Goal: Task Accomplishment & Management: Manage account settings

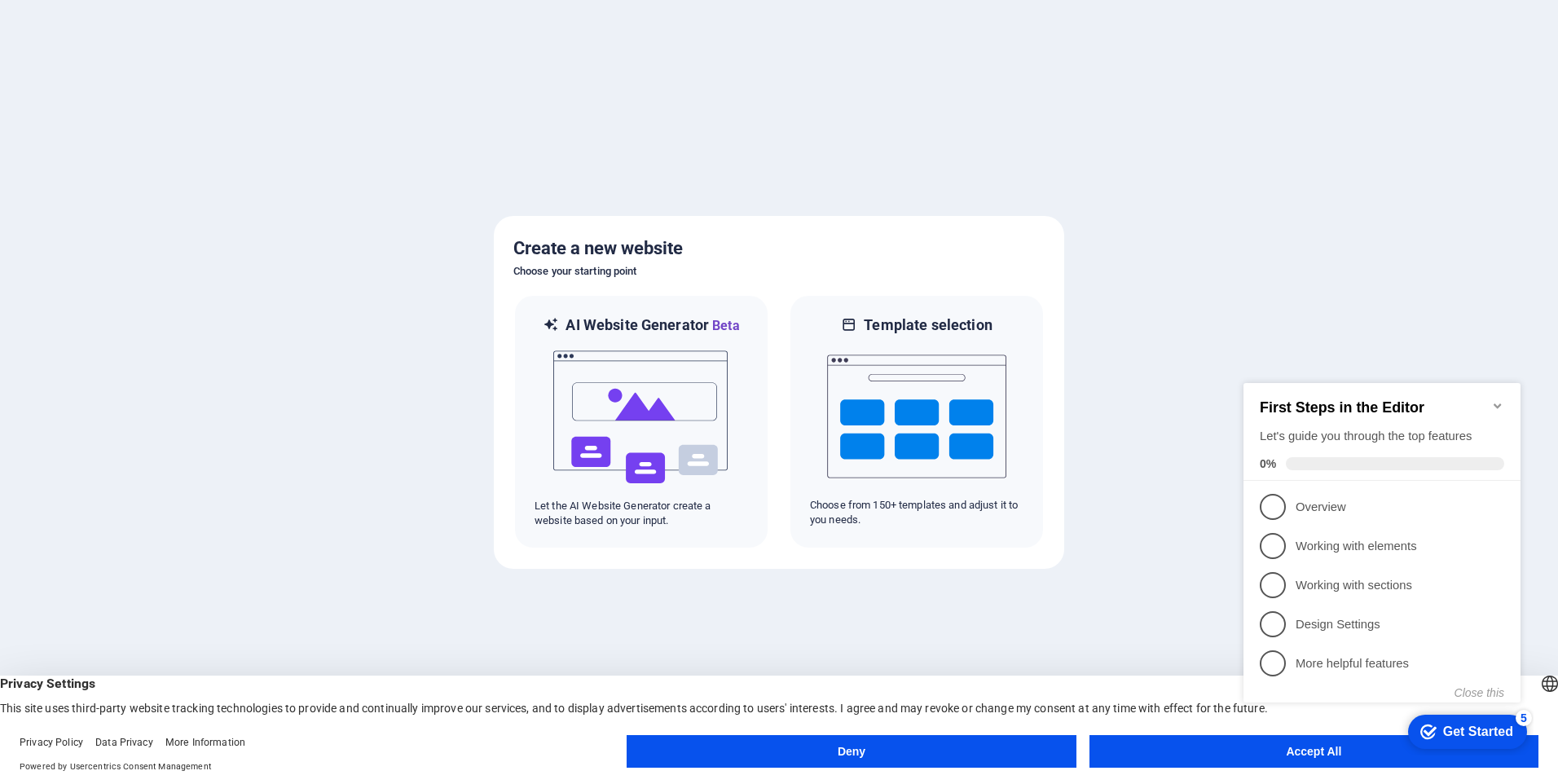
click at [1243, 758] on appcues-checklist "Contextual help checklist present on screen" at bounding box center [1385, 559] width 297 height 401
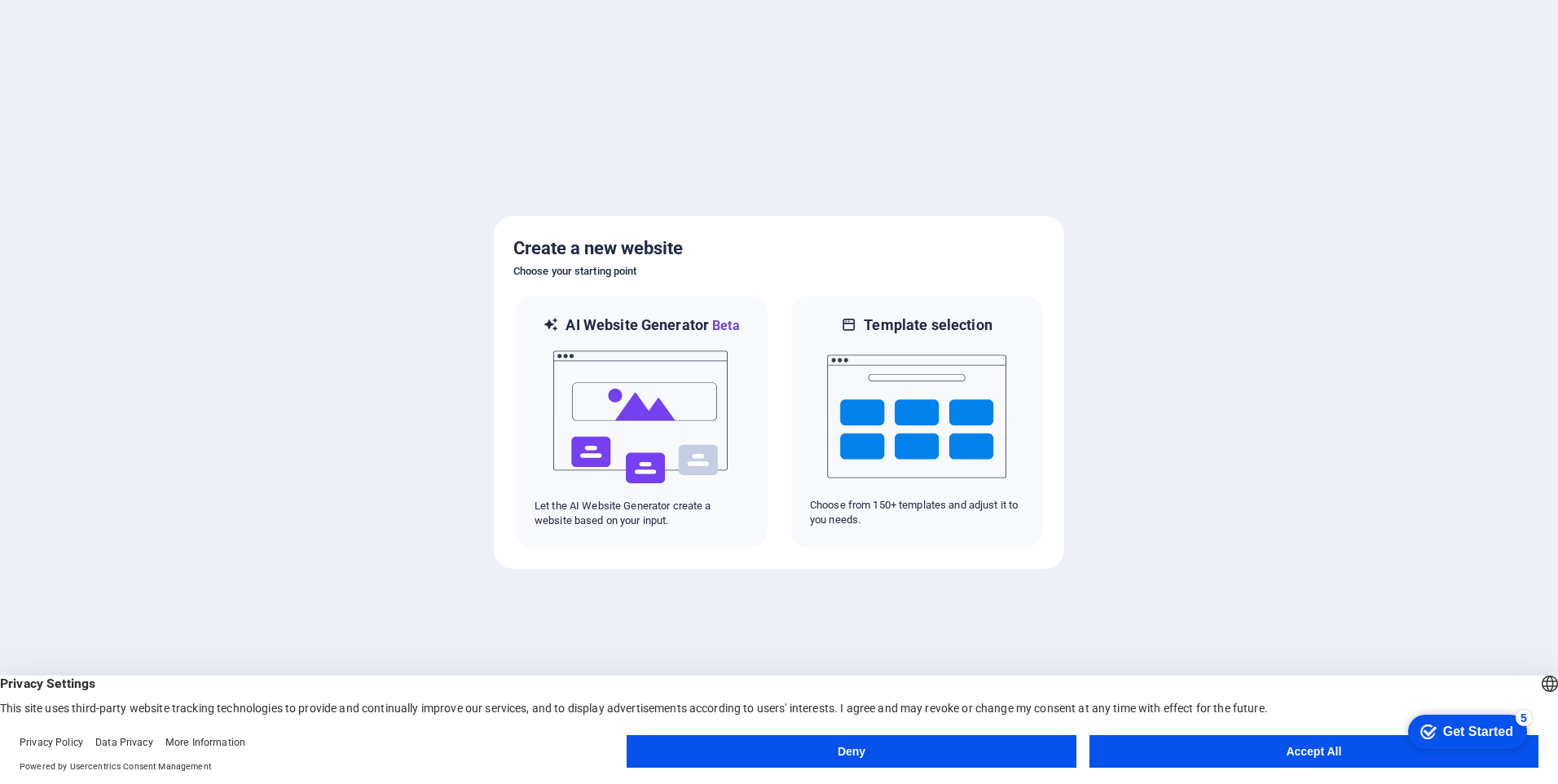
click at [1260, 762] on button "Accept All" at bounding box center [1313, 751] width 449 height 33
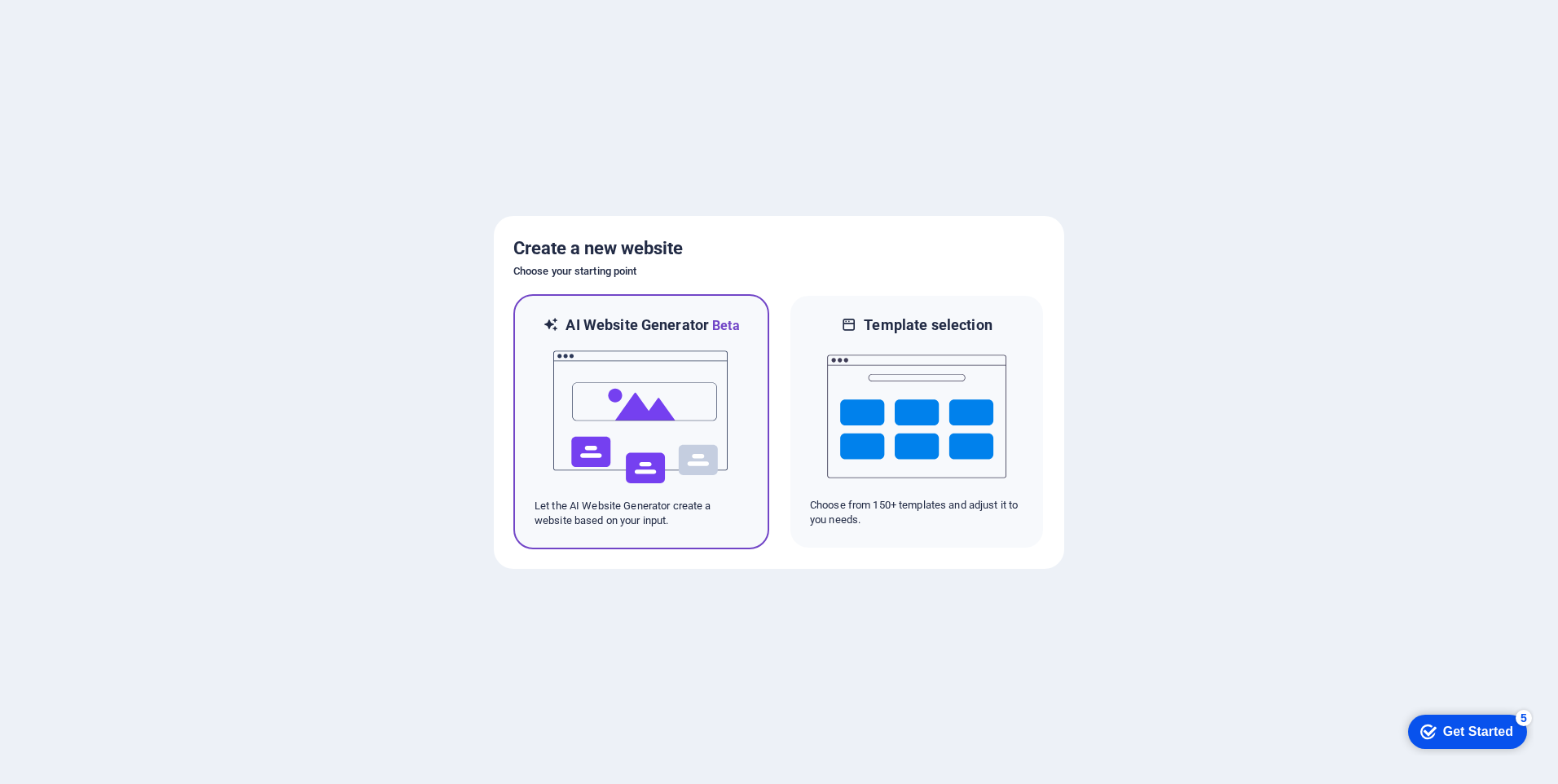
click at [741, 480] on div at bounding box center [642, 417] width 214 height 163
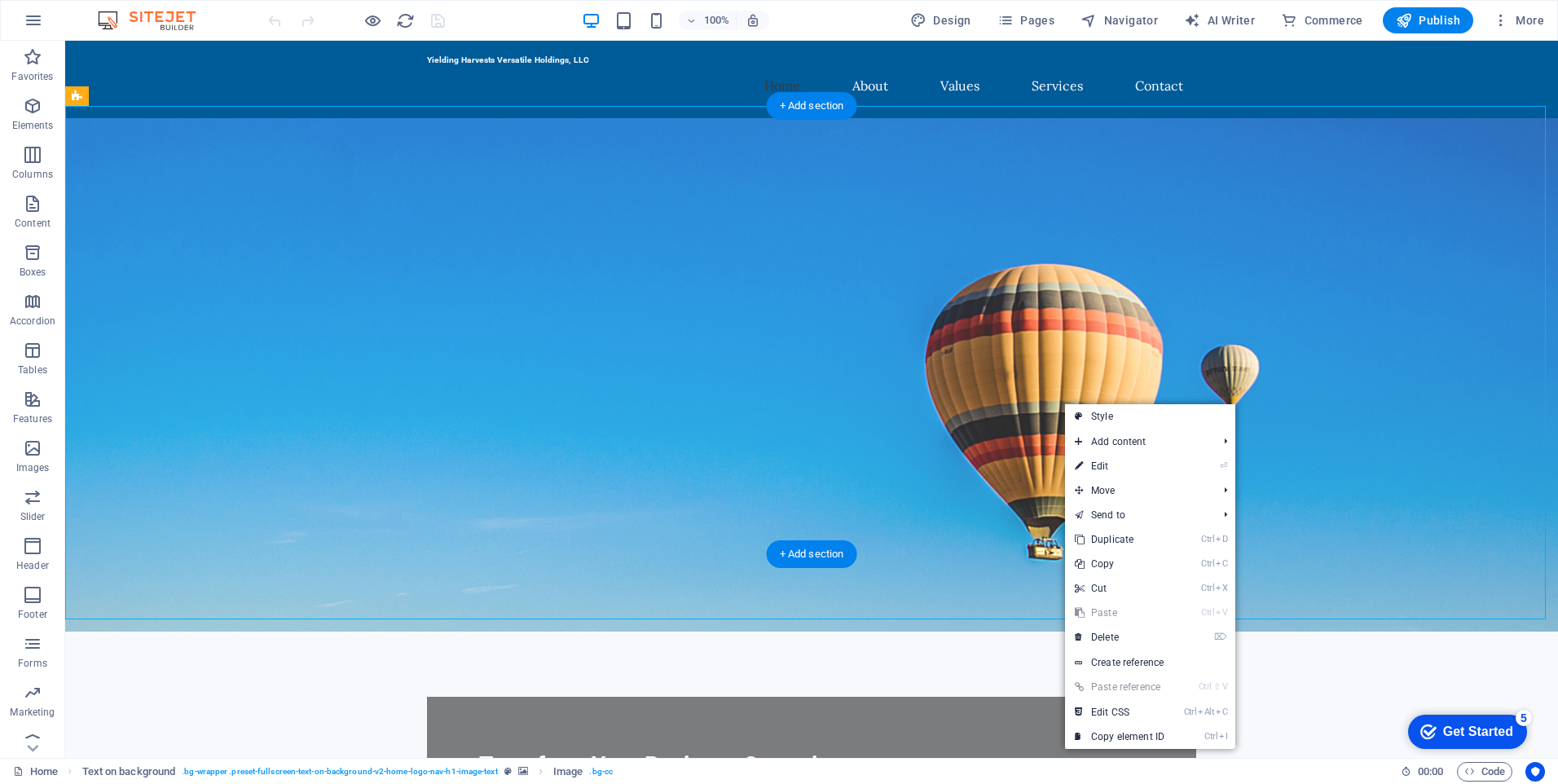
click at [916, 475] on figure at bounding box center [812, 374] width 1493 height 513
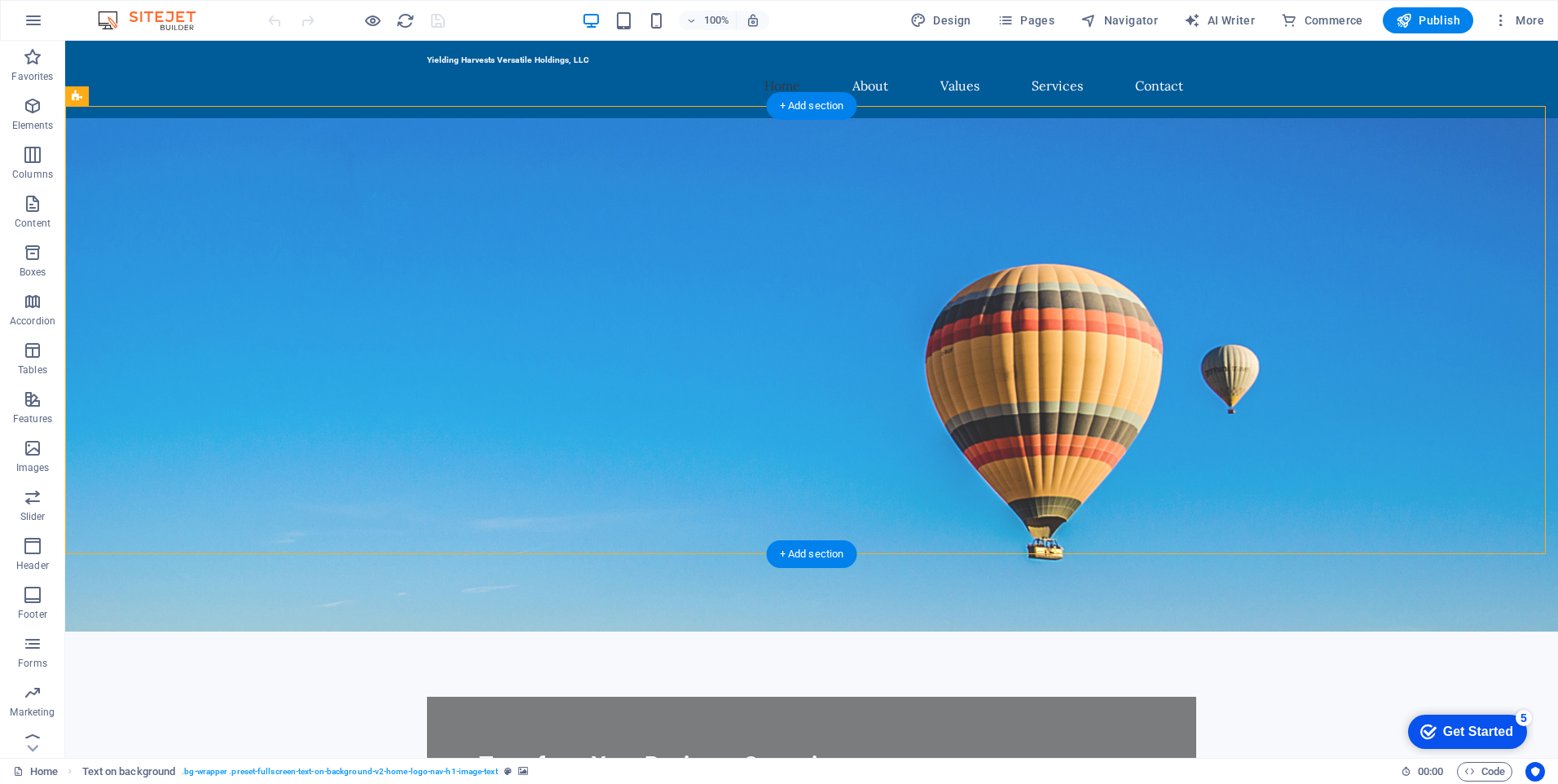
click at [916, 475] on figure at bounding box center [812, 374] width 1493 height 513
click at [1150, 199] on figure at bounding box center [812, 374] width 1493 height 513
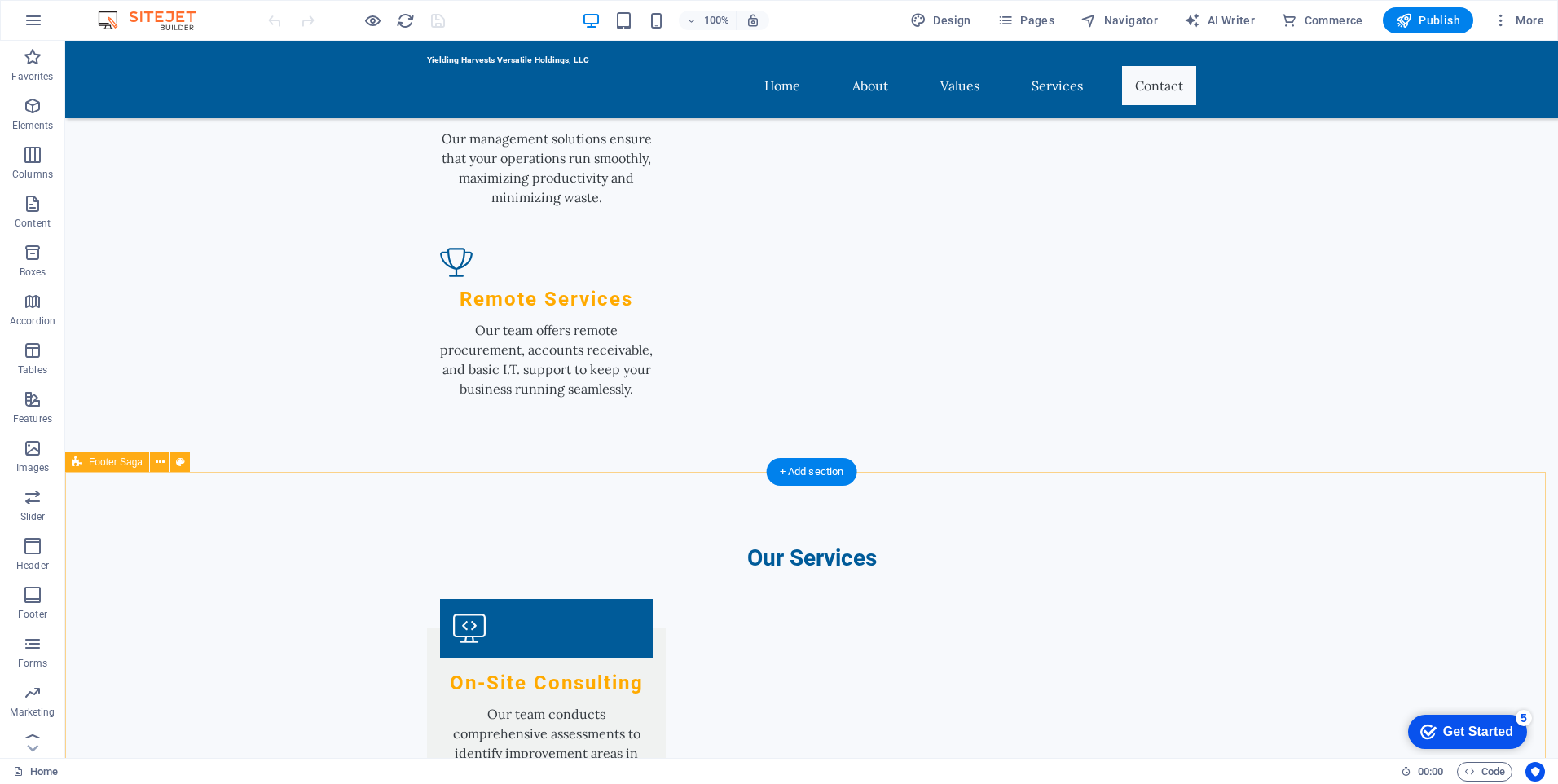
scroll to position [2057, 0]
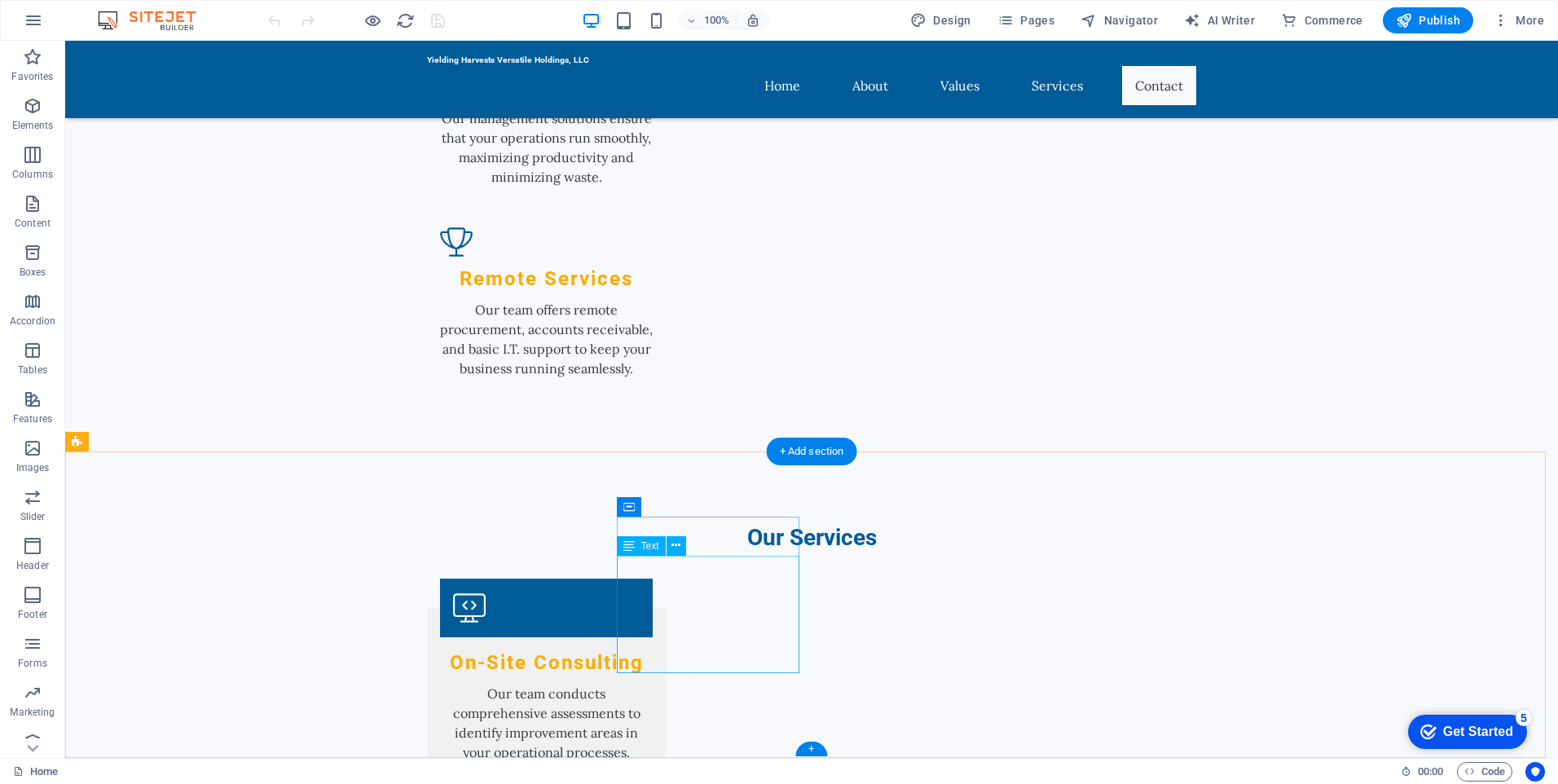
drag, startPoint x: 618, startPoint y: 565, endPoint x: 736, endPoint y: 565, distance: 118.0
drag, startPoint x: 736, startPoint y: 565, endPoint x: 673, endPoint y: 595, distance: 69.8
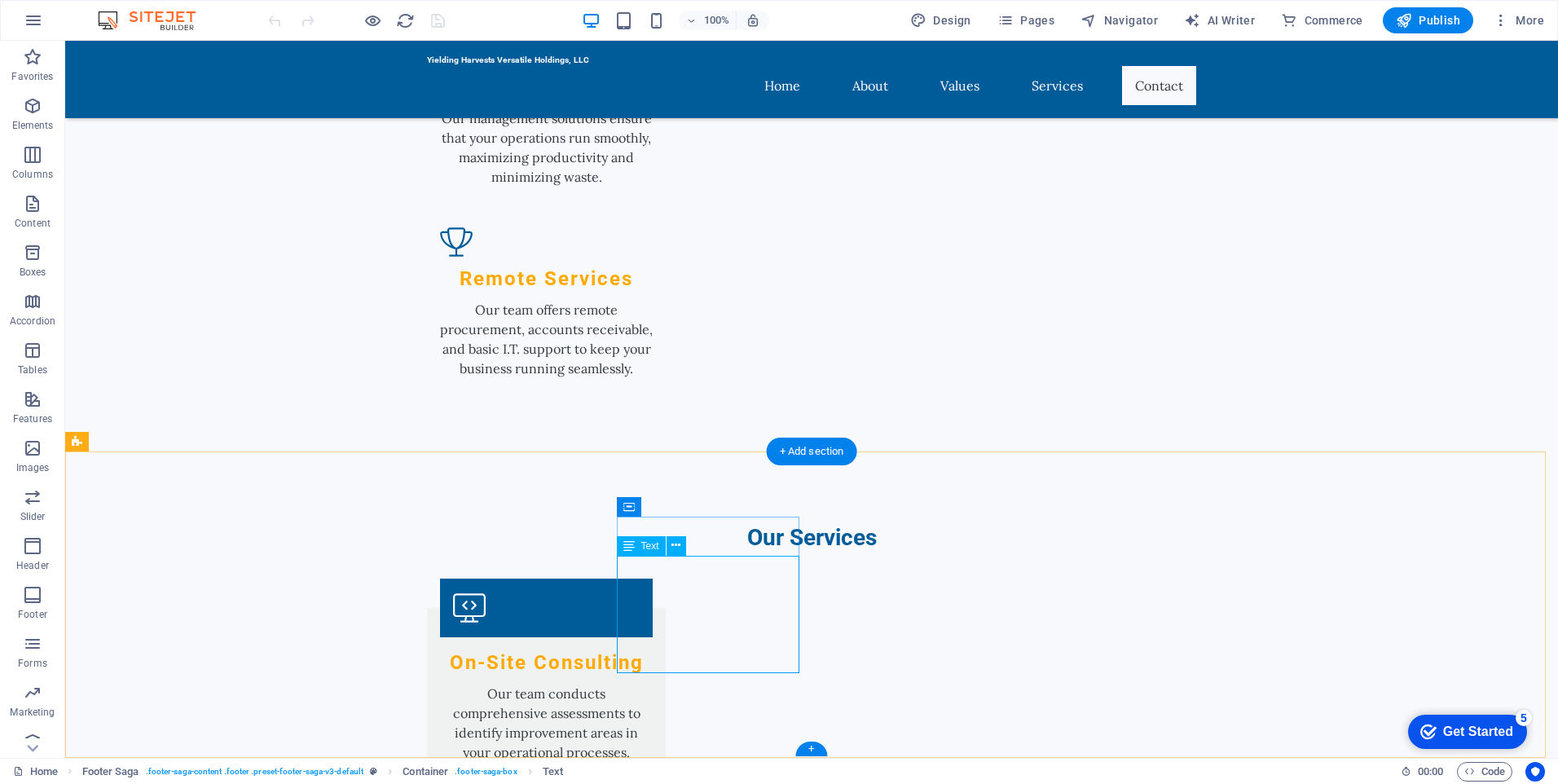
click at [650, 546] on span "Text" at bounding box center [650, 546] width 18 height 9
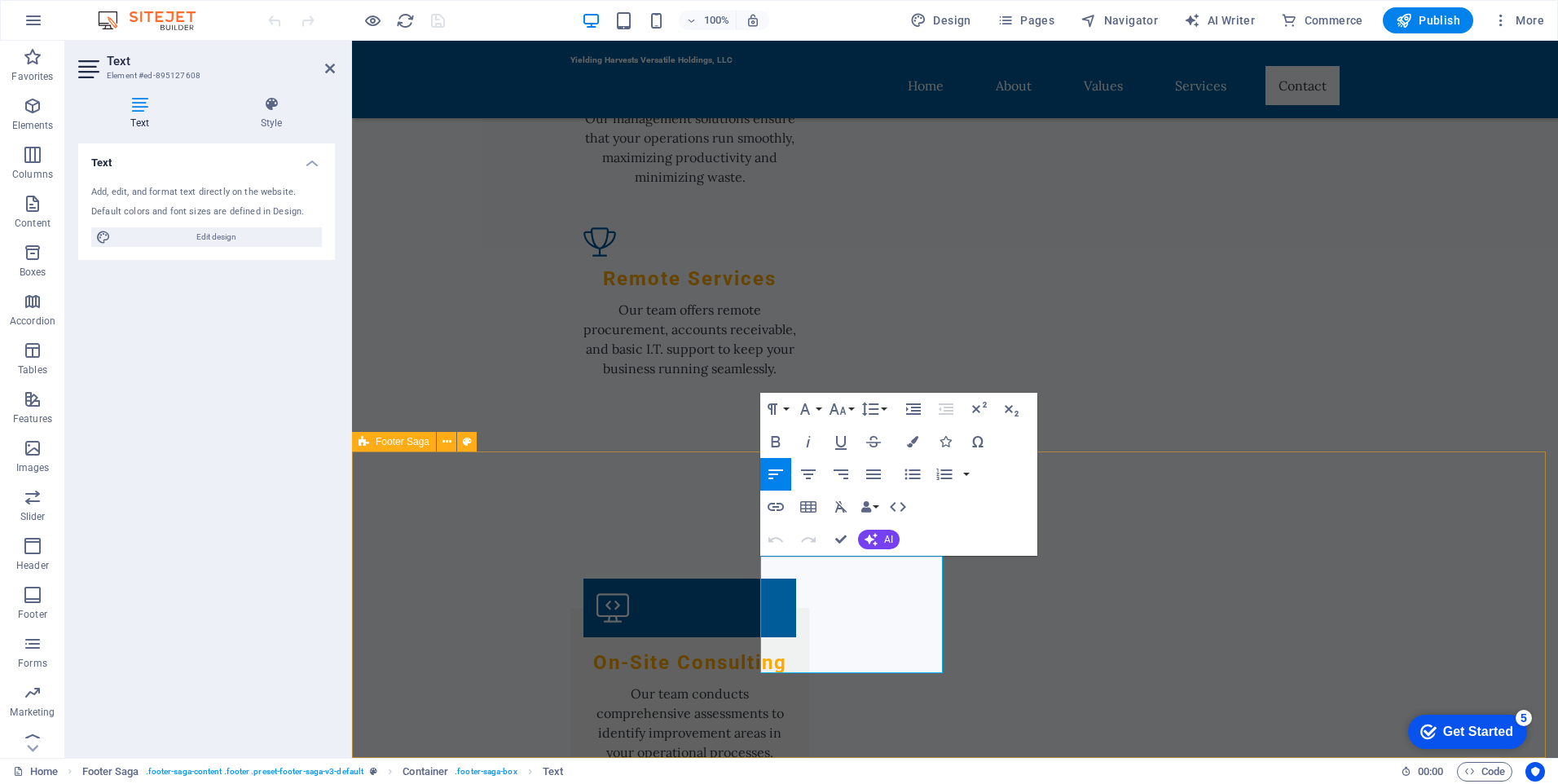
drag, startPoint x: 863, startPoint y: 570, endPoint x: 751, endPoint y: 560, distance: 112.4
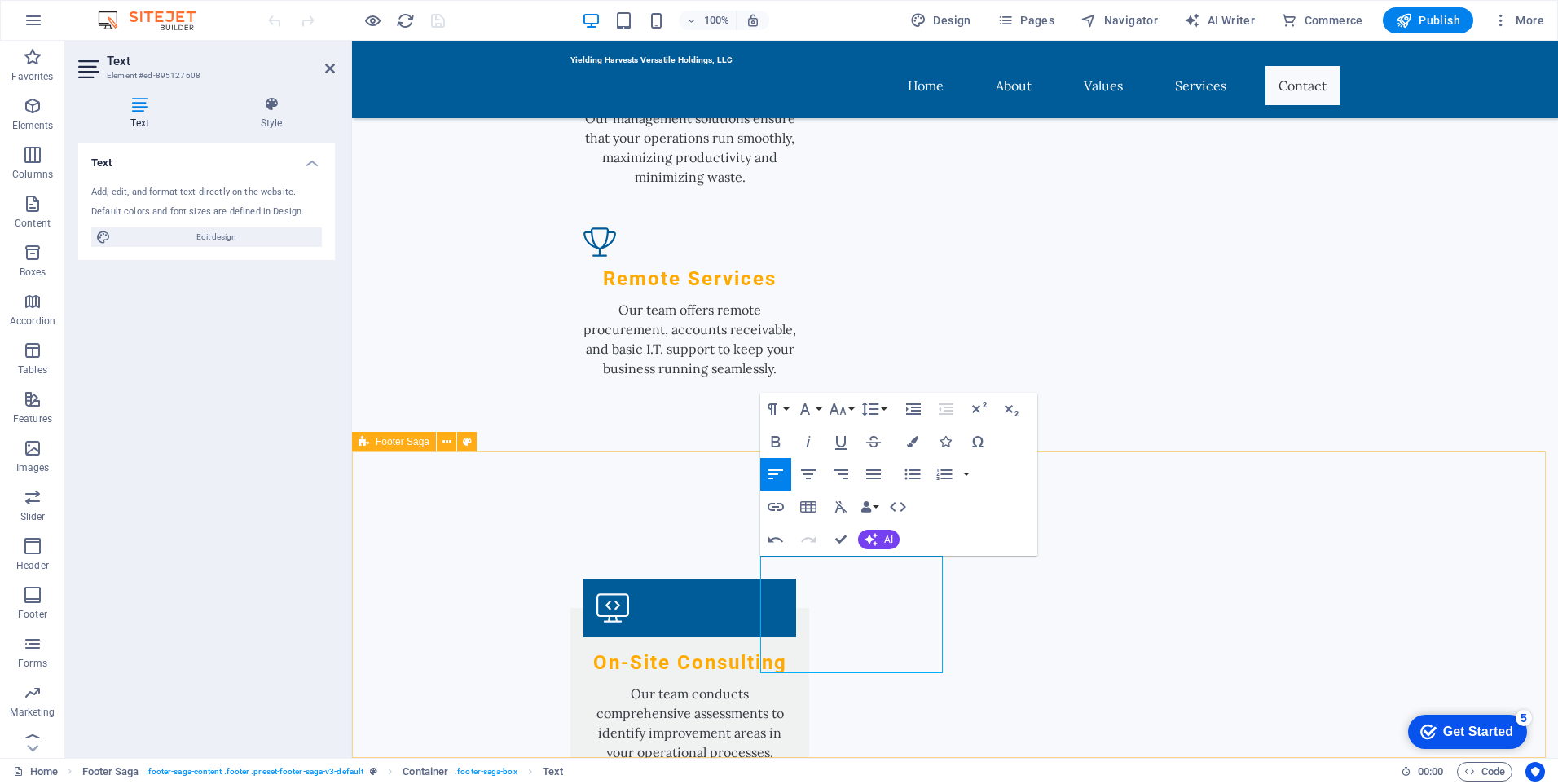
drag, startPoint x: 876, startPoint y: 584, endPoint x: 757, endPoint y: 577, distance: 119.2
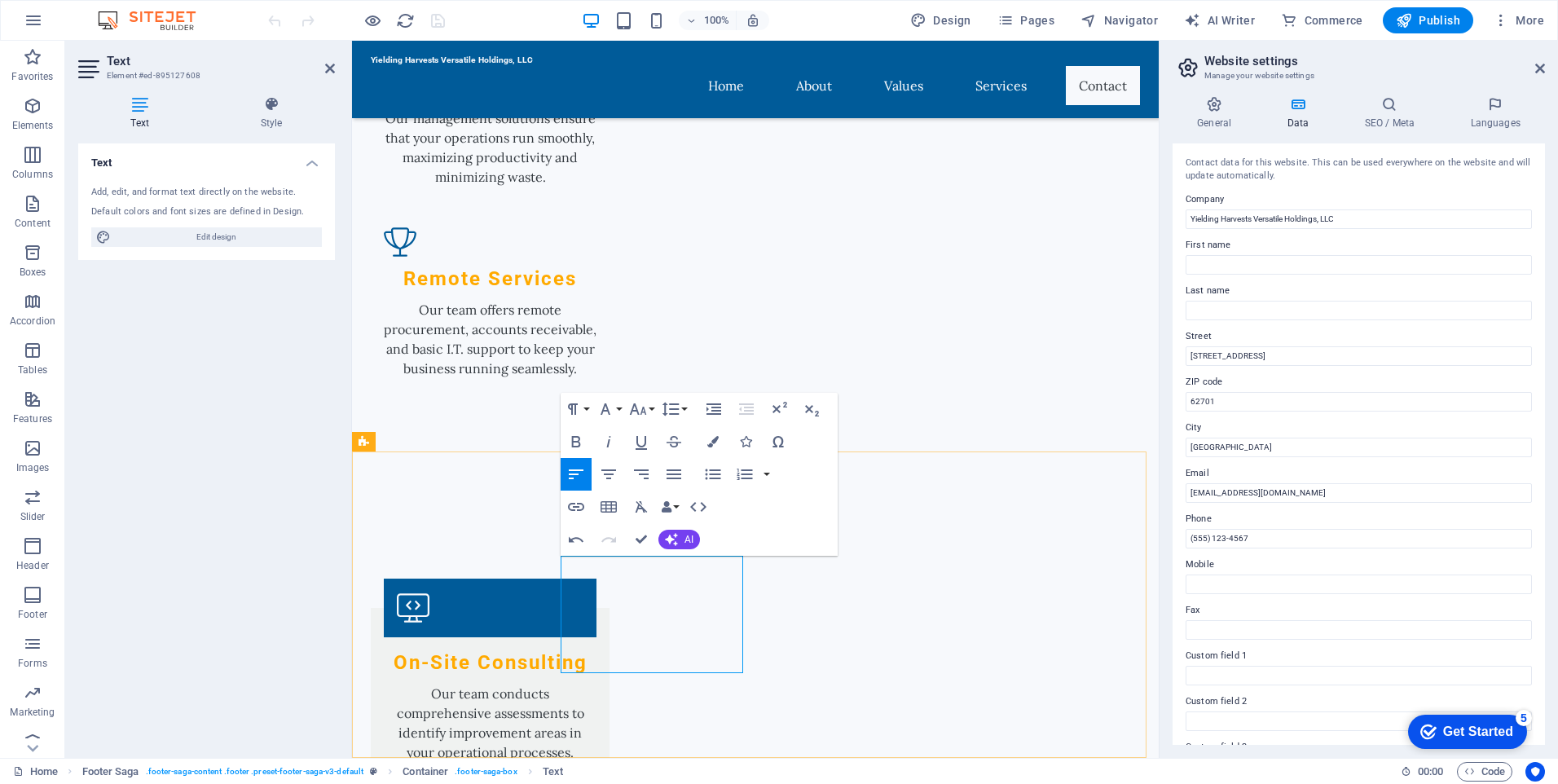
drag, startPoint x: 595, startPoint y: 582, endPoint x: 531, endPoint y: 595, distance: 65.3
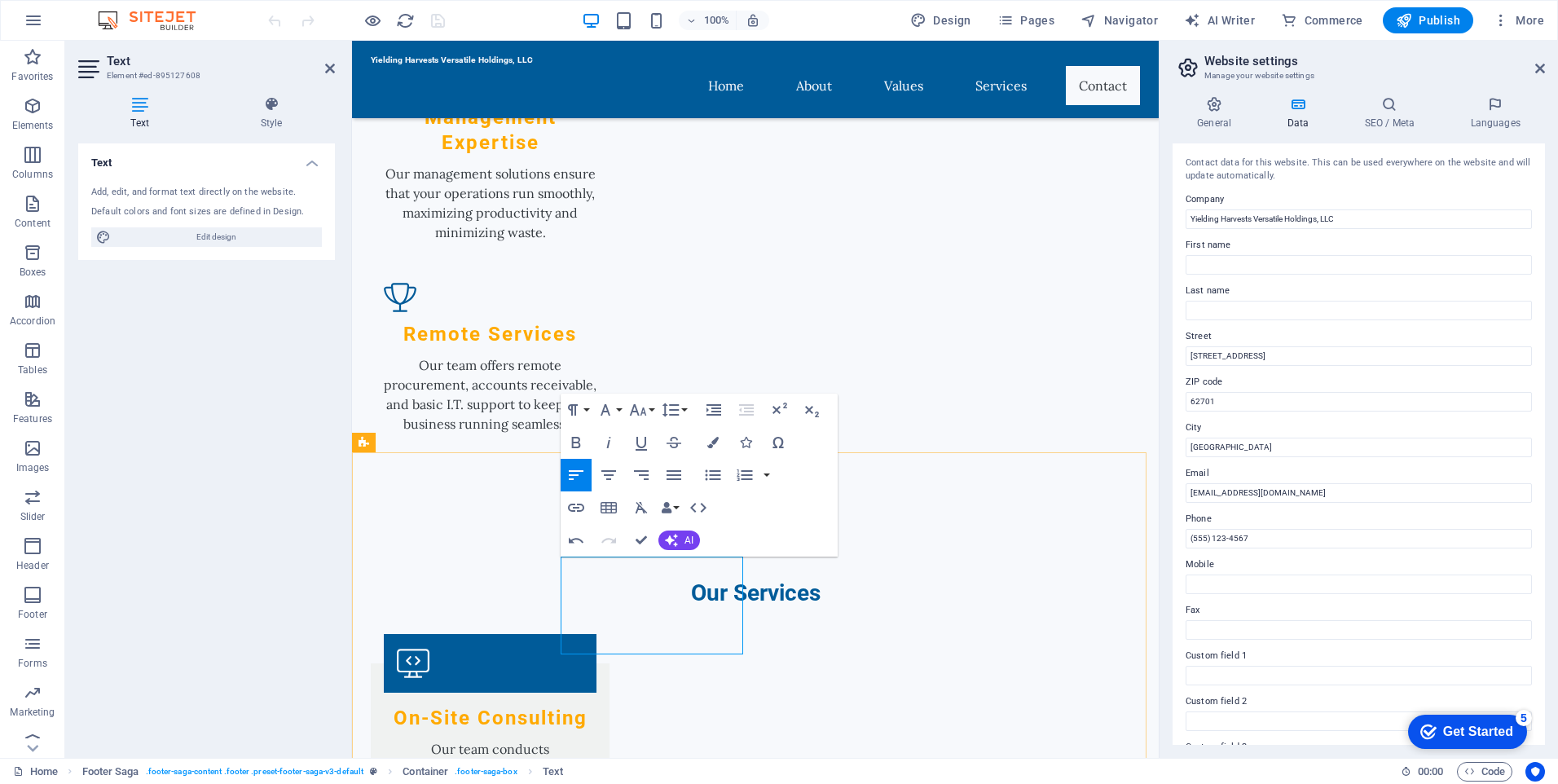
scroll to position [1976, 0]
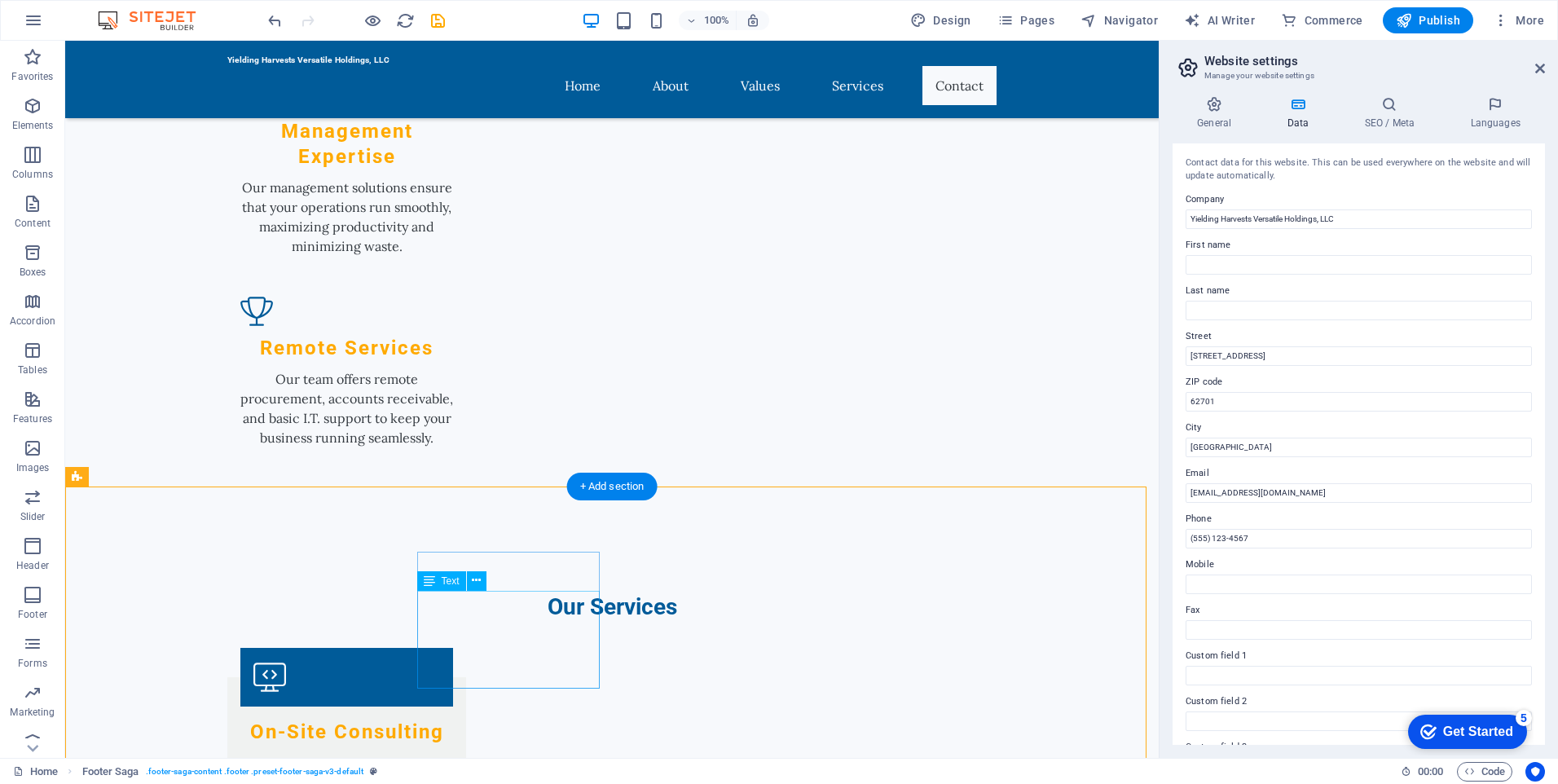
scroll to position [2057, 0]
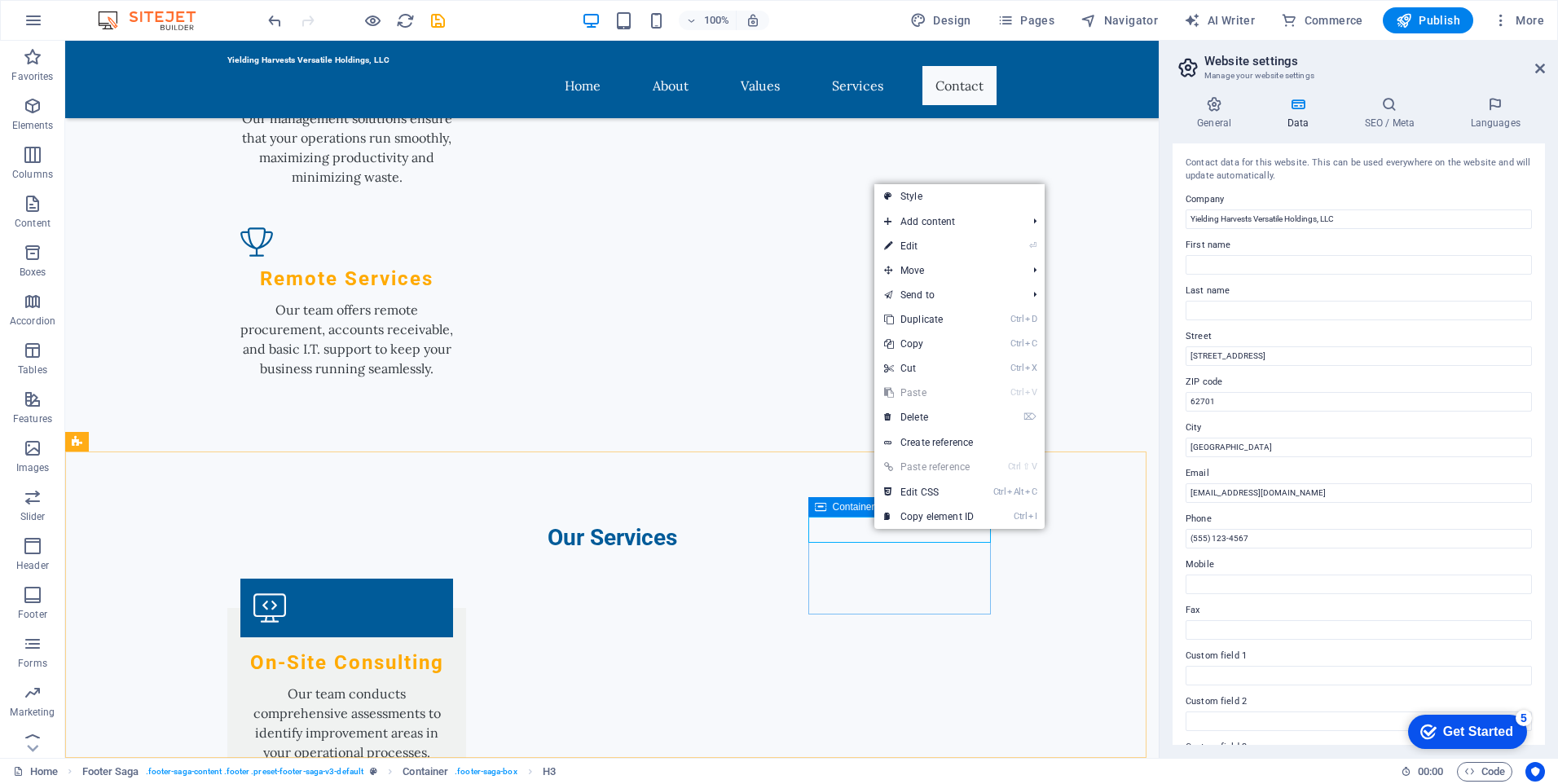
click at [828, 508] on div "Container" at bounding box center [846, 506] width 74 height 20
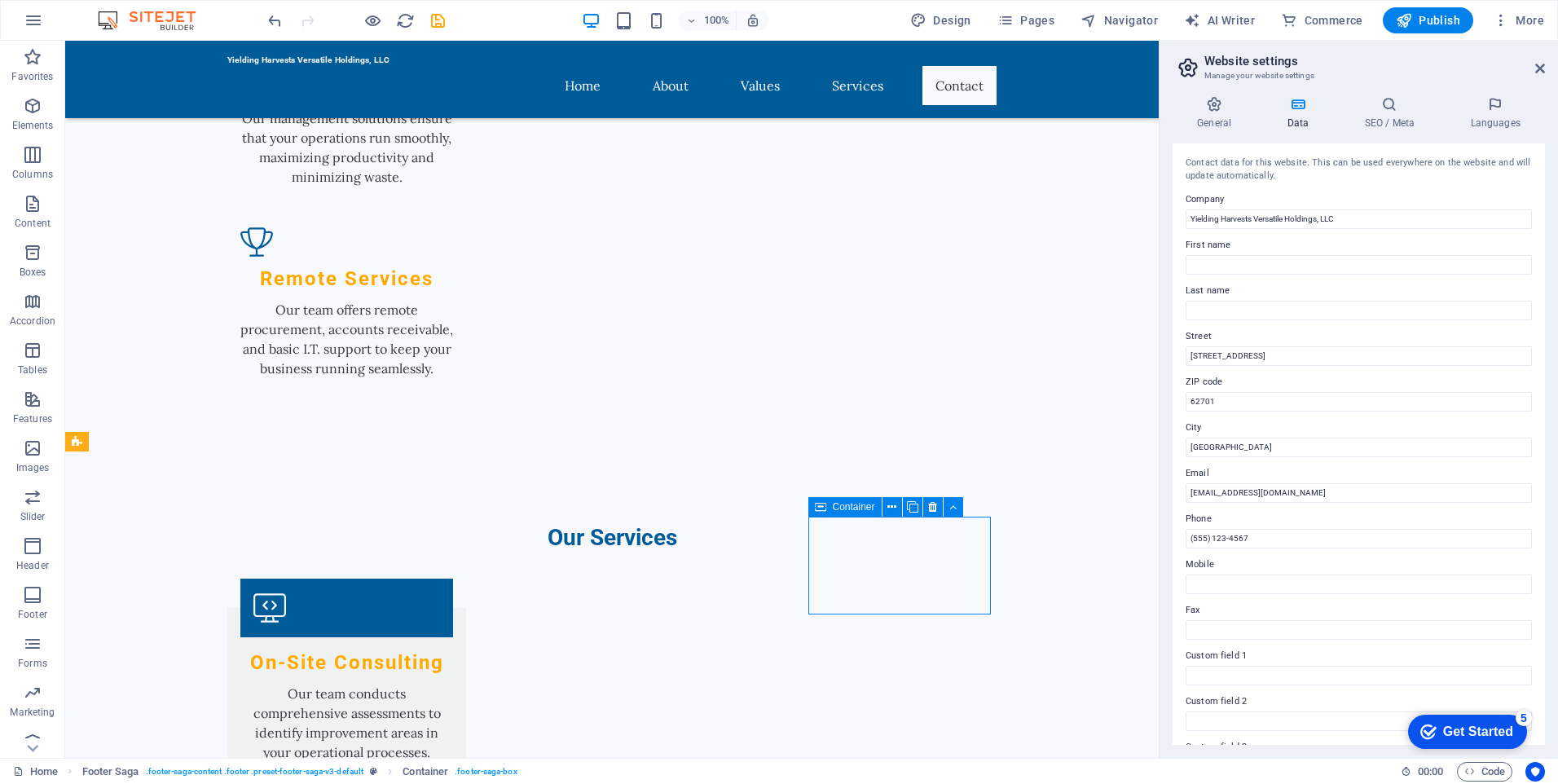
click at [843, 508] on span "Container" at bounding box center [854, 506] width 43 height 9
click at [896, 505] on icon at bounding box center [891, 507] width 9 height 17
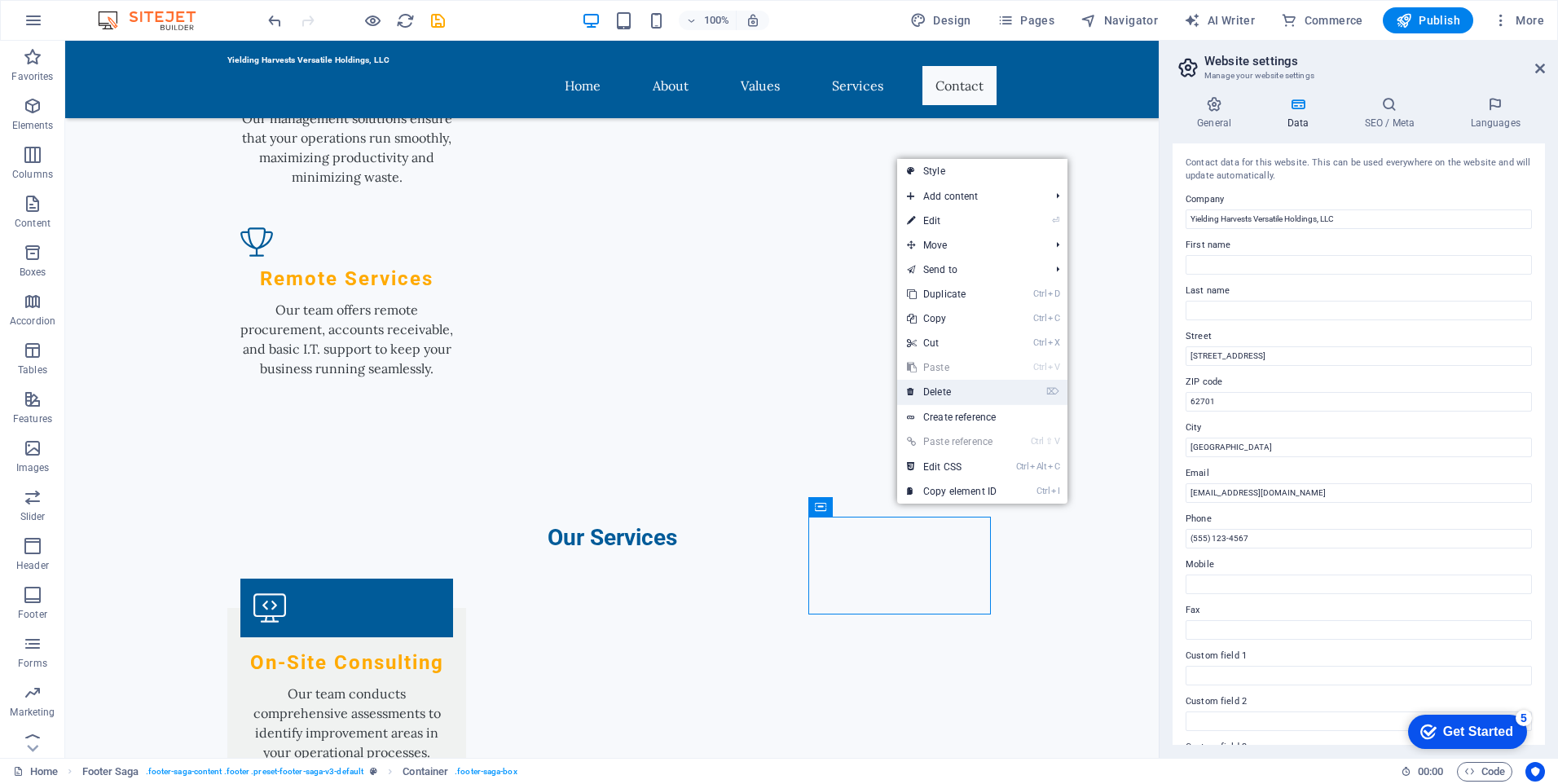
click at [939, 393] on link "⌦ Delete" at bounding box center [952, 392] width 110 height 25
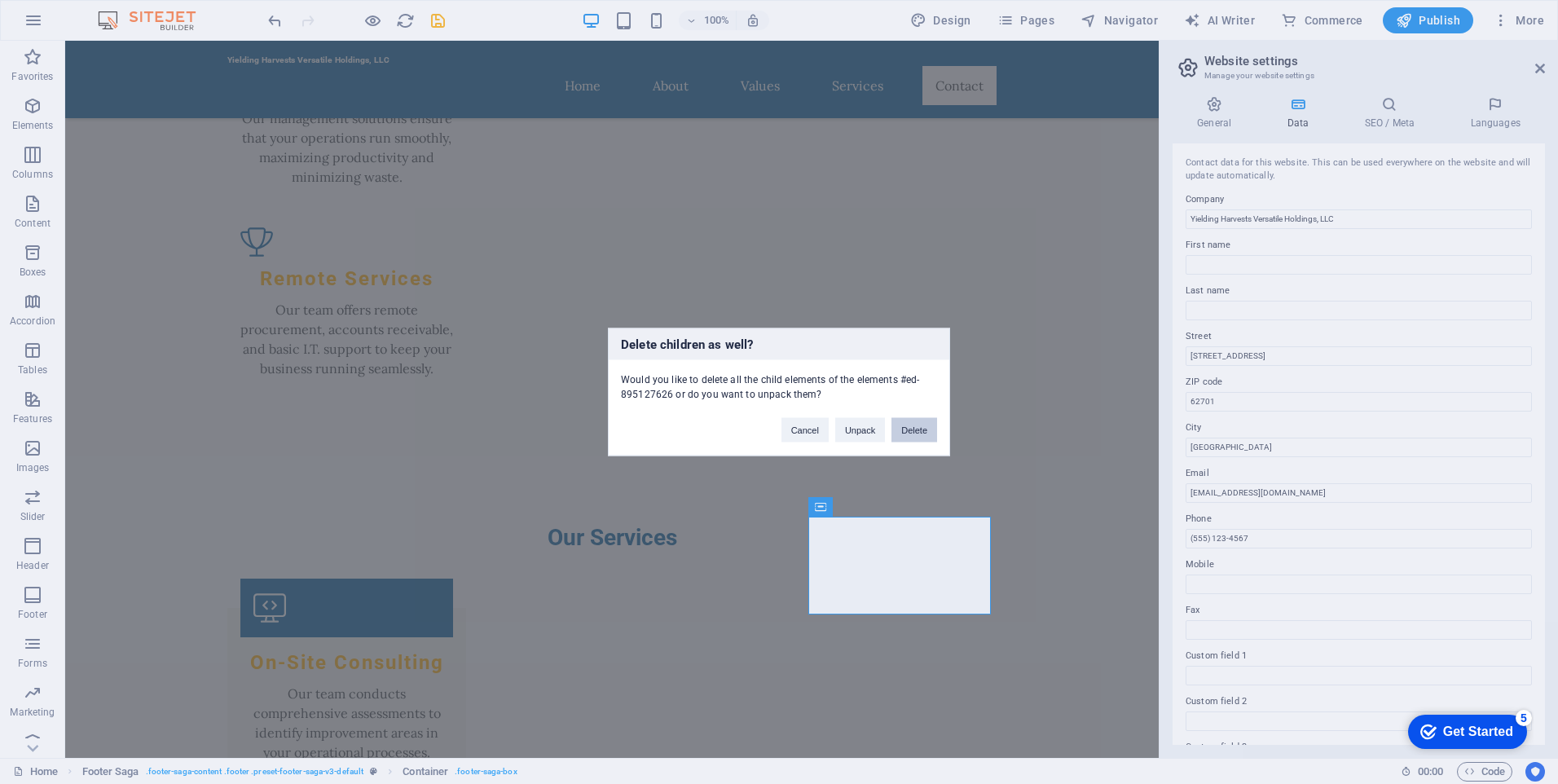
click at [914, 431] on button "Delete" at bounding box center [915, 431] width 45 height 25
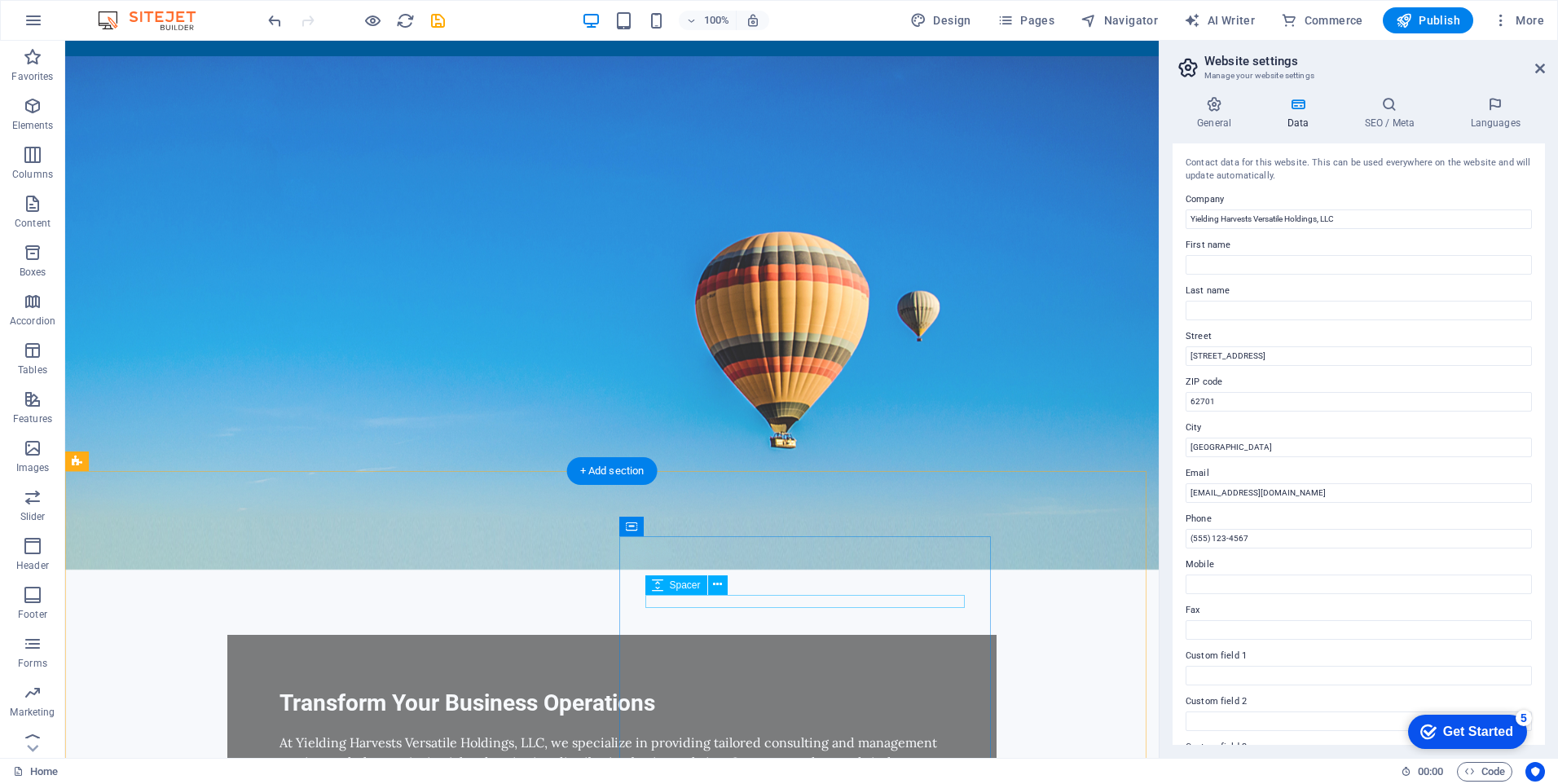
scroll to position [0, 0]
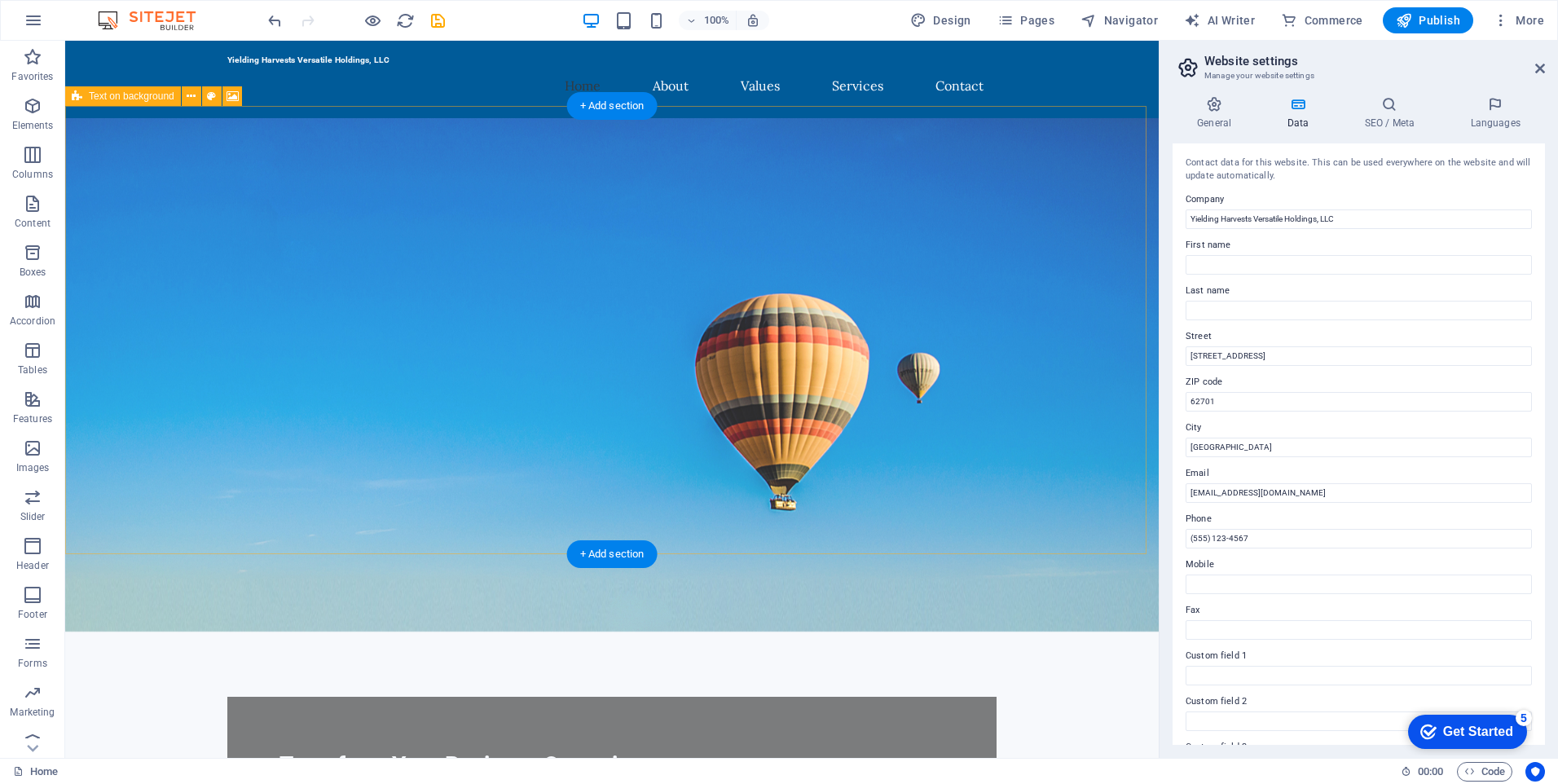
click at [770, 426] on figure at bounding box center [612, 374] width 1094 height 513
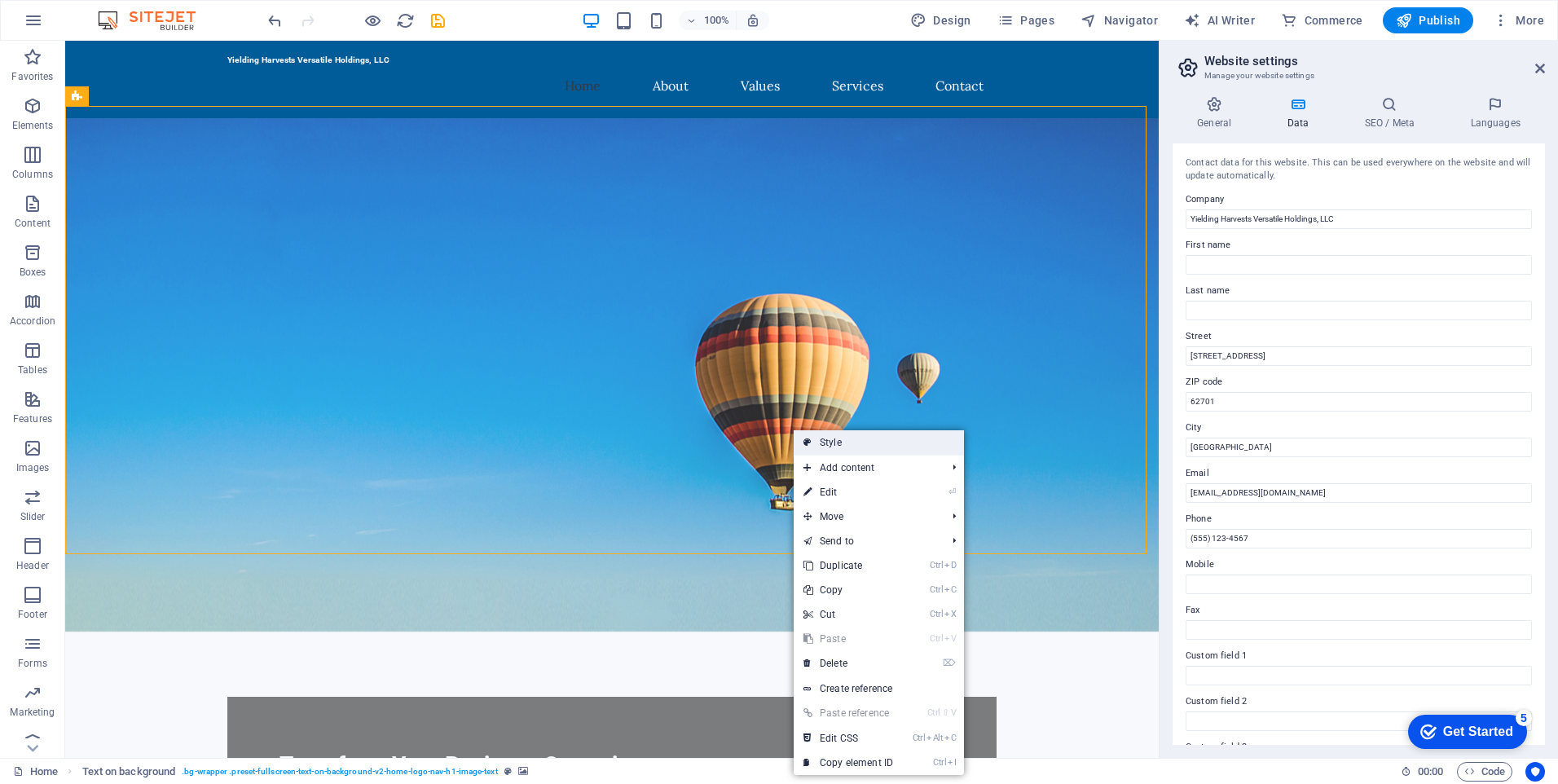
click at [838, 443] on link "Style" at bounding box center [879, 442] width 170 height 25
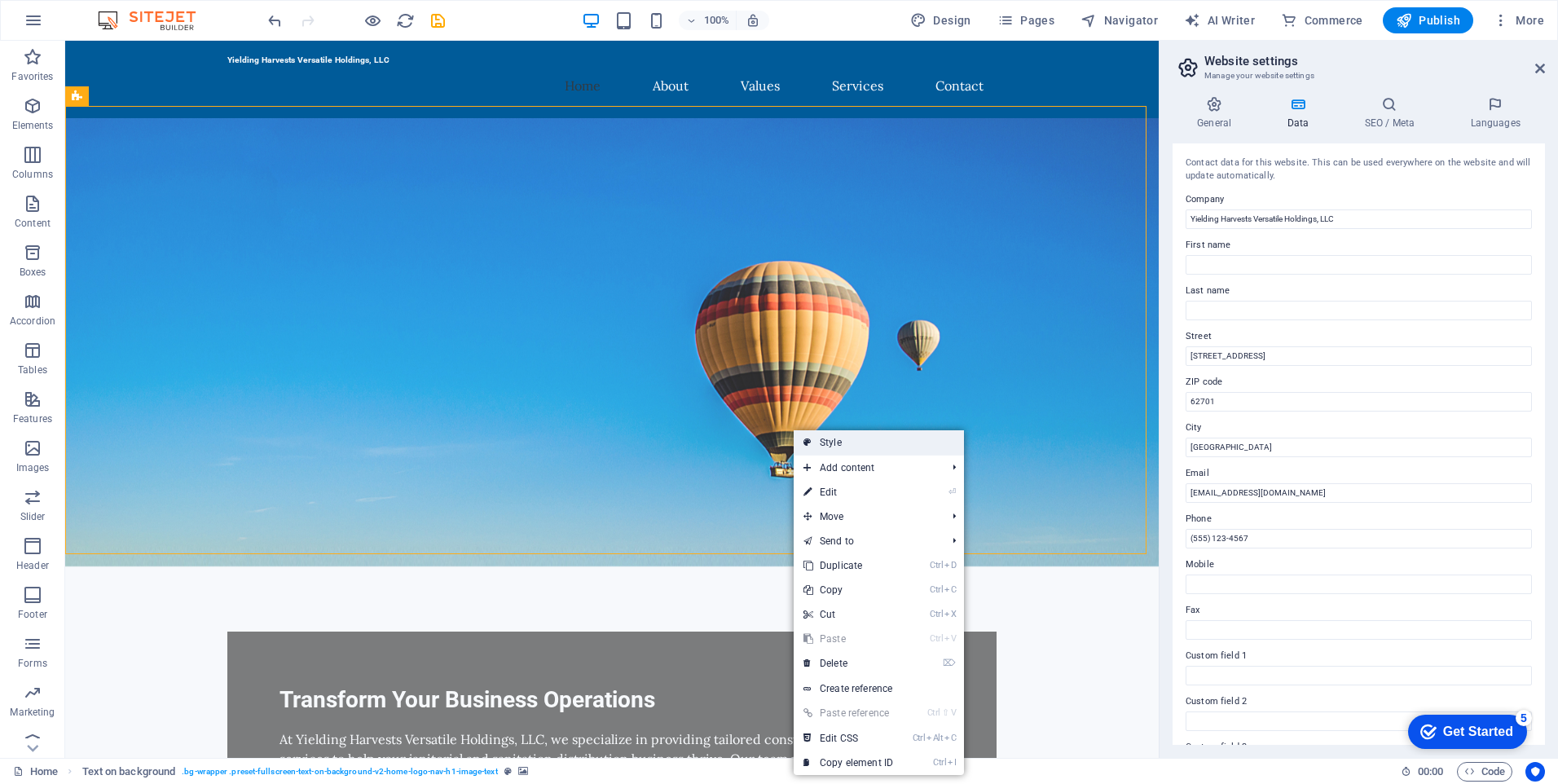
select select "%"
select select "rem"
select select "px"
select select "preset-fullscreen-text-on-background-v2-home-logo-nav-h1-image-text"
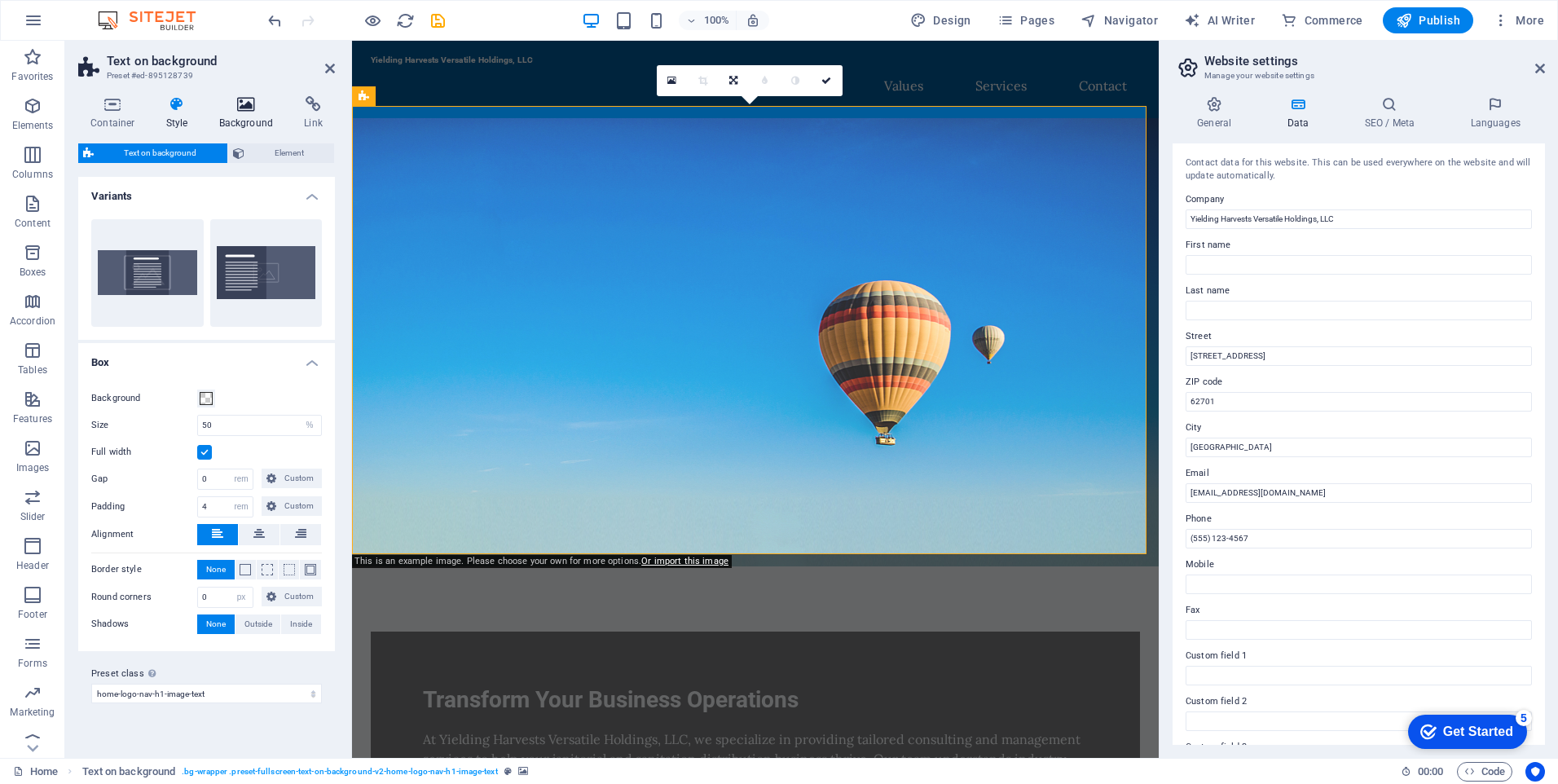
click at [242, 98] on icon at bounding box center [247, 104] width 79 height 16
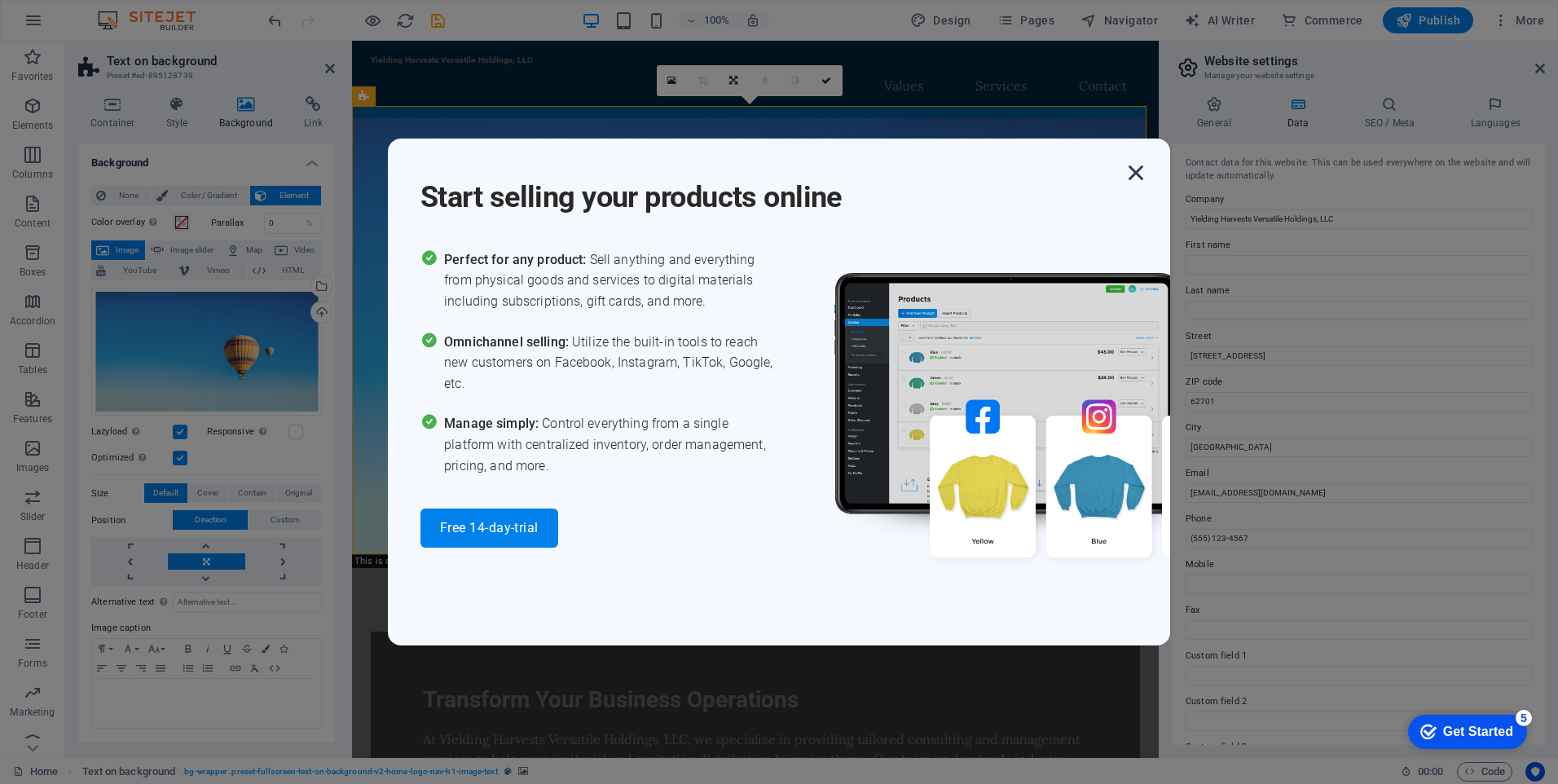
click at [1133, 172] on icon "button" at bounding box center [1136, 172] width 29 height 29
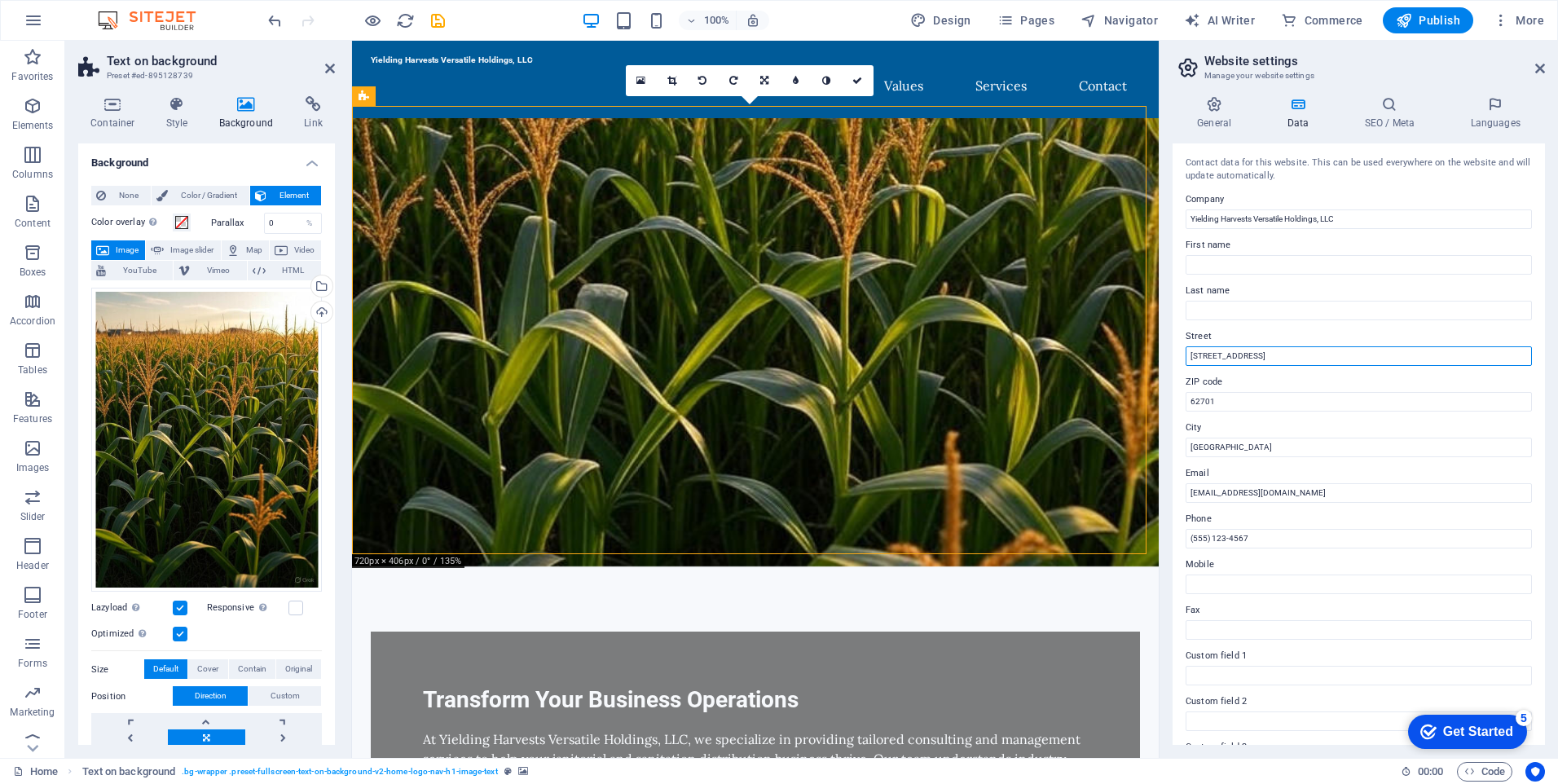
drag, startPoint x: 1267, startPoint y: 358, endPoint x: 1168, endPoint y: 365, distance: 99.2
click at [1168, 365] on div "General Data SEO / Meta Languages Website name yieldingharvests.com Logo Drag f…" at bounding box center [1360, 420] width 399 height 674
type input "[STREET_ADDRESS]"
type input "39402"
type input "Hattiesburg"
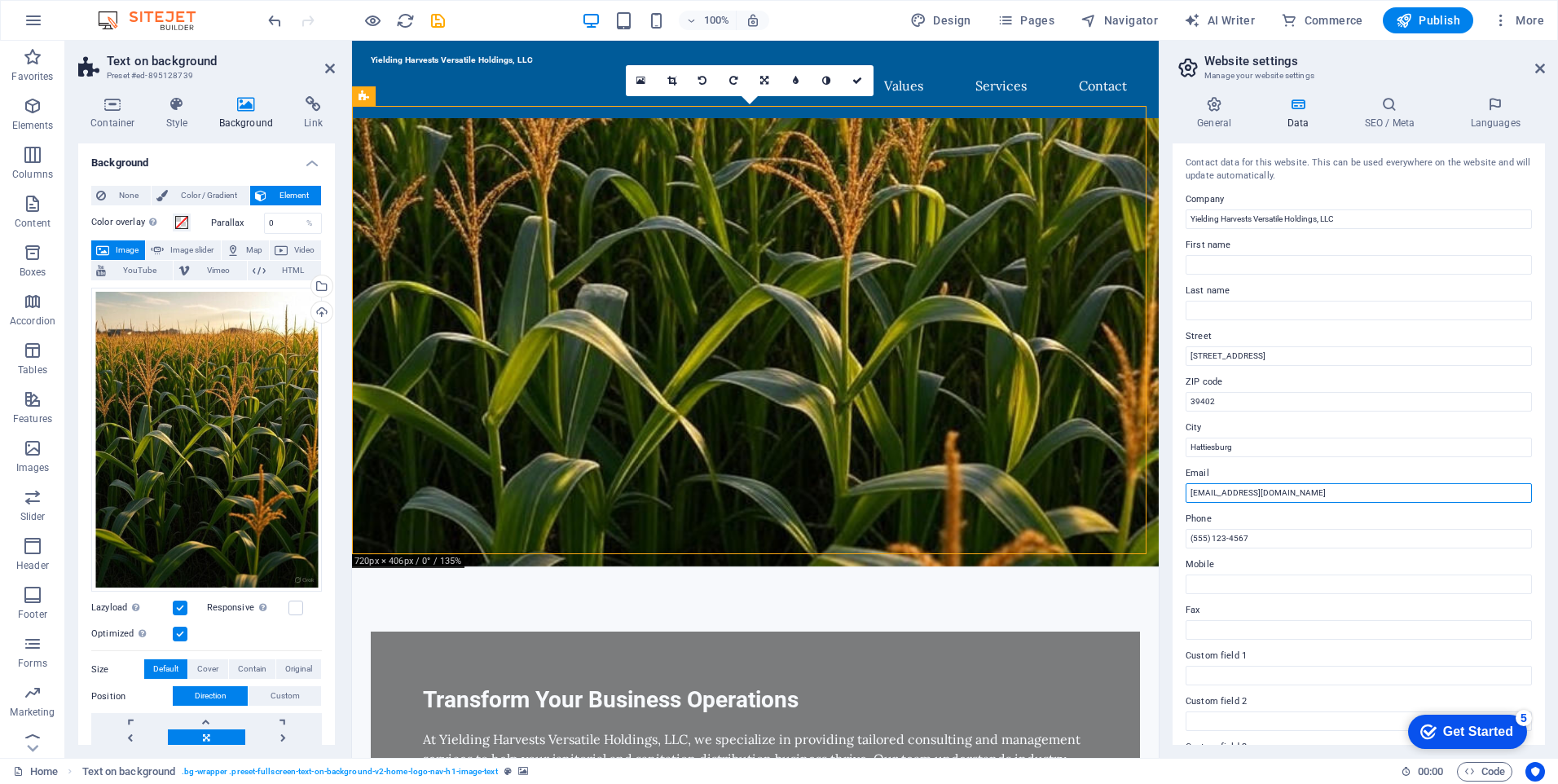
type input "[EMAIL_ADDRESS][DOMAIN_NAME]"
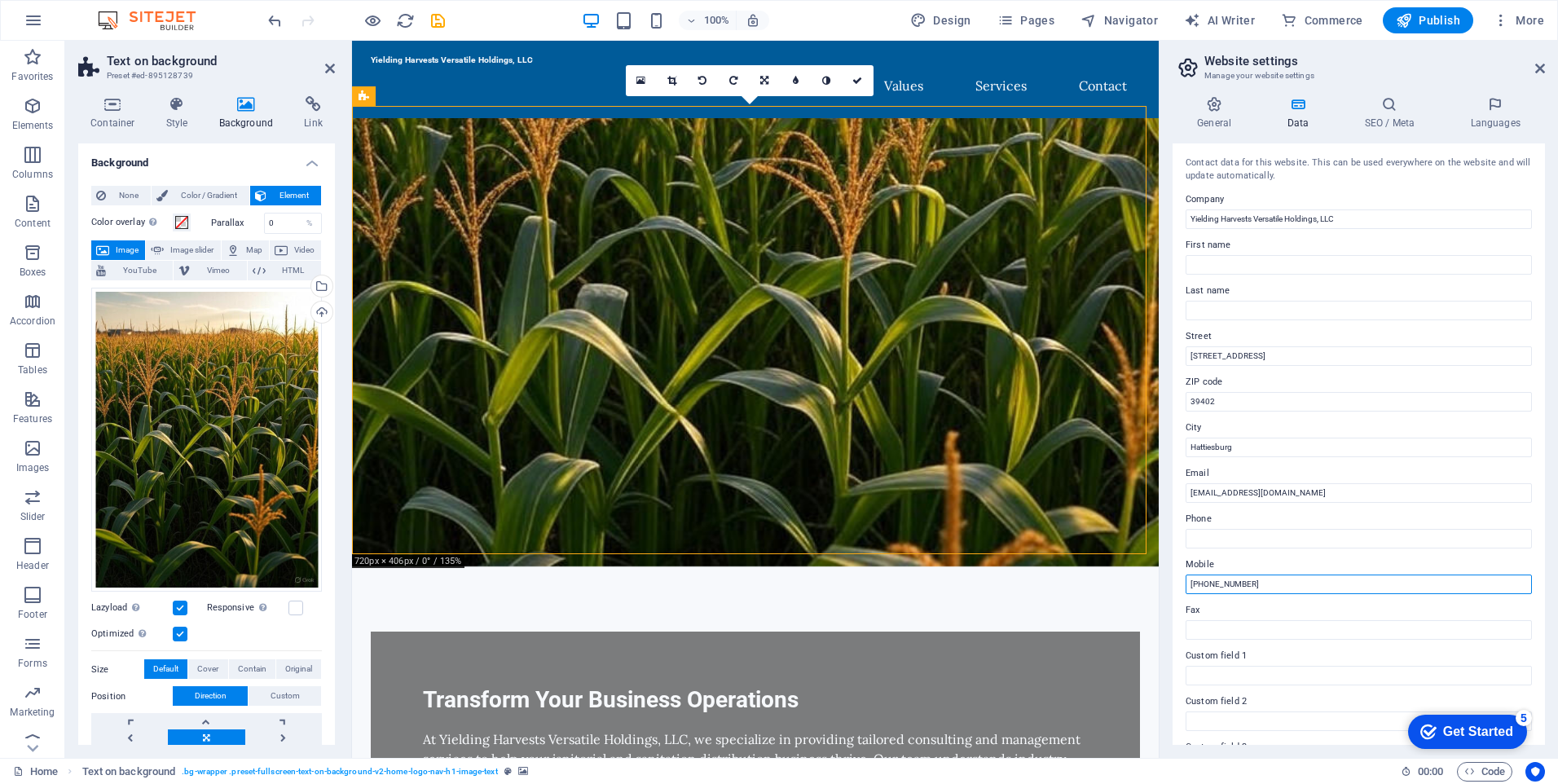
type input "601-319-9067"
click at [1216, 112] on h4 "General" at bounding box center [1217, 113] width 90 height 34
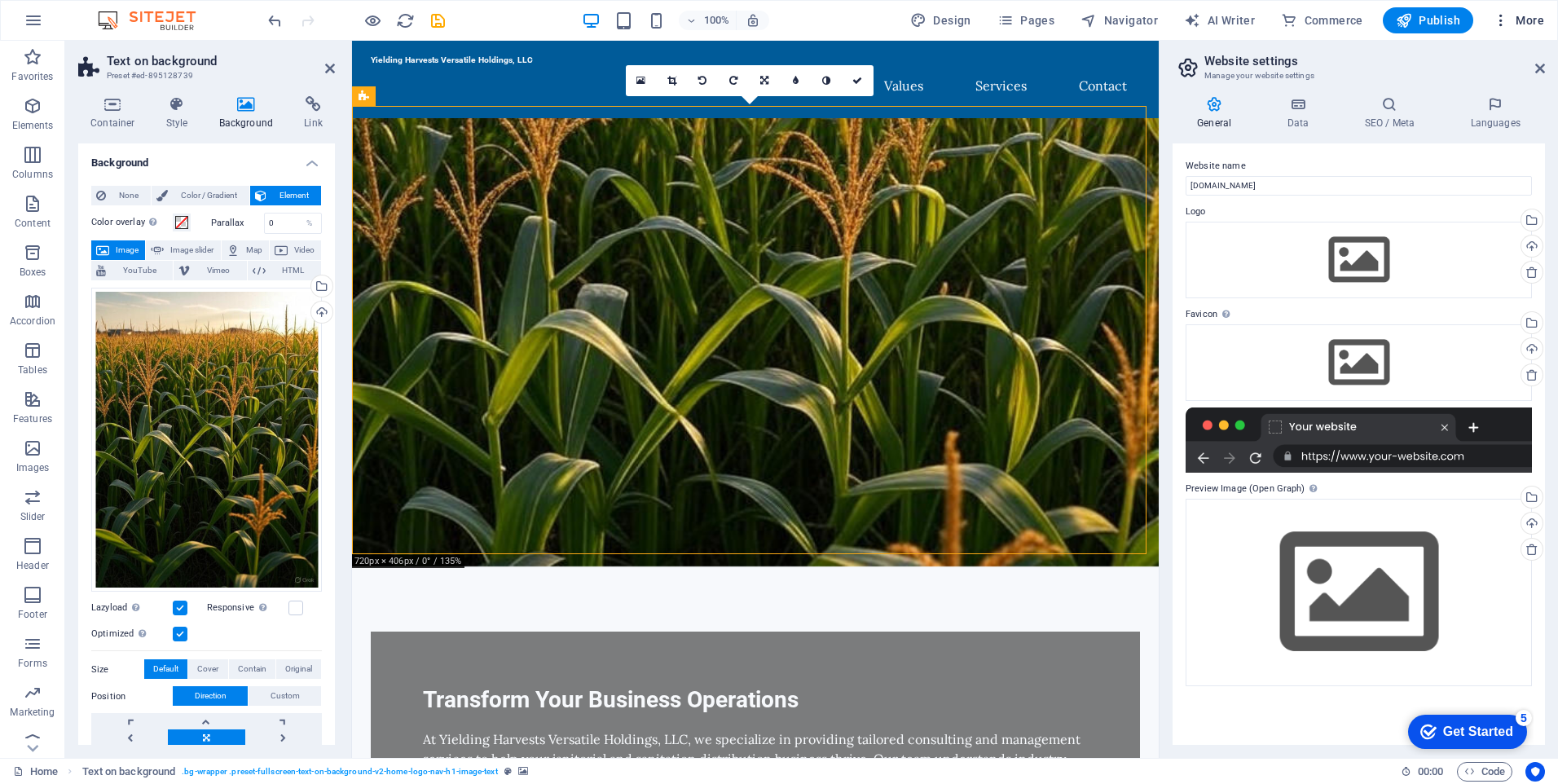
click at [1505, 21] on icon "button" at bounding box center [1500, 20] width 16 height 16
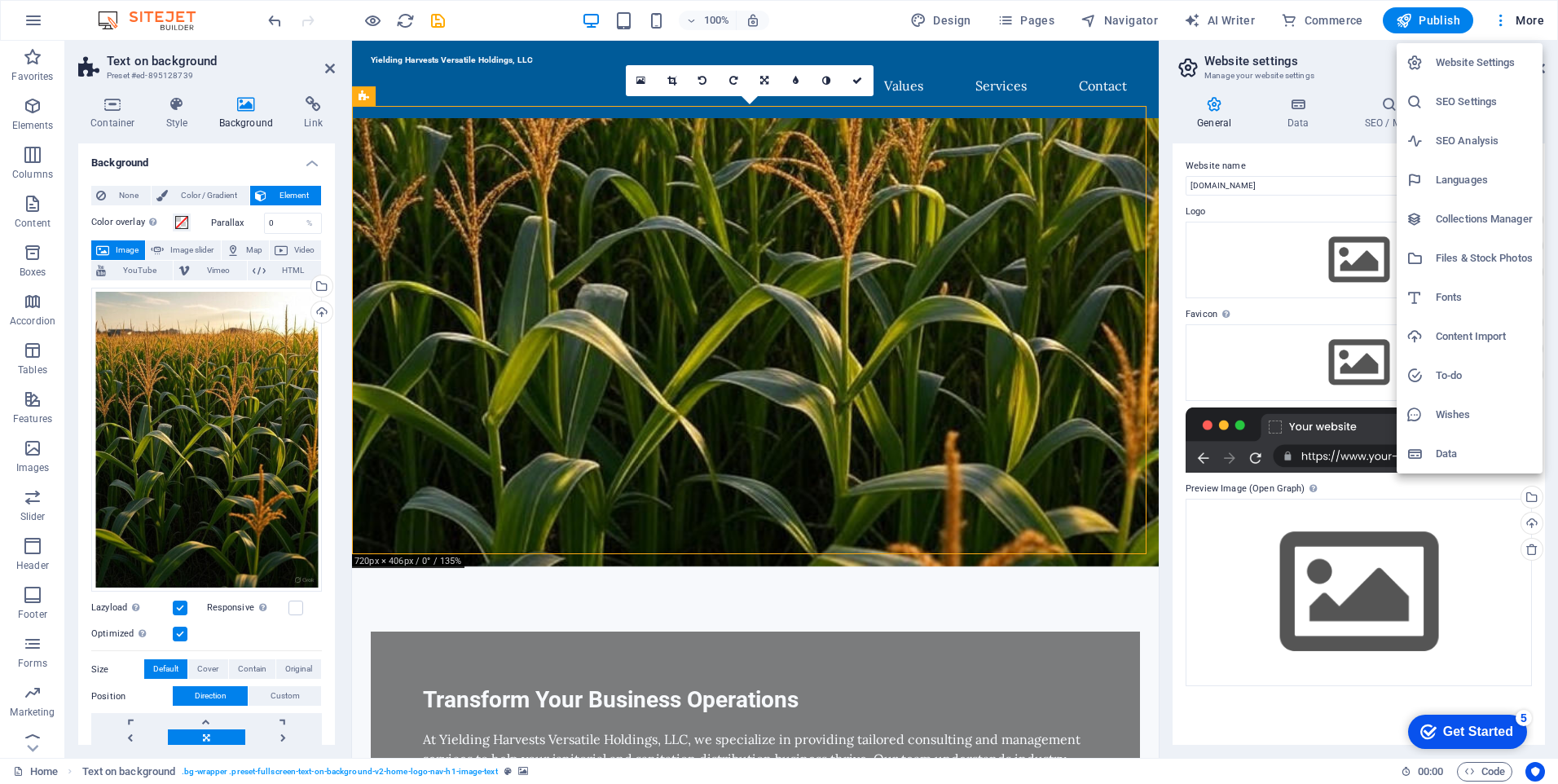
drag, startPoint x: 236, startPoint y: 478, endPoint x: 251, endPoint y: 395, distance: 84.3
click at [251, 395] on div at bounding box center [779, 392] width 1558 height 784
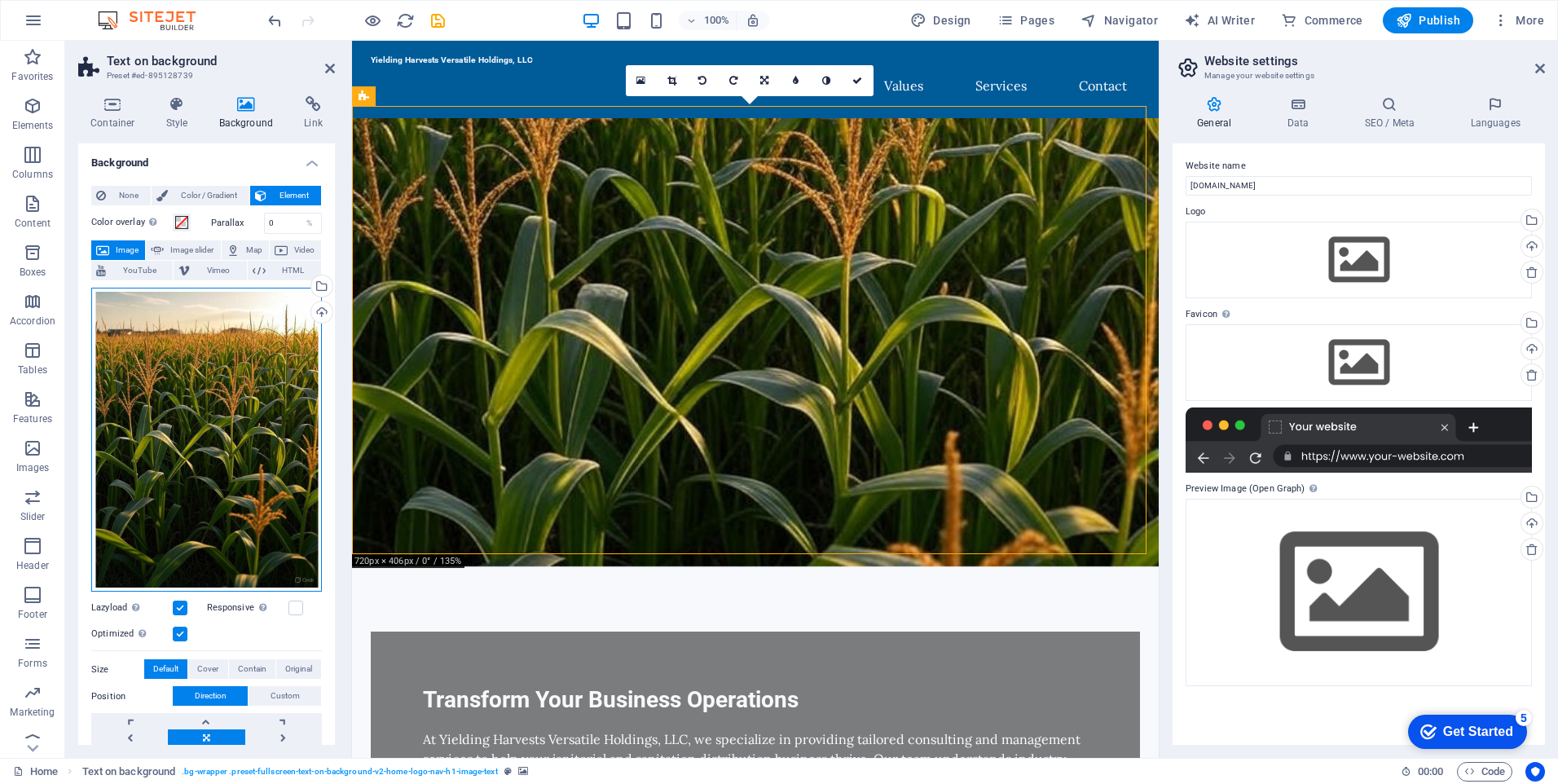
click at [228, 397] on div "Drag files here, click to choose files or select files from Files or our free s…" at bounding box center [207, 440] width 231 height 305
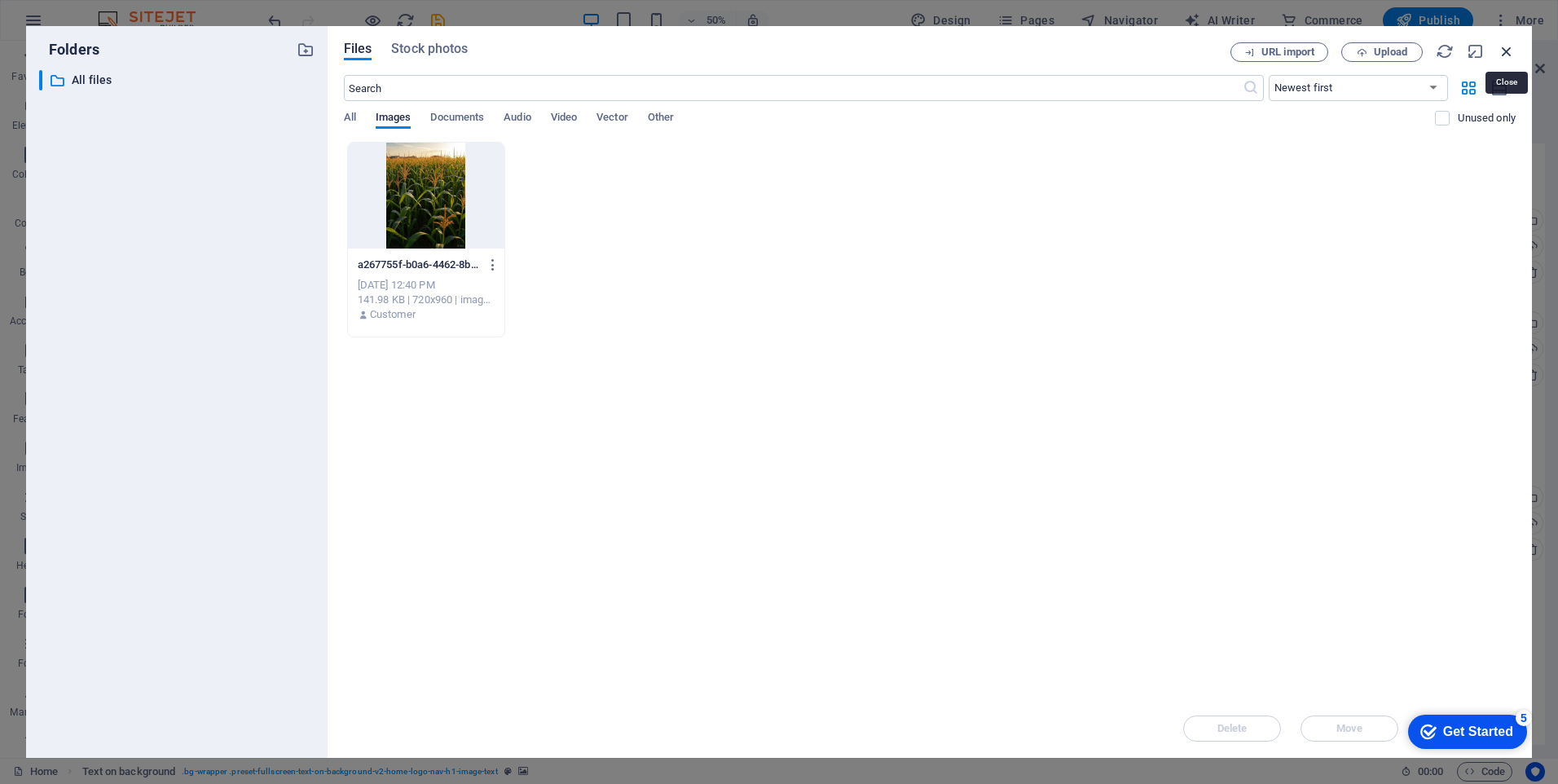
click at [1503, 52] on icon "button" at bounding box center [1507, 51] width 18 height 18
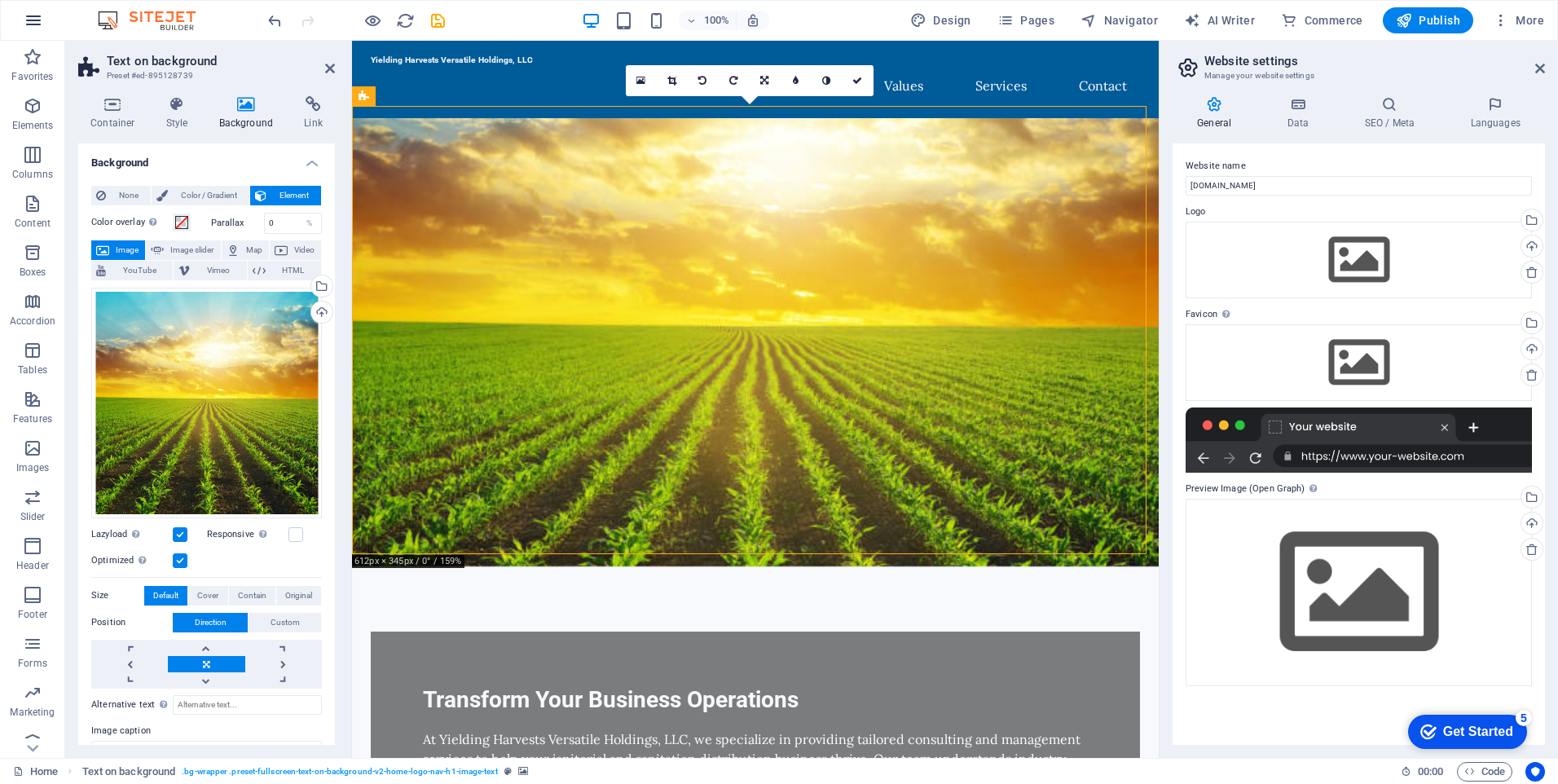
click at [39, 18] on icon "button" at bounding box center [33, 20] width 20 height 20
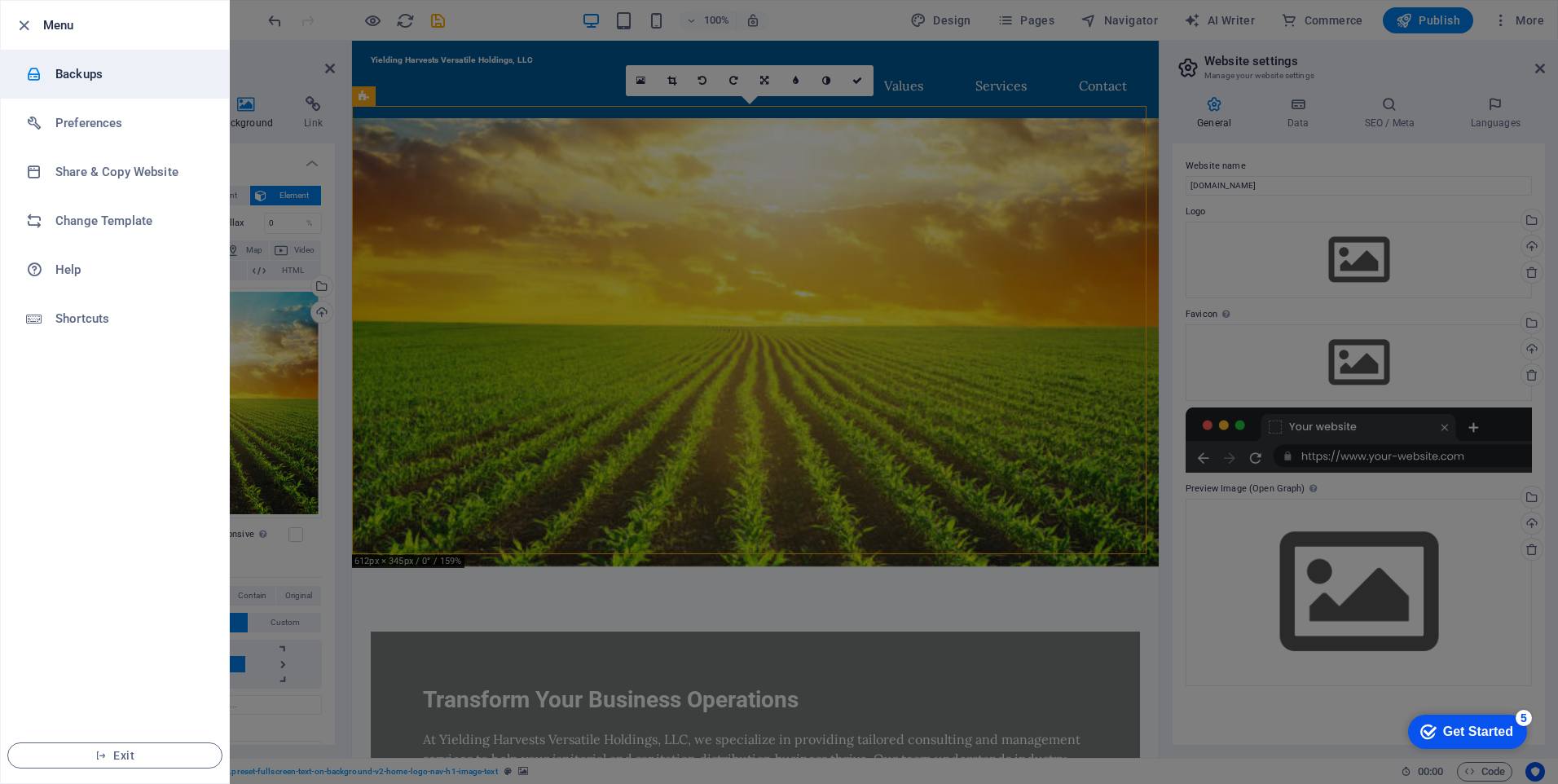
click at [81, 75] on h6 "Backups" at bounding box center [131, 74] width 151 height 20
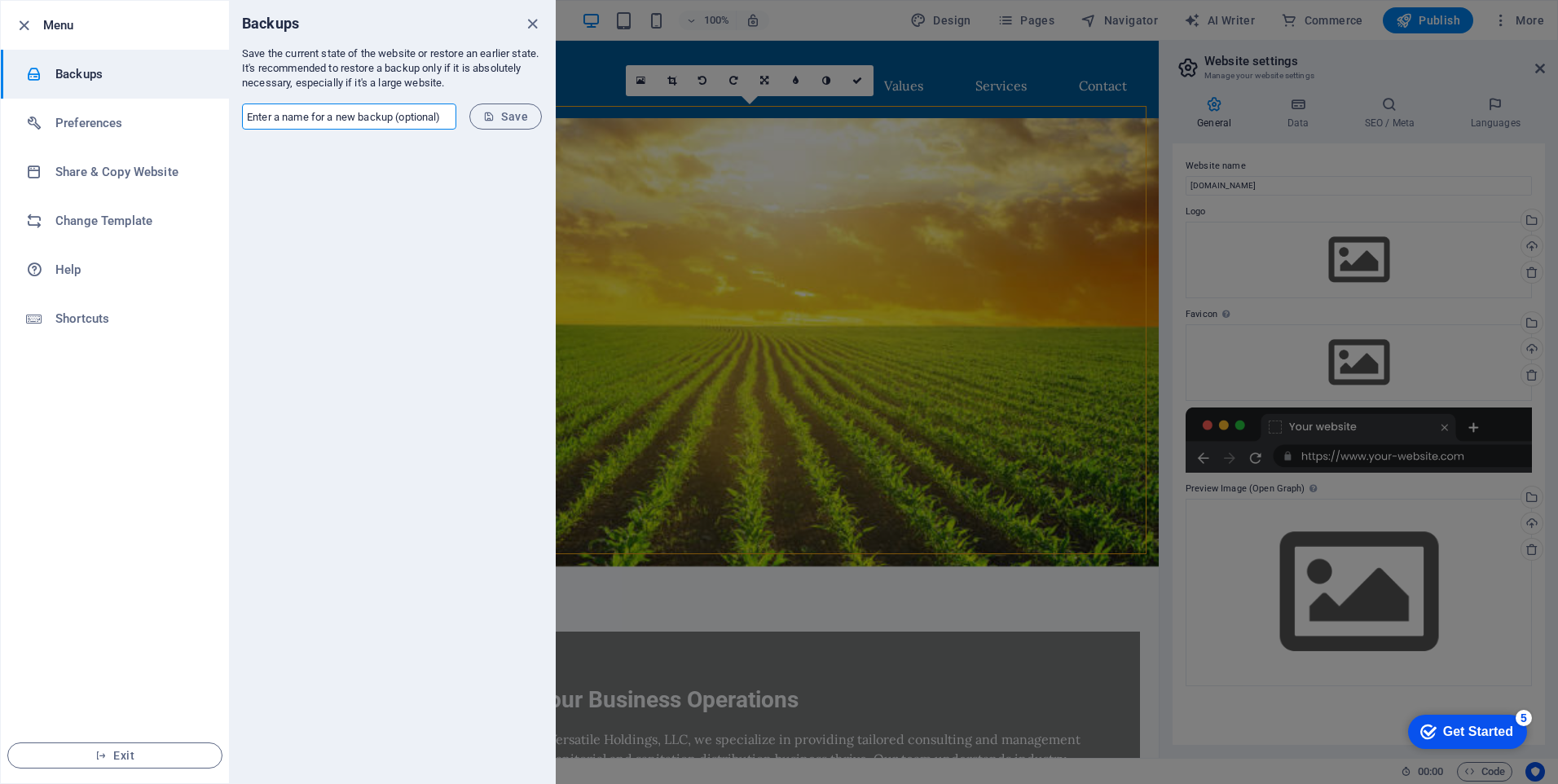
click at [328, 117] on input "text" at bounding box center [349, 117] width 214 height 26
type input "09012025 Infancy"
click at [501, 109] on button "Save" at bounding box center [505, 117] width 73 height 26
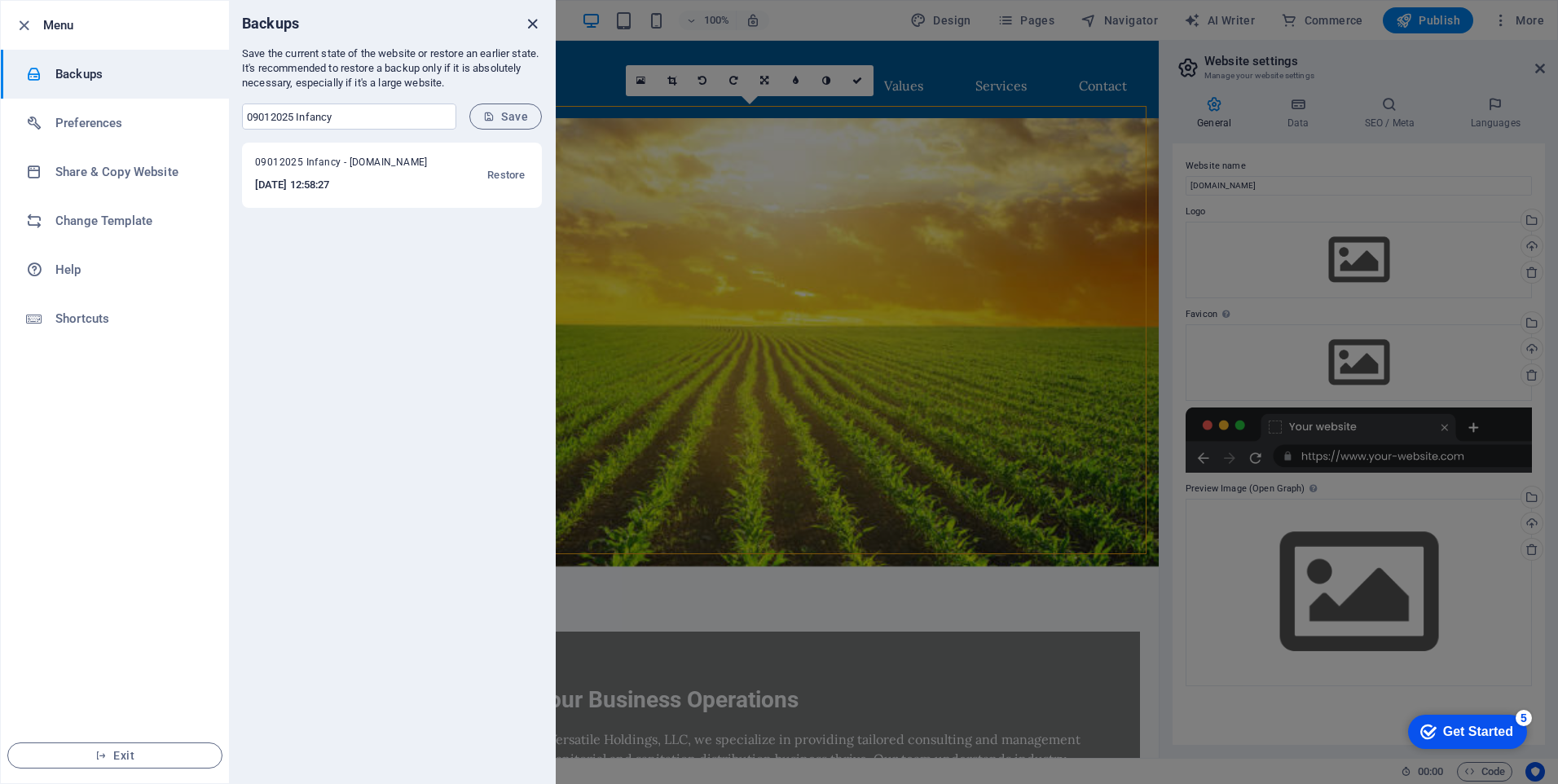
click at [534, 26] on icon "close" at bounding box center [533, 25] width 19 height 19
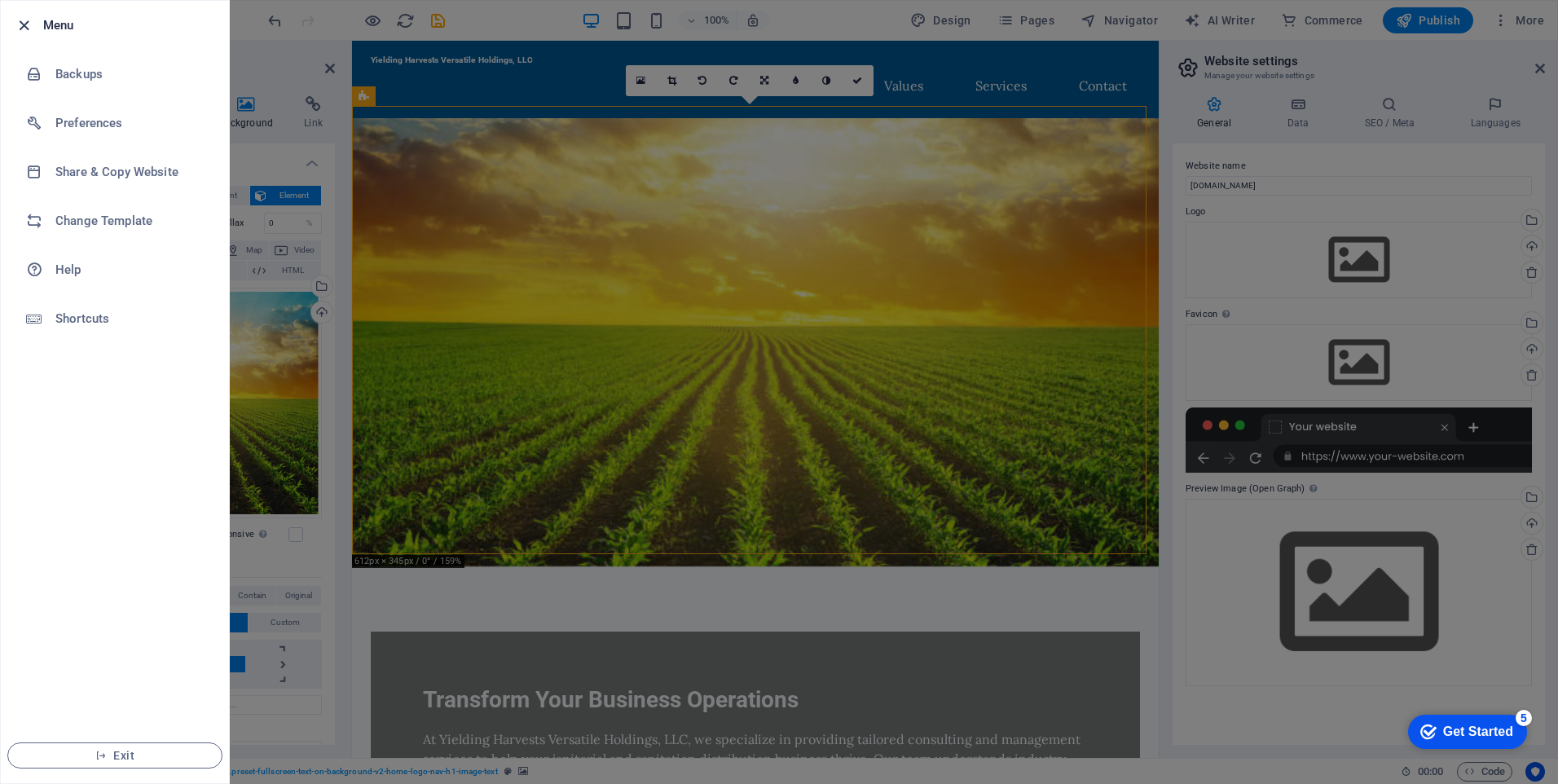
click at [21, 27] on icon "button" at bounding box center [25, 26] width 19 height 19
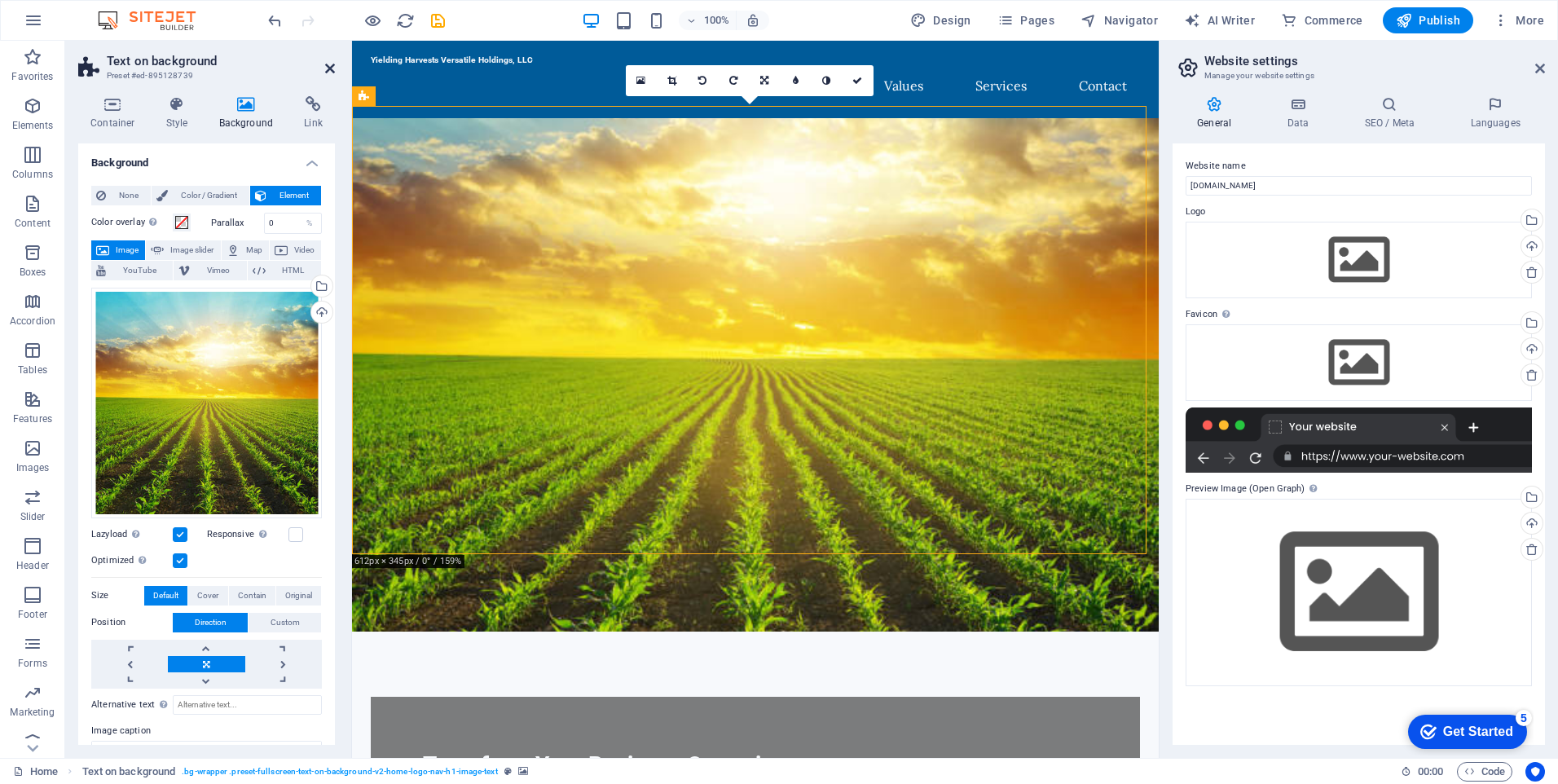
click at [333, 67] on icon at bounding box center [330, 69] width 9 height 13
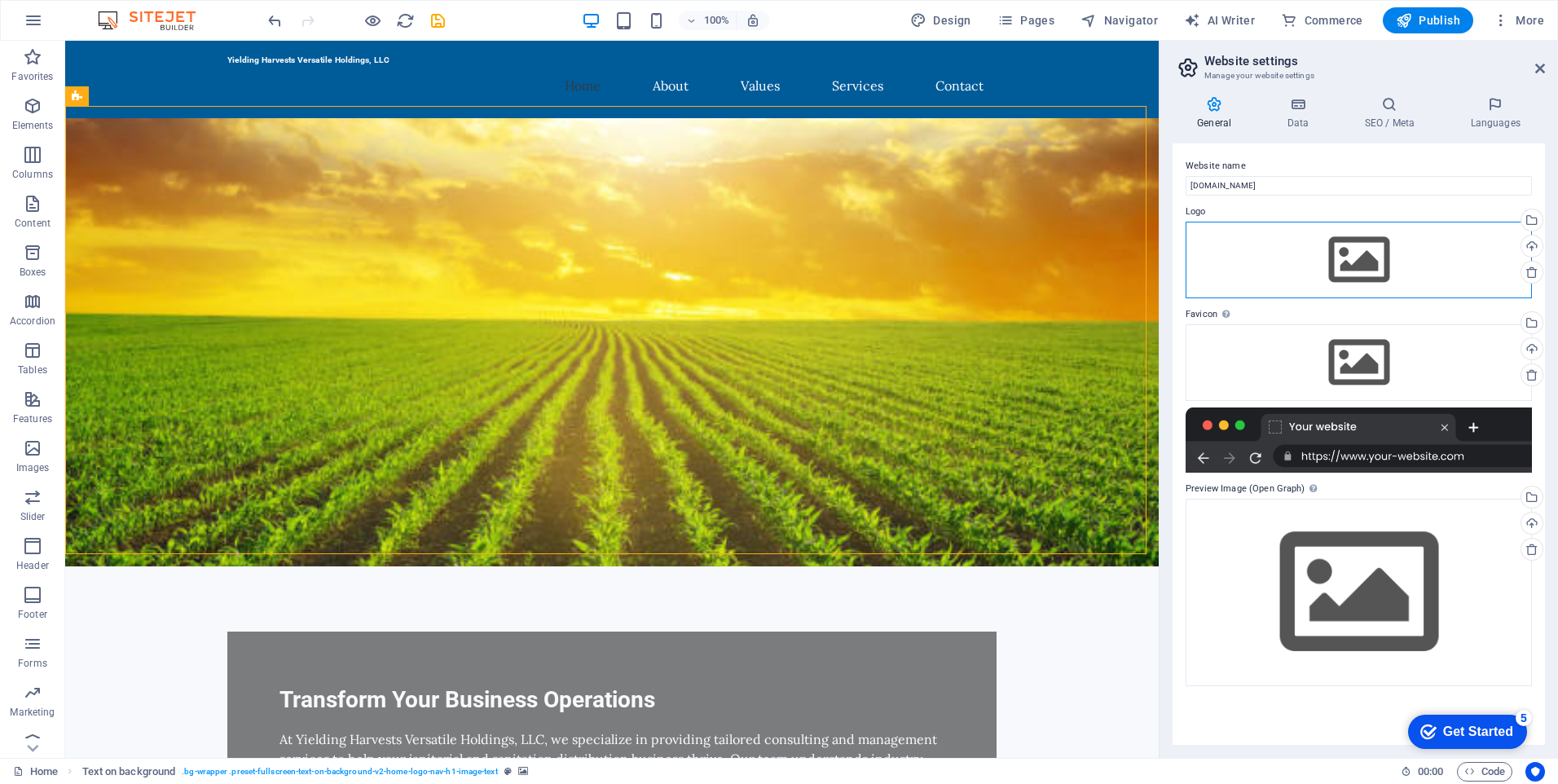
click at [1277, 261] on div "Drag files here, click to choose files or select files from Files or our free s…" at bounding box center [1359, 260] width 347 height 77
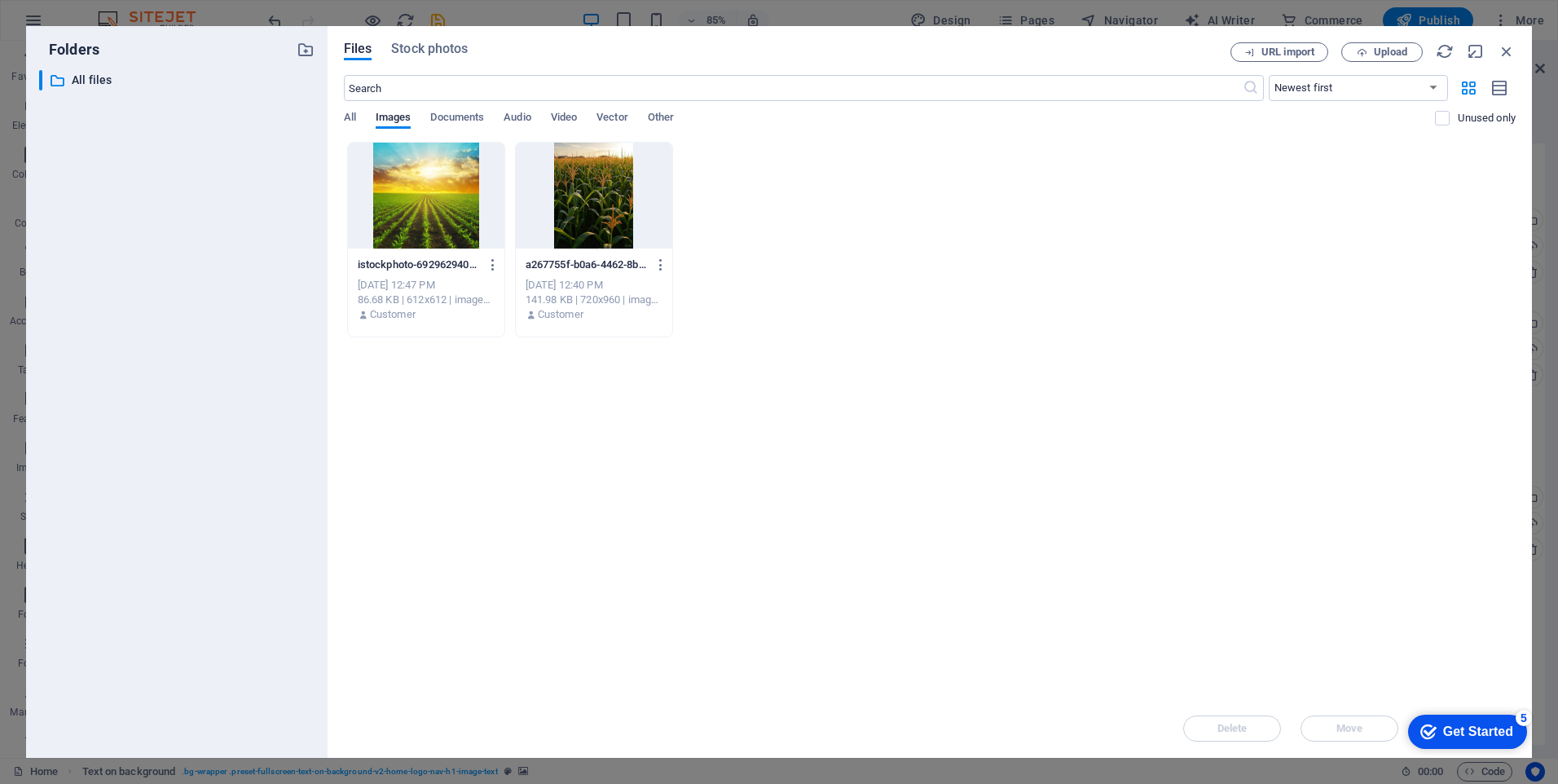
click at [357, 112] on div "All Images Documents Audio Video Vector Other" at bounding box center [890, 126] width 1092 height 31
click at [351, 115] on span "All" at bounding box center [350, 119] width 12 height 23
click at [445, 55] on span "Stock photos" at bounding box center [429, 48] width 77 height 20
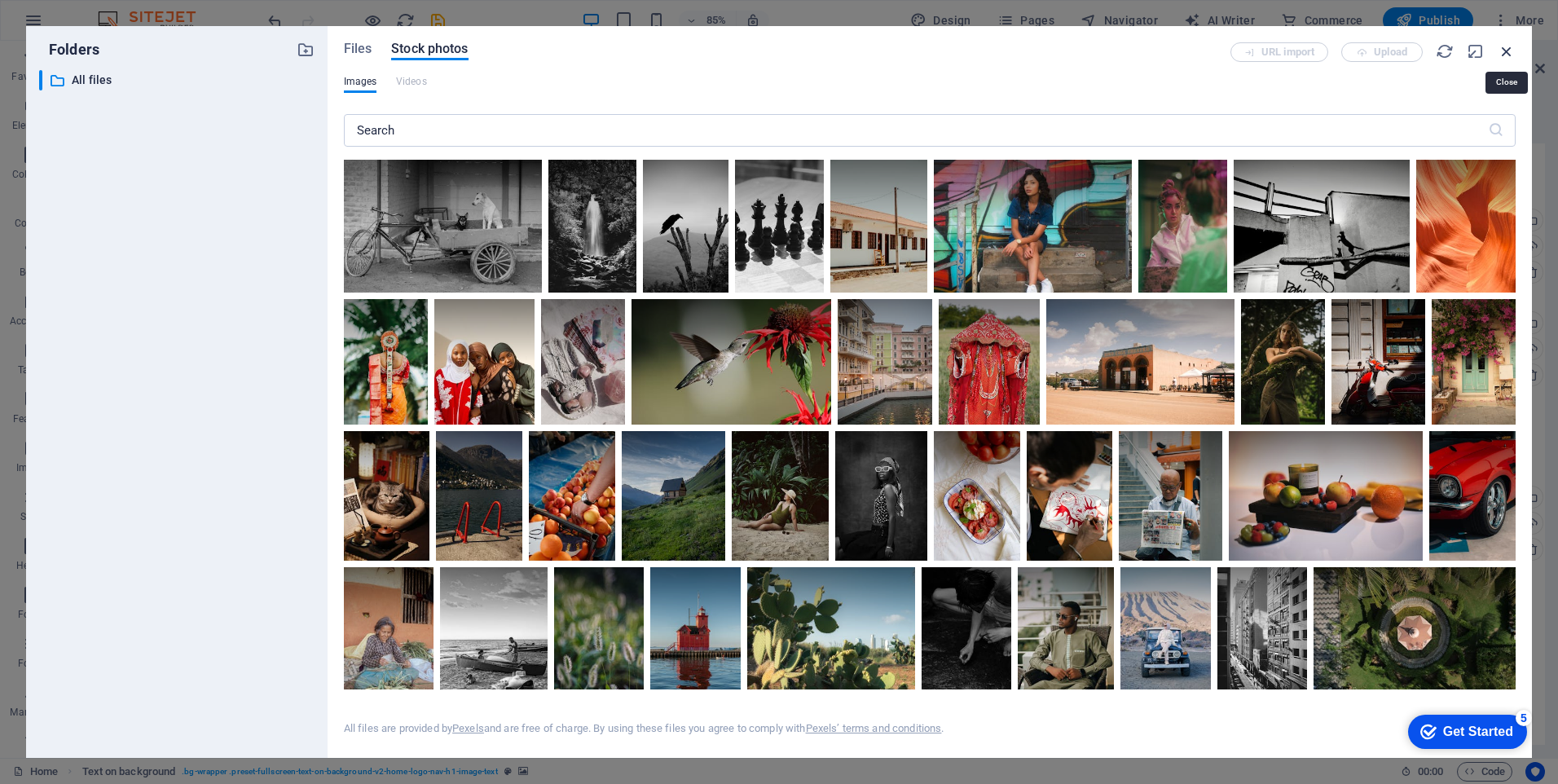
click at [1506, 53] on icon "button" at bounding box center [1507, 51] width 18 height 18
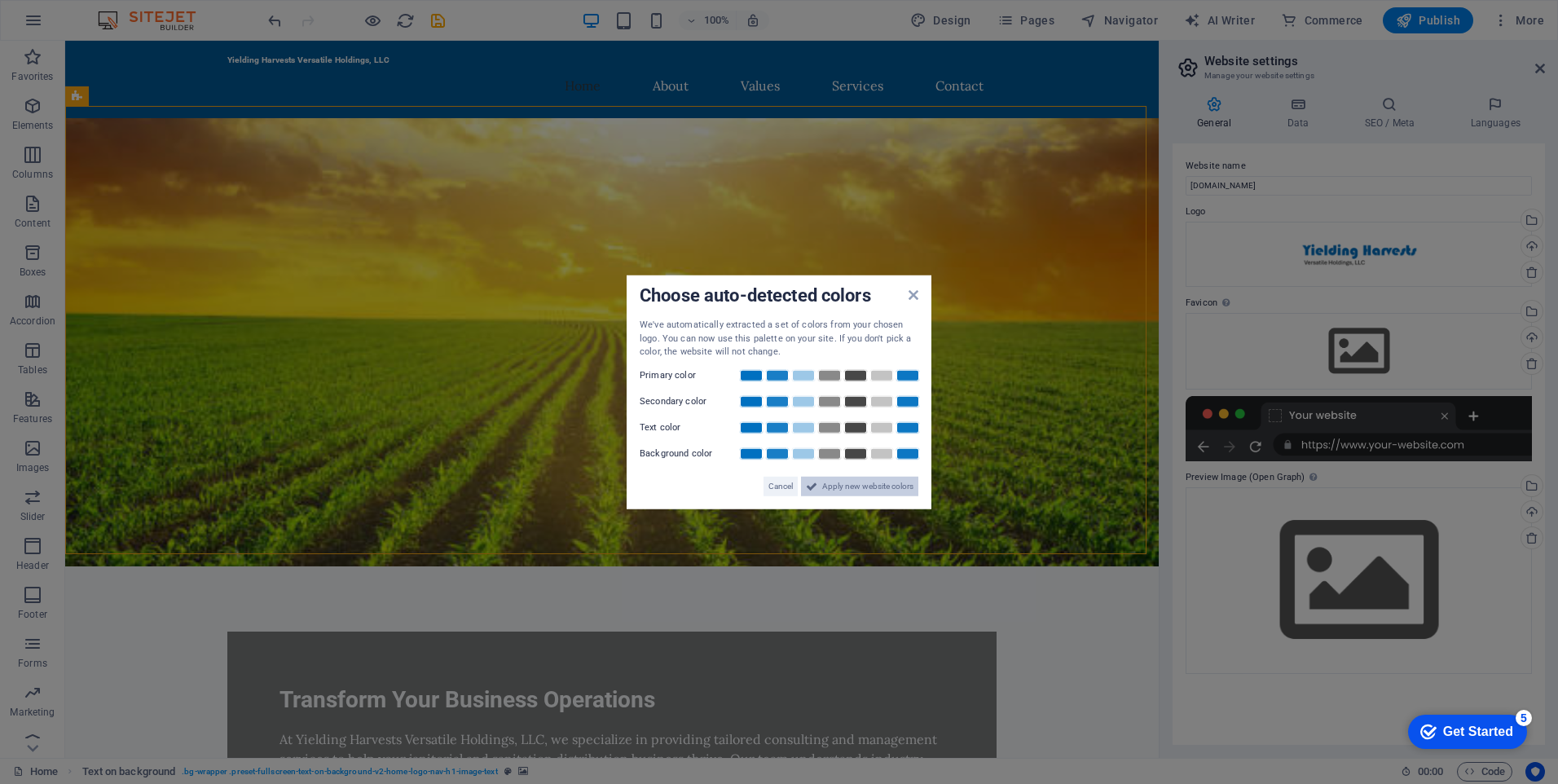
click at [830, 490] on span "Apply new website colors" at bounding box center [867, 486] width 92 height 20
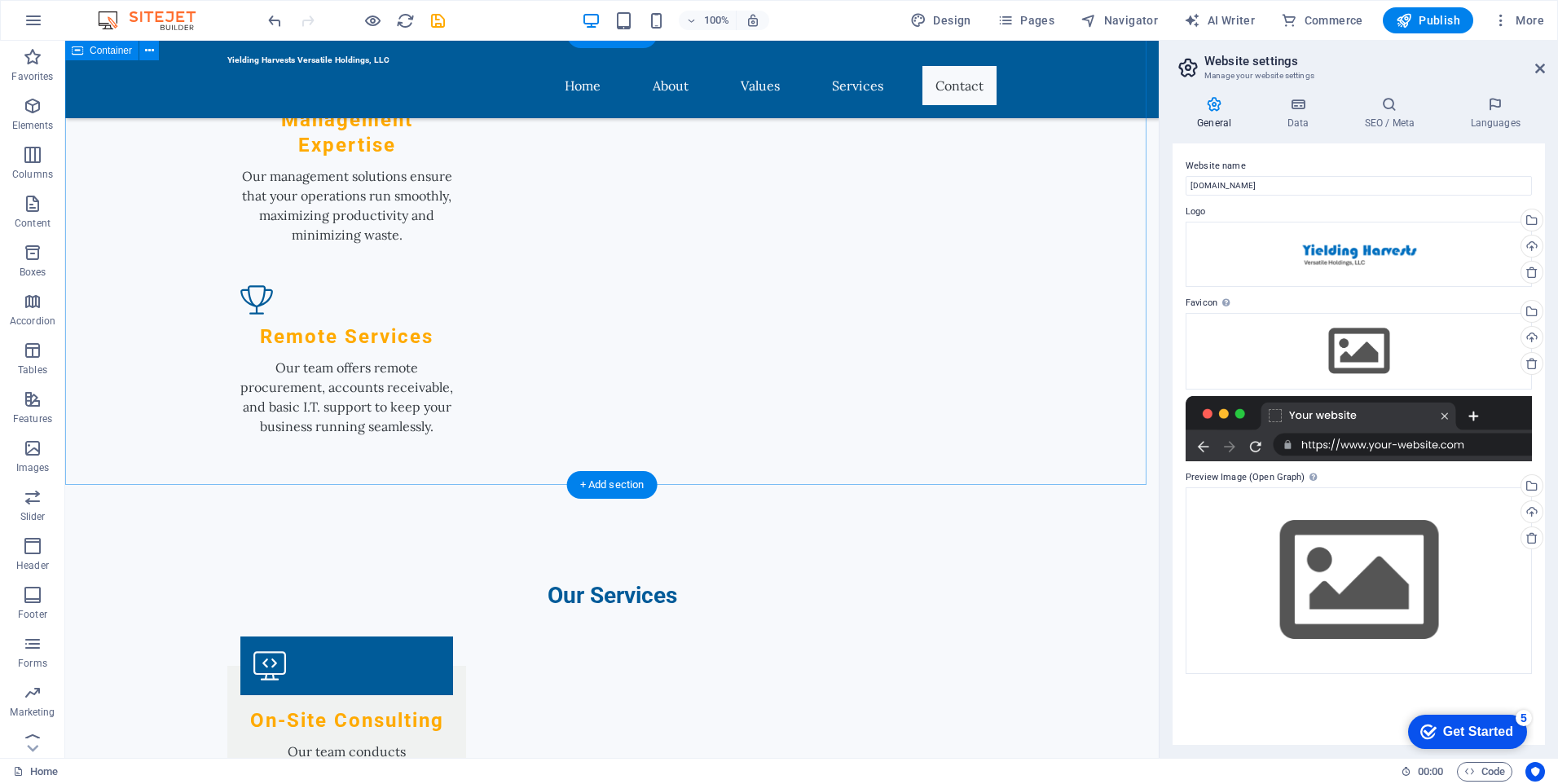
scroll to position [1976, 0]
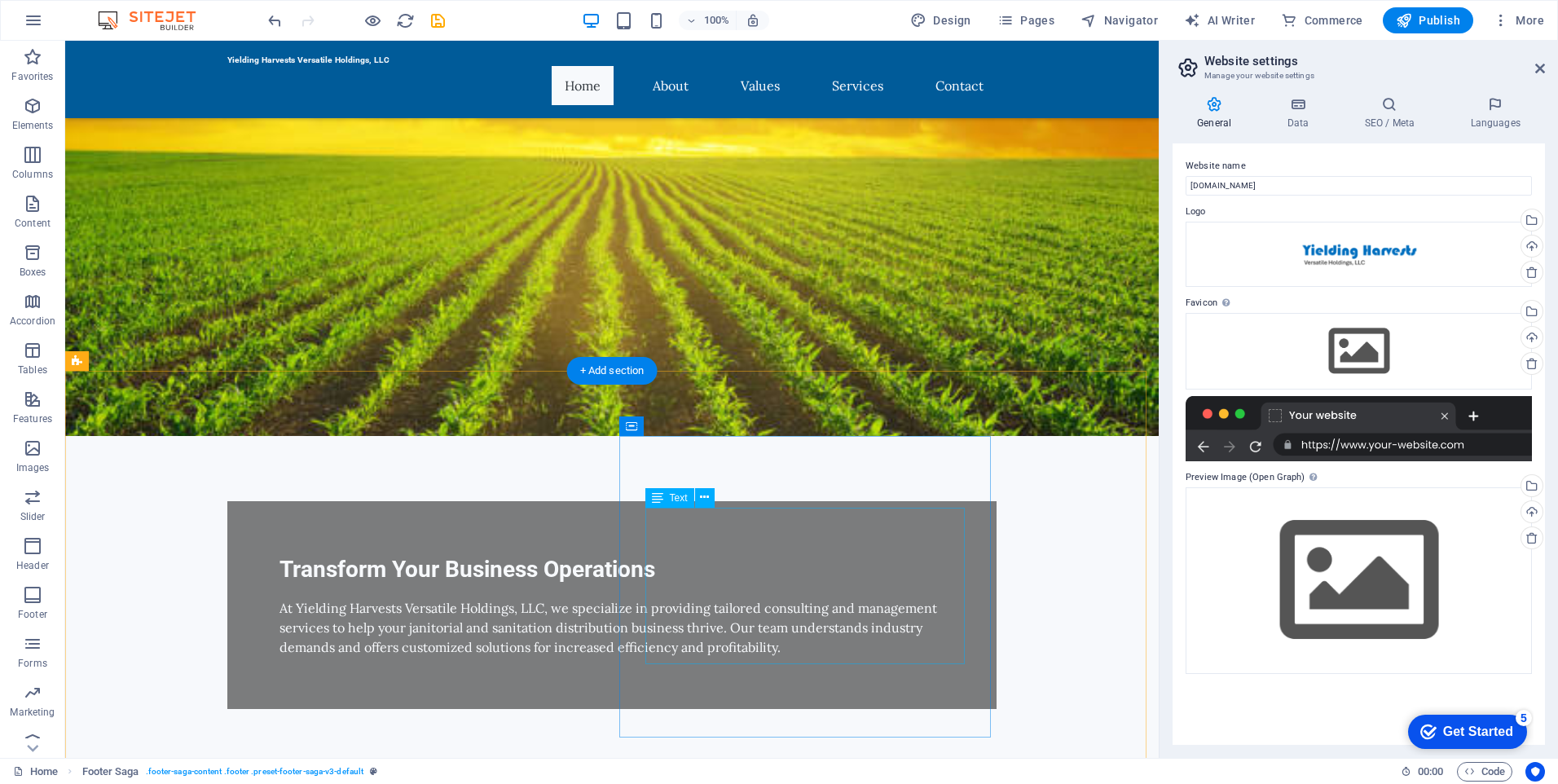
scroll to position [0, 0]
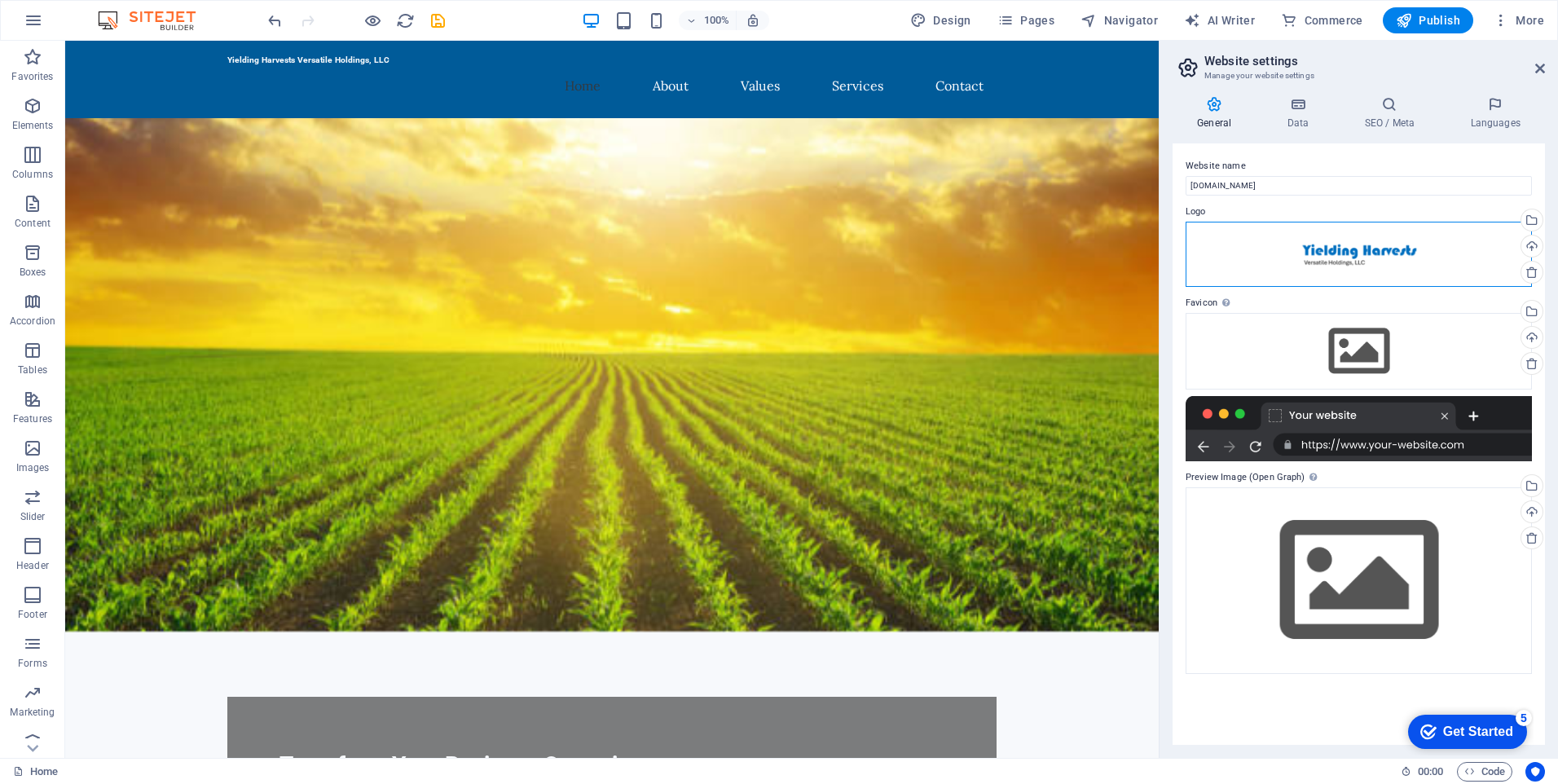
drag, startPoint x: 1332, startPoint y: 262, endPoint x: 1450, endPoint y: 267, distance: 118.1
click at [1450, 267] on div "Drag files here, click to choose files or select files from Files or our free s…" at bounding box center [1359, 254] width 347 height 65
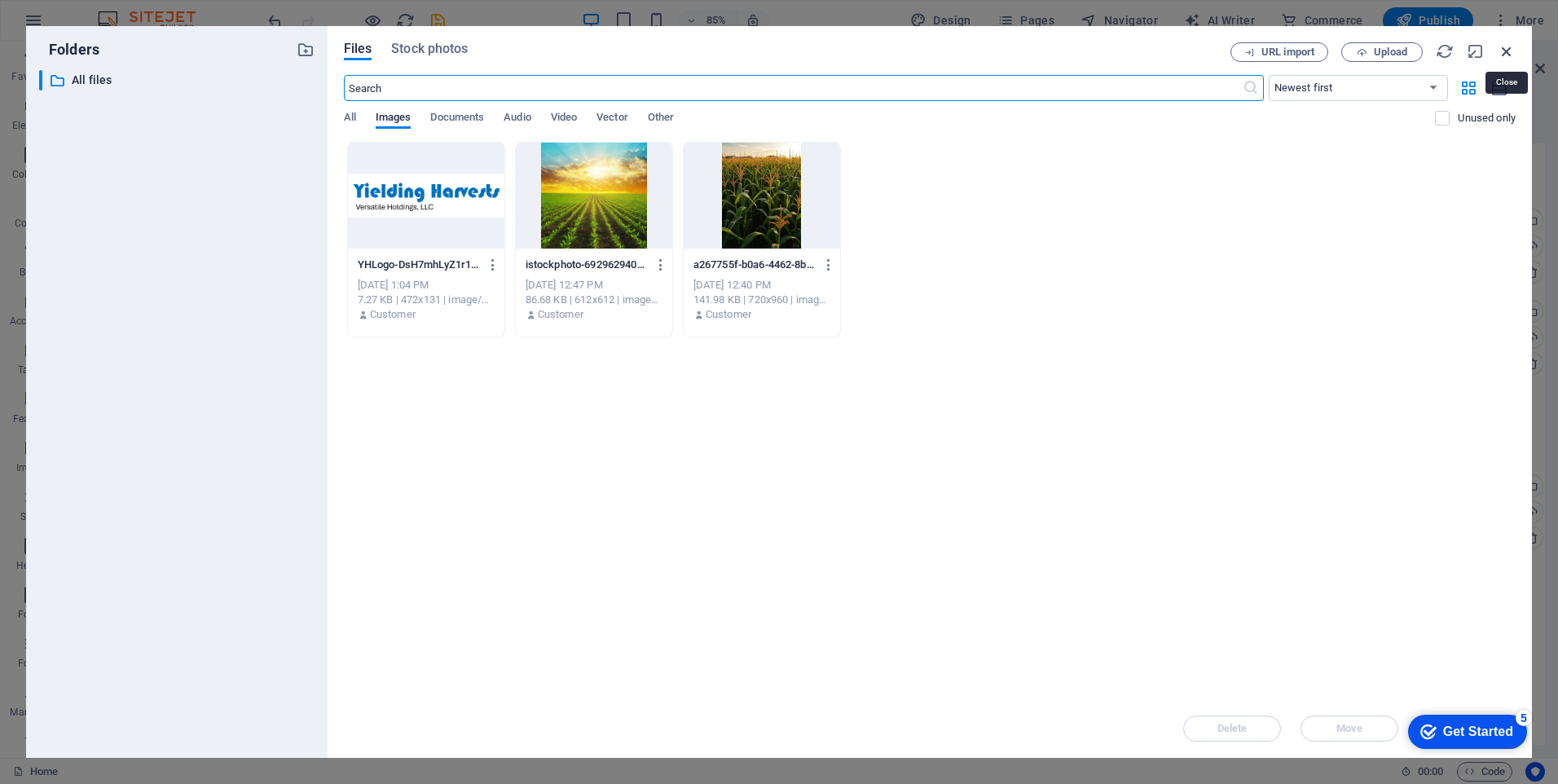
click at [1507, 45] on icon "button" at bounding box center [1507, 51] width 18 height 18
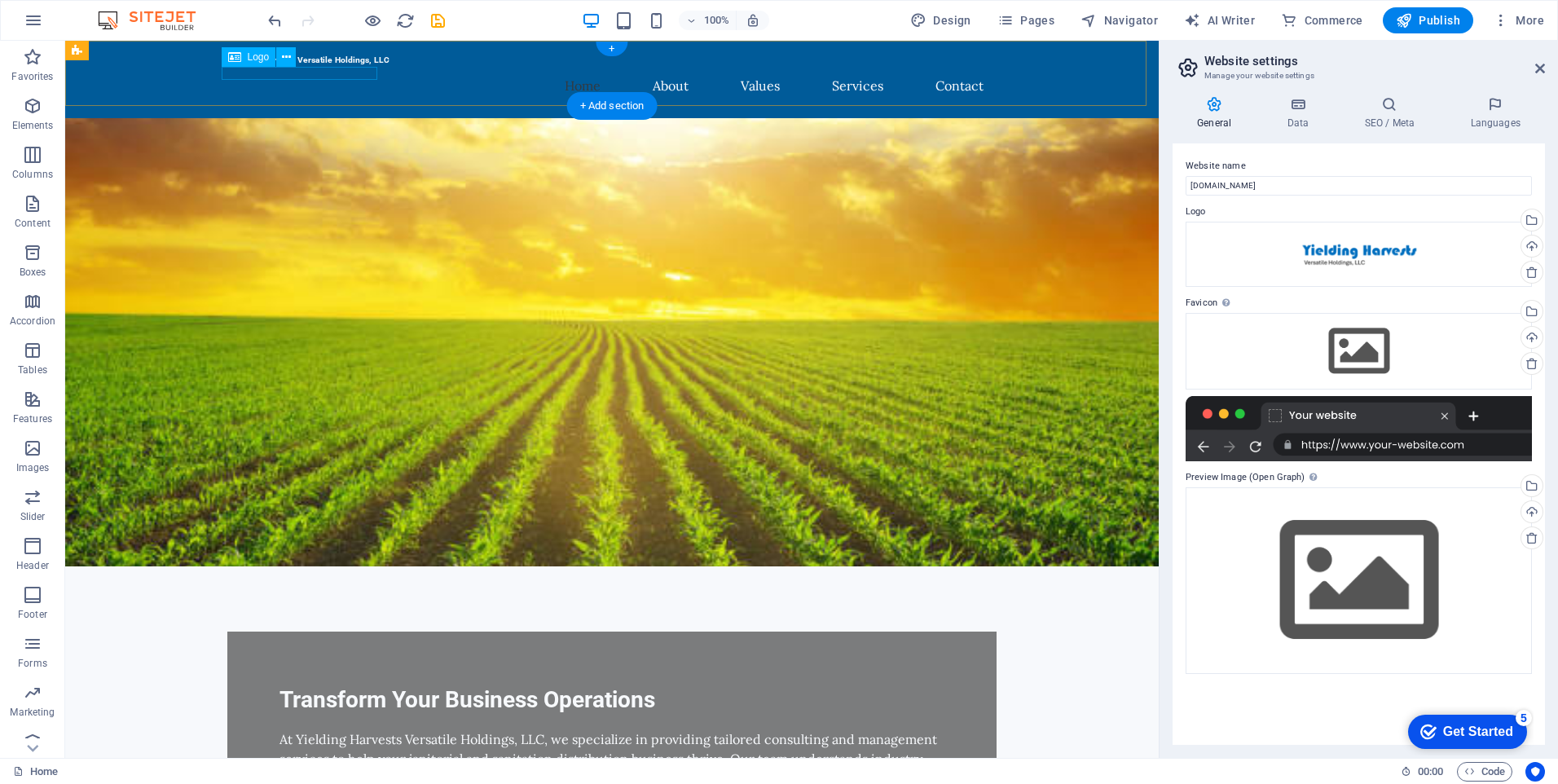
click at [317, 66] on div "Yielding Harvests Versatile Holdings, LLC" at bounding box center [612, 60] width 769 height 12
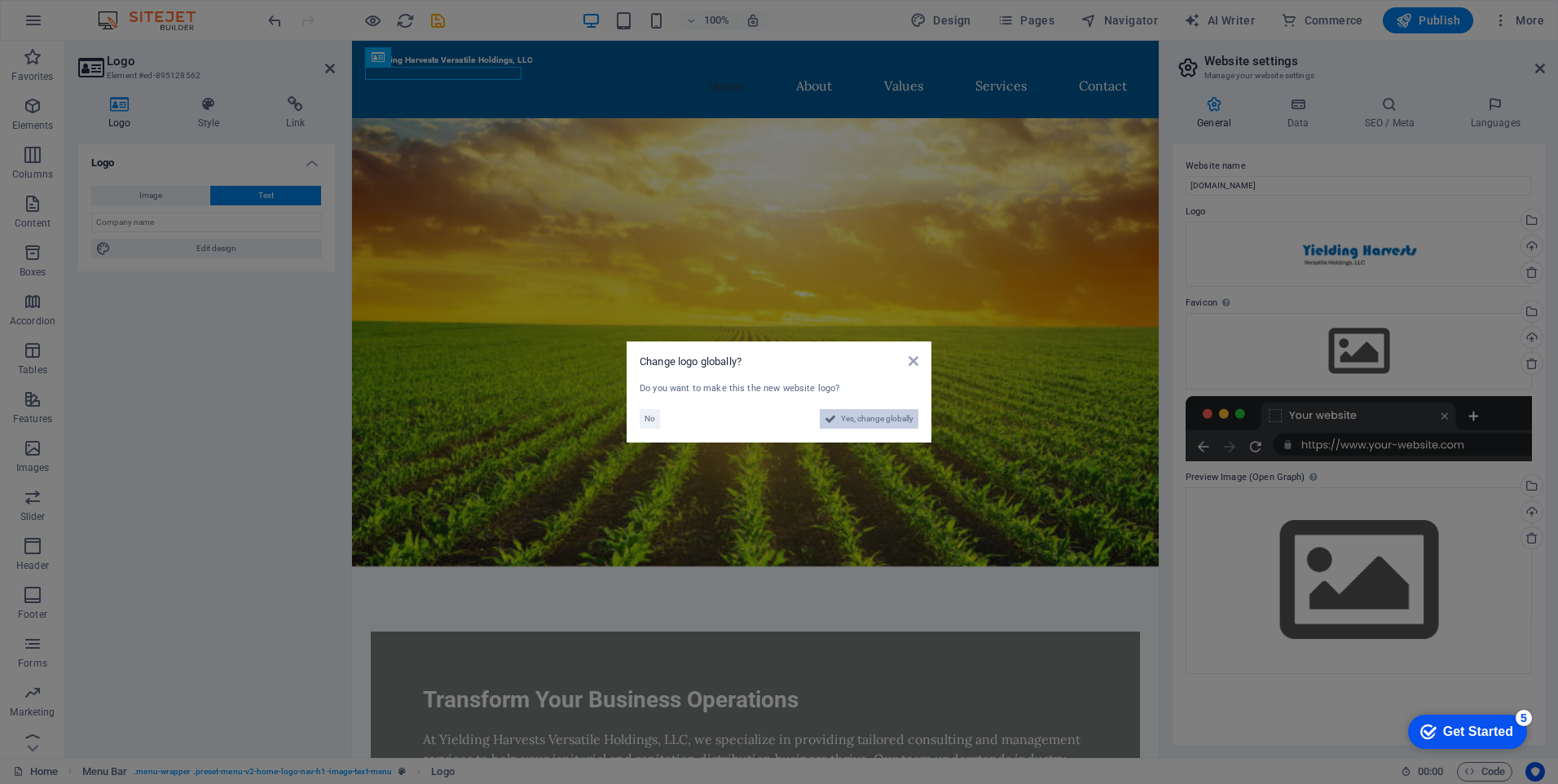
click at [867, 417] on span "Yes, change globally" at bounding box center [877, 418] width 73 height 20
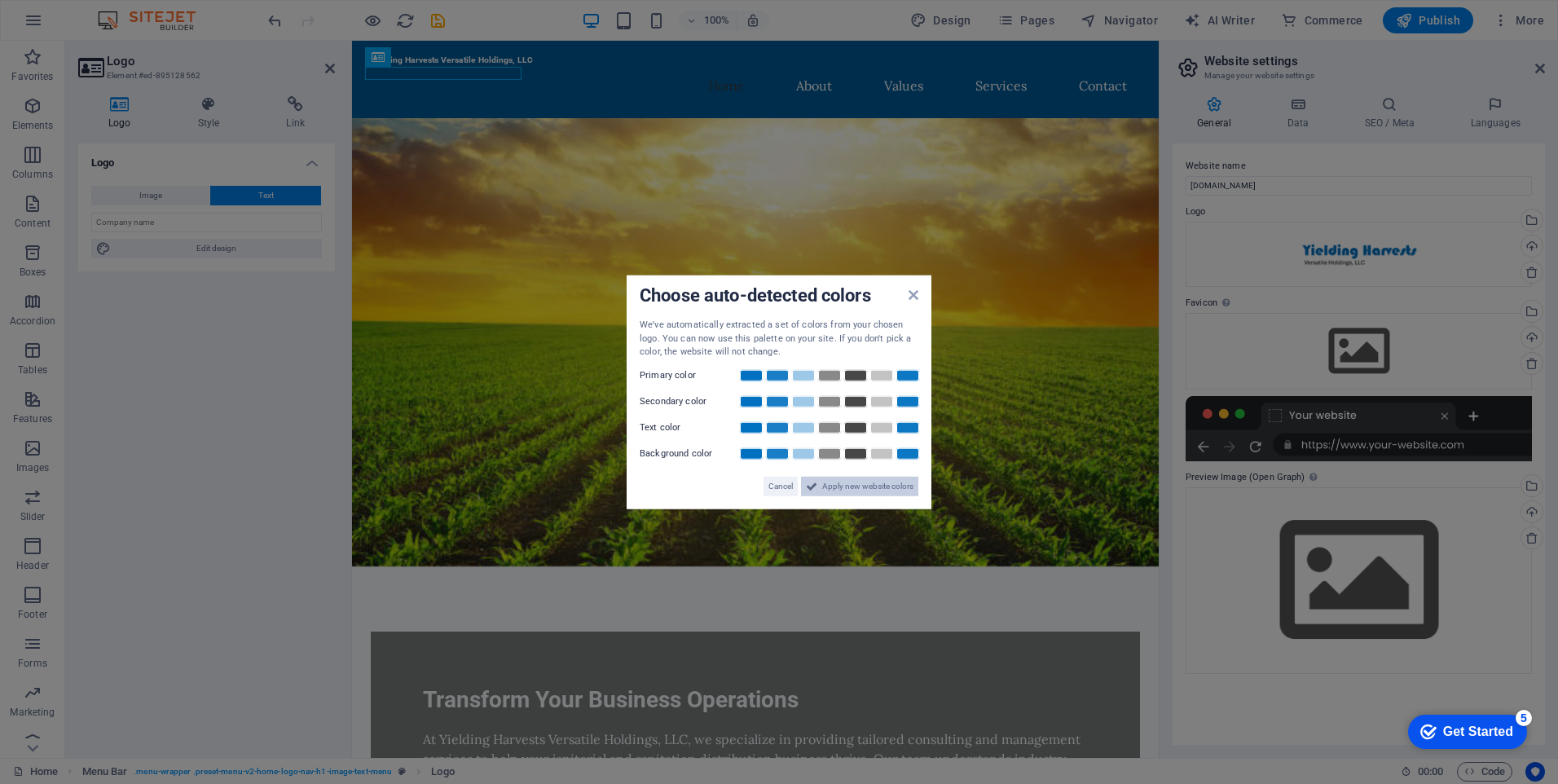
click at [833, 487] on span "Apply new website colors" at bounding box center [867, 486] width 92 height 20
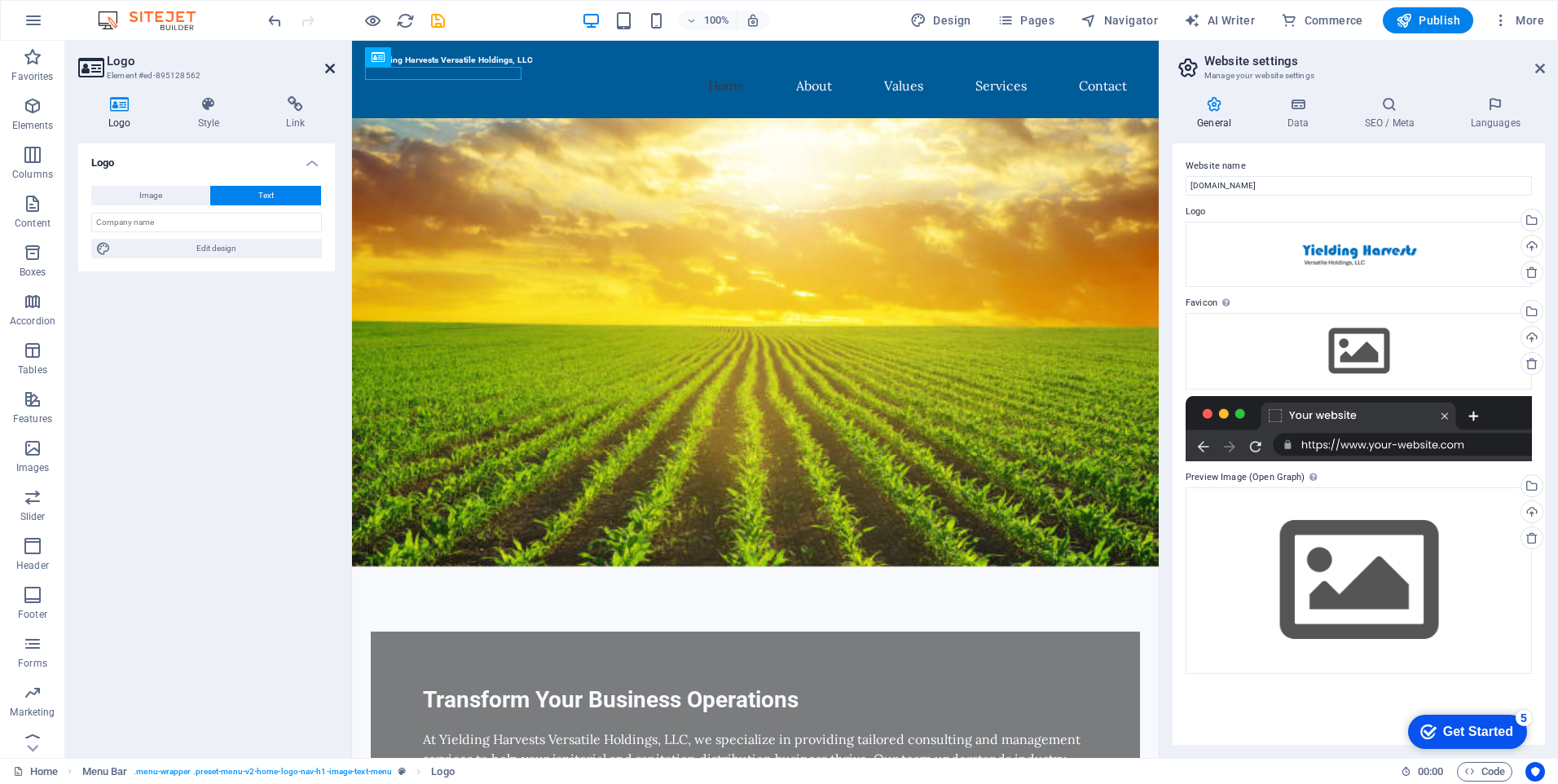
click at [327, 71] on icon at bounding box center [330, 69] width 9 height 13
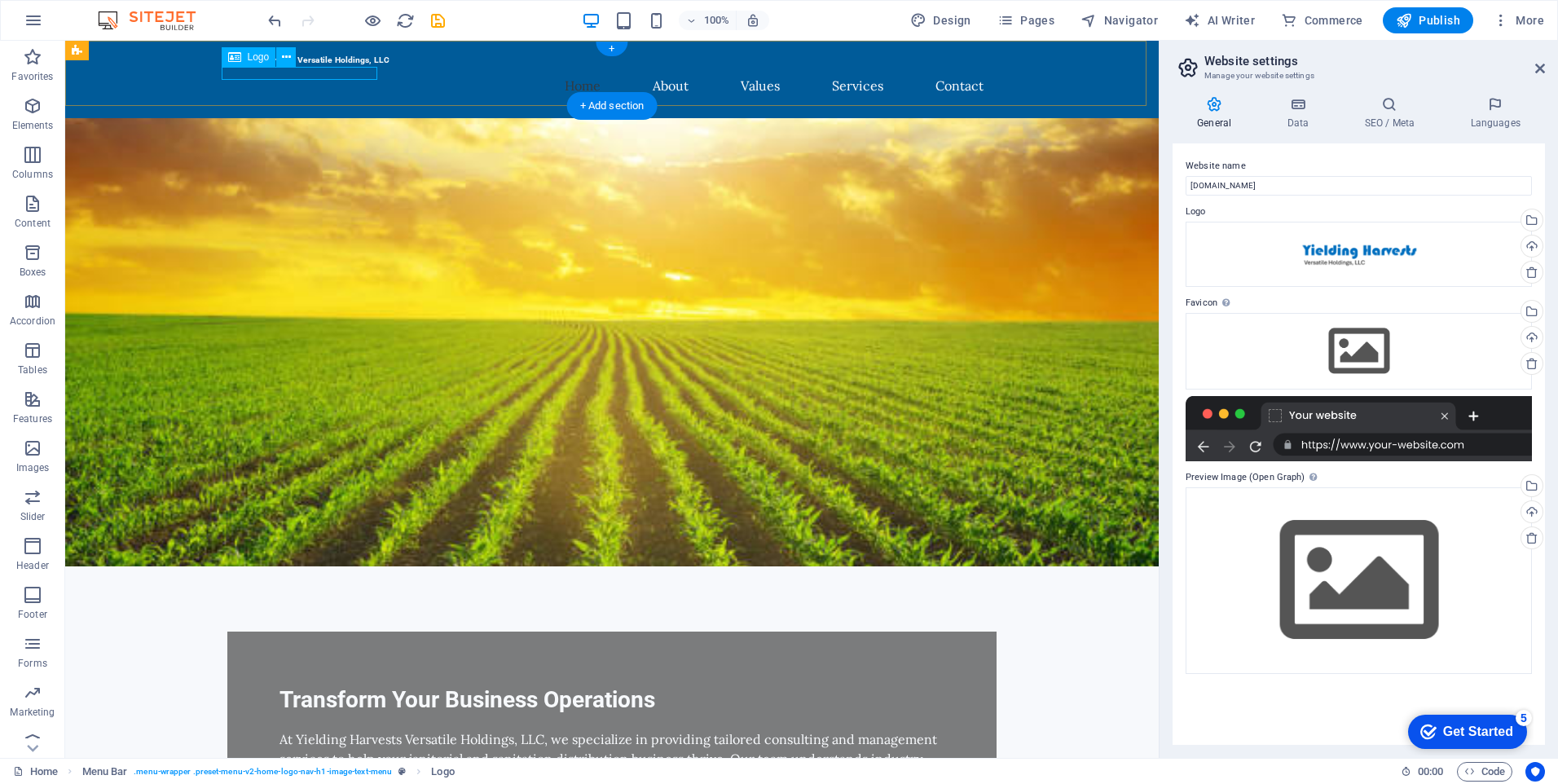
click at [302, 66] on div "Yielding Harvests Versatile Holdings, LLC" at bounding box center [612, 60] width 769 height 12
click at [250, 56] on span "Logo" at bounding box center [258, 57] width 22 height 9
click at [272, 66] on div "Yielding Harvests Versatile Holdings, LLC" at bounding box center [612, 60] width 769 height 12
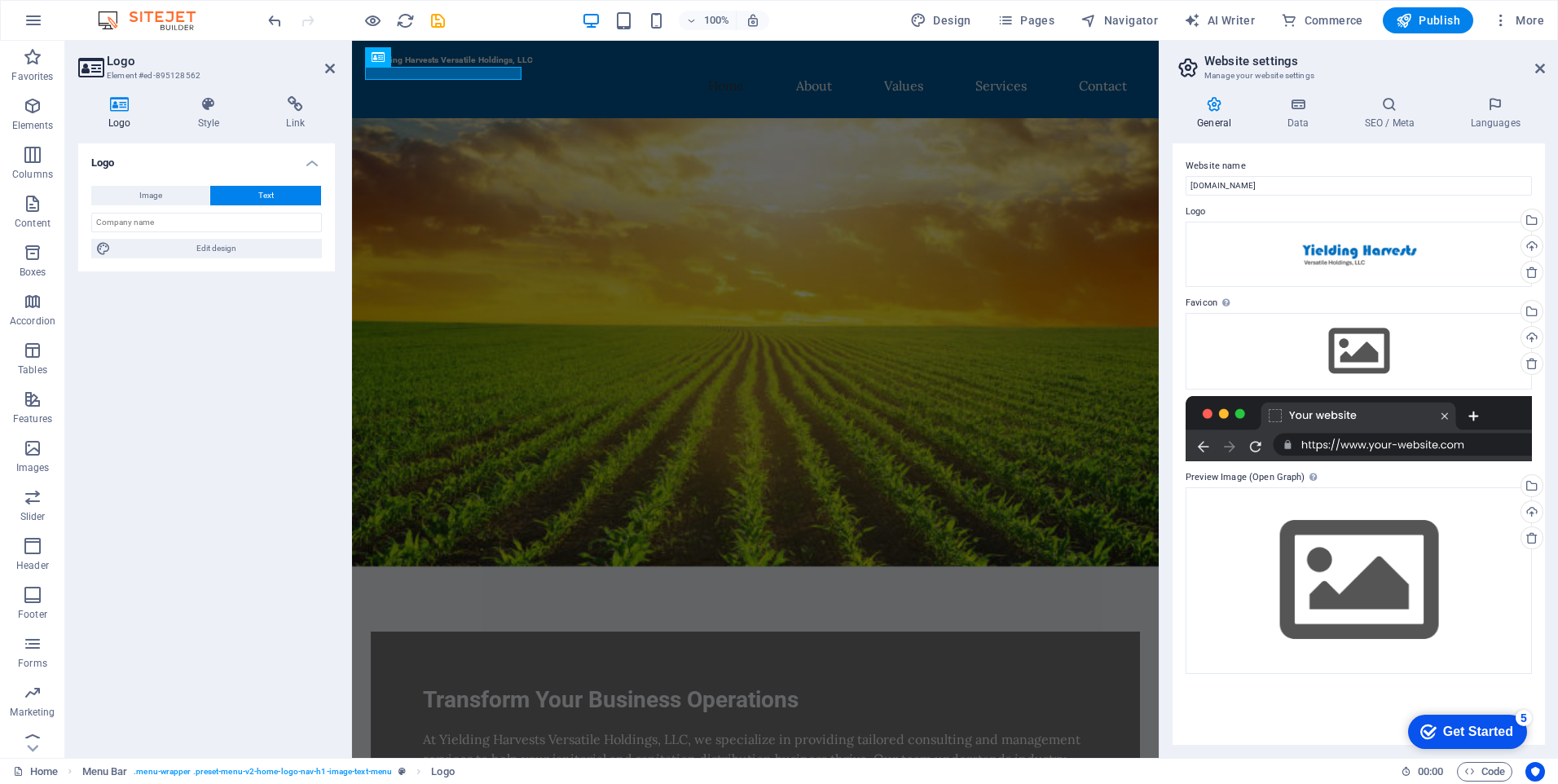
click at [120, 110] on icon at bounding box center [120, 104] width 83 height 16
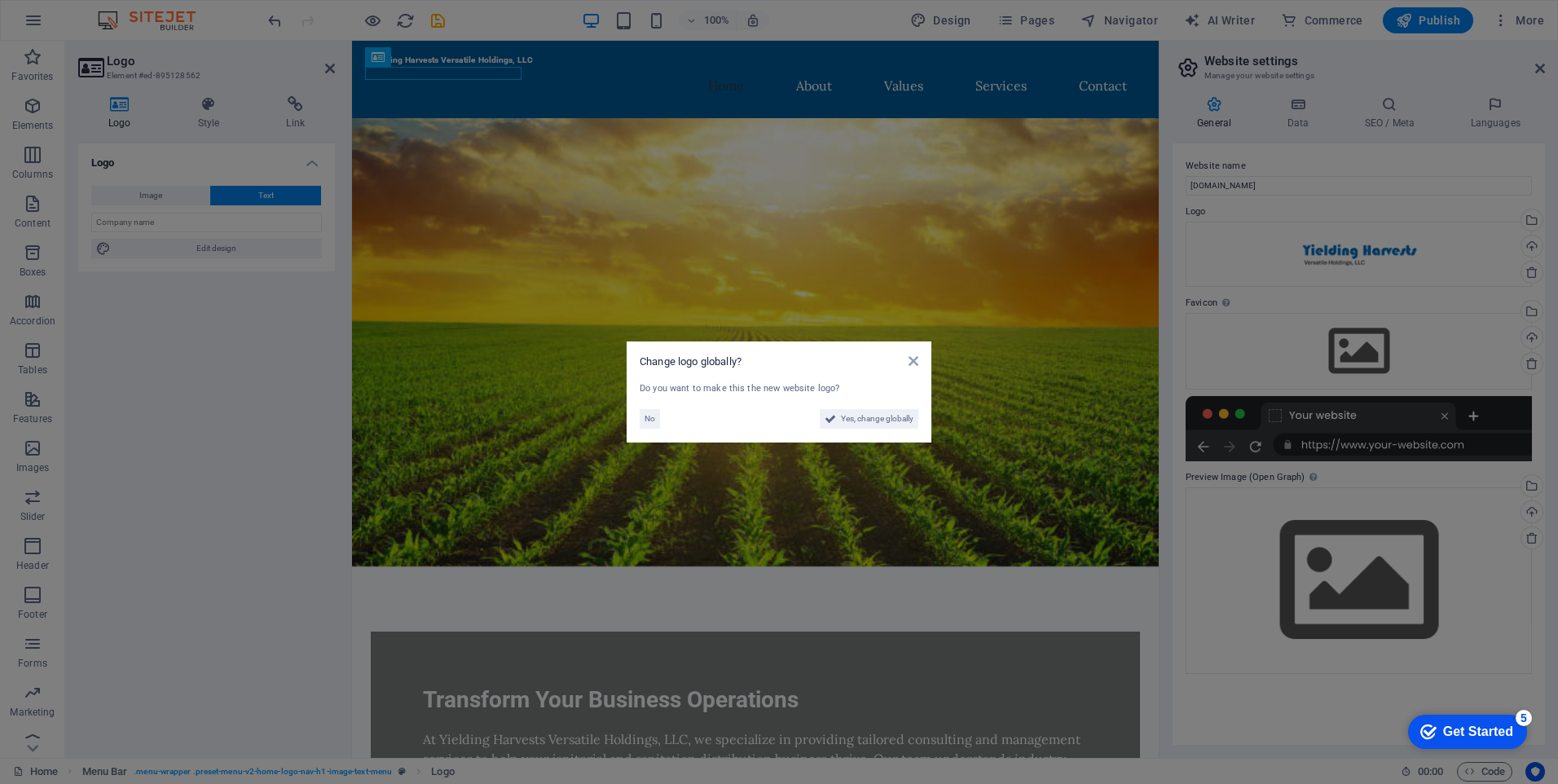
click at [132, 197] on aside "Change logo globally? Do you want to make this the new website logo? No Yes, ch…" at bounding box center [779, 392] width 1558 height 784
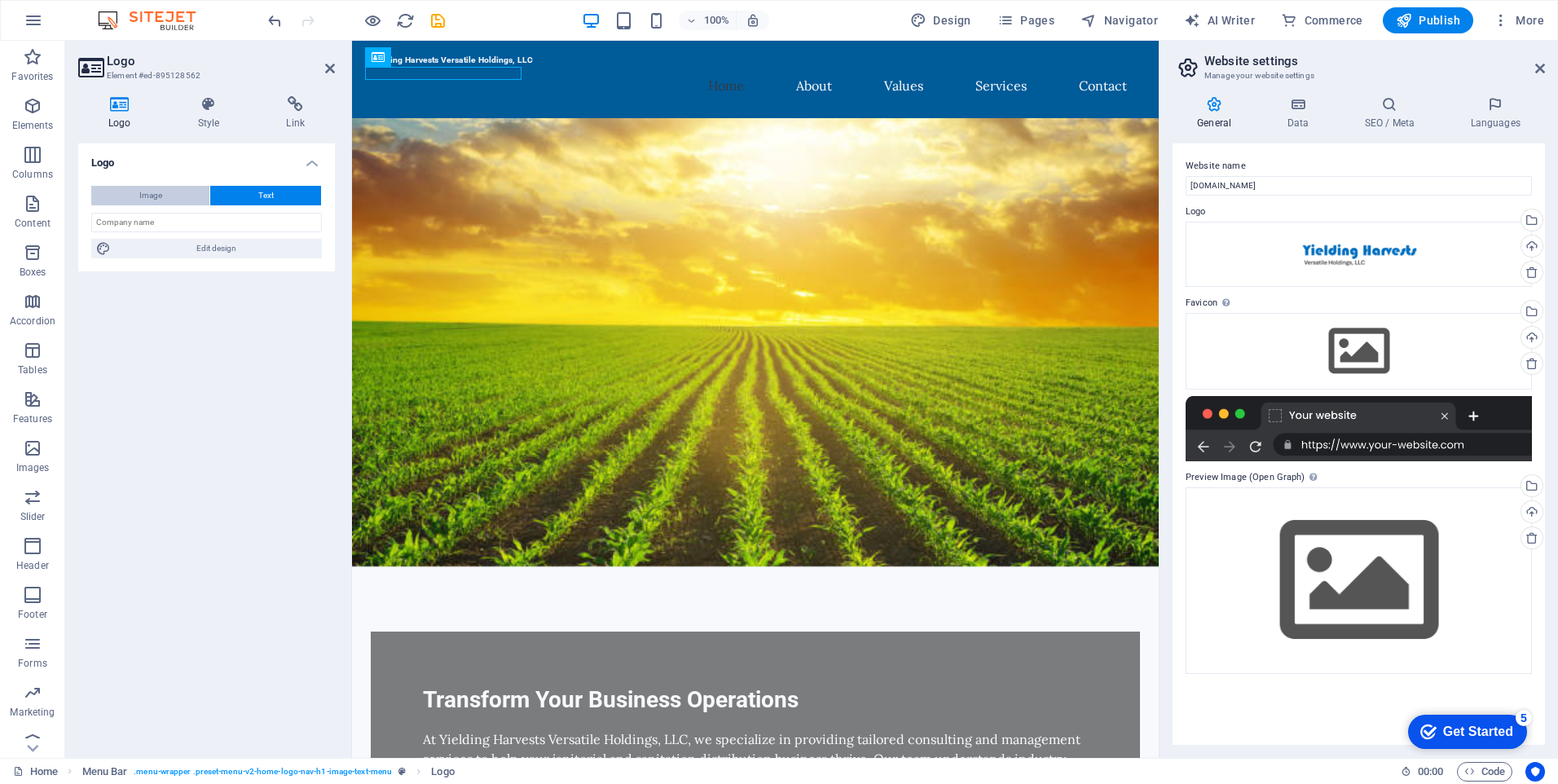
click at [152, 201] on span "Image" at bounding box center [151, 196] width 23 height 20
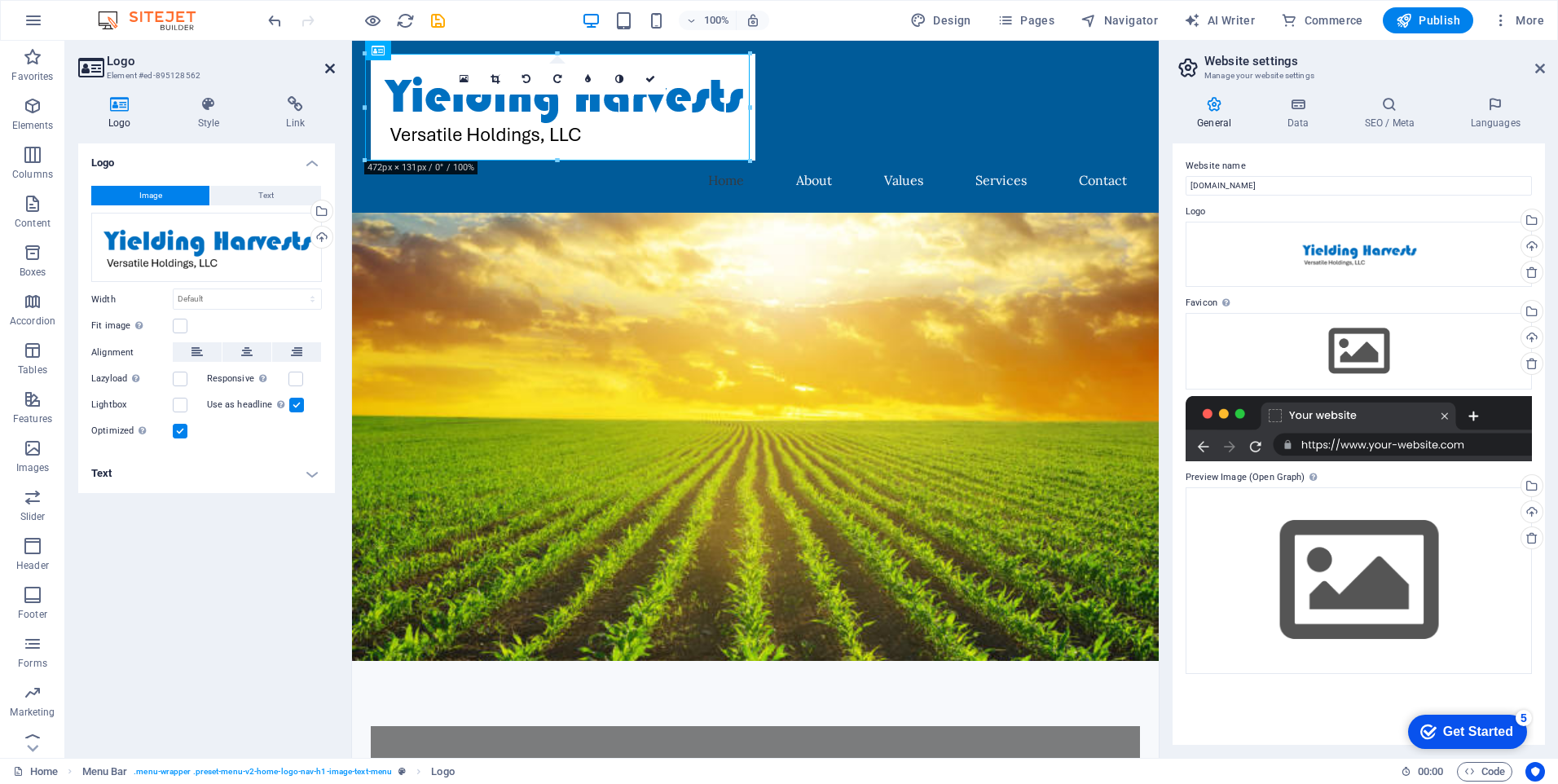
click at [331, 65] on icon at bounding box center [330, 69] width 9 height 13
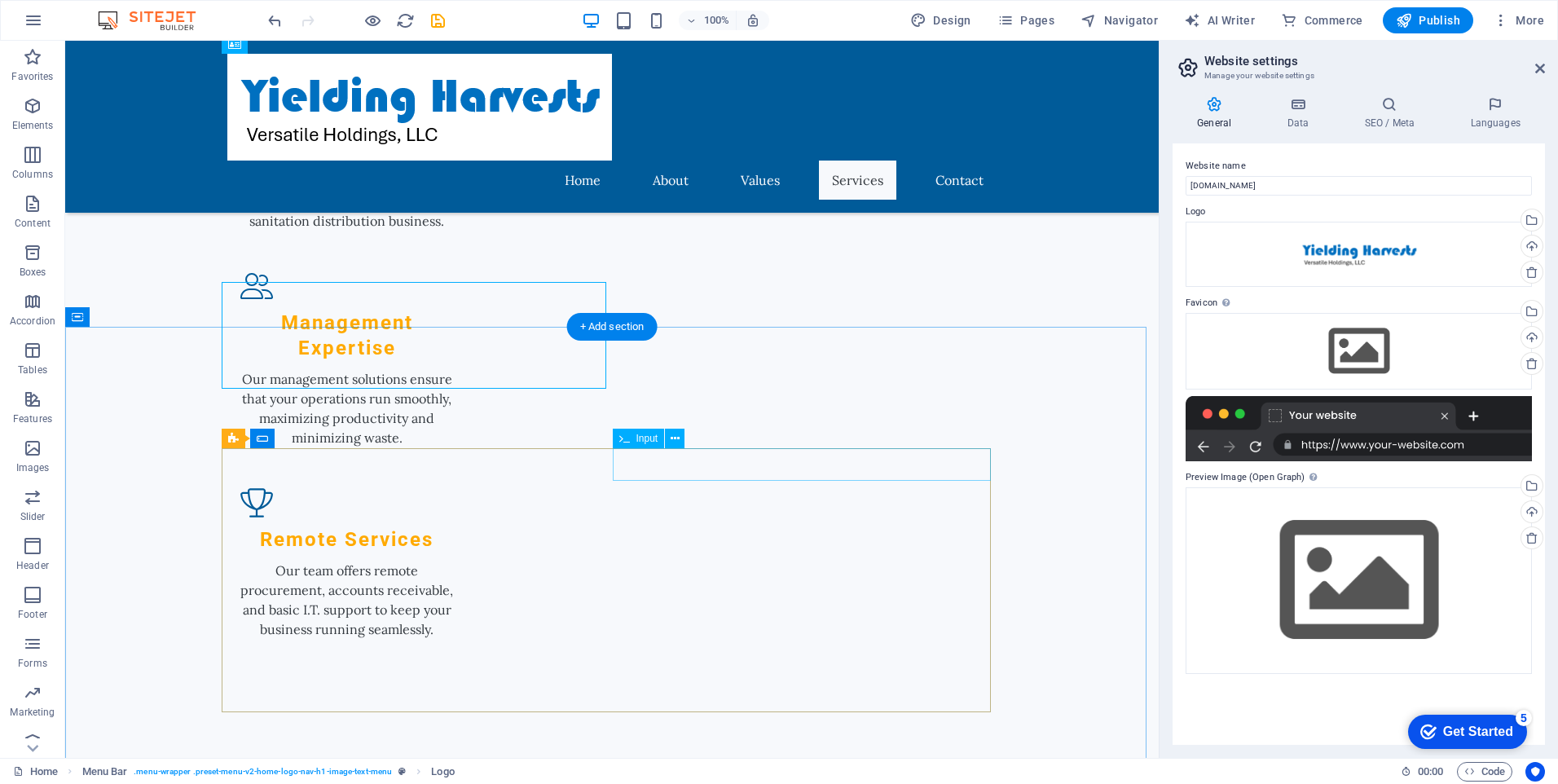
scroll to position [2164, 0]
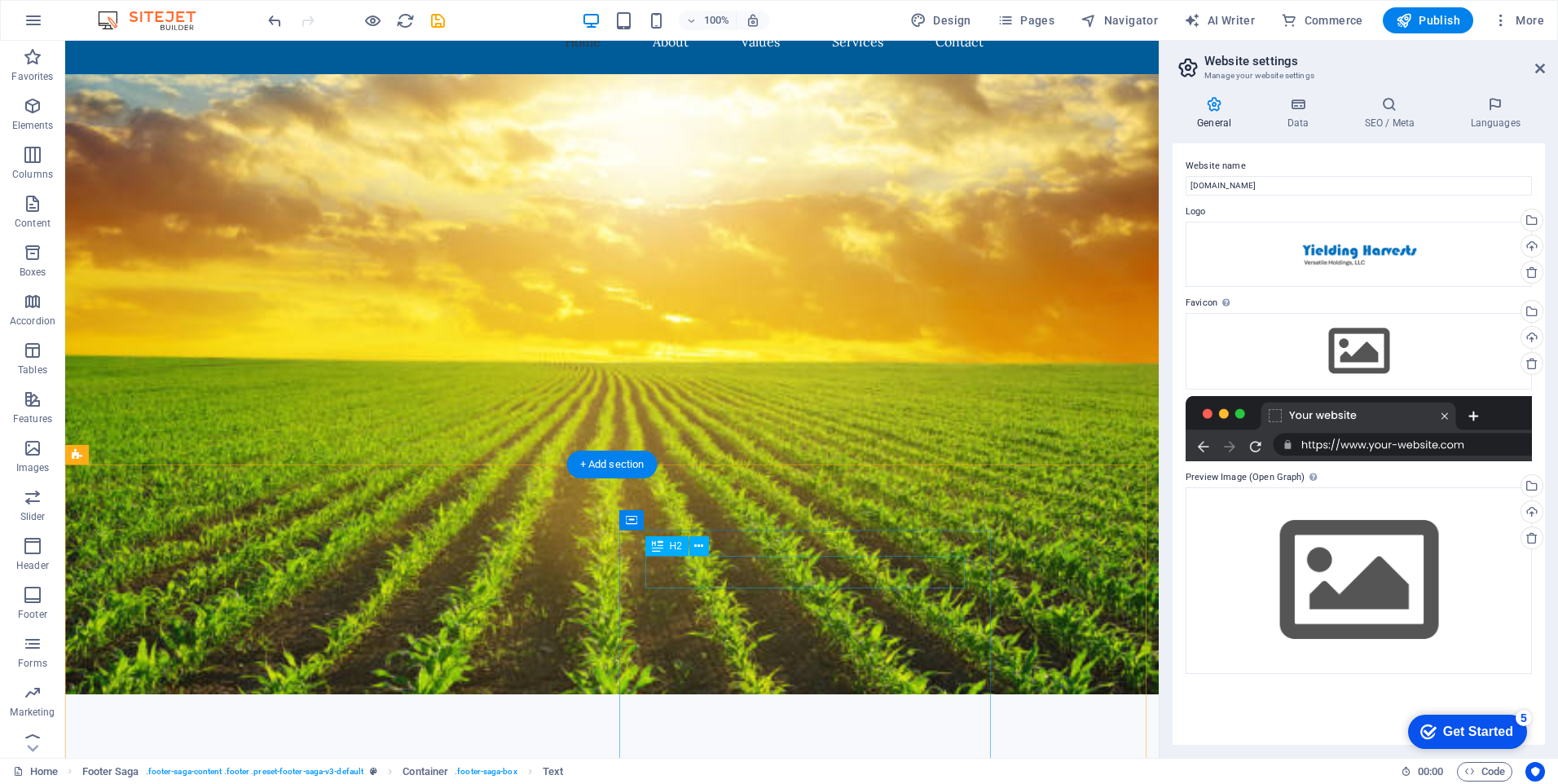
scroll to position [0, 0]
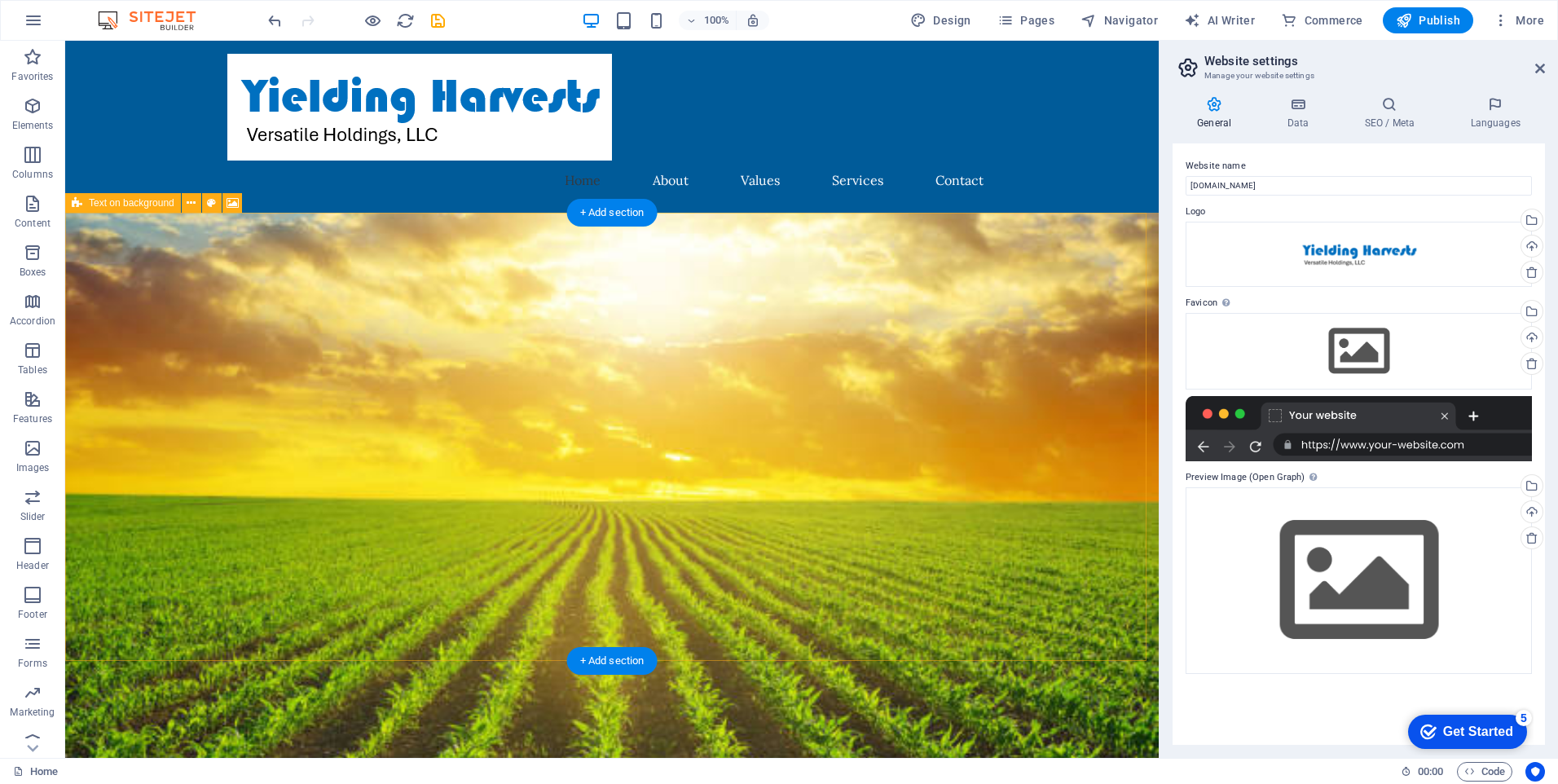
click at [830, 383] on figure at bounding box center [612, 522] width 1094 height 620
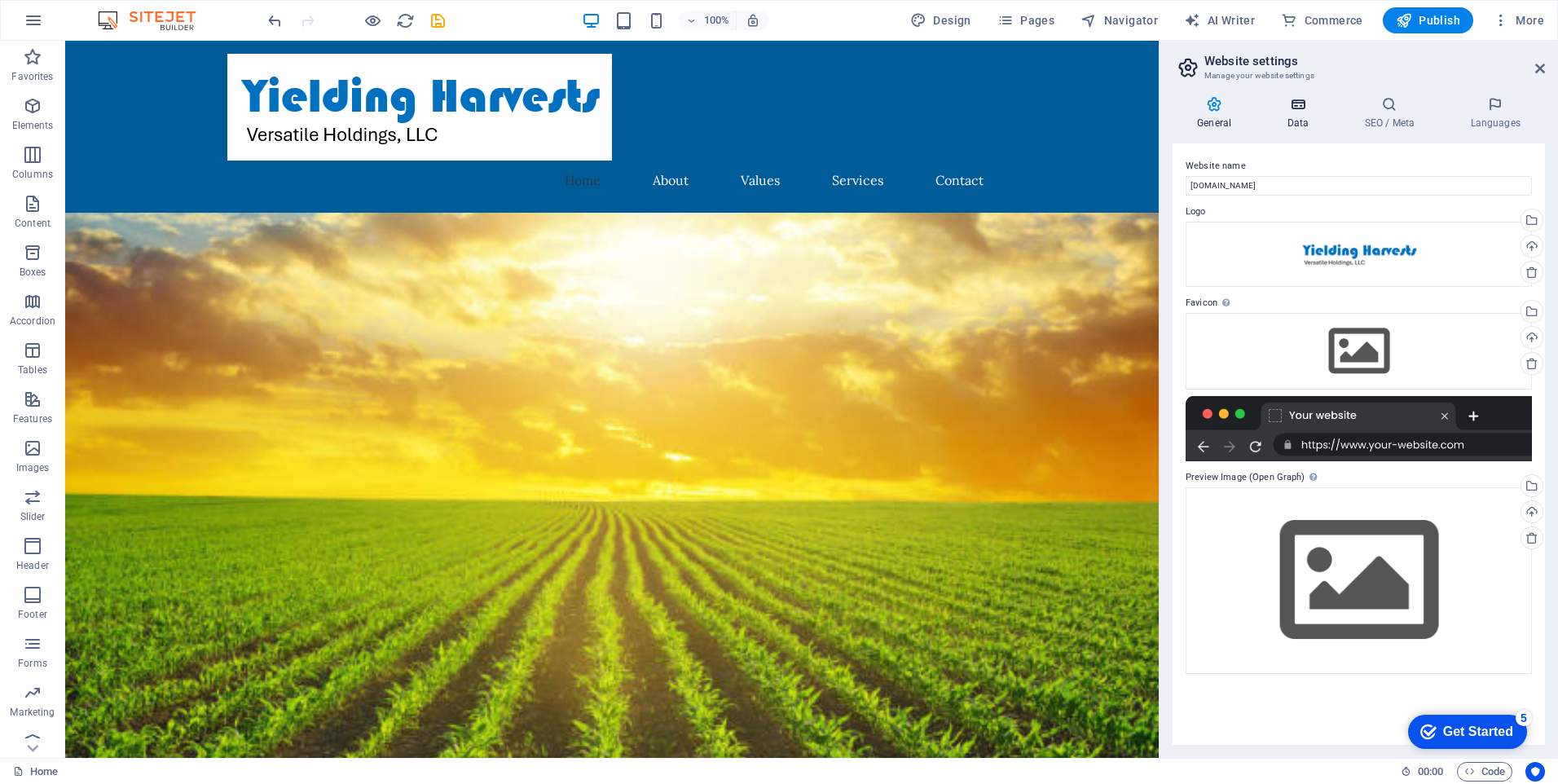
click at [1299, 115] on h4 "Data" at bounding box center [1301, 113] width 77 height 34
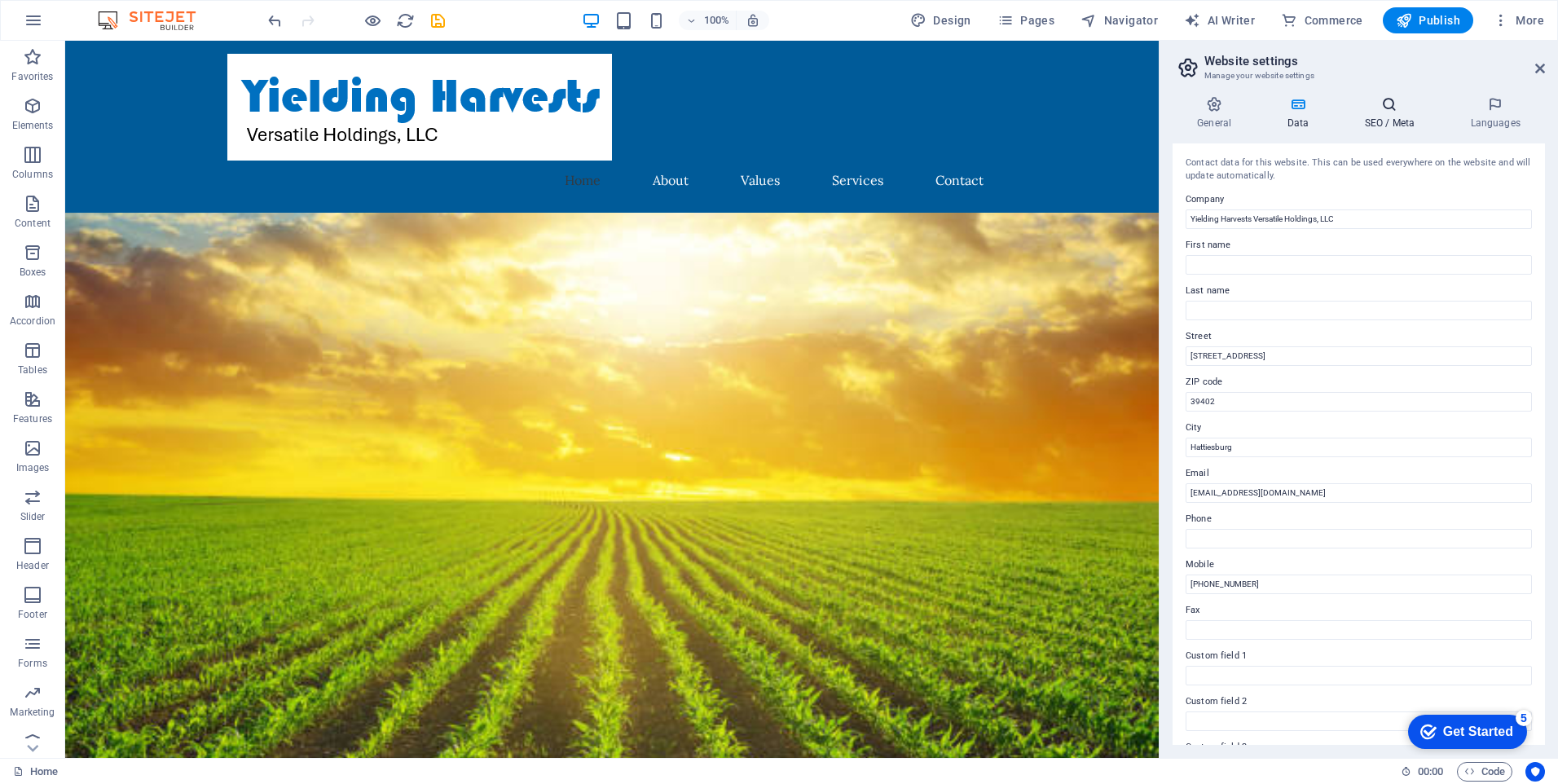
click at [1396, 116] on h4 "SEO / Meta" at bounding box center [1393, 113] width 106 height 34
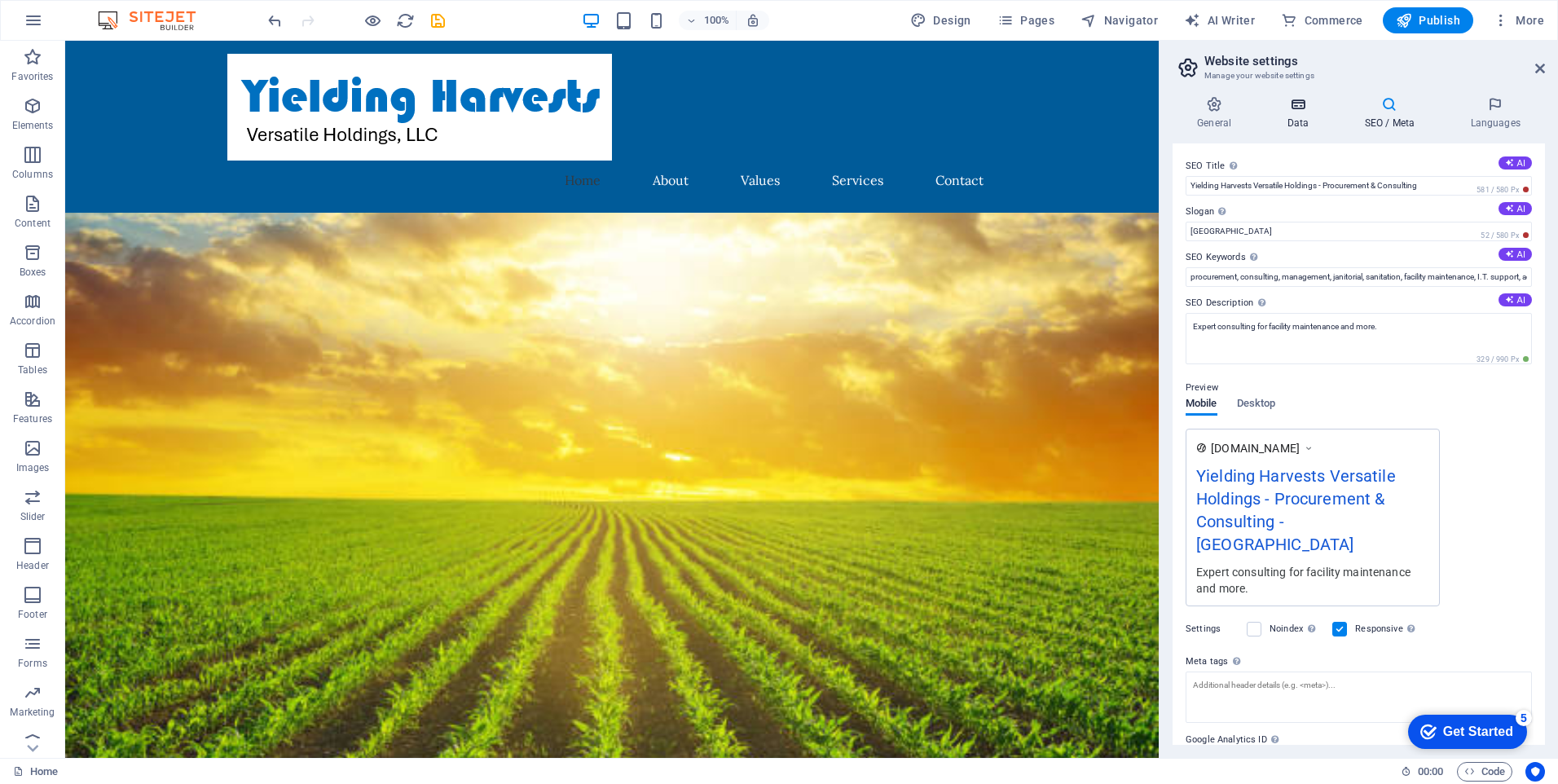
click at [1303, 117] on h4 "Data" at bounding box center [1301, 113] width 77 height 34
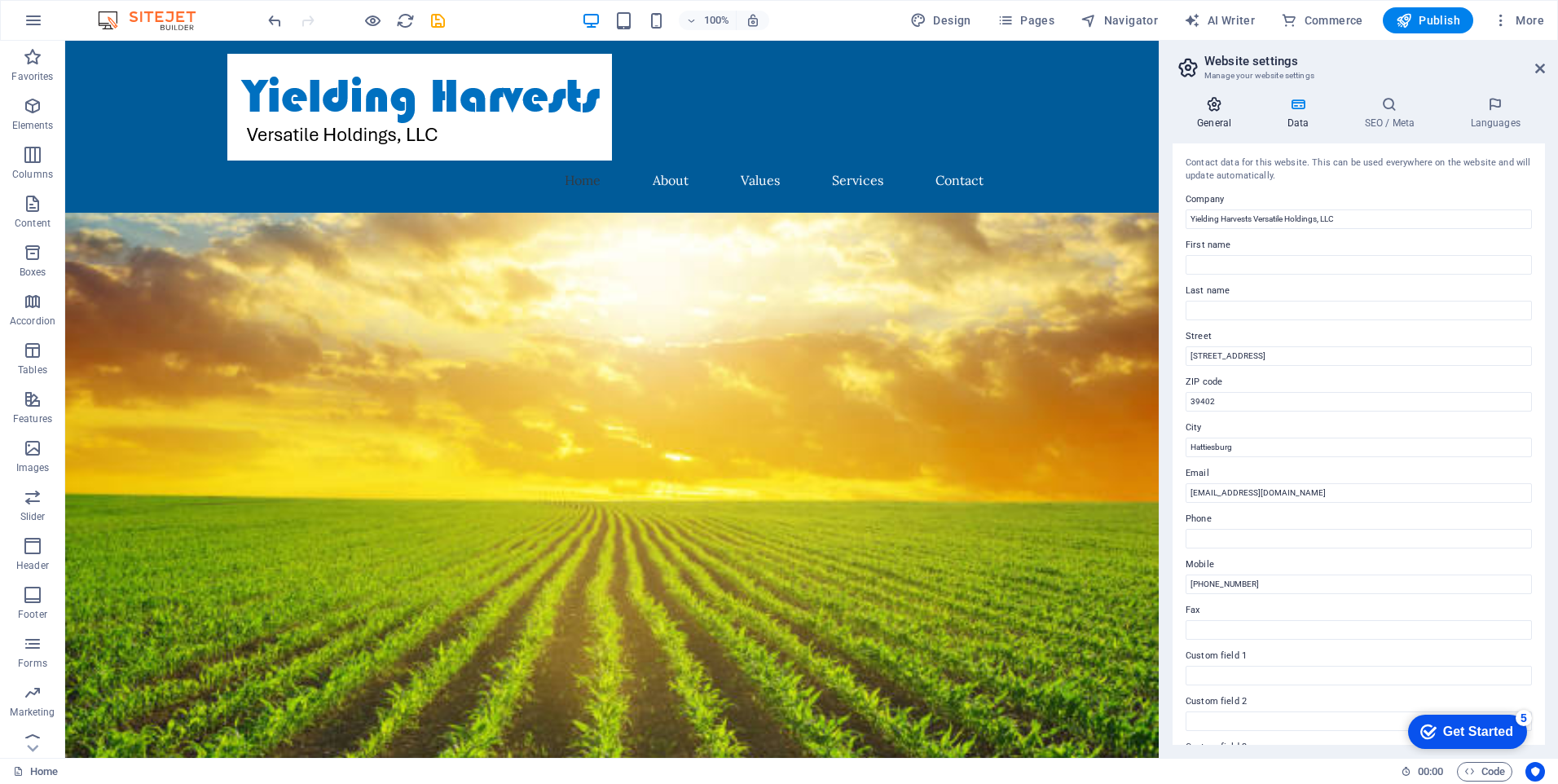
click at [1214, 114] on h4 "General" at bounding box center [1217, 113] width 90 height 34
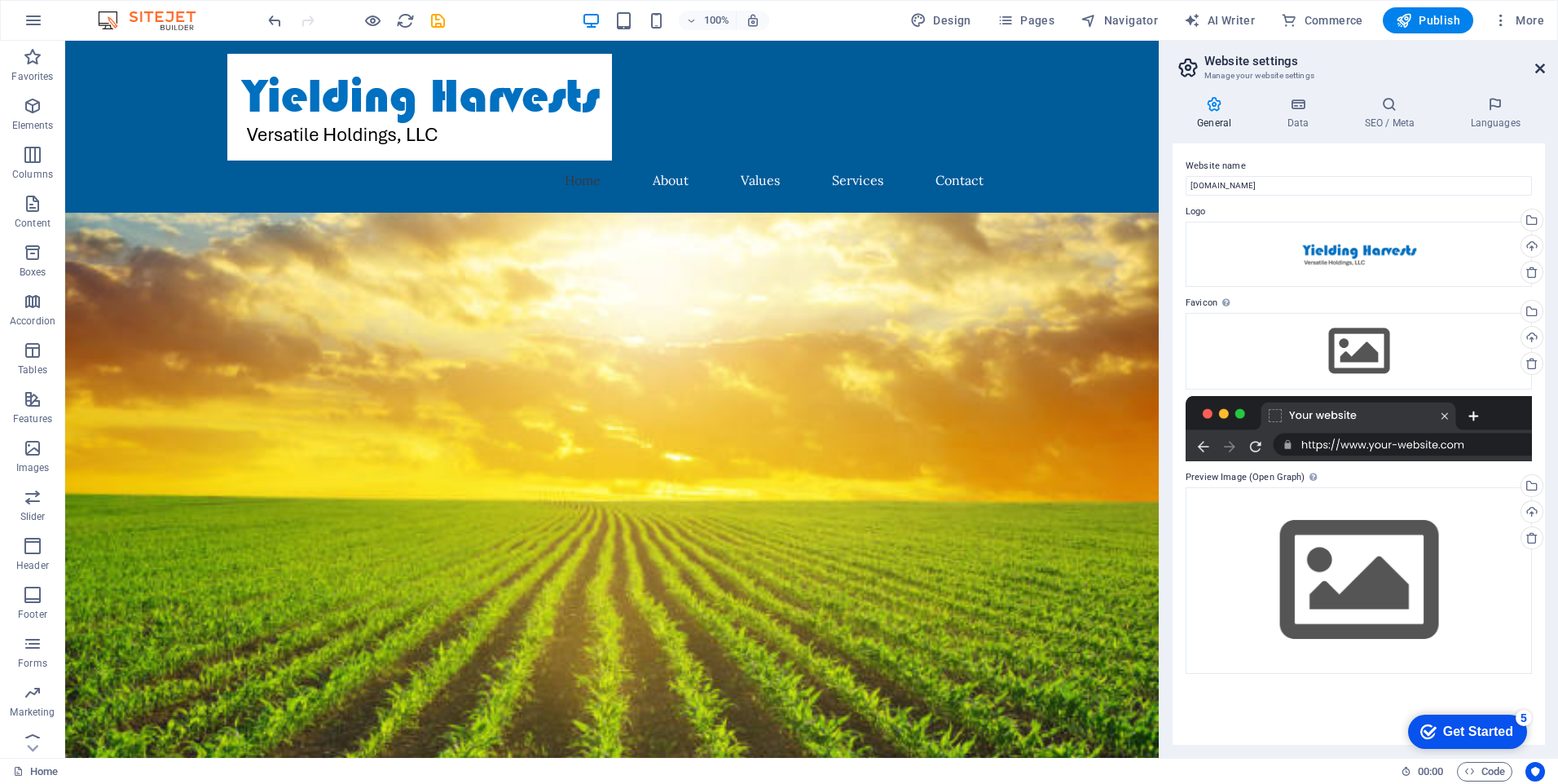
click at [1539, 71] on icon at bounding box center [1540, 69] width 9 height 13
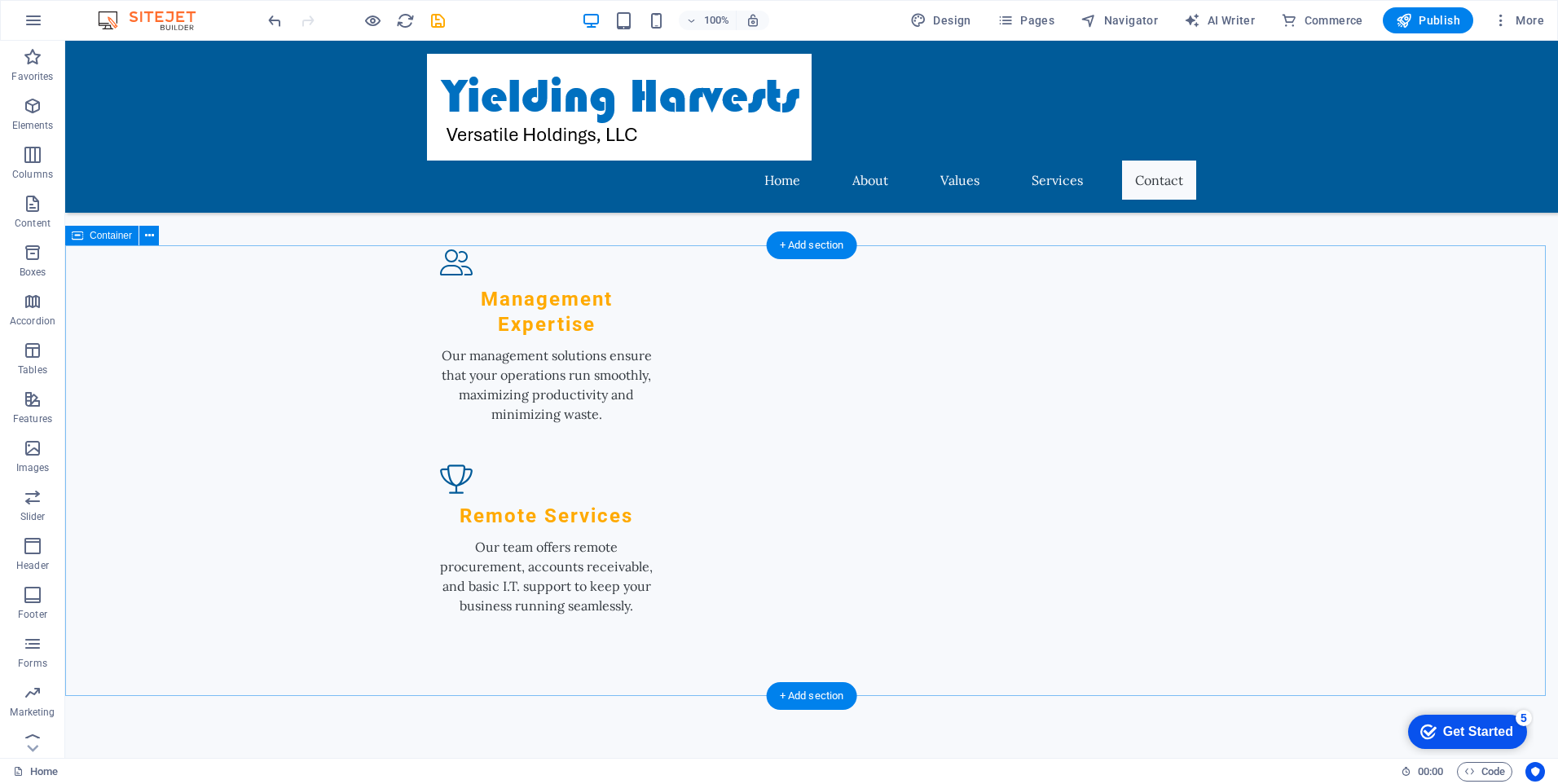
scroll to position [2164, 0]
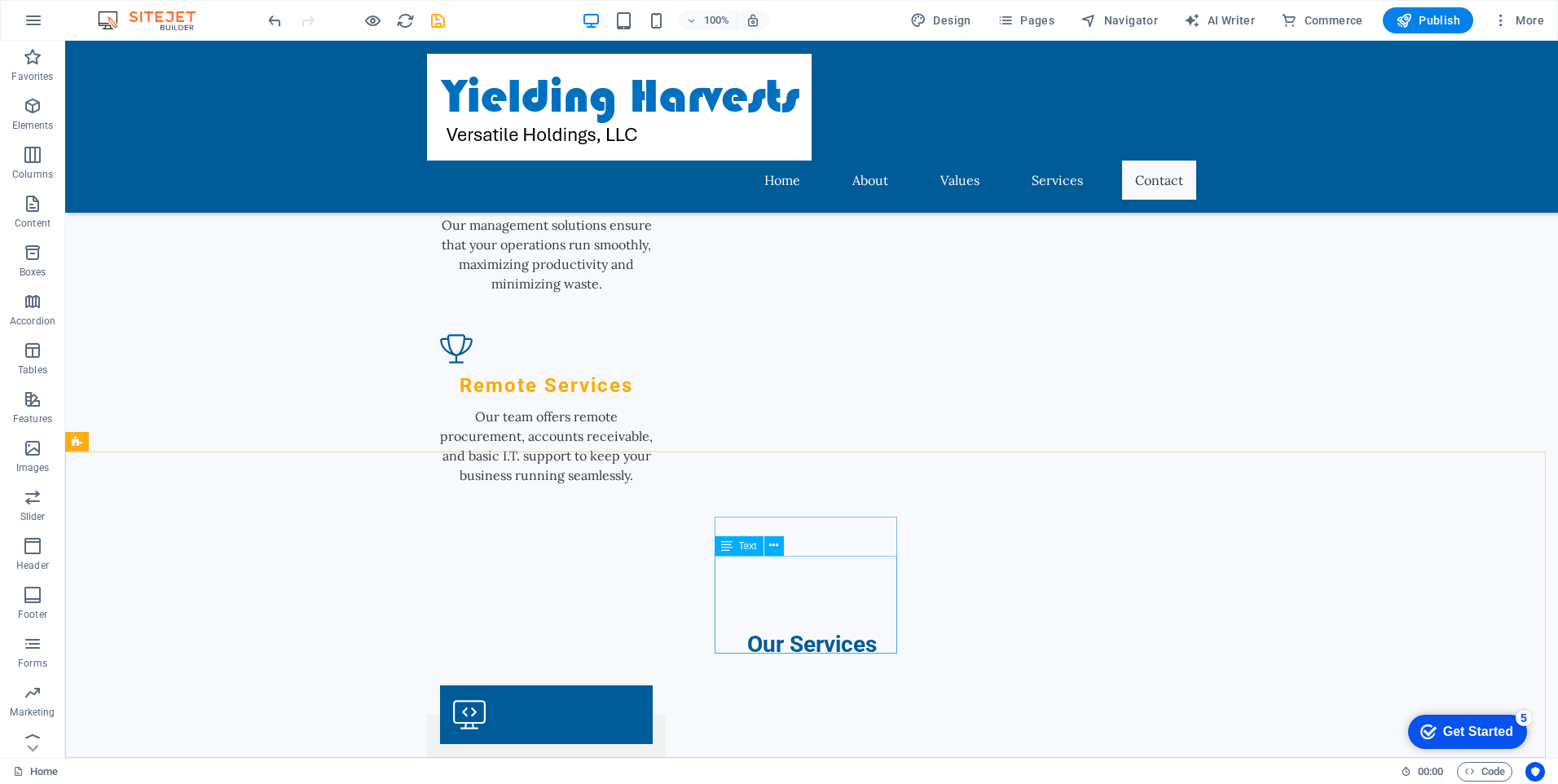
click at [739, 547] on span "Text" at bounding box center [747, 546] width 18 height 9
click at [741, 546] on span "Text" at bounding box center [747, 546] width 18 height 9
click at [741, 547] on span "Text" at bounding box center [747, 546] width 18 height 9
click at [739, 547] on span "Text" at bounding box center [747, 546] width 18 height 9
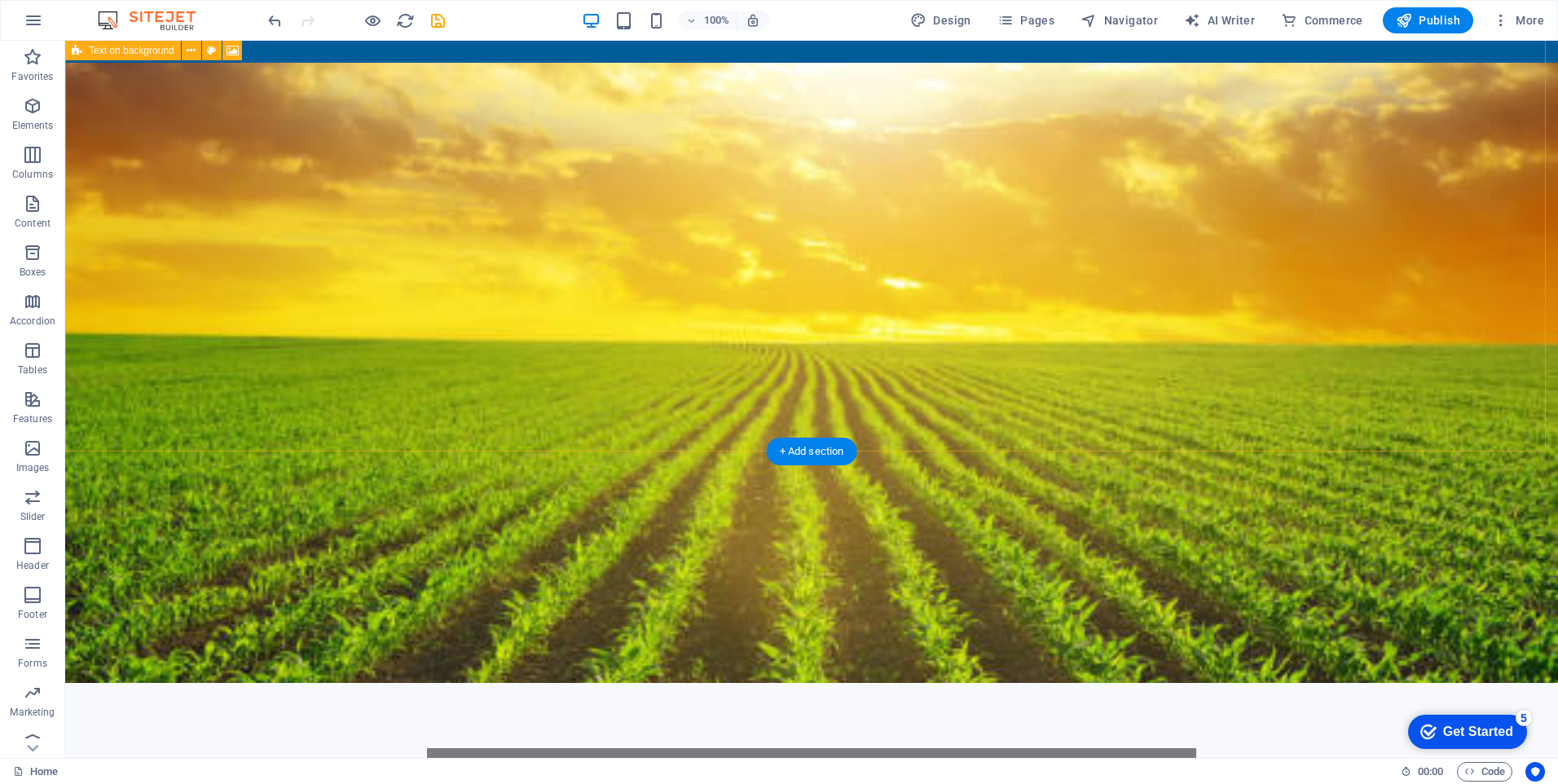
scroll to position [0, 0]
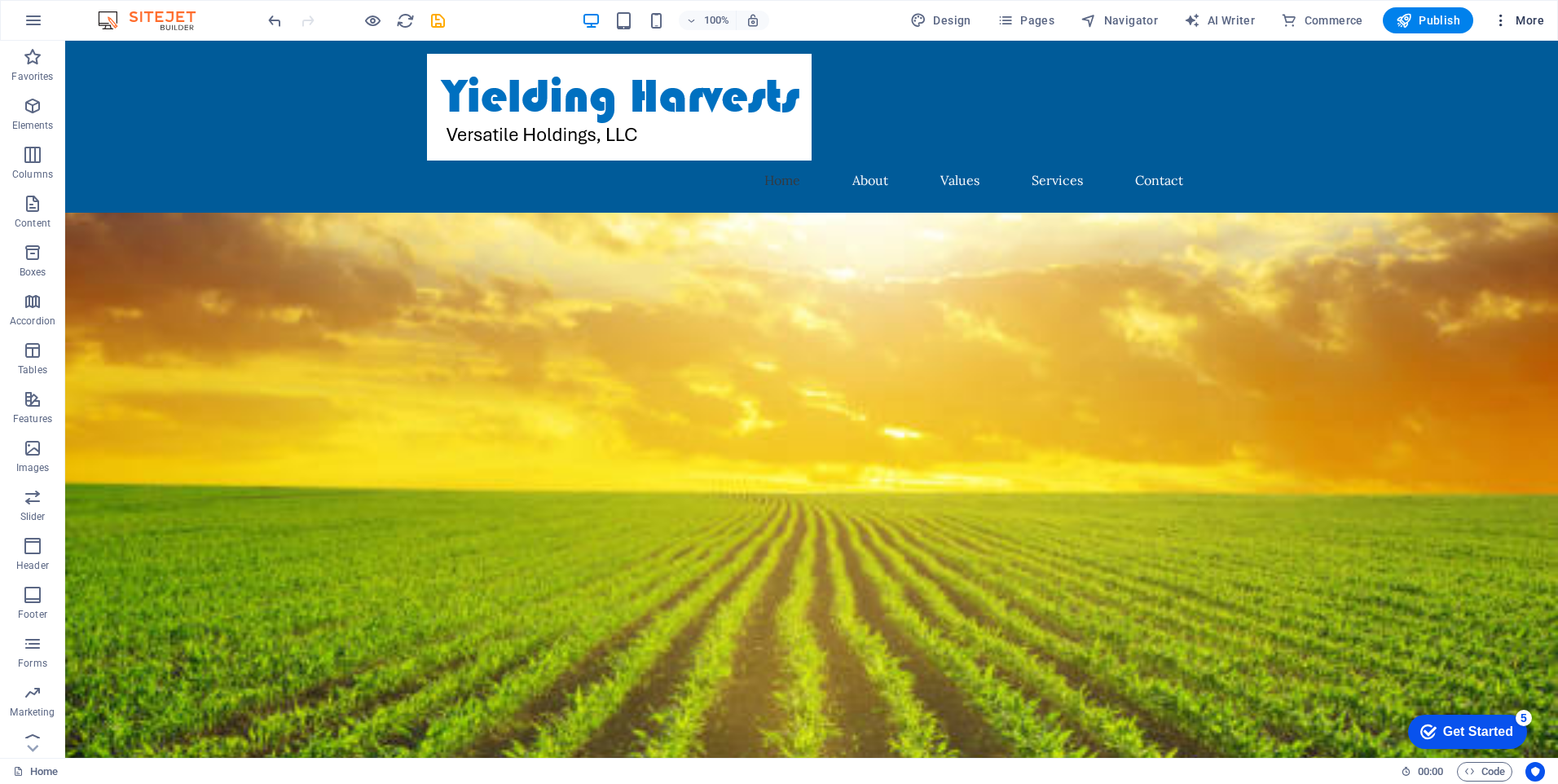
click at [1502, 18] on icon "button" at bounding box center [1500, 20] width 16 height 16
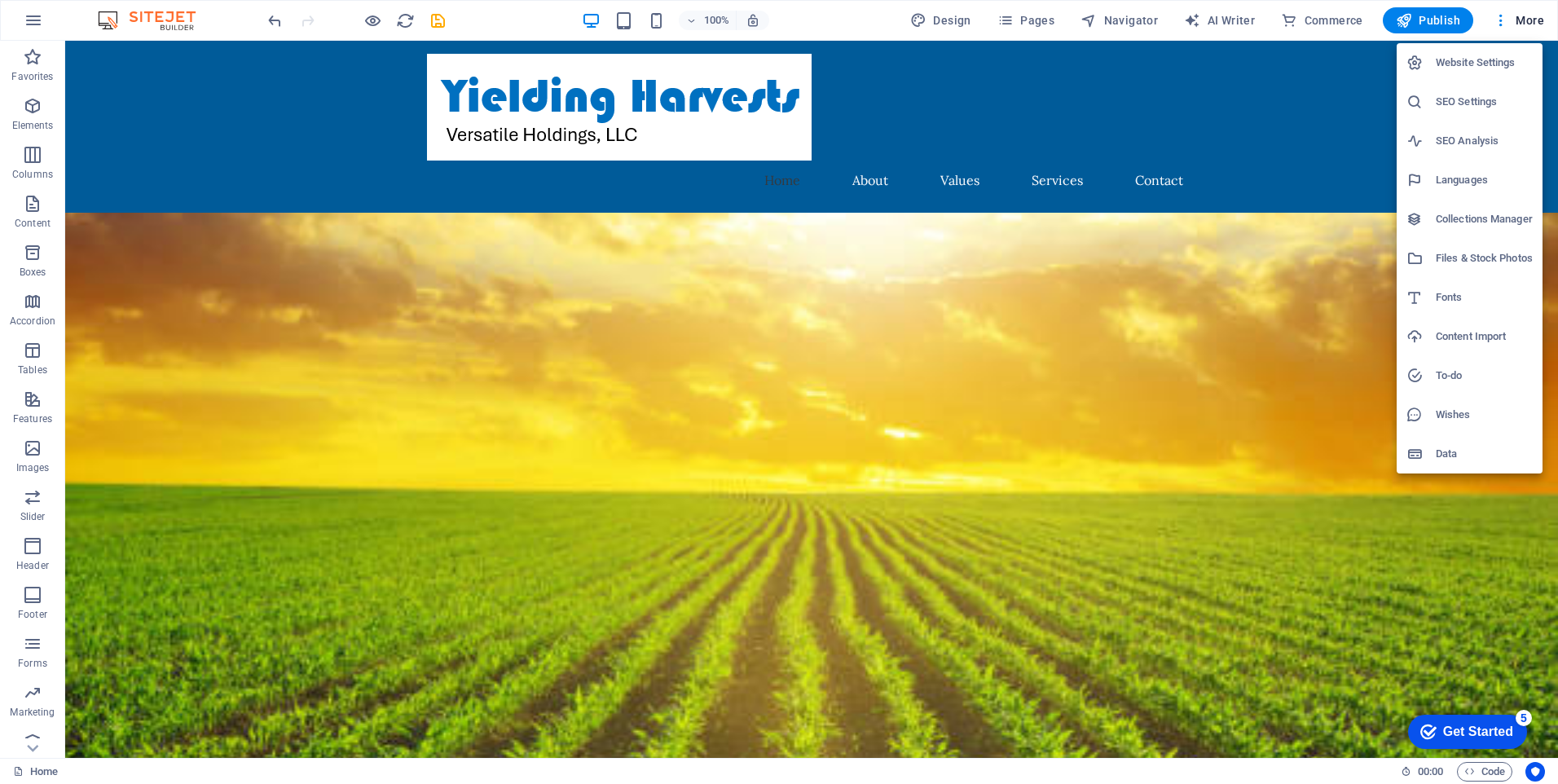
click at [1488, 67] on h6 "Website Settings" at bounding box center [1484, 62] width 97 height 20
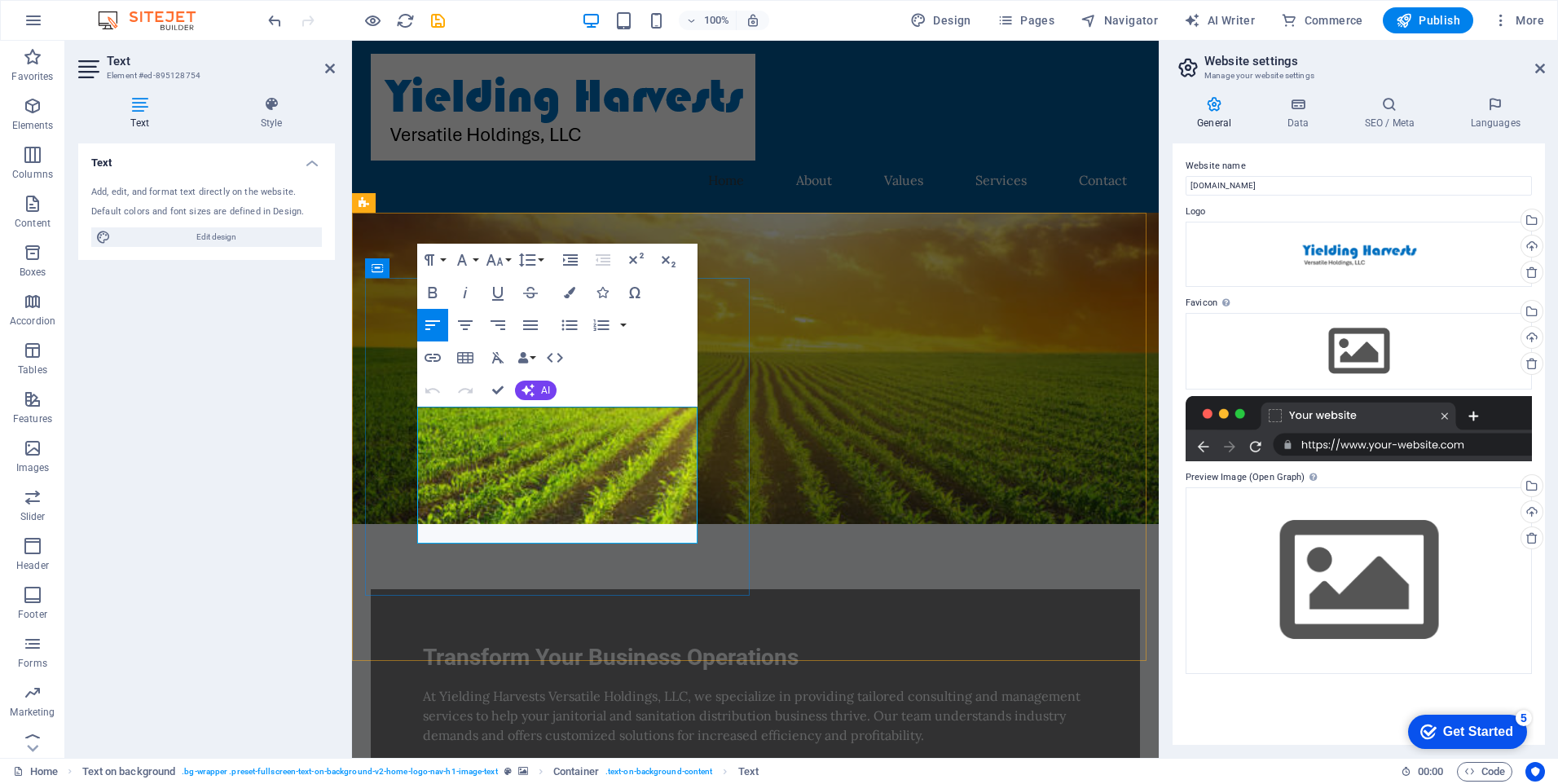
click at [423, 686] on p "At Yielding Harvests Versatile Holdings, LLC, we specialize in providing tailor…" at bounding box center [756, 715] width 665 height 59
click at [686, 686] on p "At Yielding Harvests Versatile Holdings, LLC, we specialize in providing tailor…" at bounding box center [756, 715] width 665 height 59
click at [685, 686] on p "At Yielding Harvests Versatile Holdings, LLC, we specialize in providing tailor…" at bounding box center [756, 715] width 665 height 59
click at [692, 686] on p "At Yielding Harvests Versatile Holdings, LLC, we specialize in providing tailor…" at bounding box center [756, 715] width 665 height 59
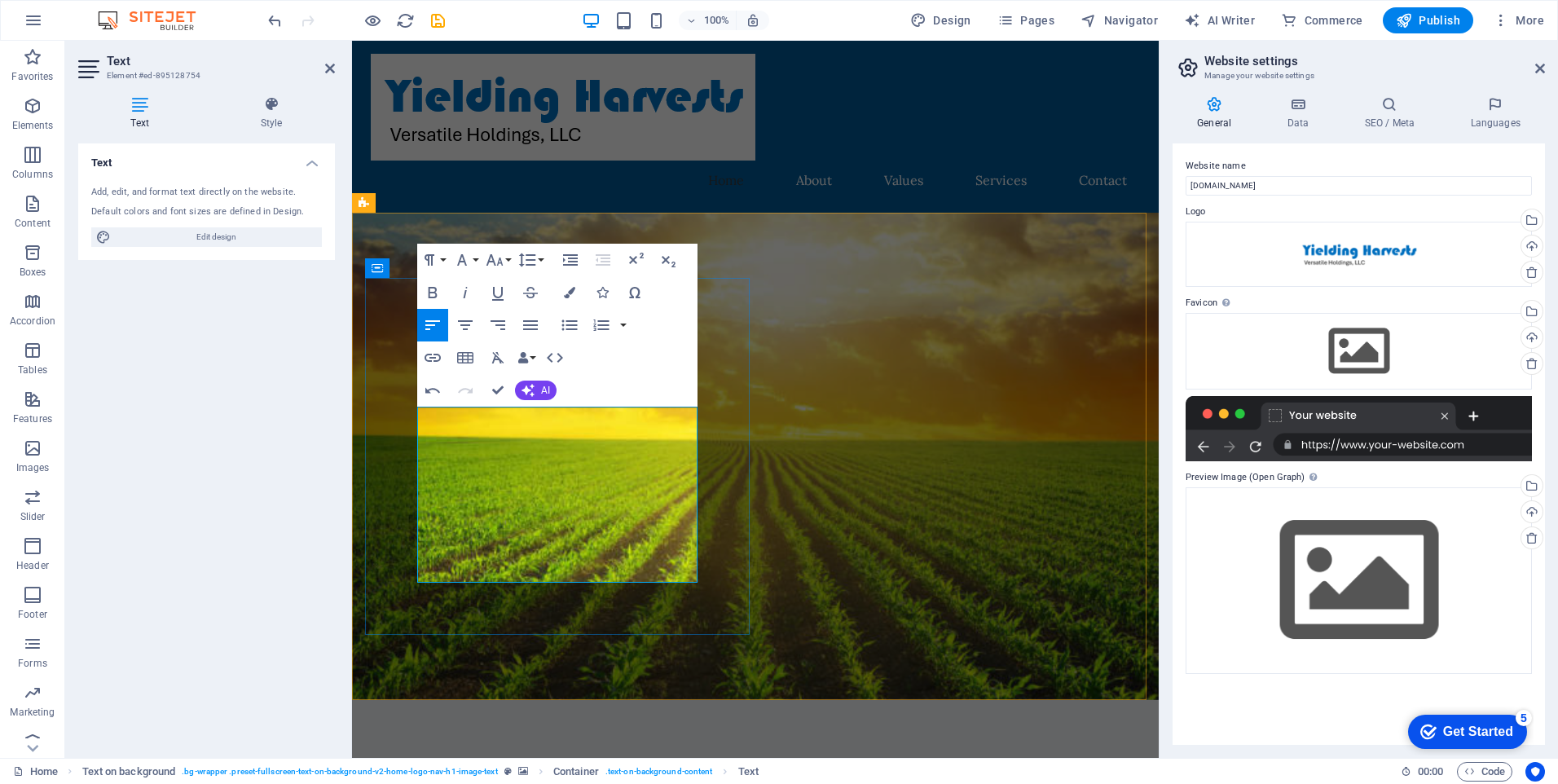
drag, startPoint x: 541, startPoint y: 455, endPoint x: 693, endPoint y: 451, distance: 152.1
click at [268, 591] on div "Text Add, edit, and format text directly on the website. Default colors and fon…" at bounding box center [207, 444] width 257 height 602
click at [885, 335] on figure at bounding box center [756, 456] width 807 height 487
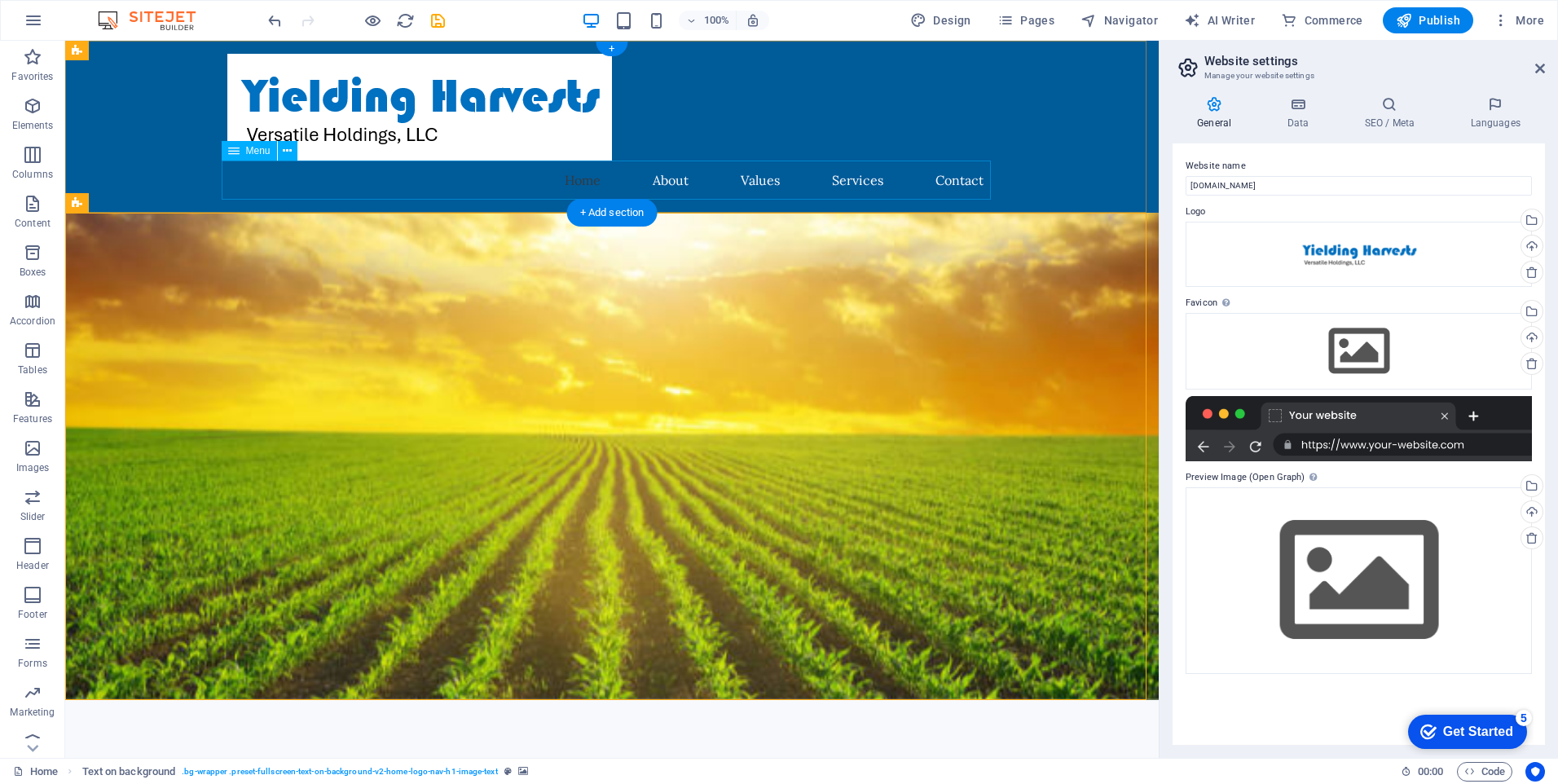
click at [751, 180] on nav "Home About Values Services Contact" at bounding box center [612, 179] width 769 height 39
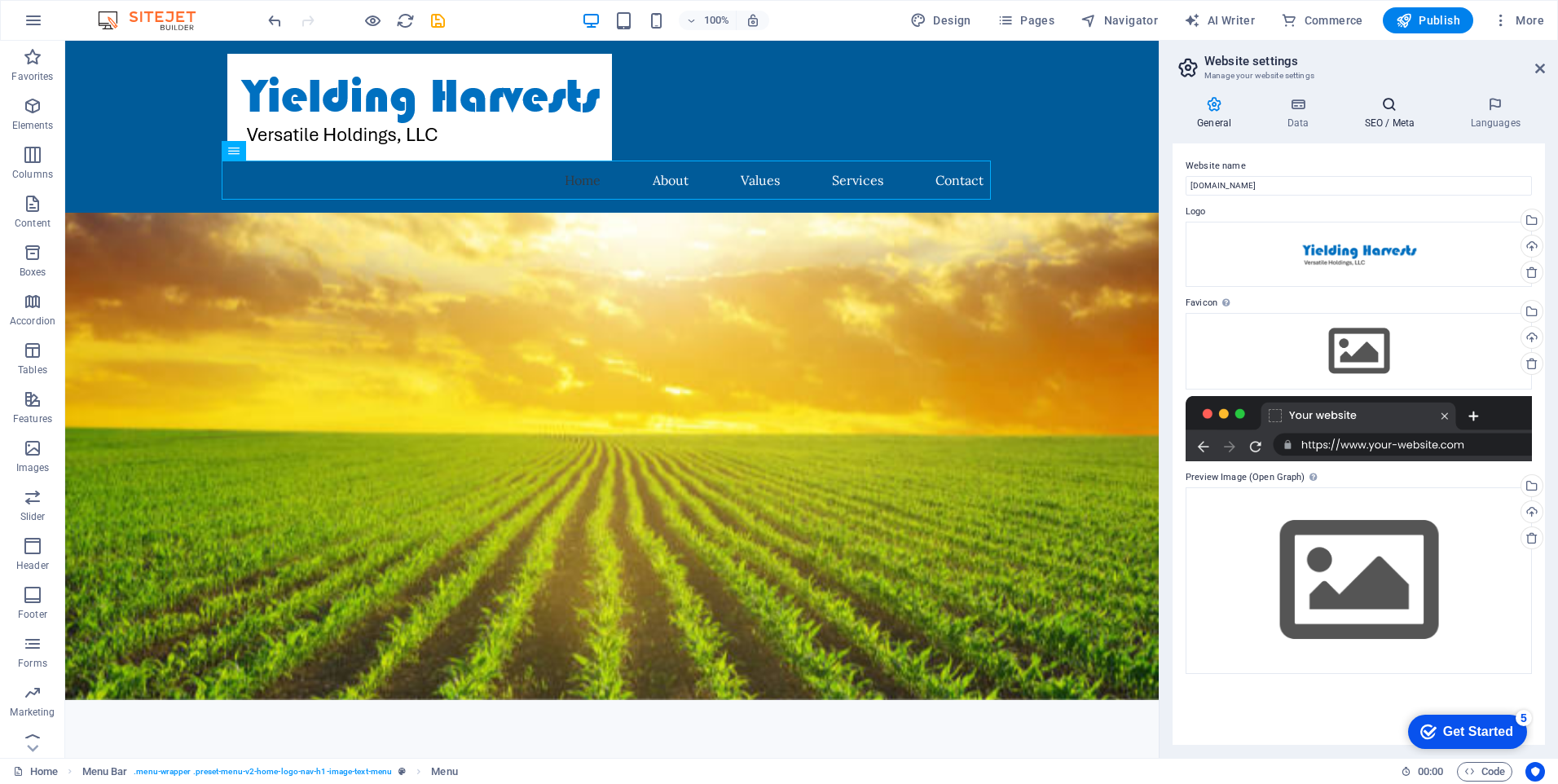
click at [1380, 113] on h4 "SEO / Meta" at bounding box center [1393, 113] width 106 height 34
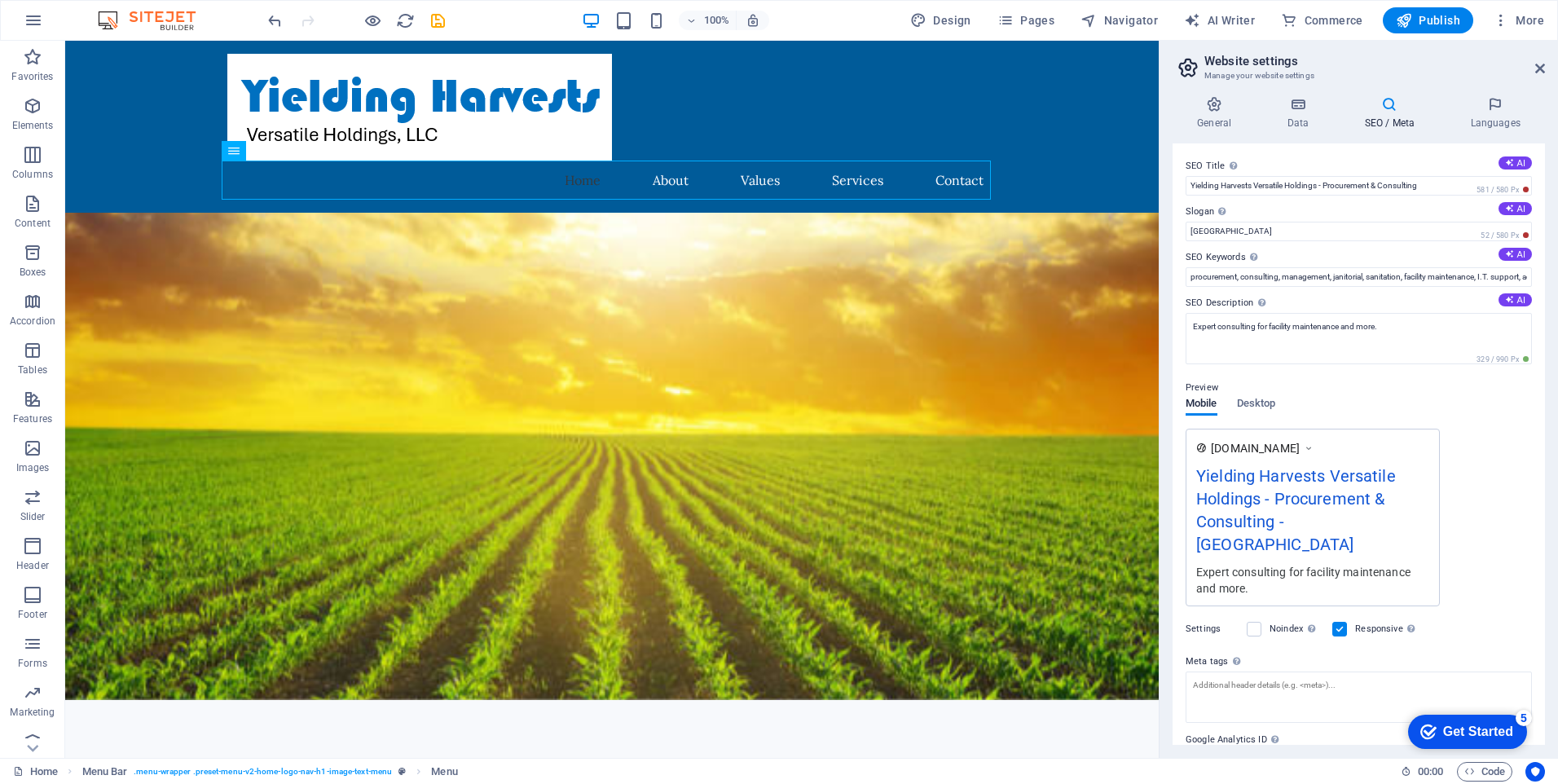
drag, startPoint x: 1332, startPoint y: 521, endPoint x: 1317, endPoint y: 521, distance: 15.0
click at [1317, 521] on div "Yielding Harvests Versatile Holdings - Procurement & Consulting - [GEOGRAPHIC_D…" at bounding box center [1312, 514] width 233 height 100
click at [1316, 521] on div "Yielding Harvests Versatile Holdings - Procurement & Consulting - [GEOGRAPHIC_D…" at bounding box center [1312, 514] width 233 height 100
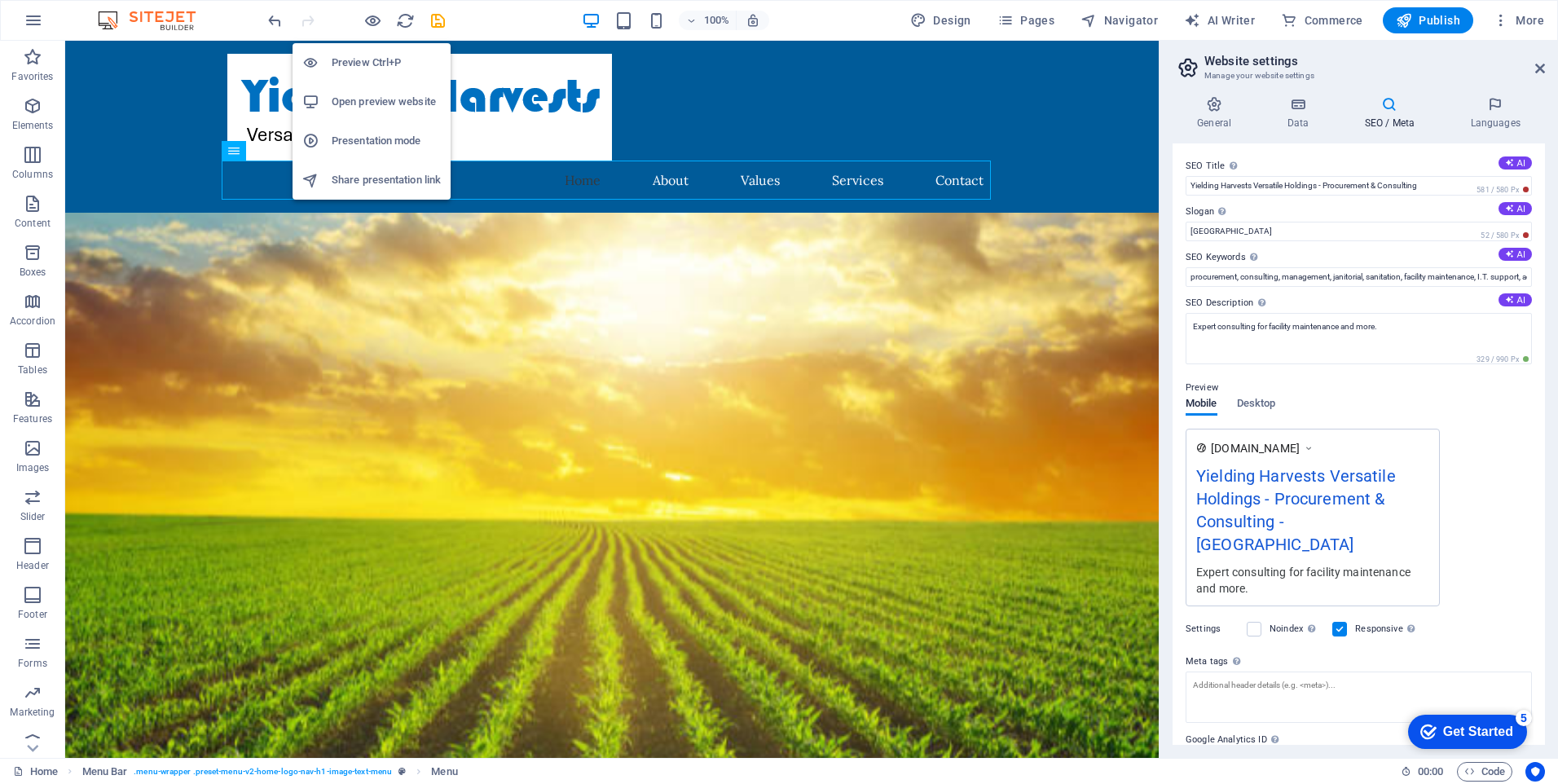
click at [365, 63] on h6 "Preview Ctrl+P" at bounding box center [386, 62] width 110 height 20
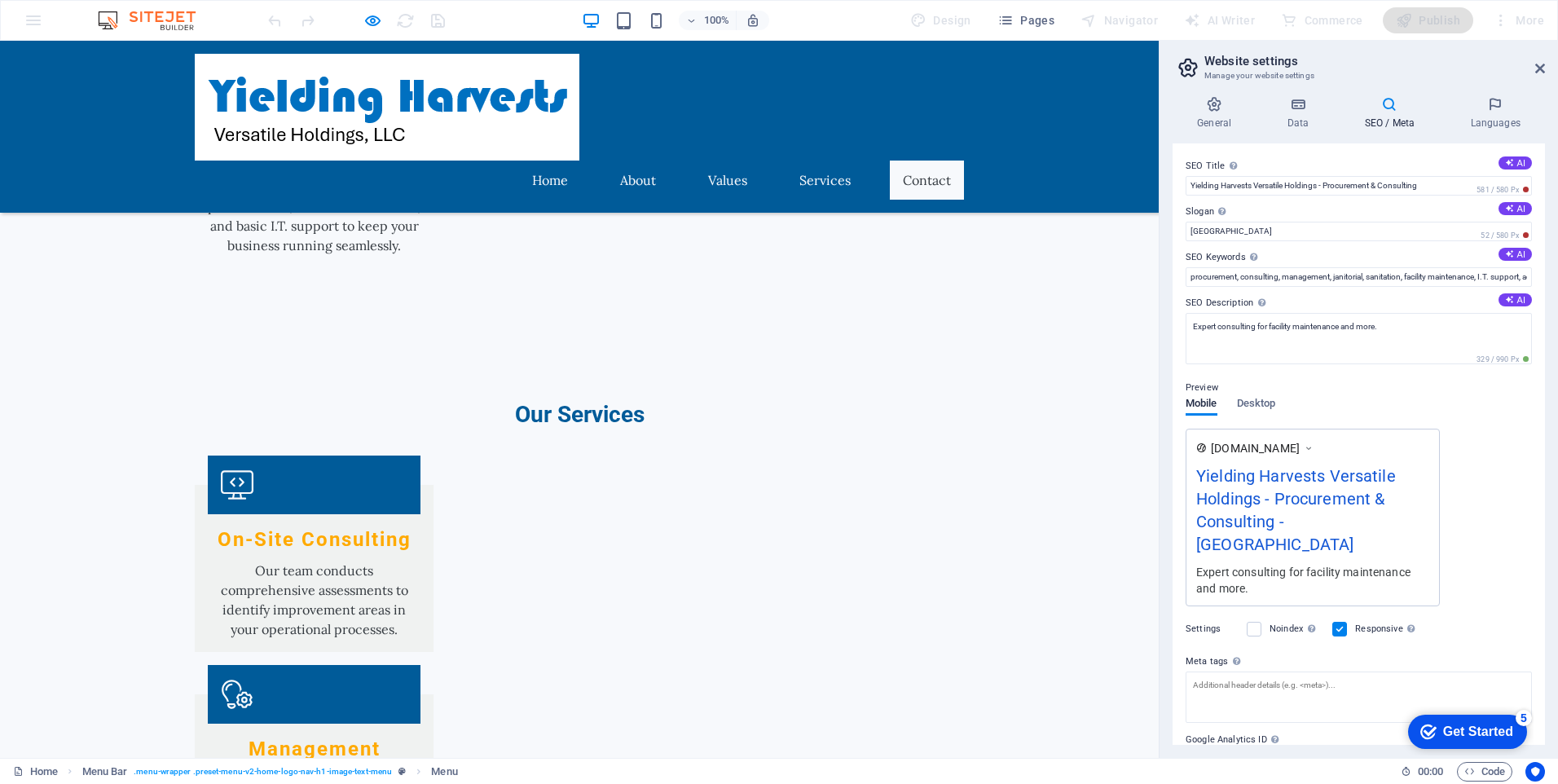
scroll to position [2204, 0]
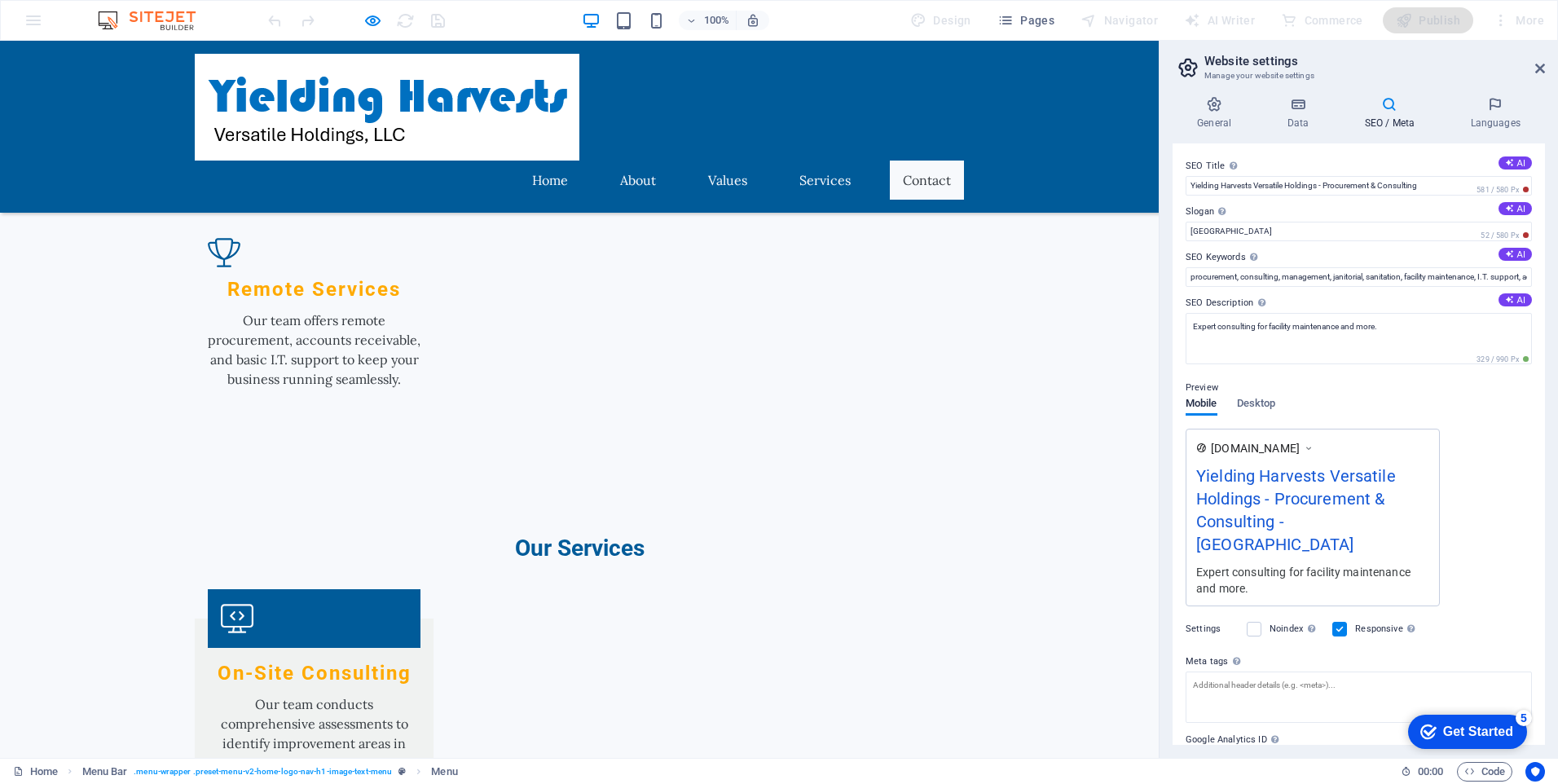
scroll to position [2122, 0]
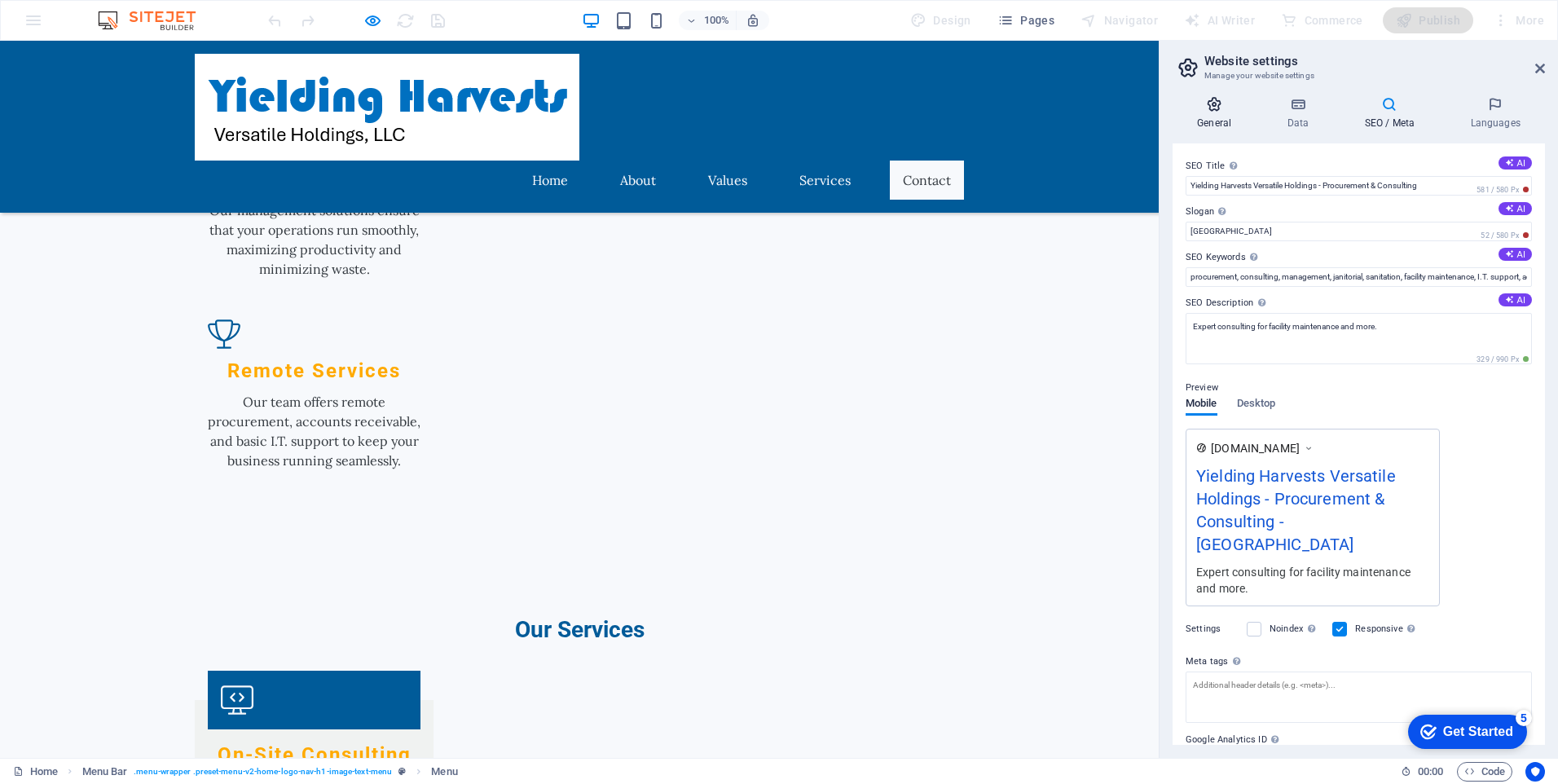
click at [1211, 113] on h4 "General" at bounding box center [1217, 113] width 90 height 34
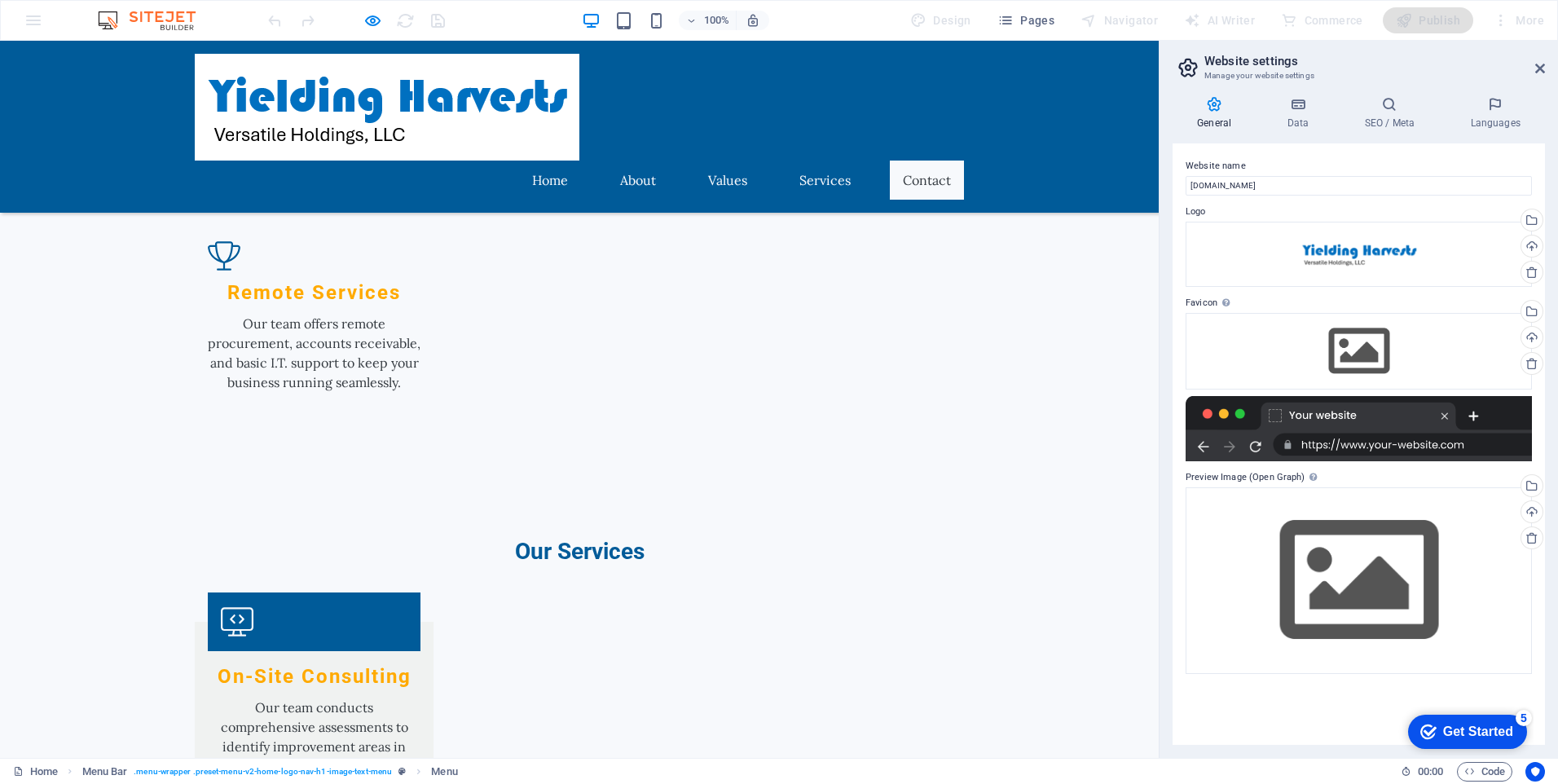
scroll to position [2204, 0]
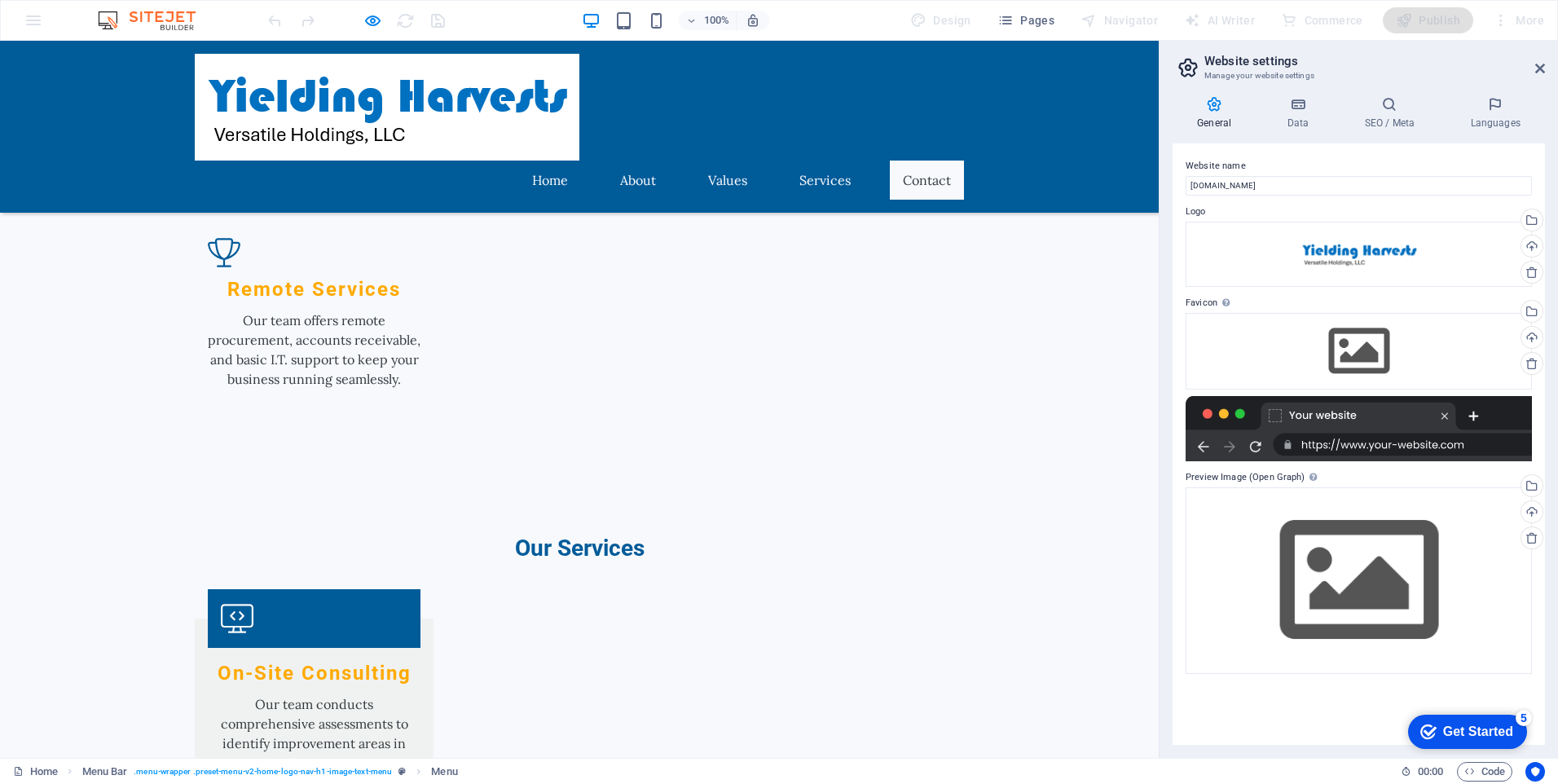
click at [36, 25] on div "100% Design Pages Navigator AI Writer Commerce Publish More" at bounding box center [779, 20] width 1557 height 39
click at [37, 25] on div "100% Design Pages Navigator AI Writer Commerce Publish More" at bounding box center [779, 20] width 1557 height 39
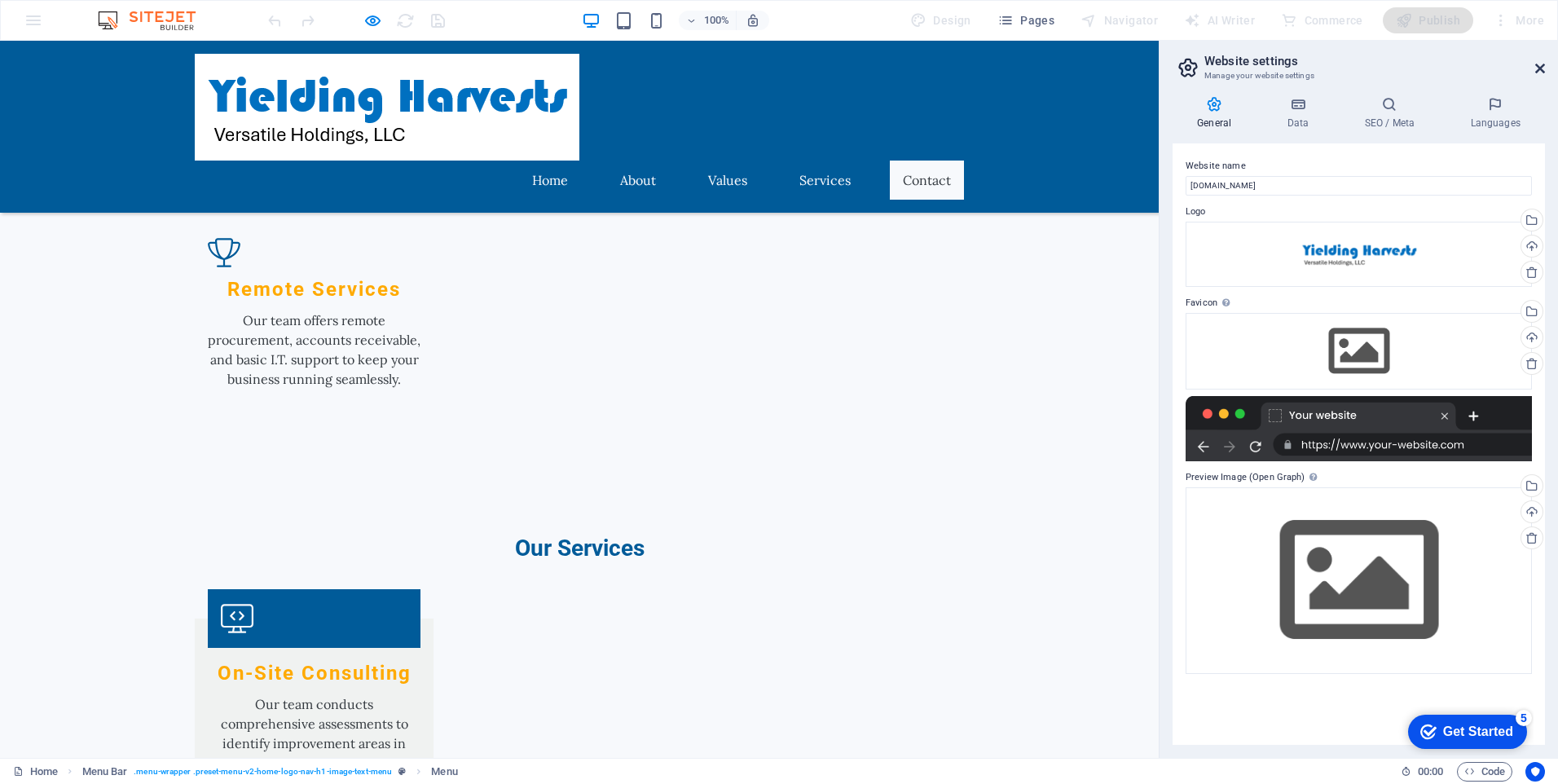
click at [1535, 70] on icon at bounding box center [1540, 69] width 9 height 13
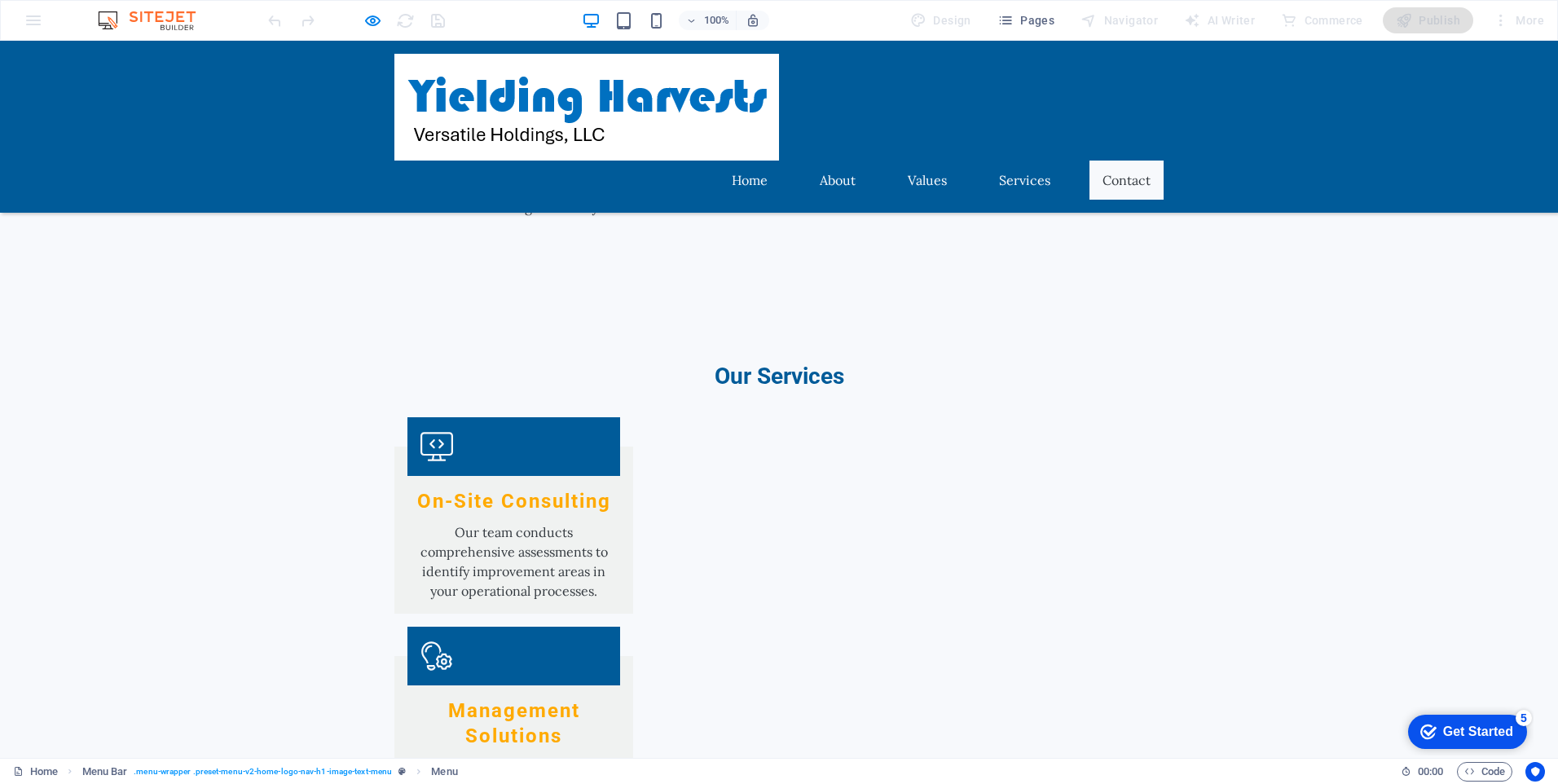
drag, startPoint x: 736, startPoint y: 622, endPoint x: 680, endPoint y: 550, distance: 91.2
drag, startPoint x: 680, startPoint y: 550, endPoint x: 721, endPoint y: 577, distance: 49.1
drag, startPoint x: 721, startPoint y: 577, endPoint x: 703, endPoint y: 588, distance: 21.1
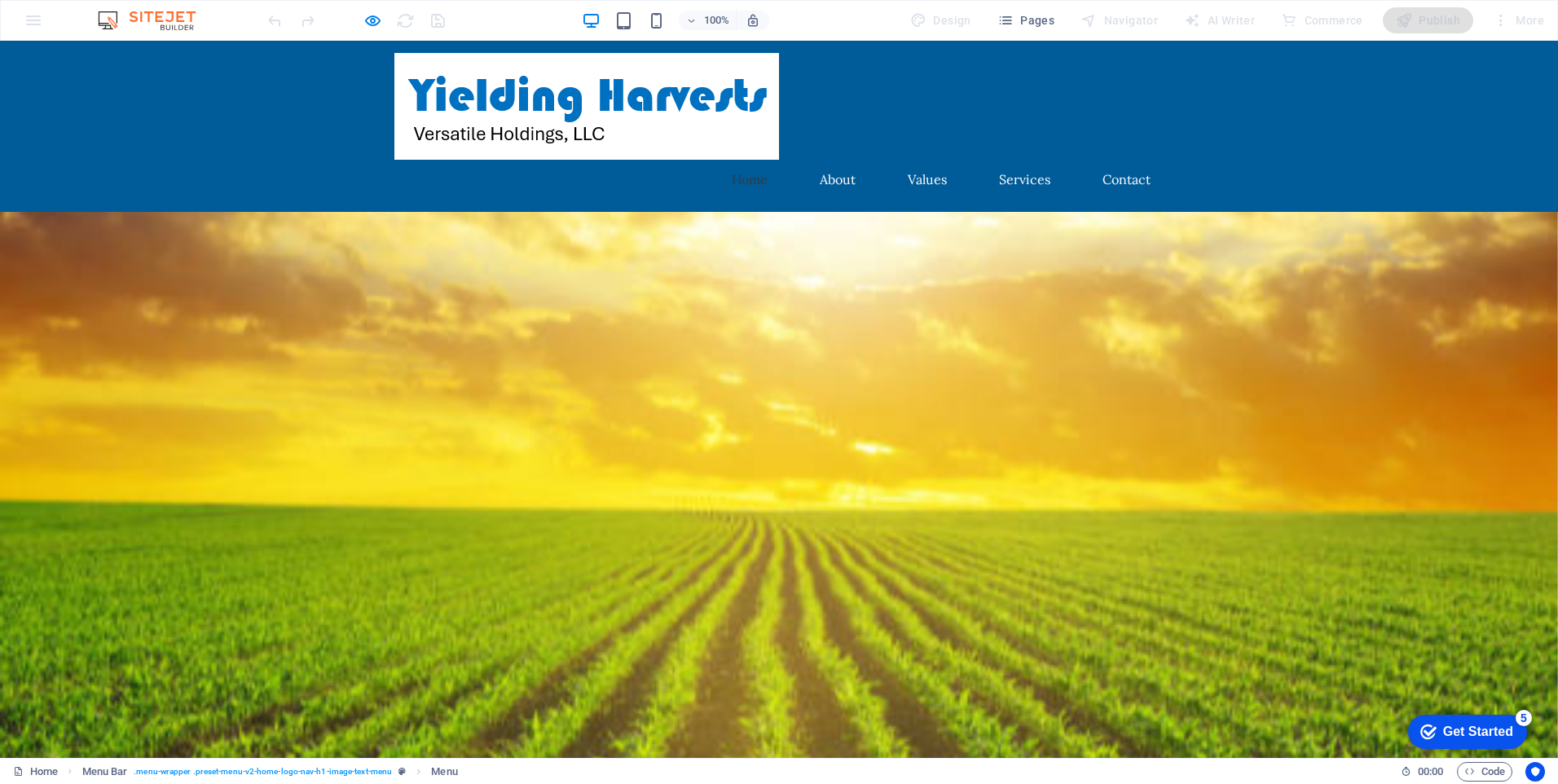
scroll to position [0, 0]
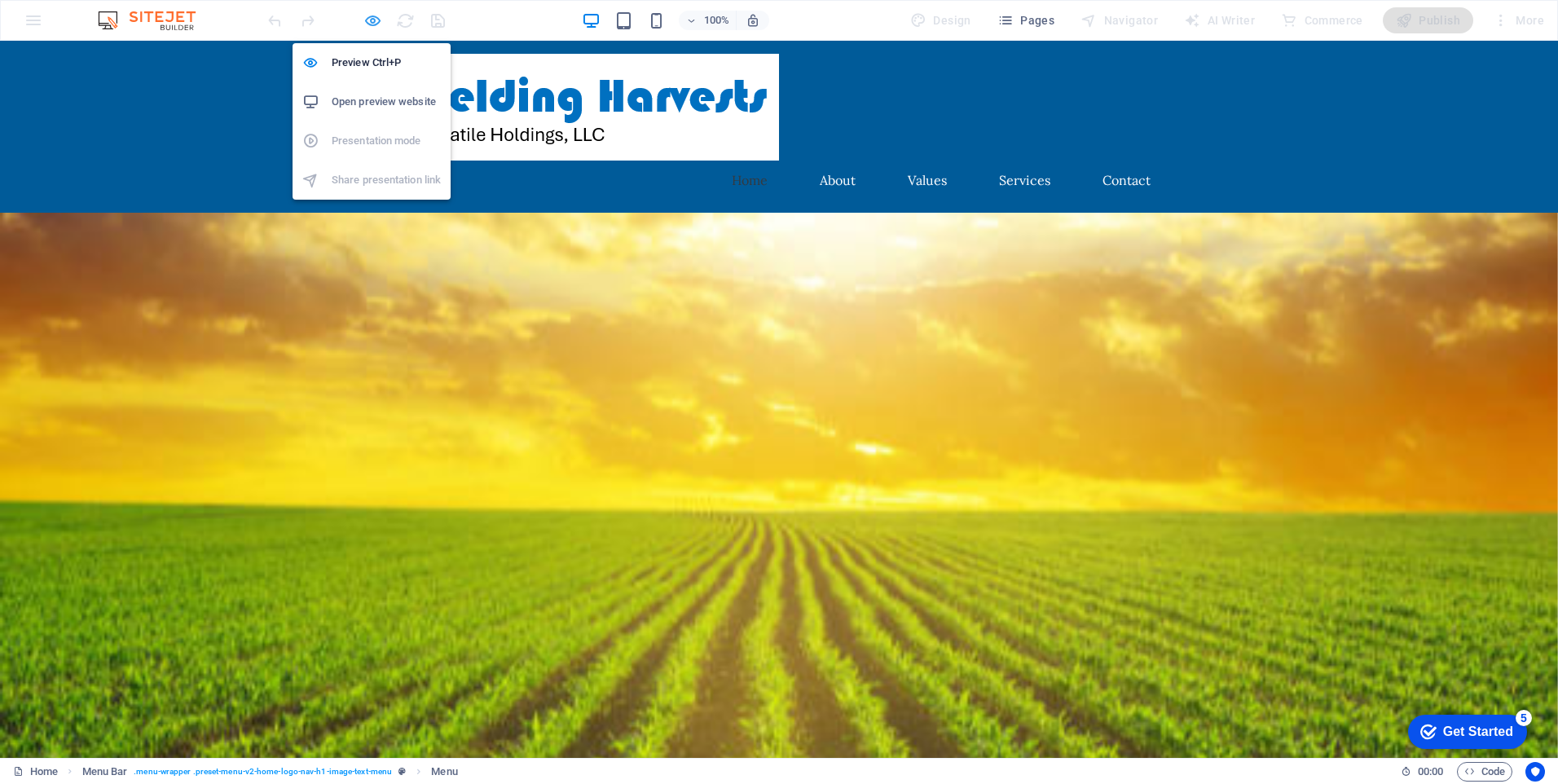
click at [372, 17] on icon "button" at bounding box center [373, 21] width 19 height 19
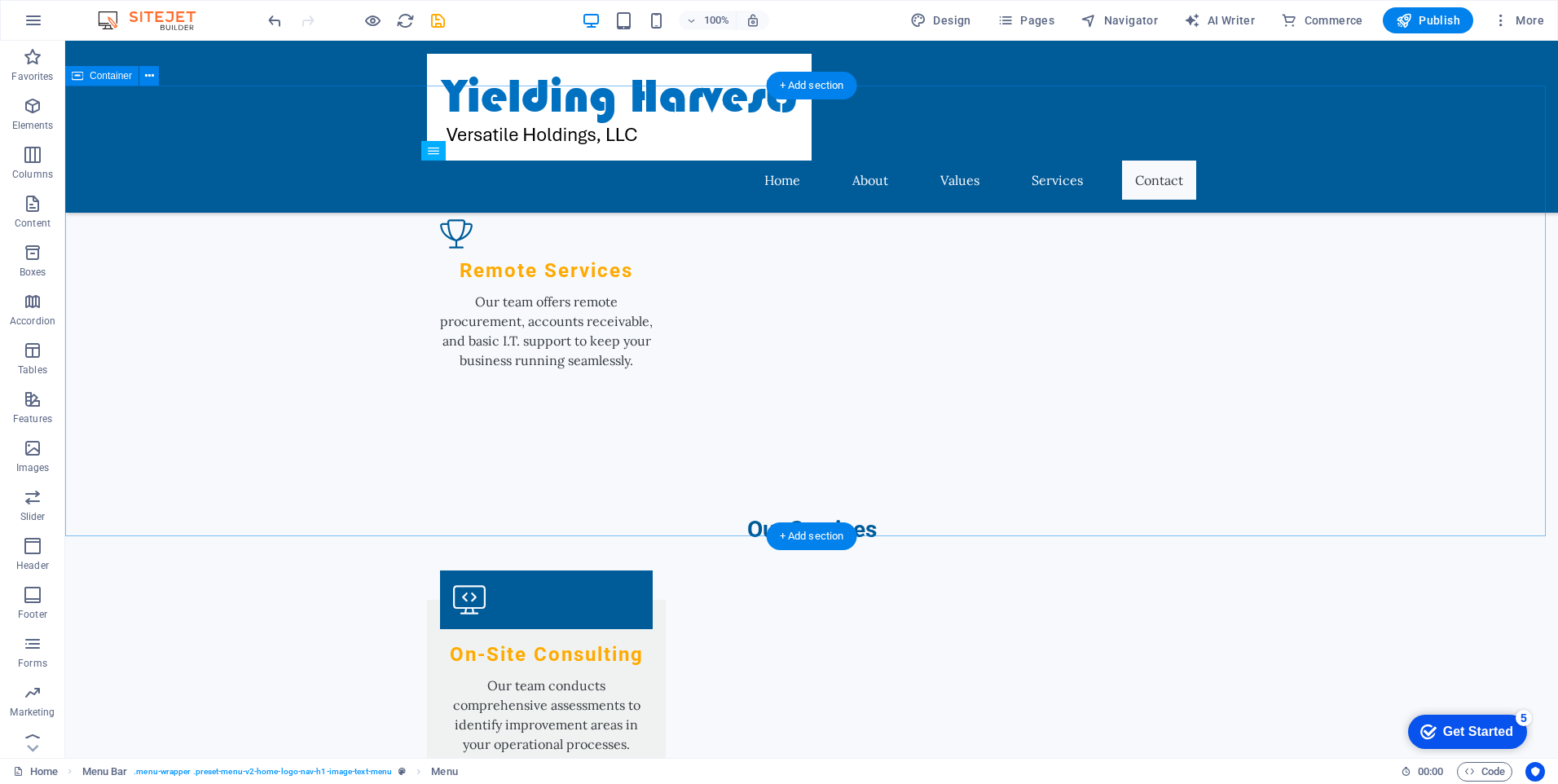
scroll to position [2204, 0]
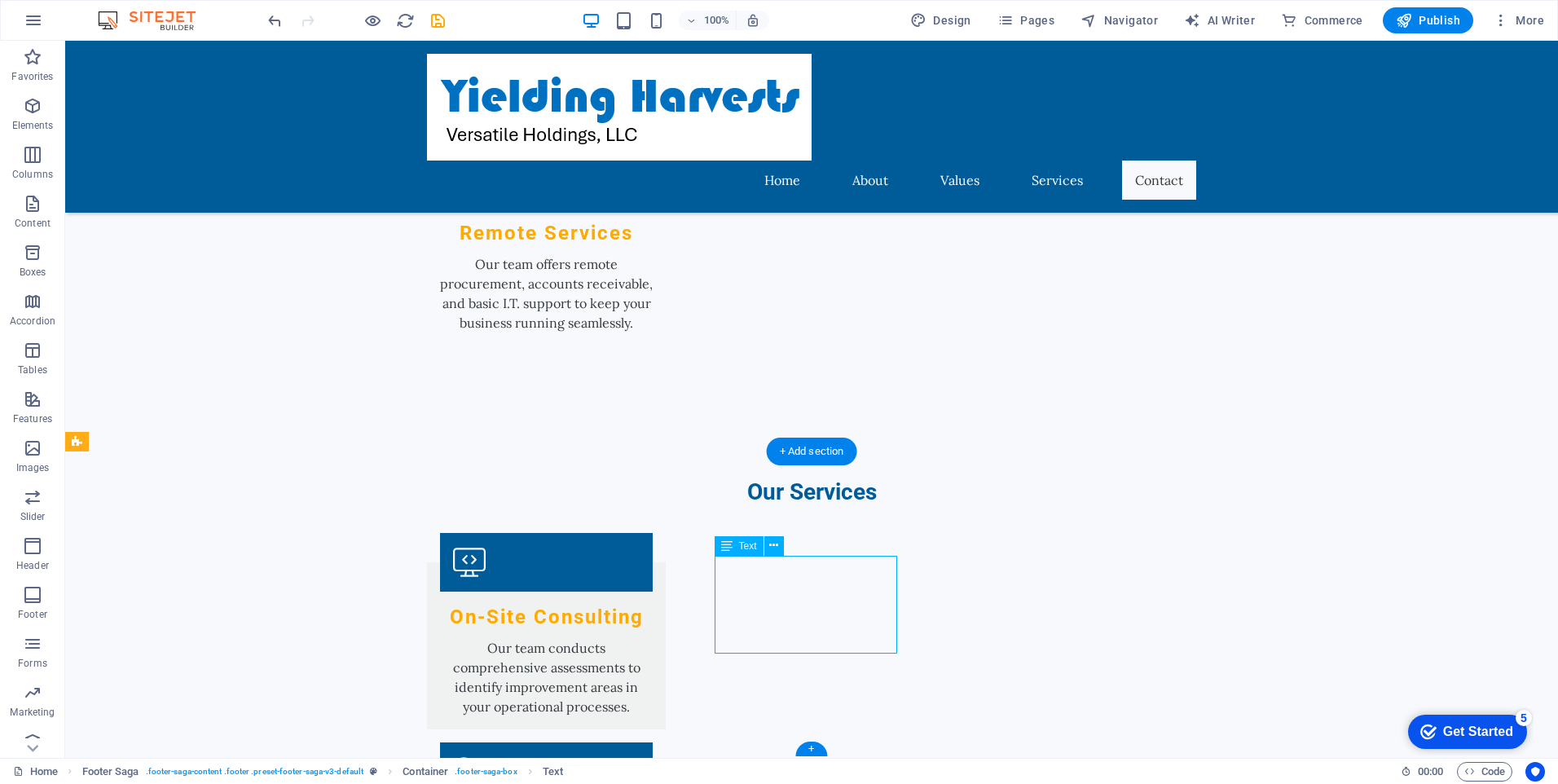
drag, startPoint x: 869, startPoint y: 629, endPoint x: 745, endPoint y: 600, distance: 127.3
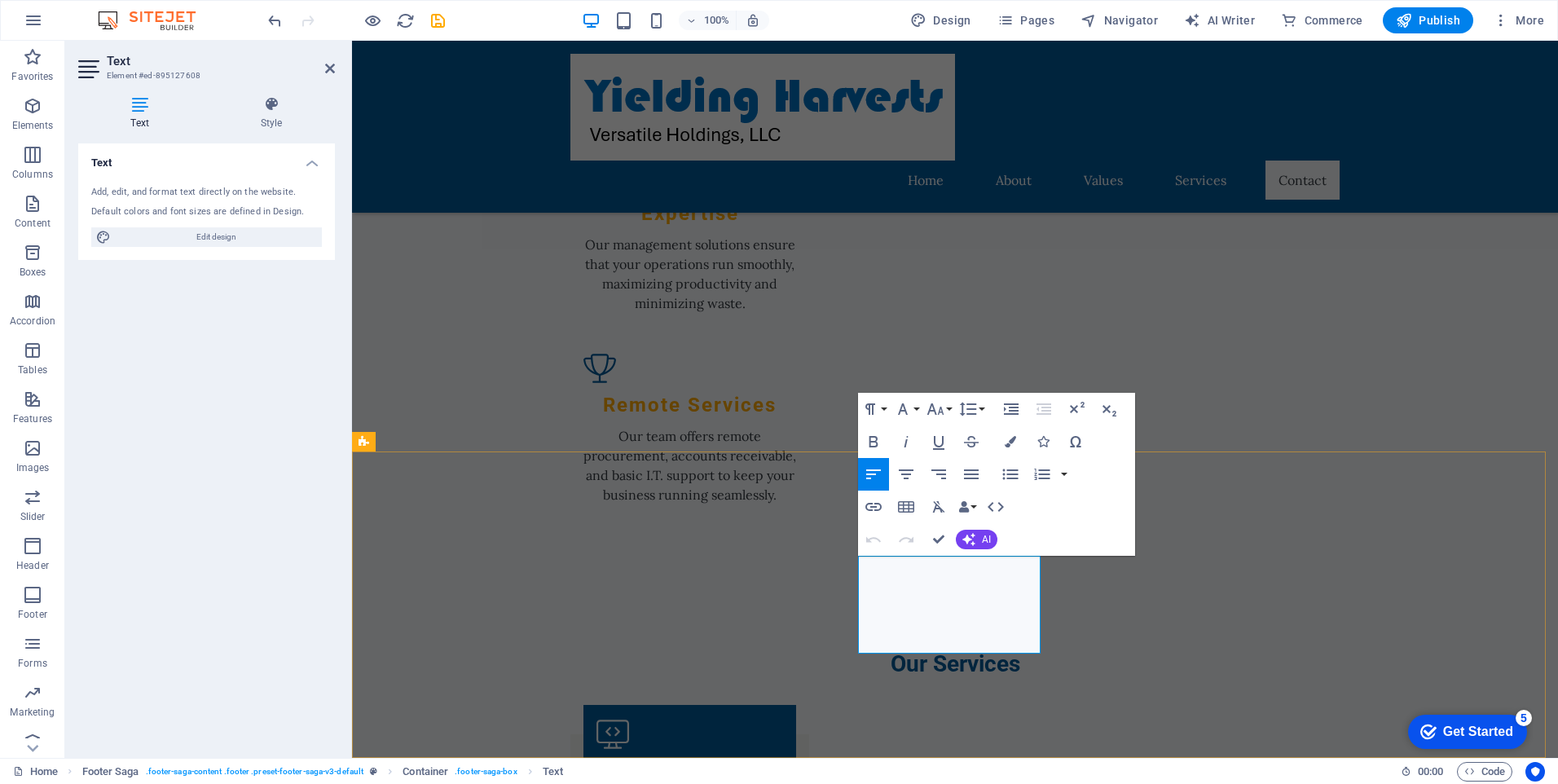
drag, startPoint x: 982, startPoint y: 625, endPoint x: 886, endPoint y: 606, distance: 97.9
drag, startPoint x: 1034, startPoint y: 643, endPoint x: 852, endPoint y: 563, distance: 198.8
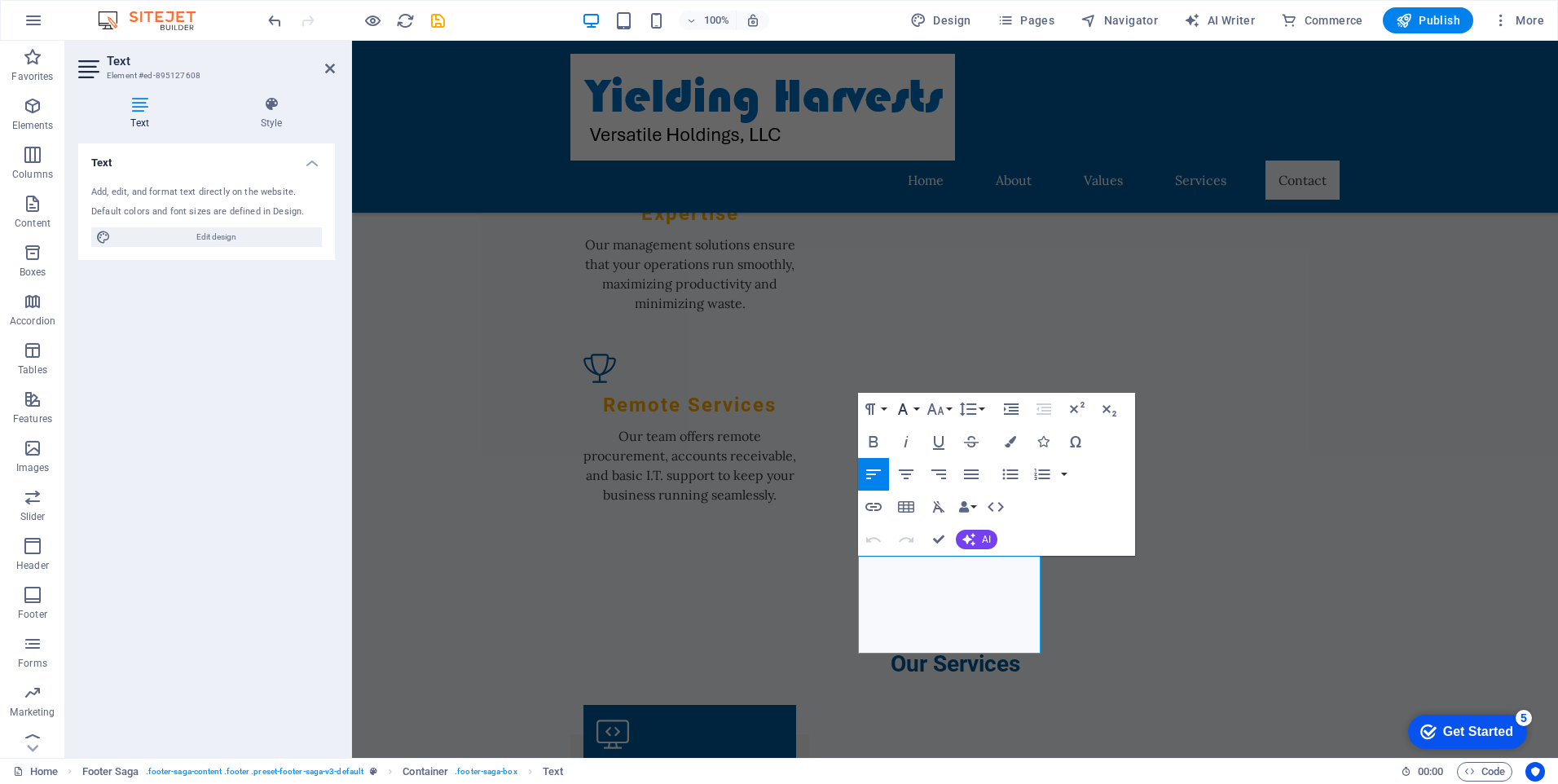
click at [913, 410] on button "Font Family" at bounding box center [906, 409] width 31 height 33
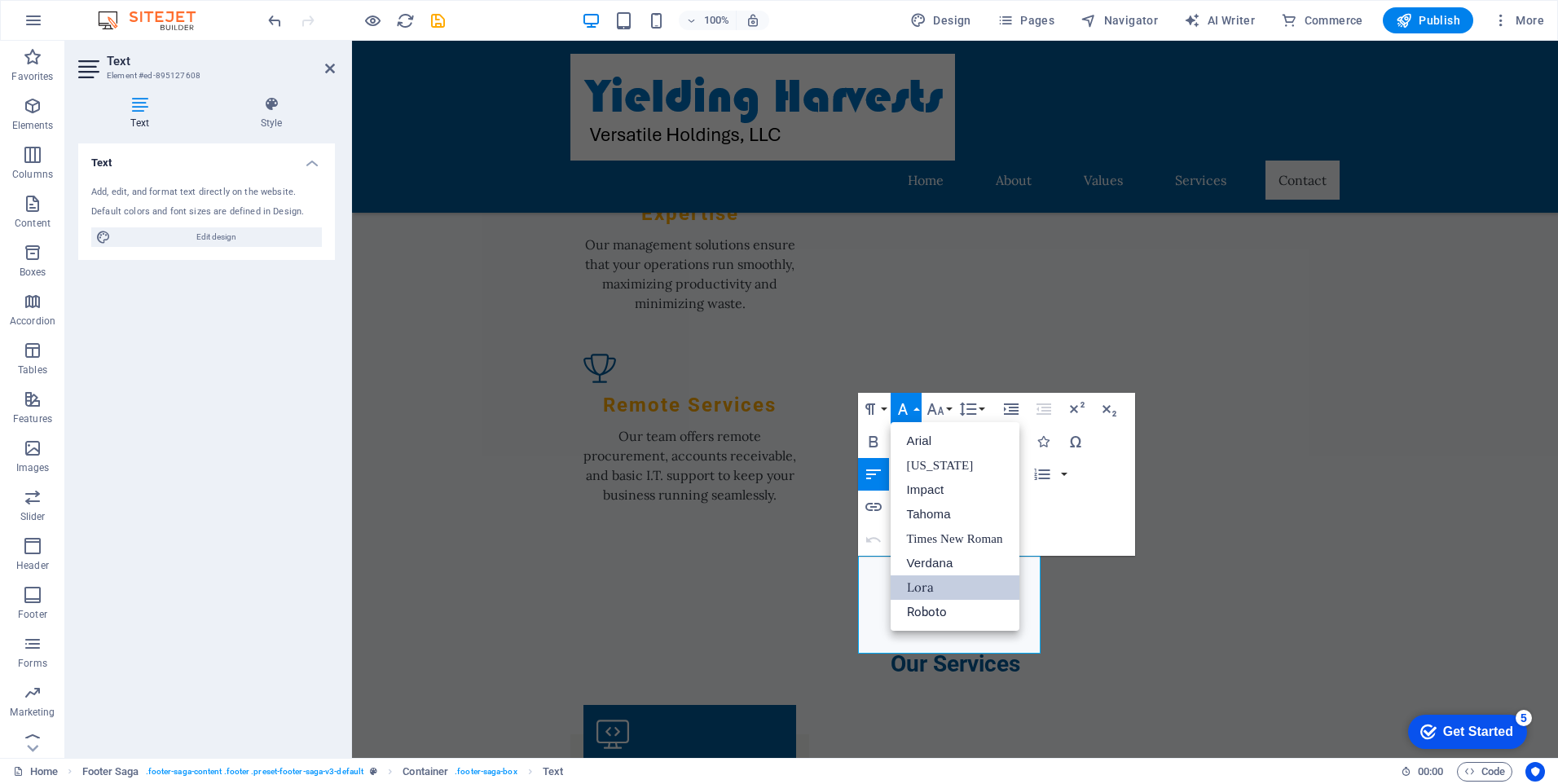
scroll to position [0, 0]
click at [942, 412] on icon "button" at bounding box center [935, 409] width 17 height 11
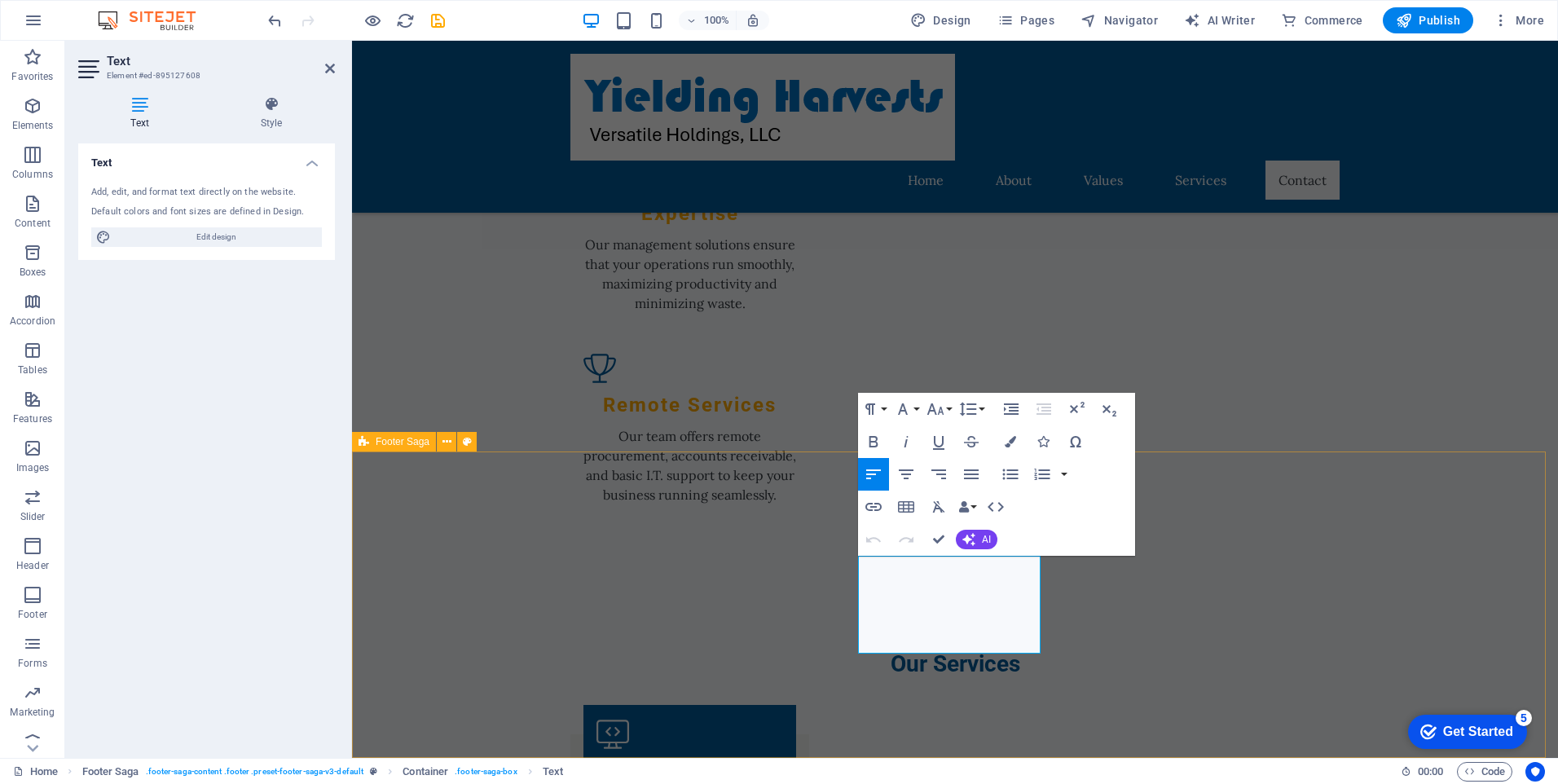
drag, startPoint x: 1036, startPoint y: 645, endPoint x: 801, endPoint y: 520, distance: 266.2
click at [1008, 438] on icon "button" at bounding box center [1011, 442] width 11 height 11
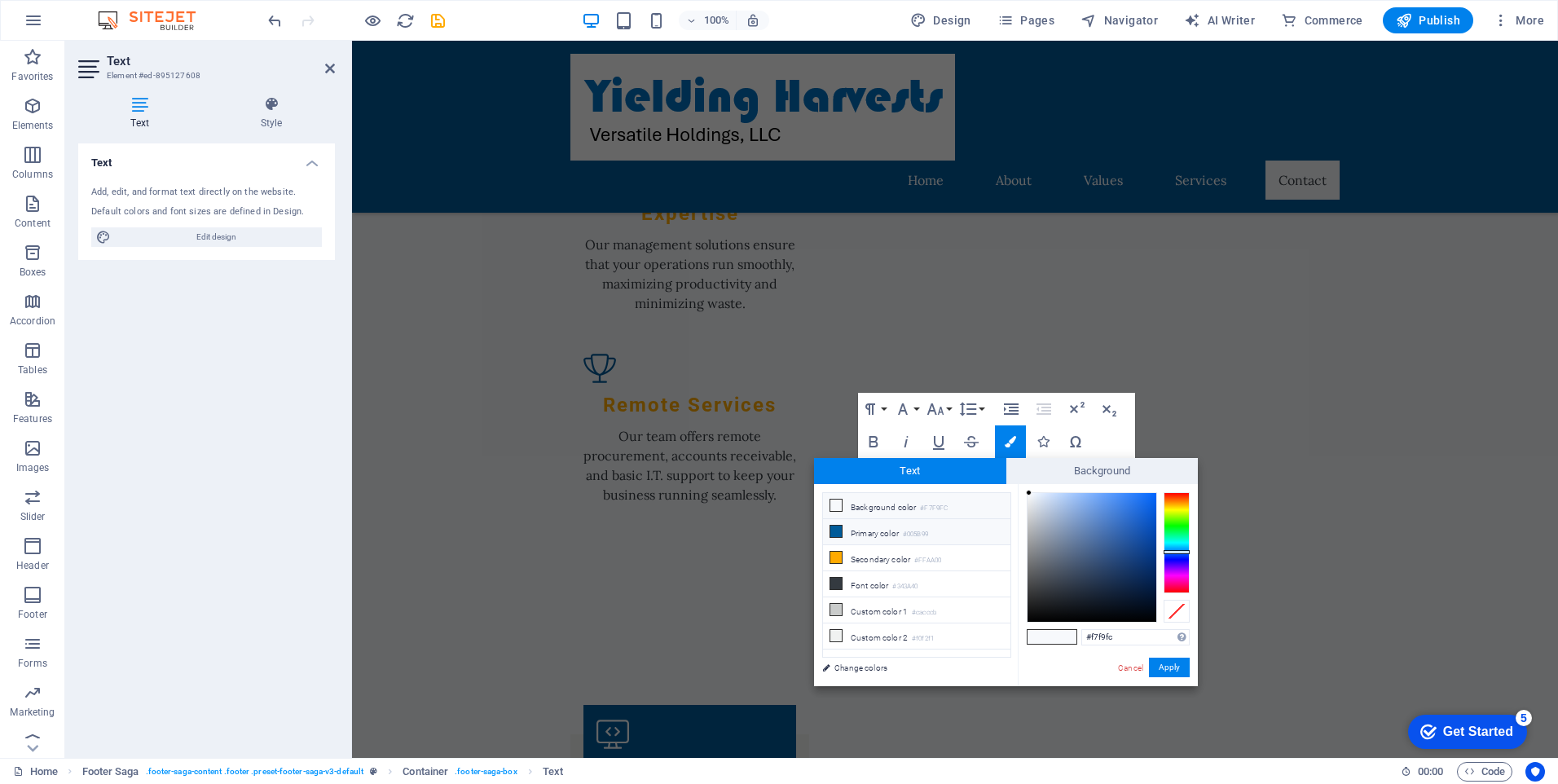
click at [910, 531] on small "#005B99" at bounding box center [916, 535] width 26 height 11
type input "#005b99"
click at [1170, 669] on button "Apply" at bounding box center [1169, 667] width 41 height 20
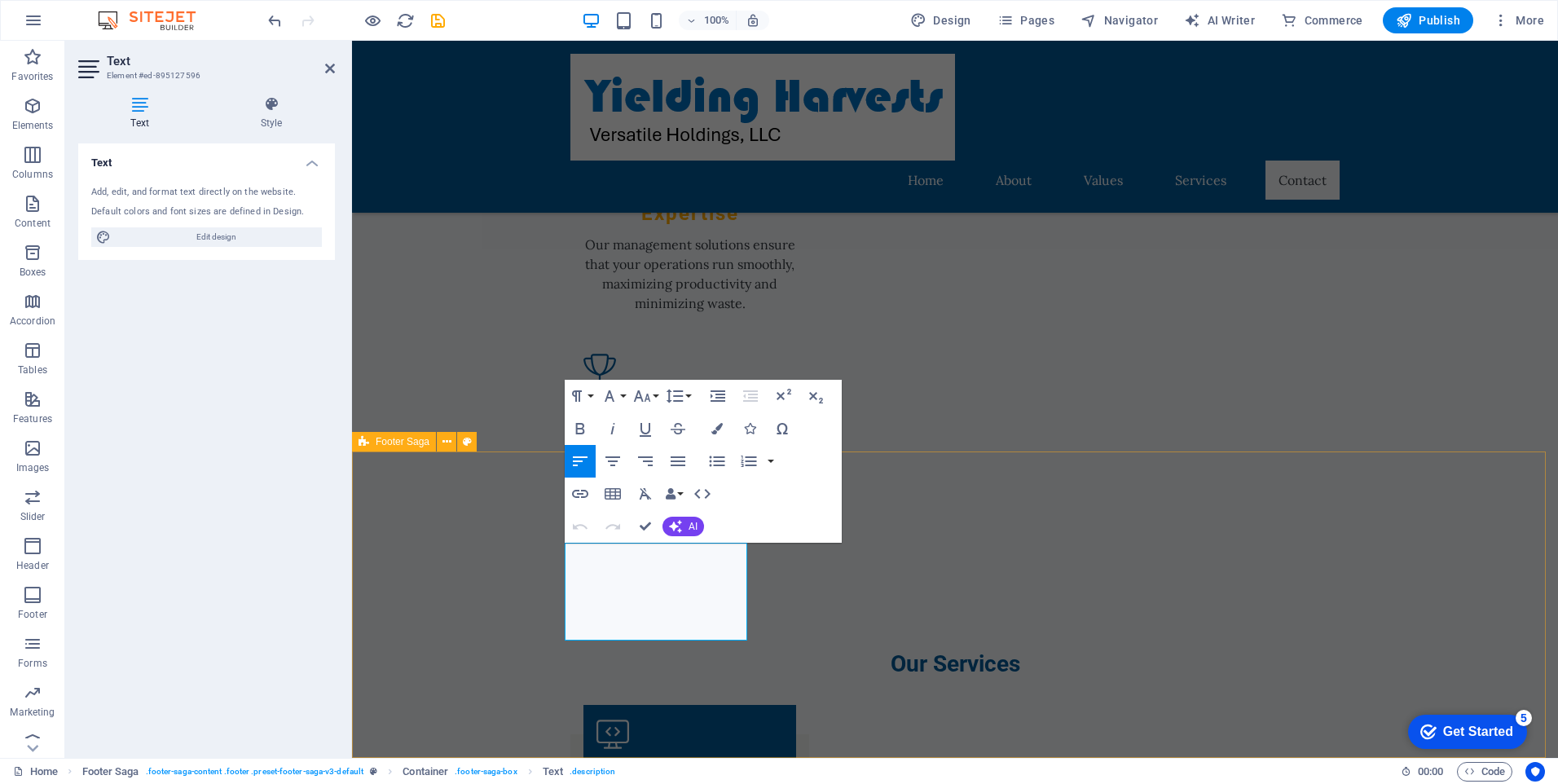
drag, startPoint x: 688, startPoint y: 628, endPoint x: 560, endPoint y: 537, distance: 157.1
click at [715, 426] on icon "button" at bounding box center [717, 429] width 11 height 11
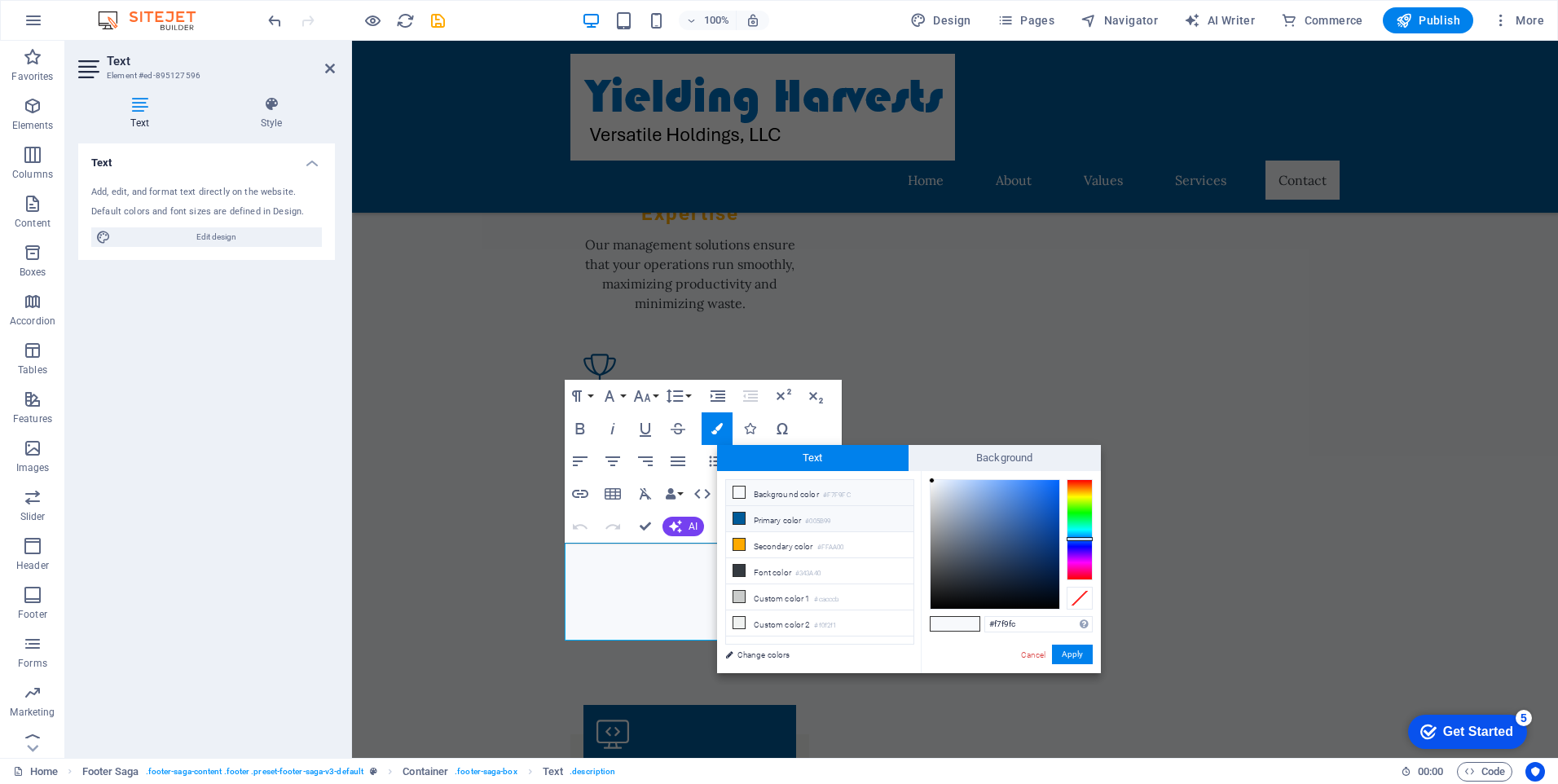
click at [779, 522] on li "Primary color #005B99" at bounding box center [820, 520] width 187 height 26
type input "#005b99"
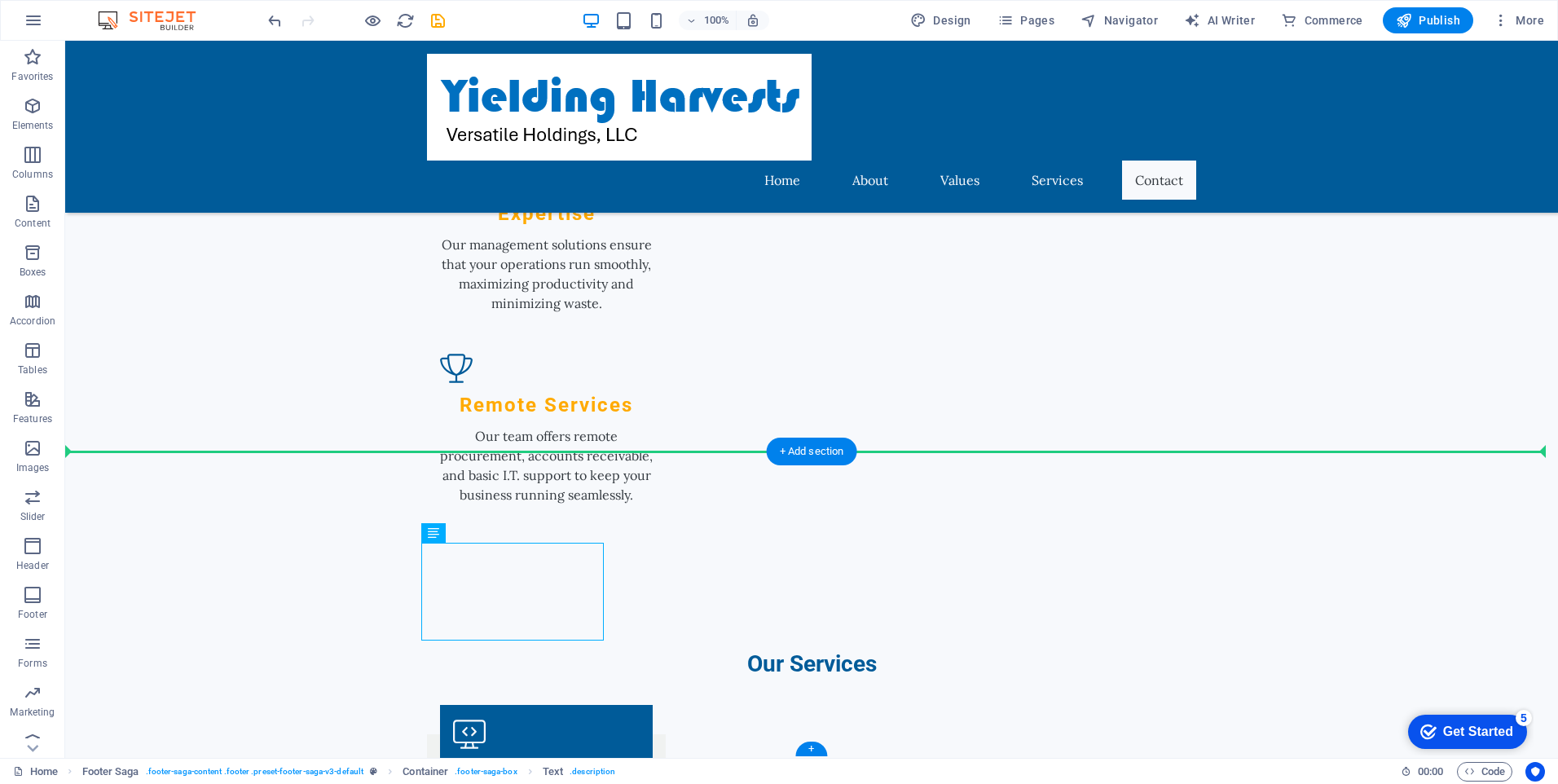
drag, startPoint x: 568, startPoint y: 625, endPoint x: 413, endPoint y: 572, distance: 163.8
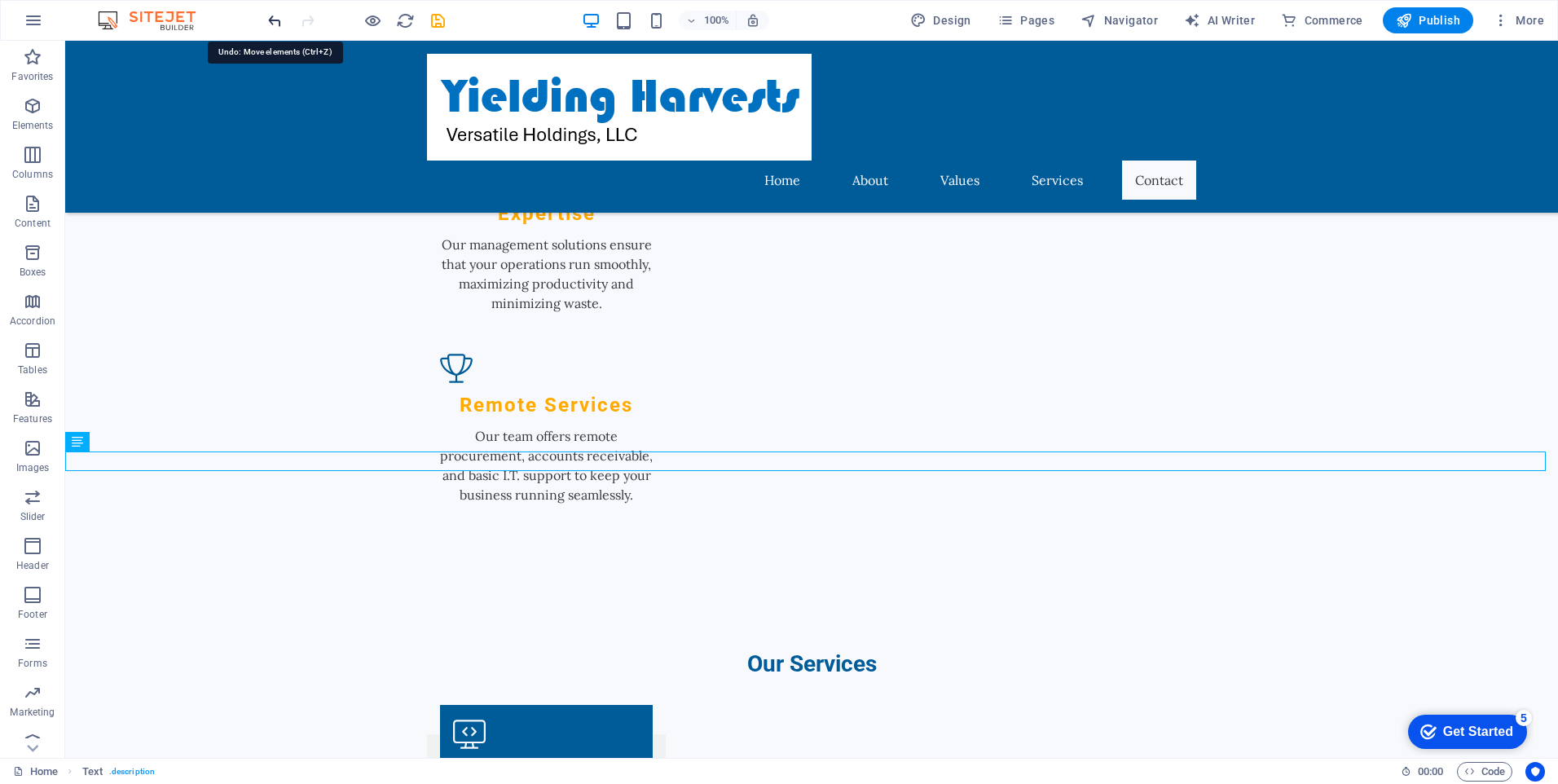
click at [271, 20] on icon "undo" at bounding box center [275, 21] width 19 height 19
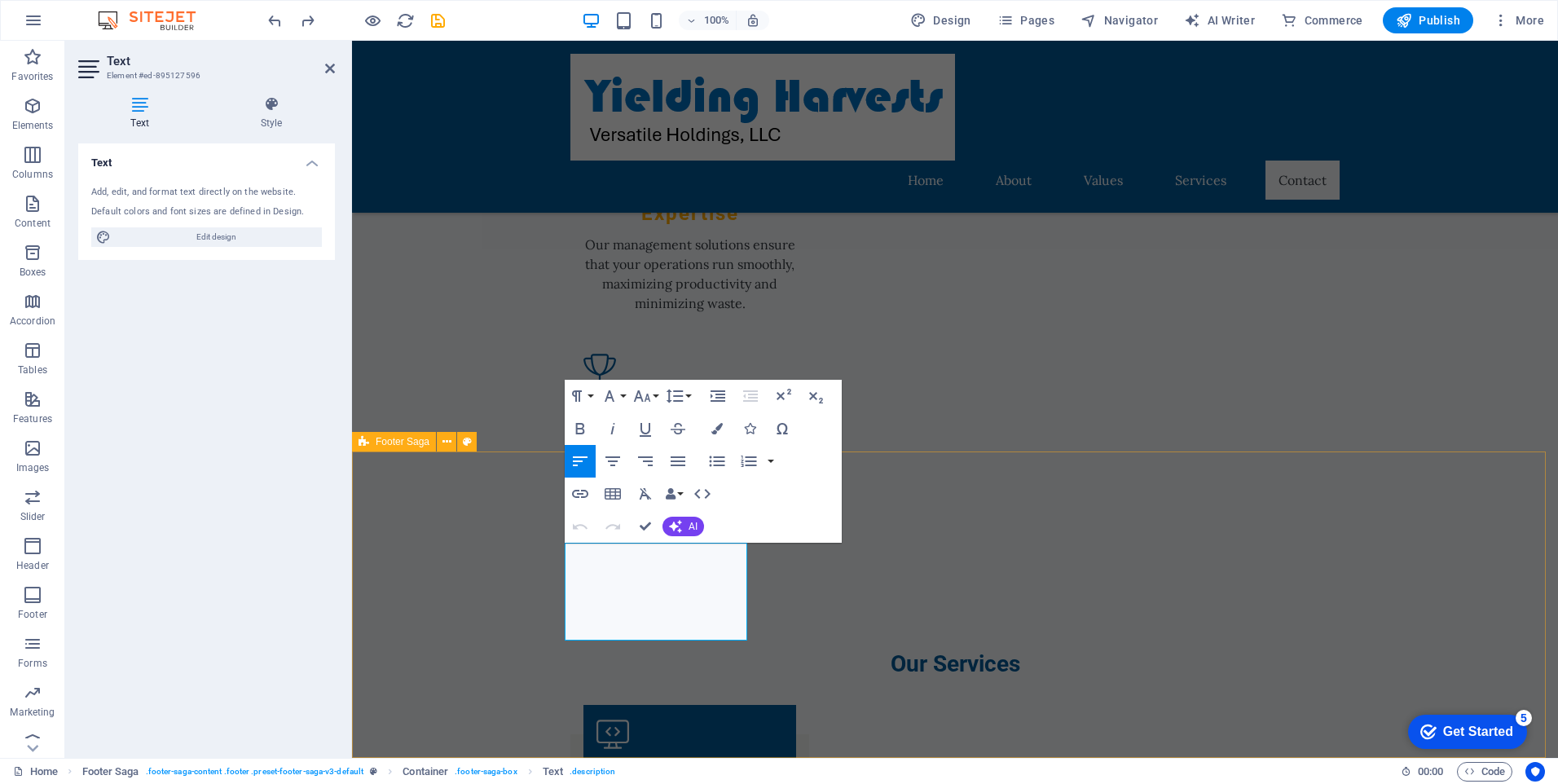
drag, startPoint x: 733, startPoint y: 628, endPoint x: 543, endPoint y: 537, distance: 210.7
click at [718, 430] on icon "button" at bounding box center [717, 429] width 11 height 11
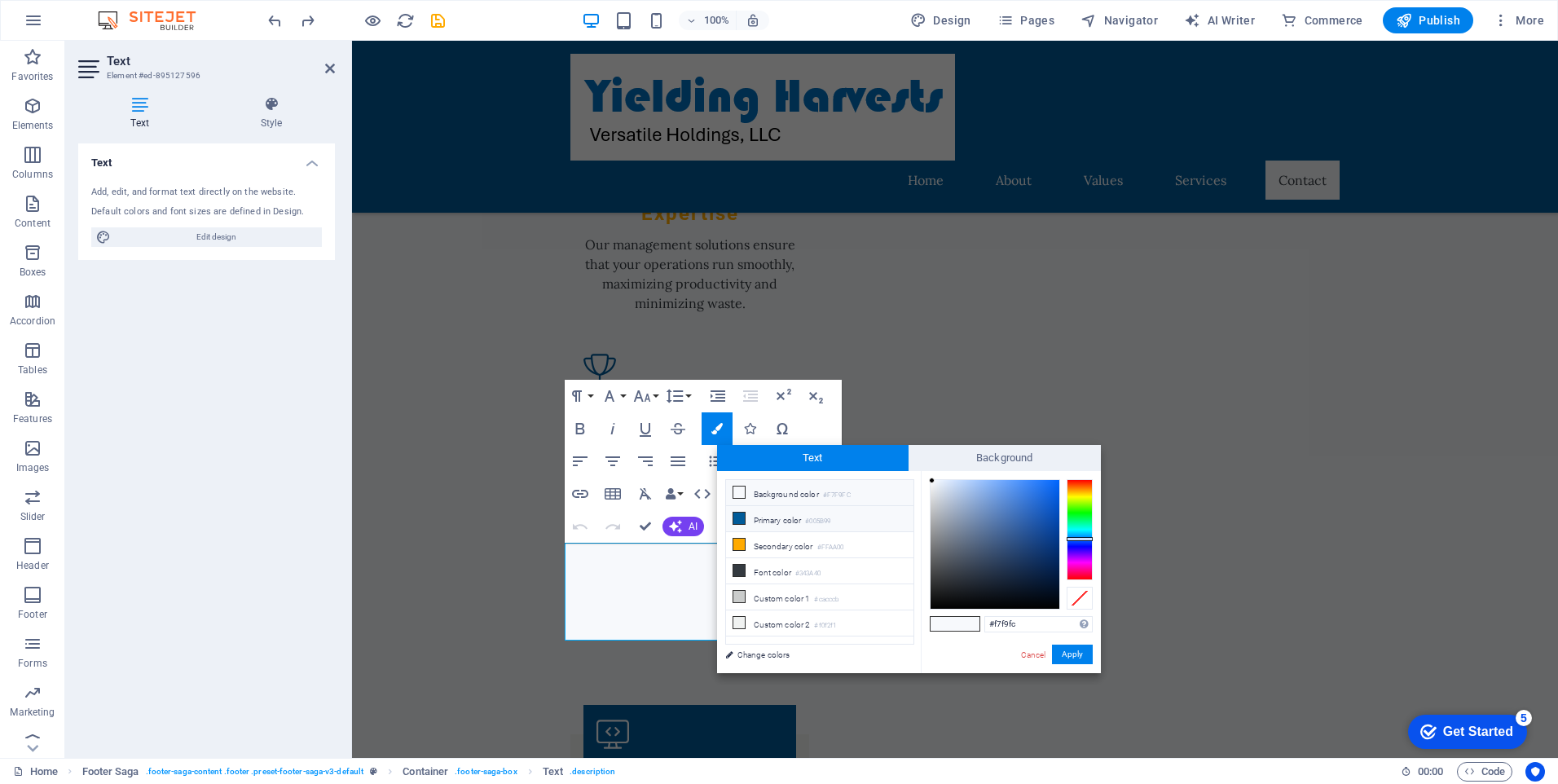
click at [782, 518] on li "Primary color #005B99" at bounding box center [820, 520] width 187 height 26
type input "#005b99"
click at [1076, 653] on button "Apply" at bounding box center [1072, 654] width 41 height 20
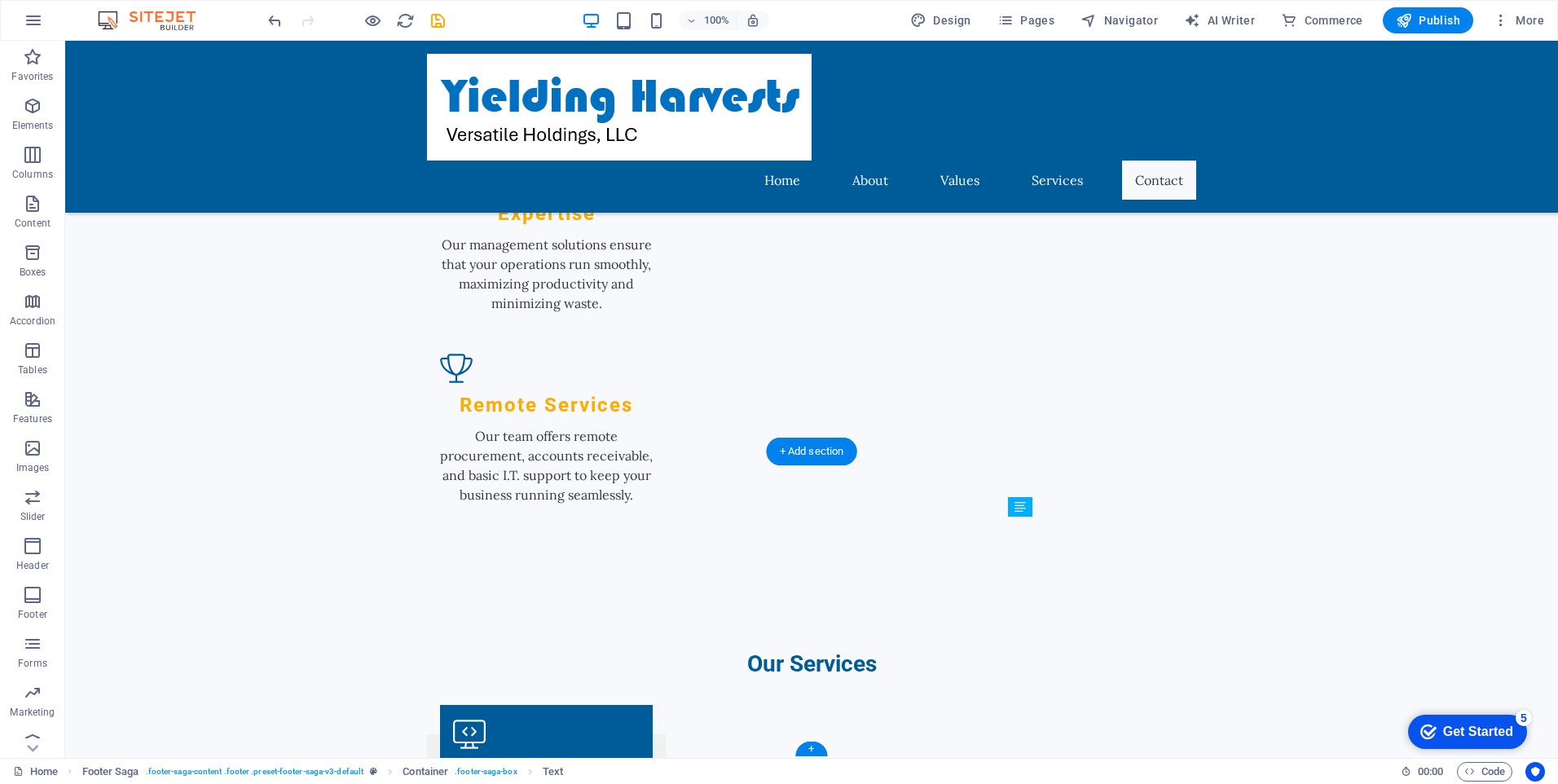
drag, startPoint x: 1176, startPoint y: 686, endPoint x: 1135, endPoint y: 590, distance: 104.4
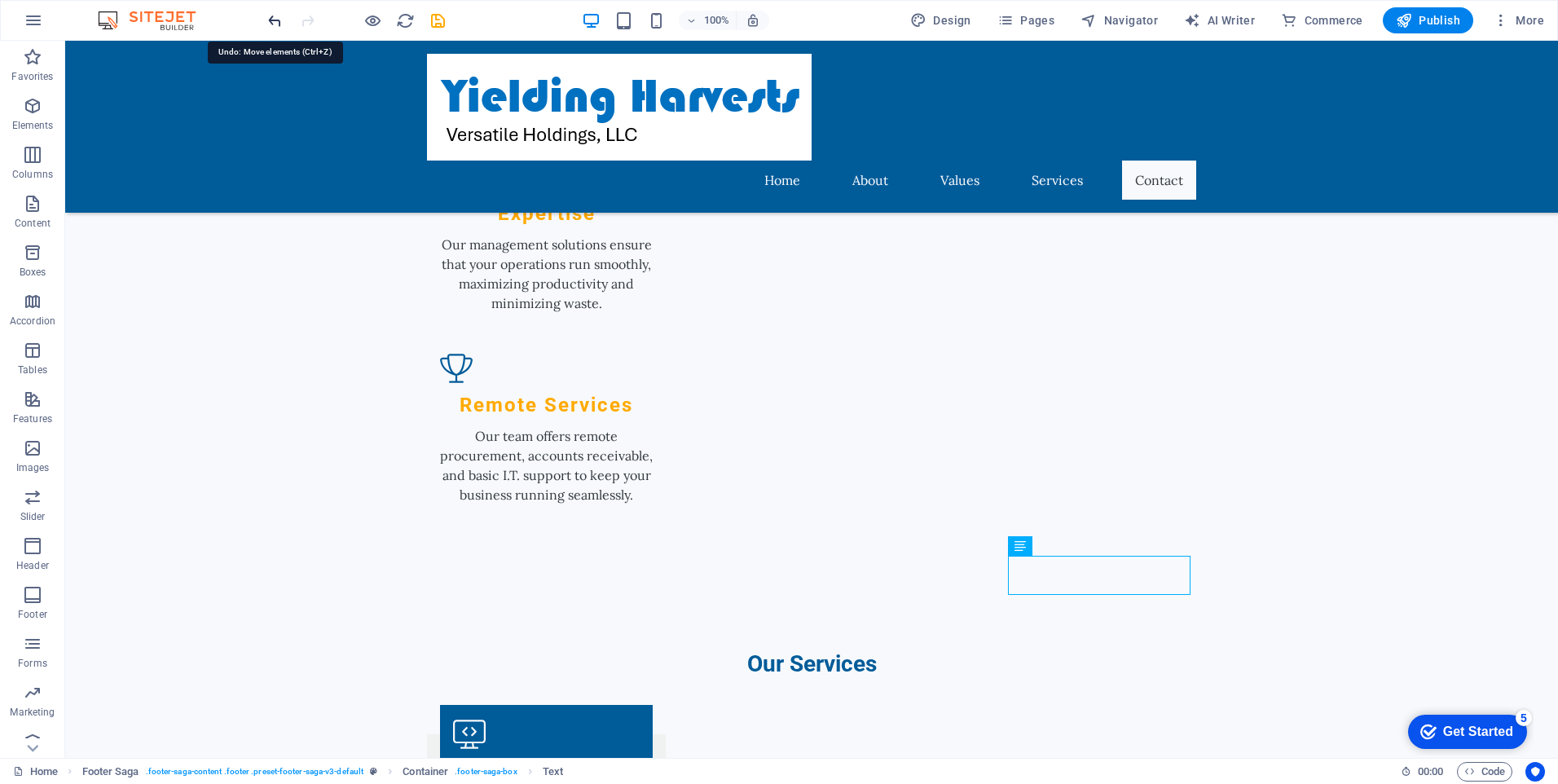
click at [275, 20] on icon "undo" at bounding box center [275, 21] width 19 height 19
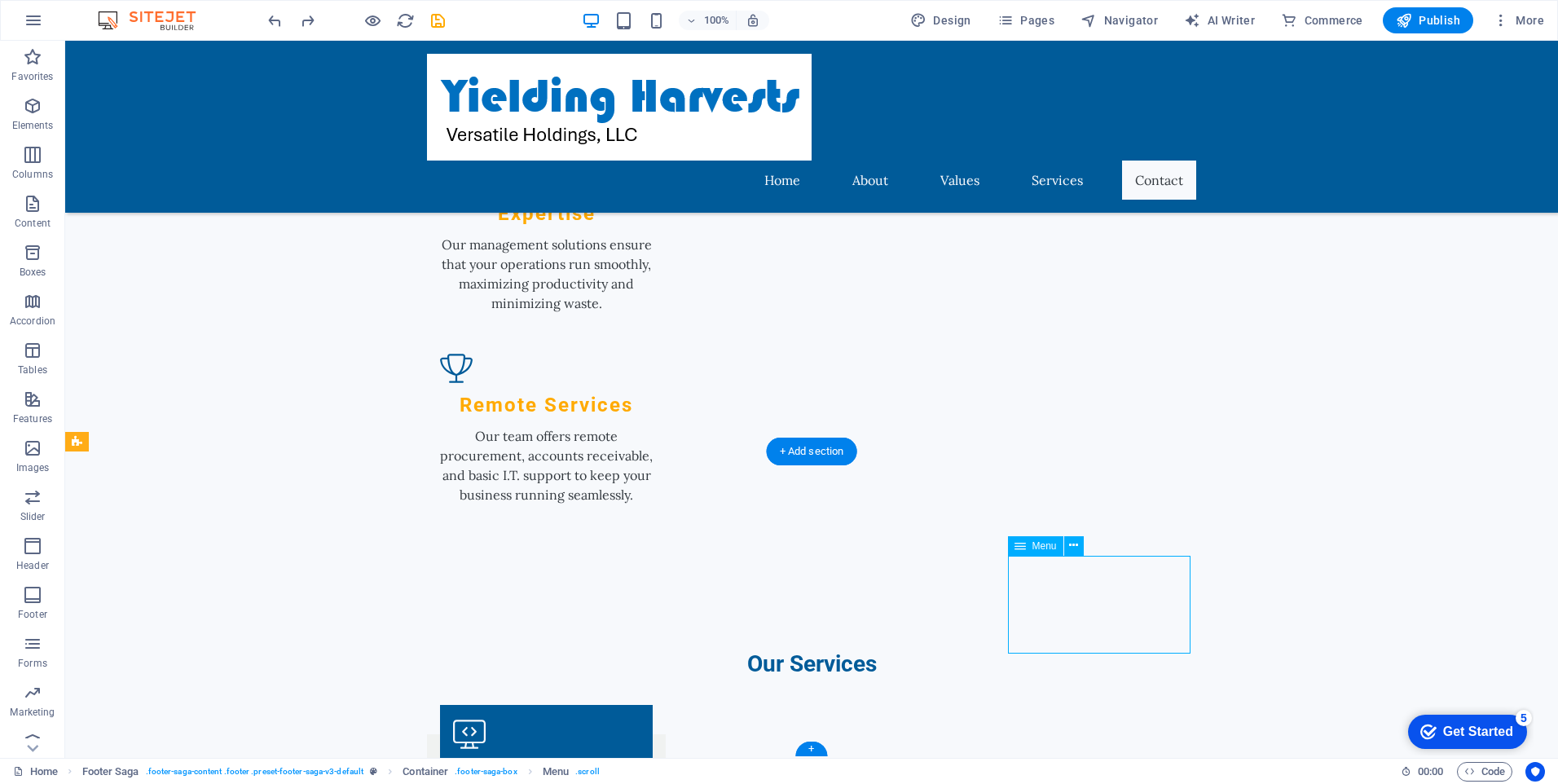
drag, startPoint x: 1173, startPoint y: 638, endPoint x: 1099, endPoint y: 622, distance: 75.7
drag, startPoint x: 1164, startPoint y: 634, endPoint x: 883, endPoint y: 639, distance: 281.0
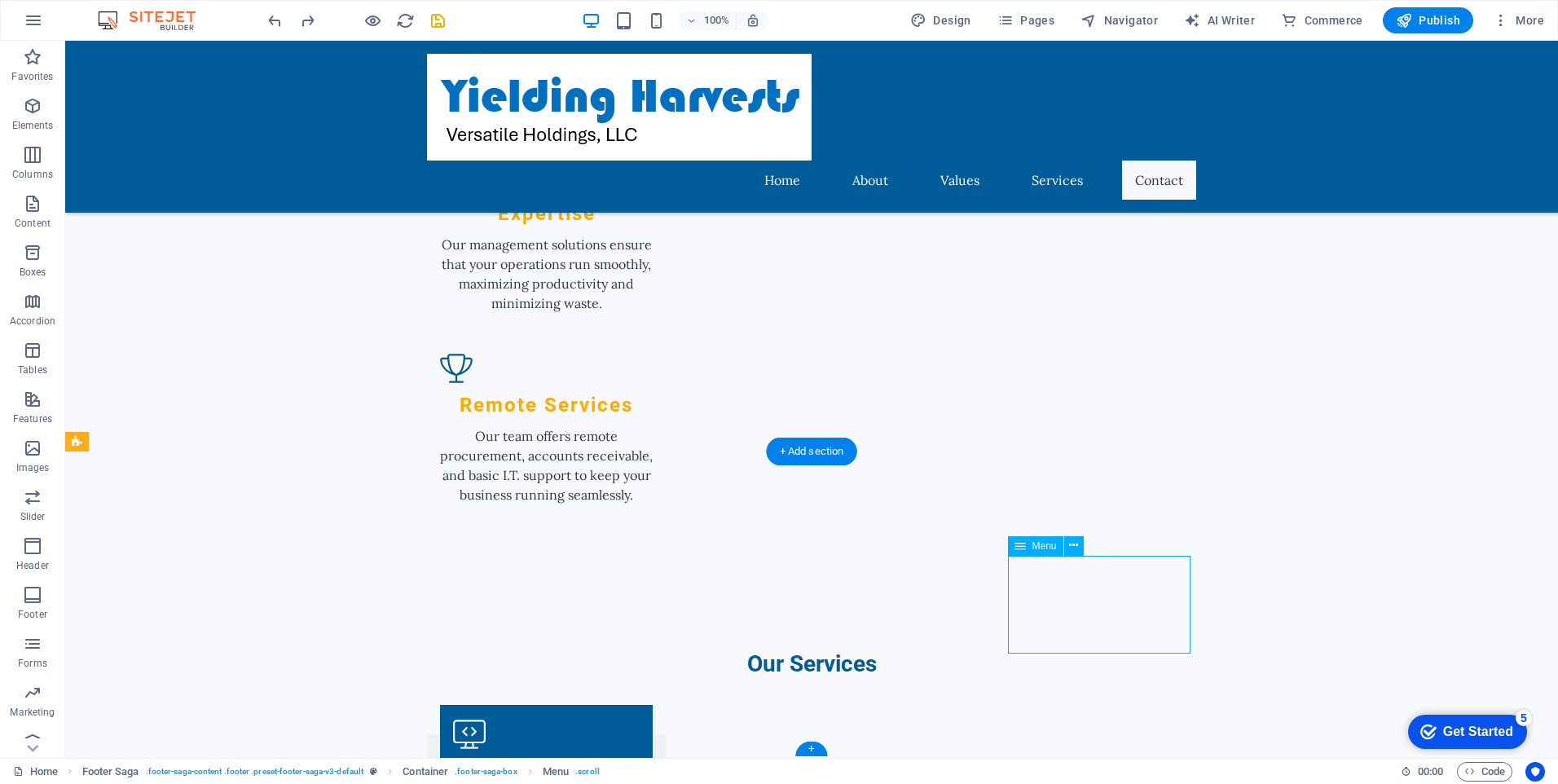
select select
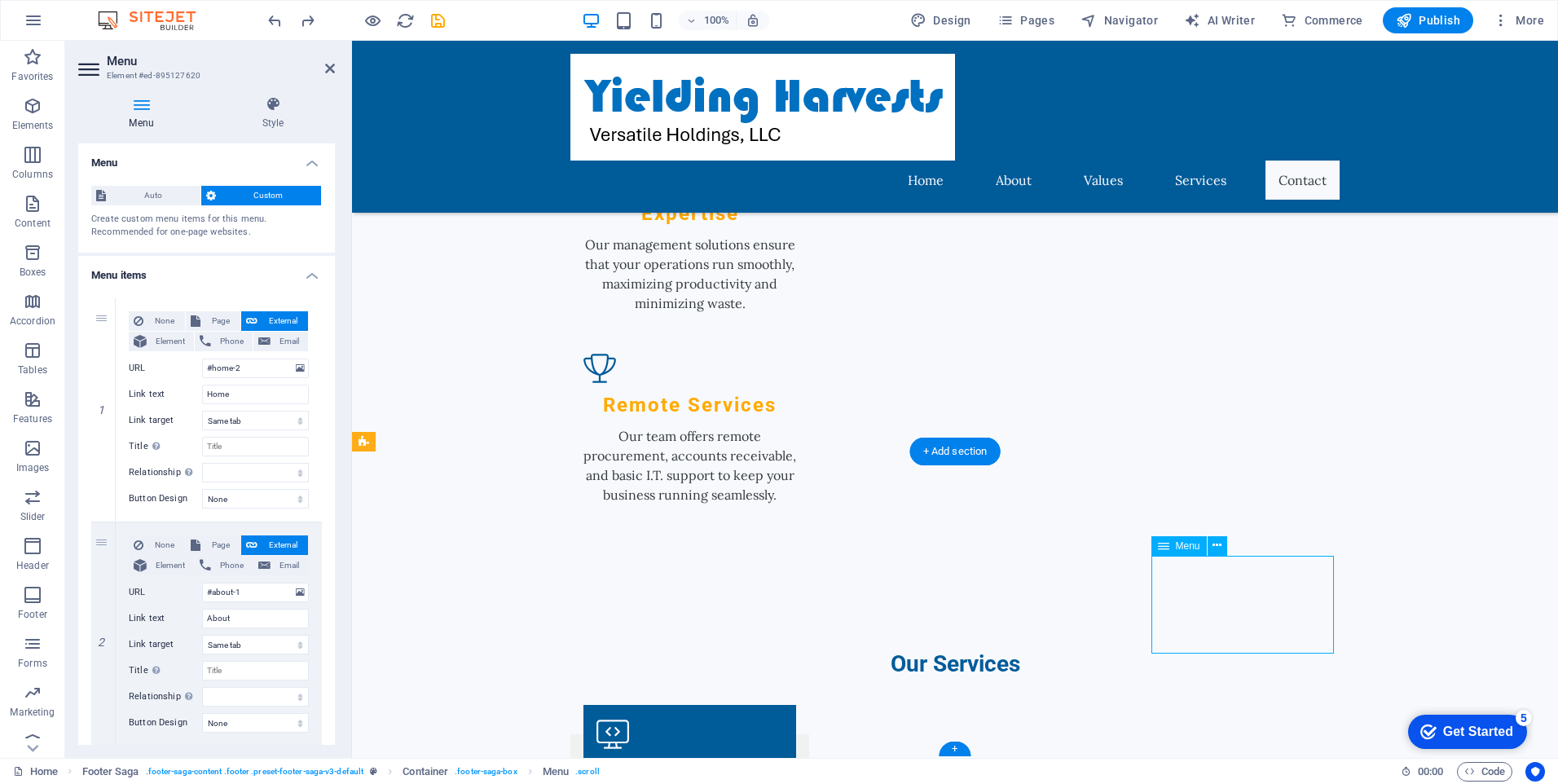
drag, startPoint x: 1304, startPoint y: 641, endPoint x: 1201, endPoint y: 580, distance: 119.7
drag, startPoint x: 1193, startPoint y: 617, endPoint x: 1162, endPoint y: 575, distance: 52.2
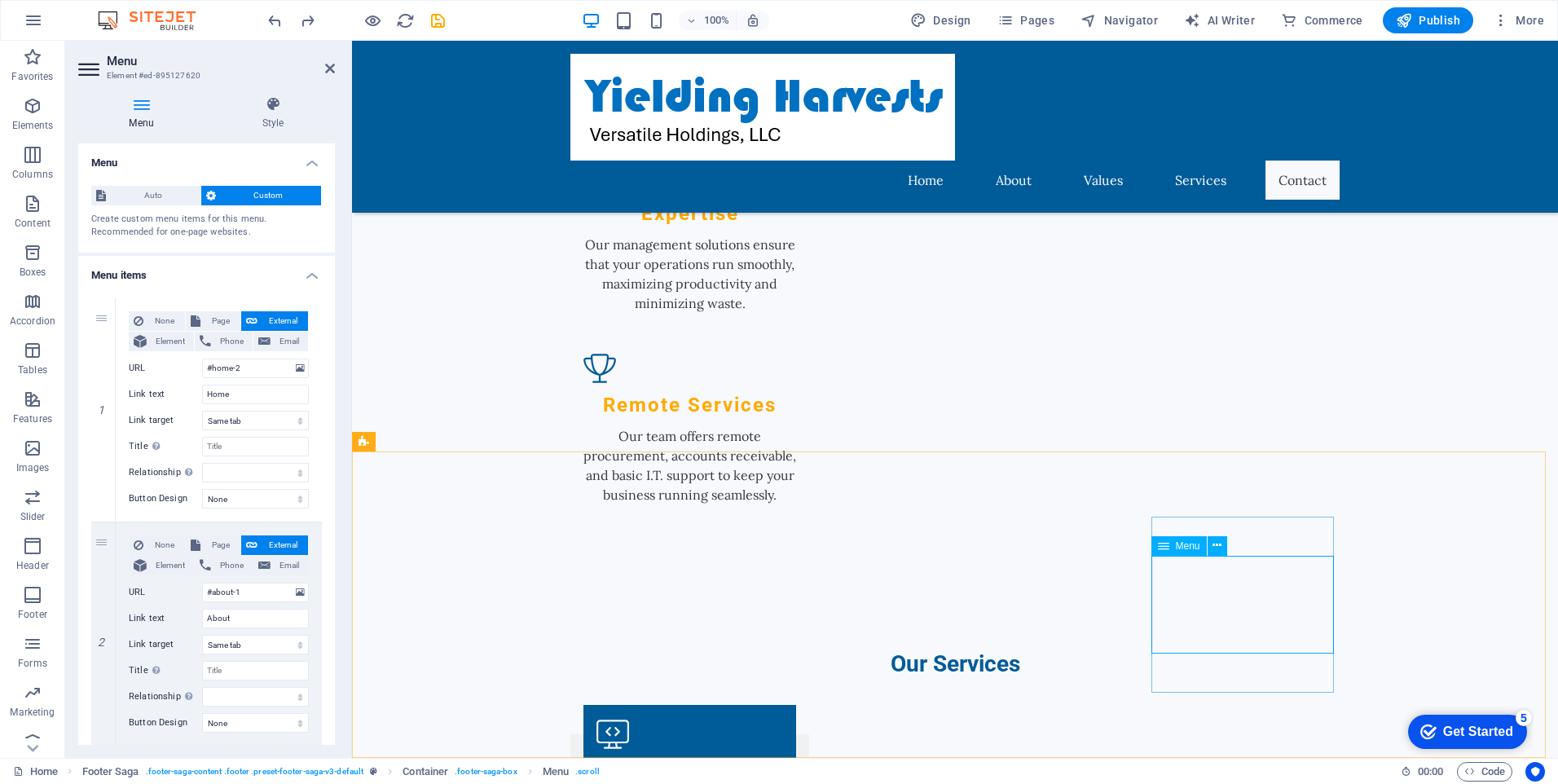
click at [1233, 507] on icon at bounding box center [1234, 507] width 9 height 17
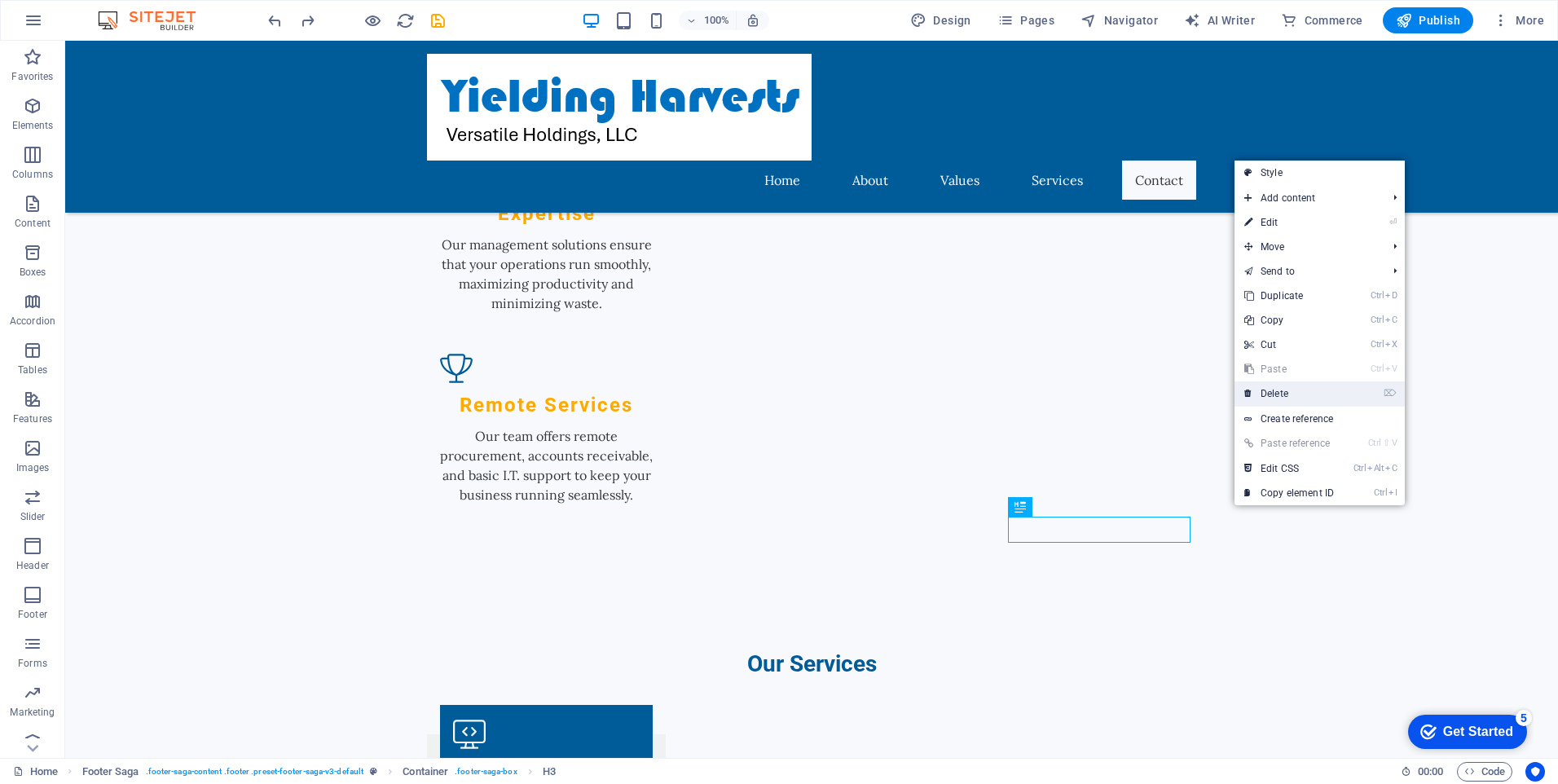
click at [1278, 395] on link "⌦ Delete" at bounding box center [1290, 394] width 110 height 25
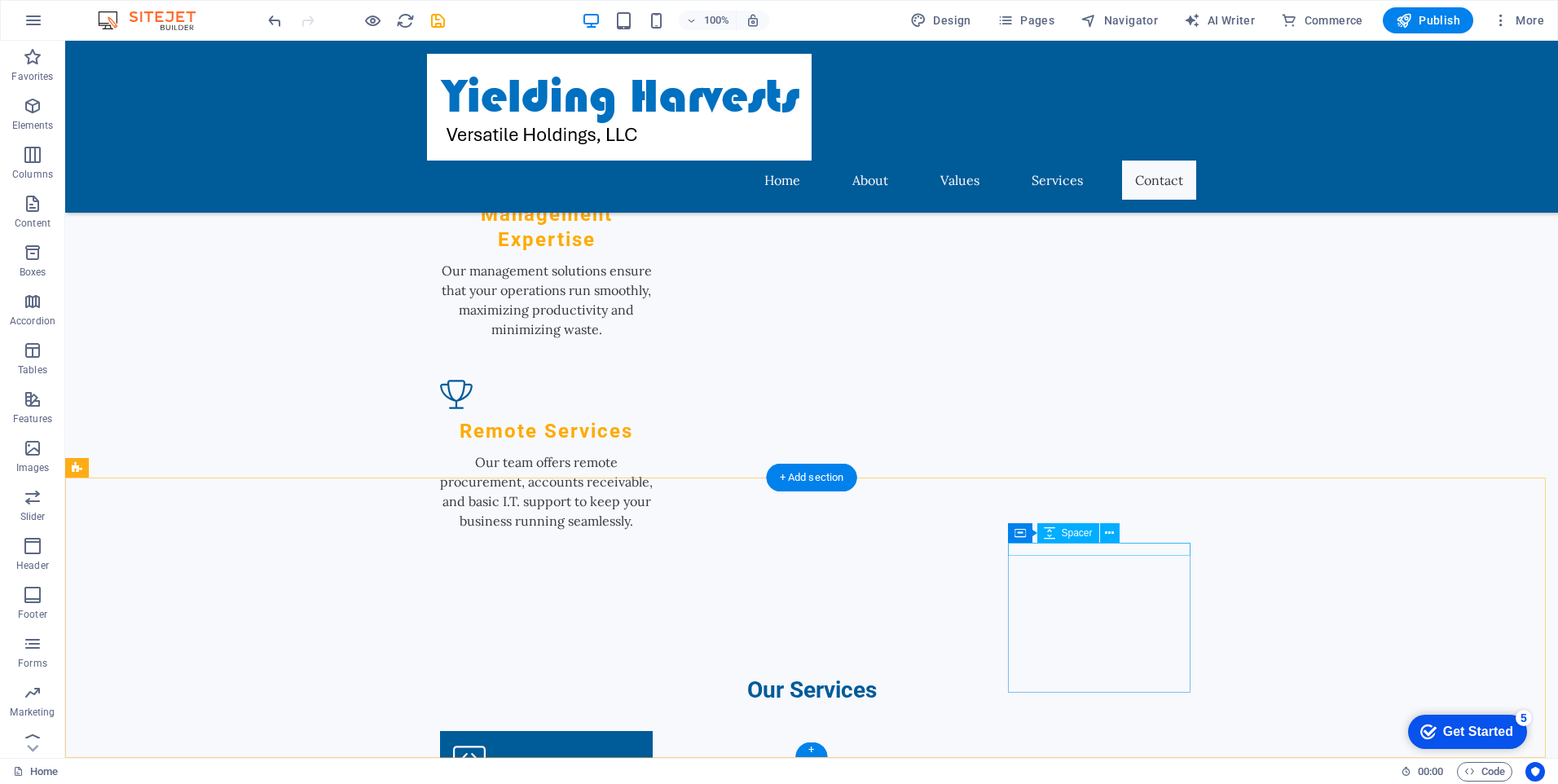
click at [1112, 531] on icon at bounding box center [1109, 534] width 9 height 17
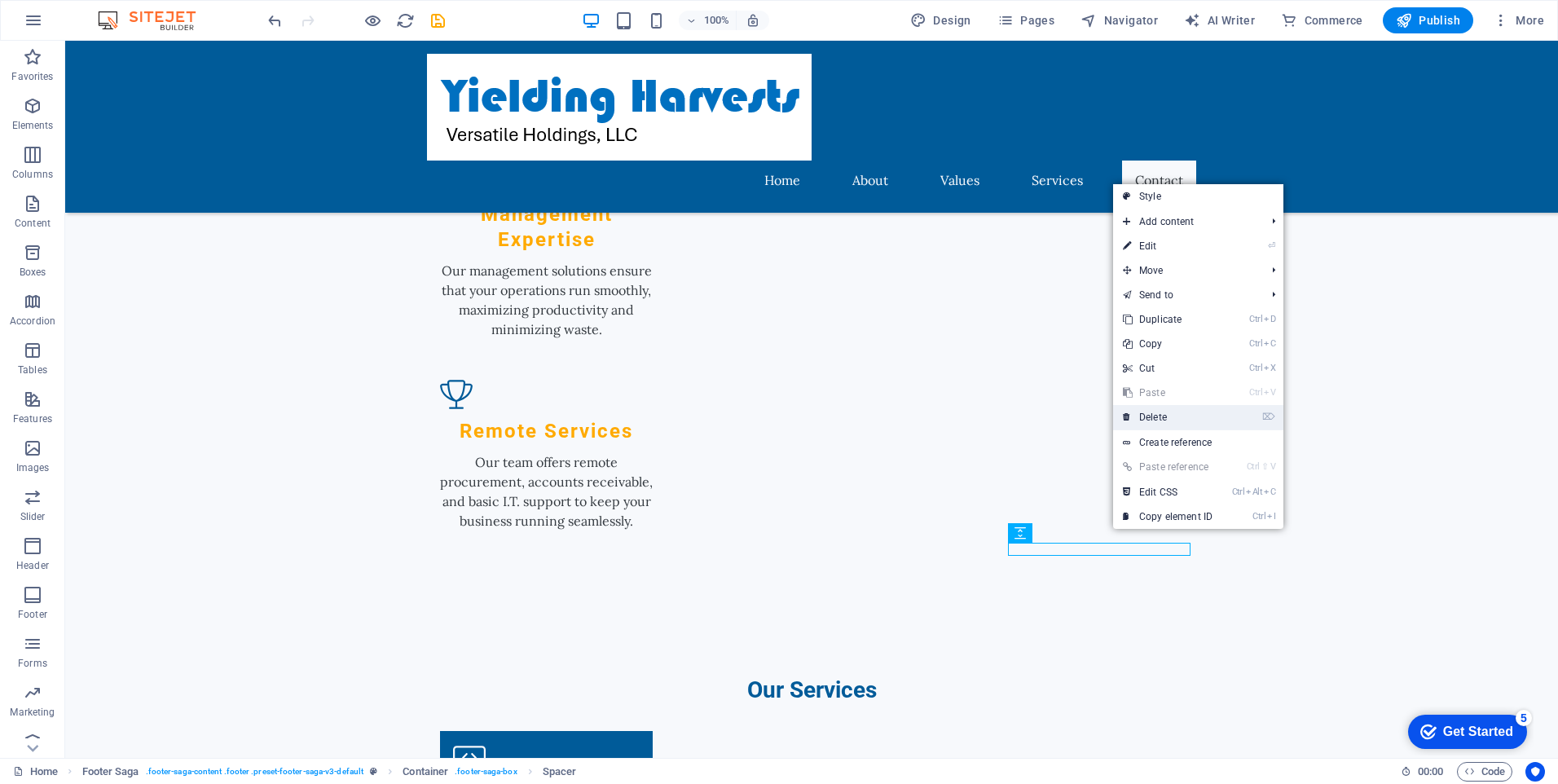
click at [1167, 412] on link "⌦ Delete" at bounding box center [1168, 418] width 110 height 25
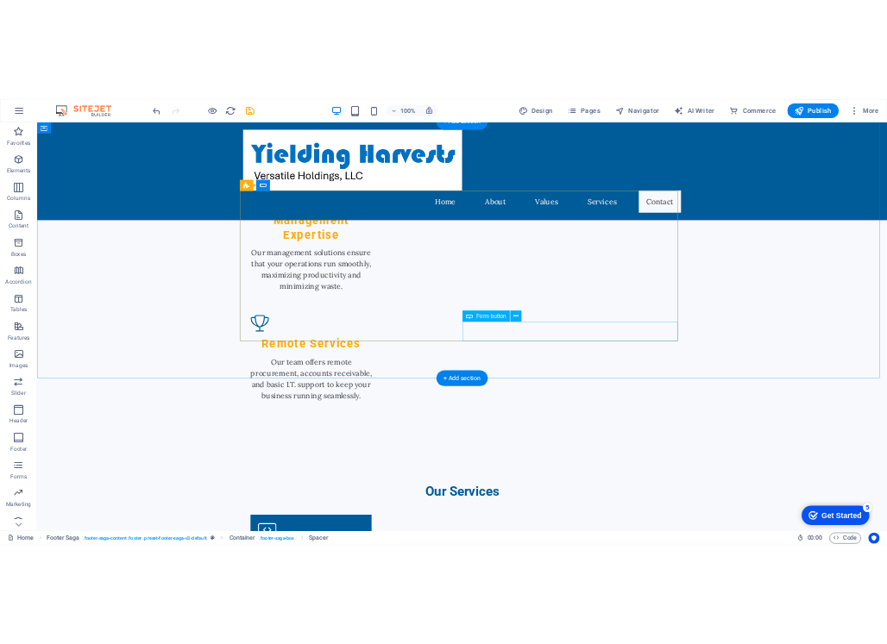
scroll to position [2291, 0]
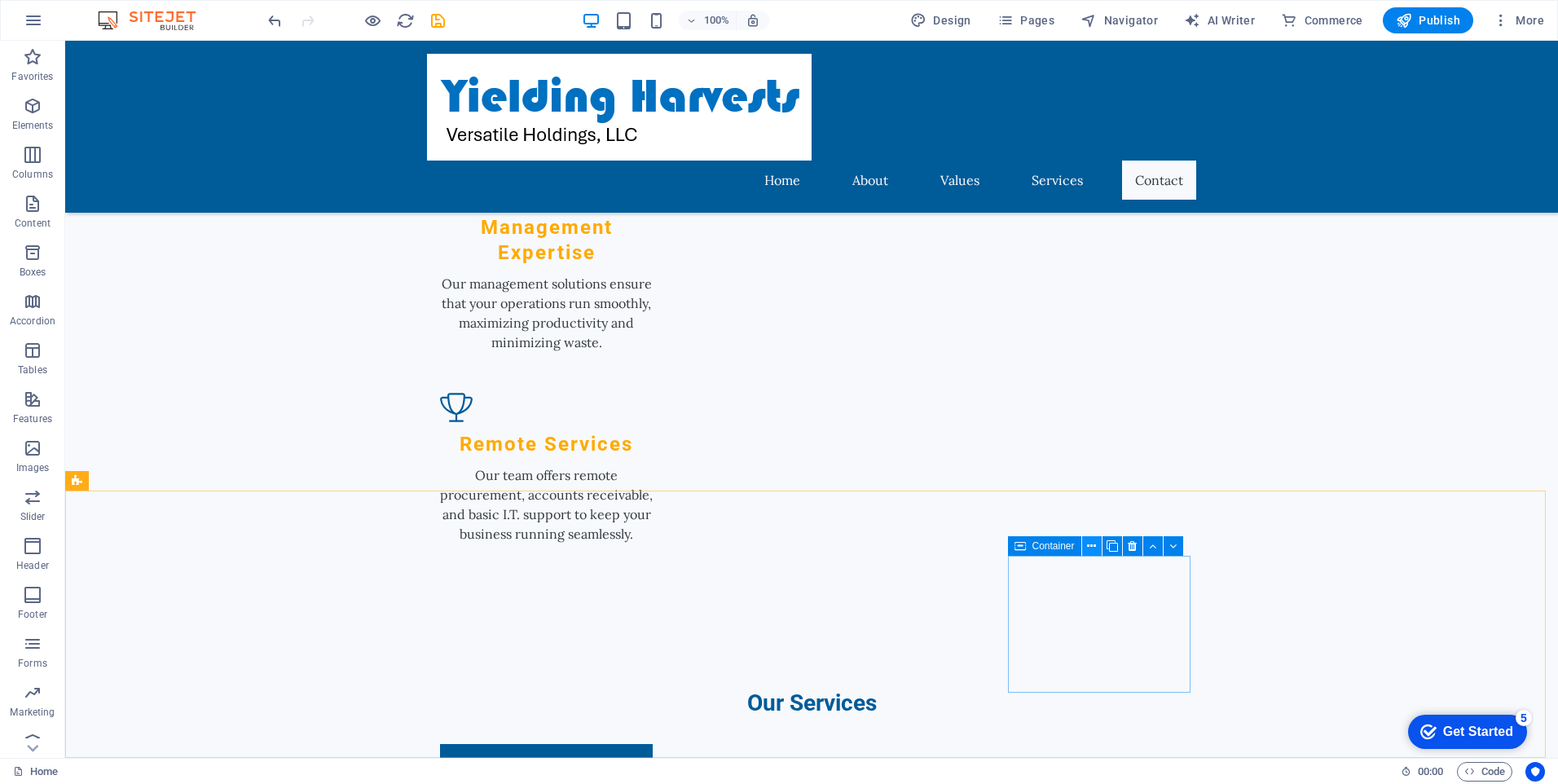
click at [1091, 550] on icon at bounding box center [1091, 546] width 9 height 17
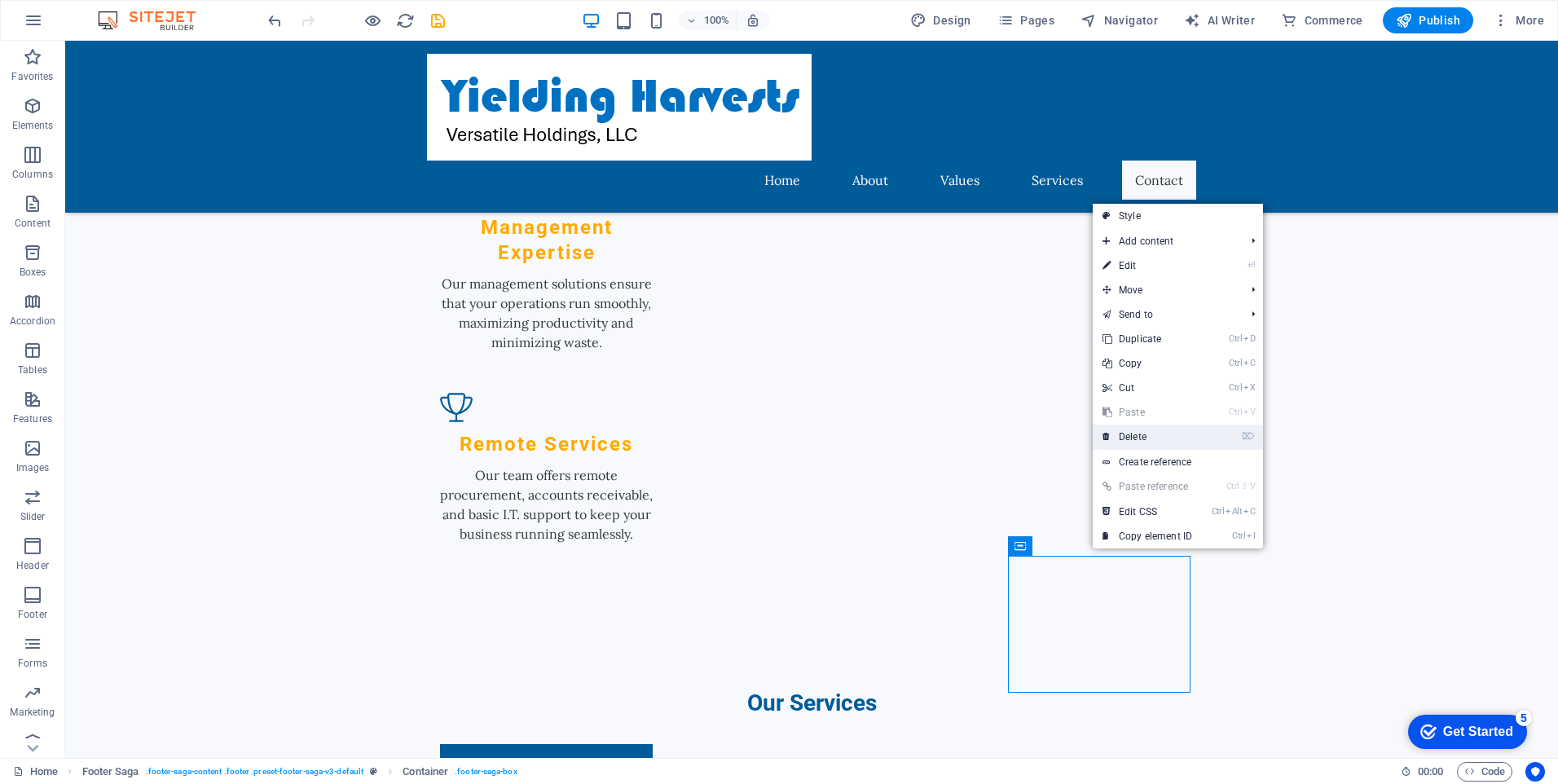
click at [1138, 438] on link "⌦ Delete" at bounding box center [1148, 436] width 110 height 25
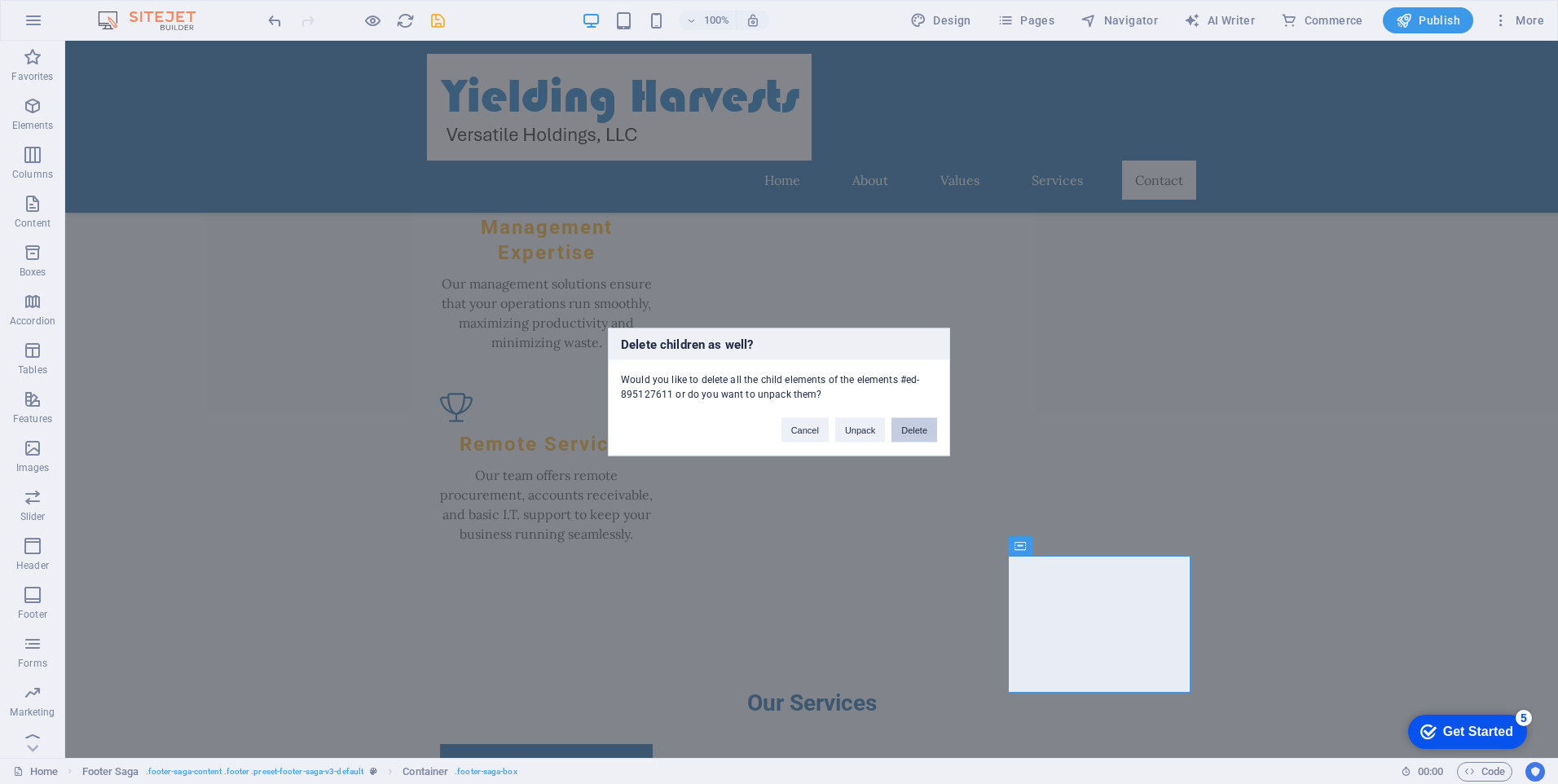
click at [915, 438] on button "Delete" at bounding box center [915, 431] width 45 height 25
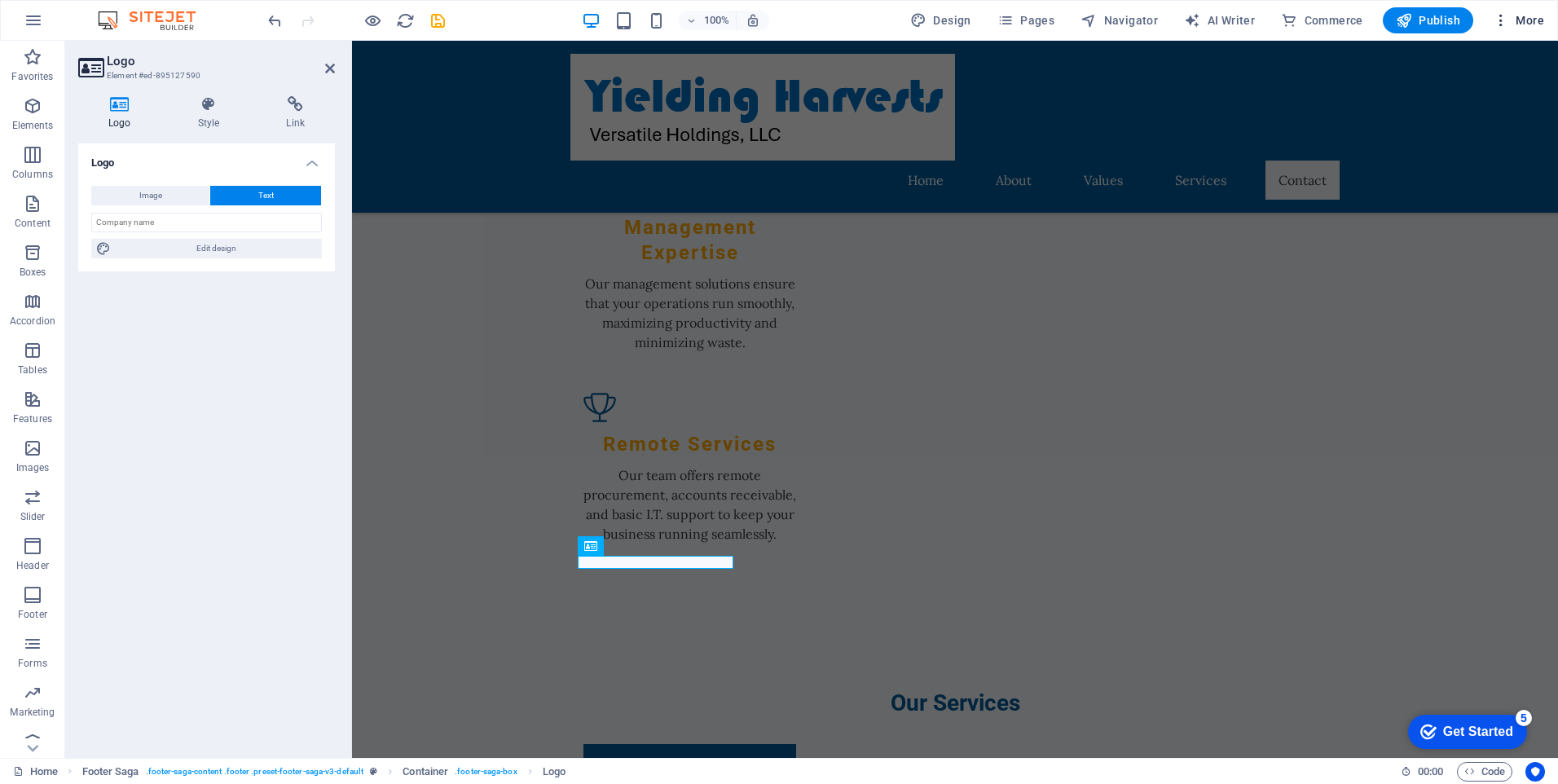
click at [1501, 20] on icon "button" at bounding box center [1500, 20] width 16 height 16
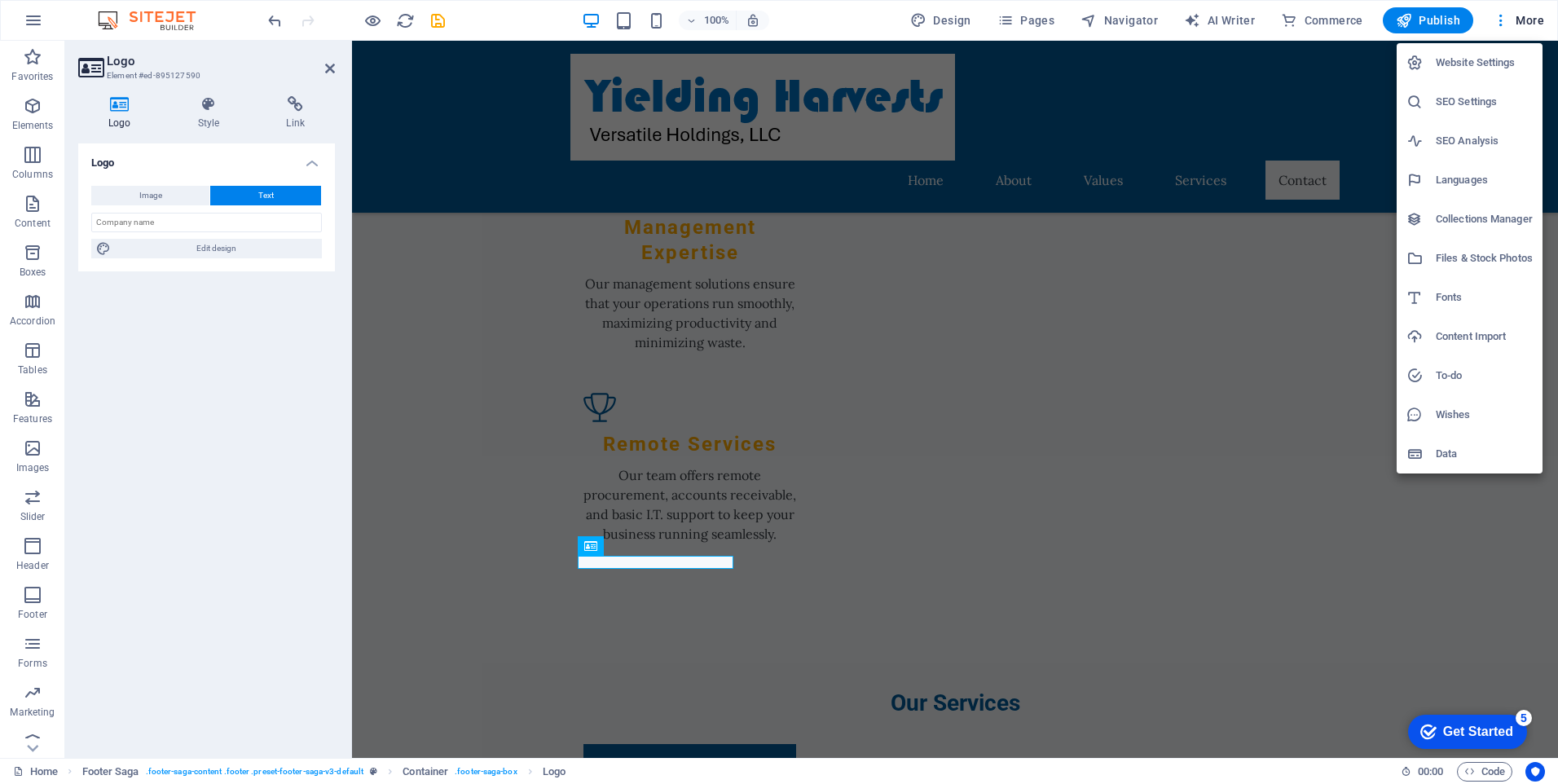
click at [1494, 65] on h6 "Website Settings" at bounding box center [1484, 62] width 97 height 20
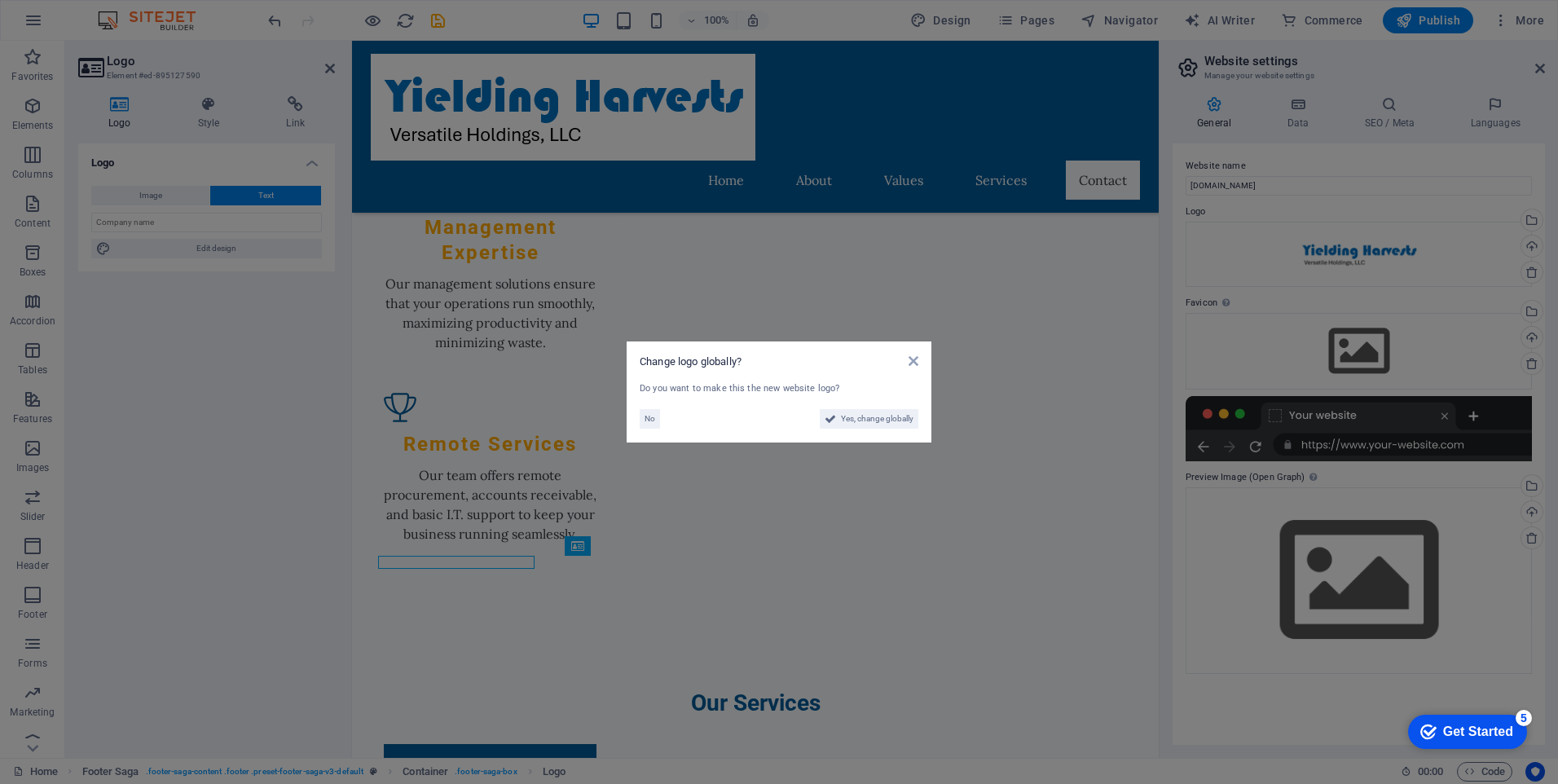
click at [160, 193] on aside "Change logo globally? Do you want to make this the new website logo? No Yes, ch…" at bounding box center [779, 392] width 1558 height 784
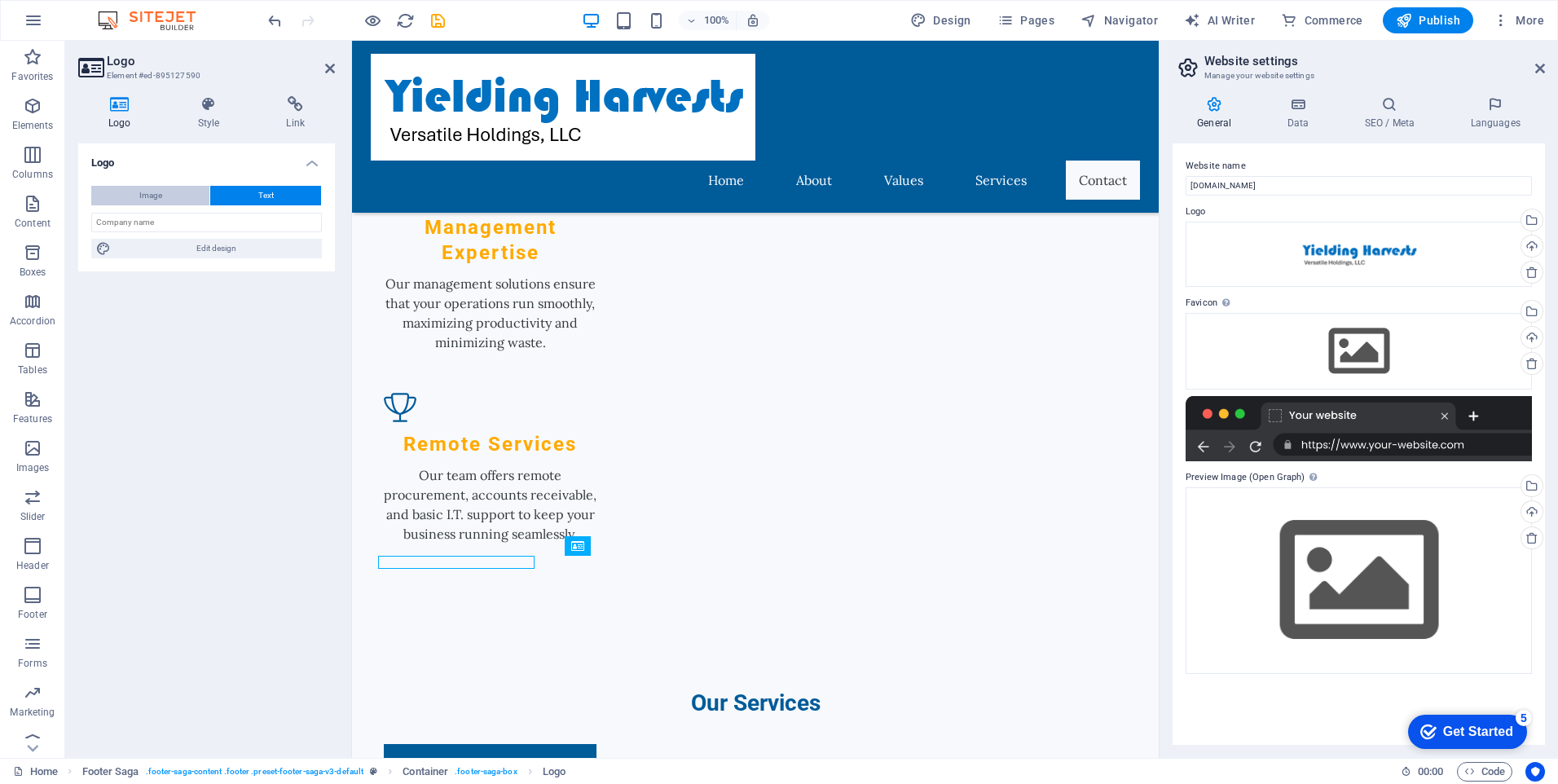
click at [168, 198] on button "Image" at bounding box center [150, 196] width 118 height 20
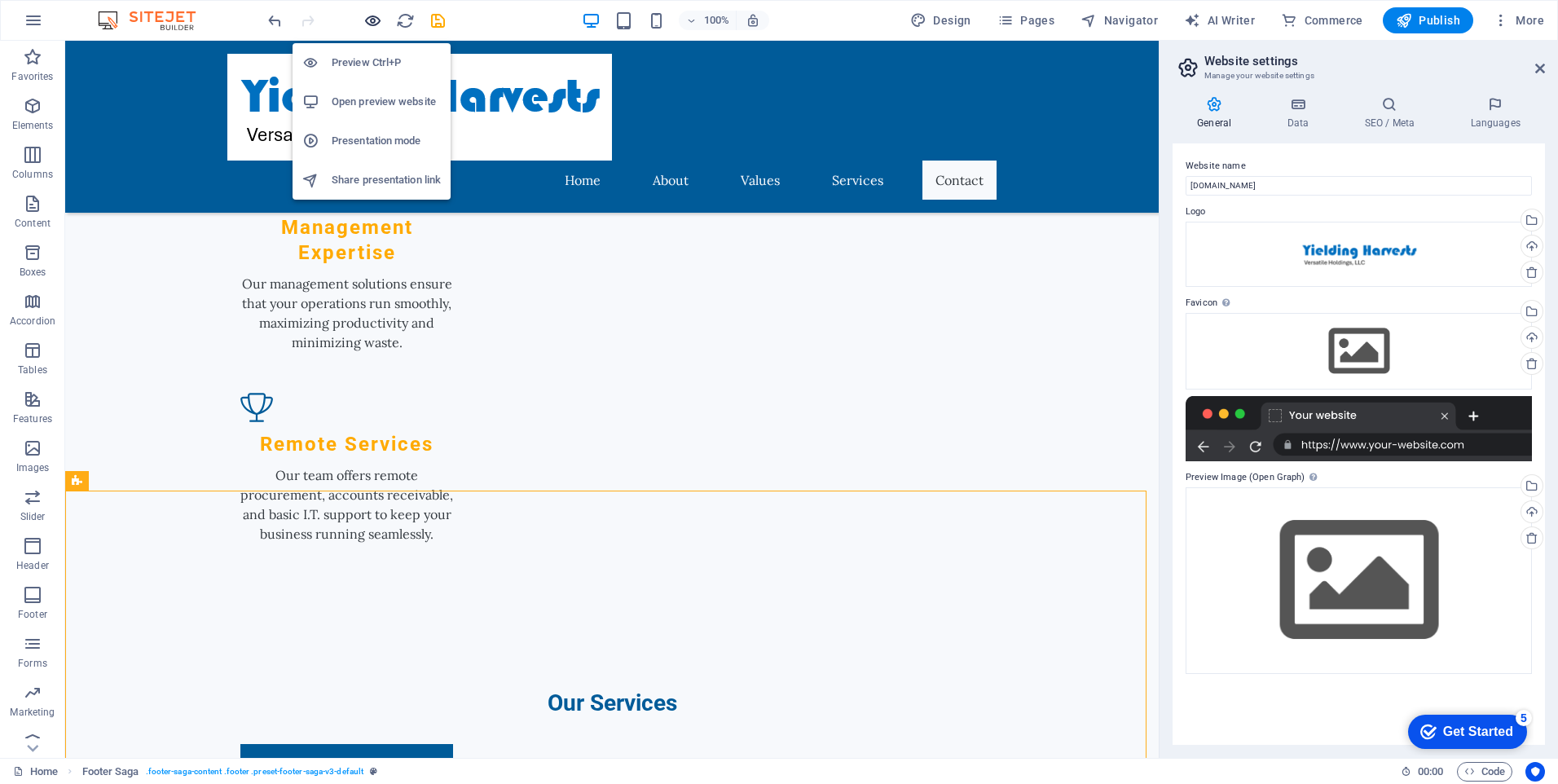
click at [373, 16] on icon "button" at bounding box center [373, 21] width 19 height 19
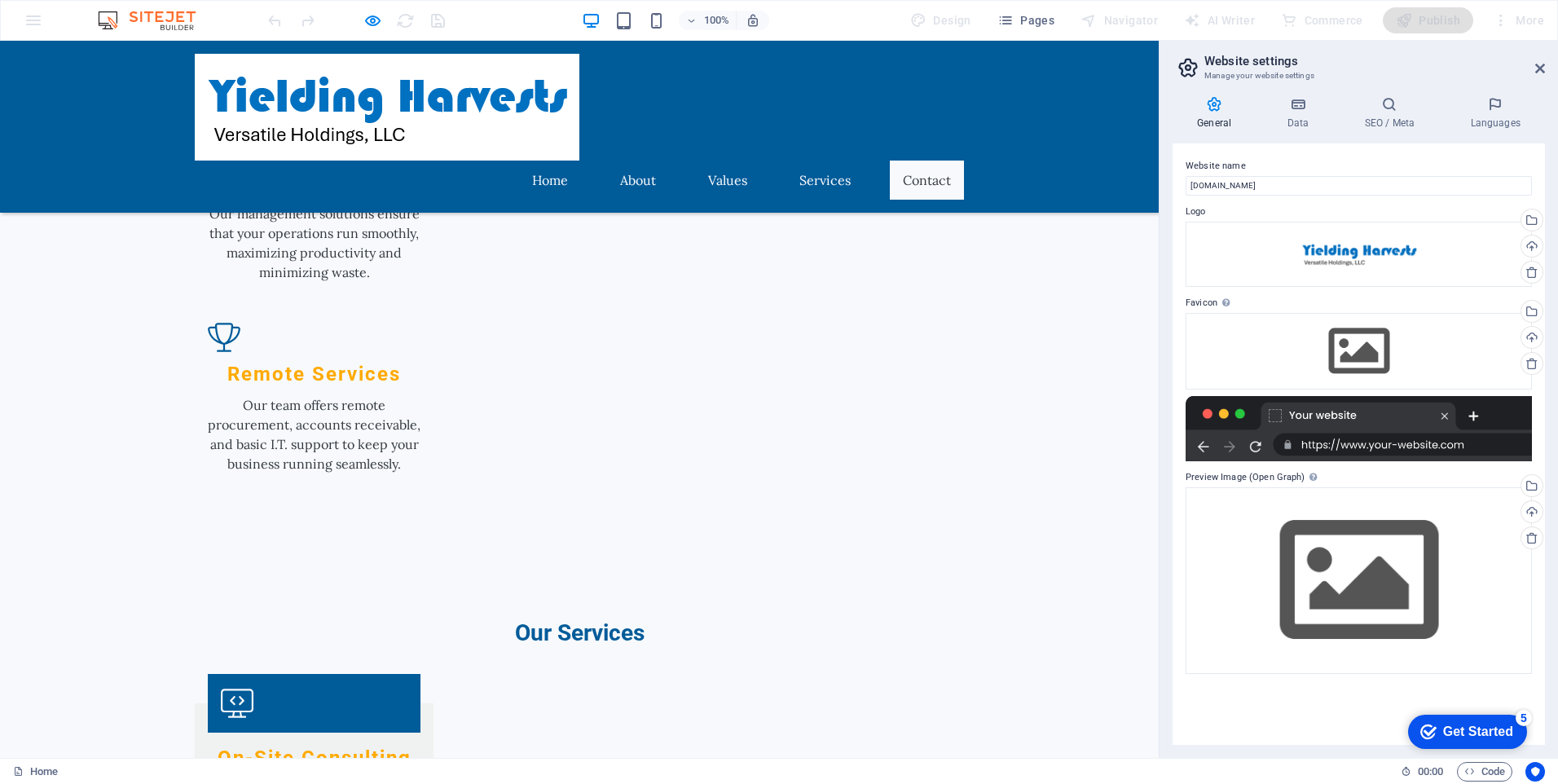
scroll to position [2190, 0]
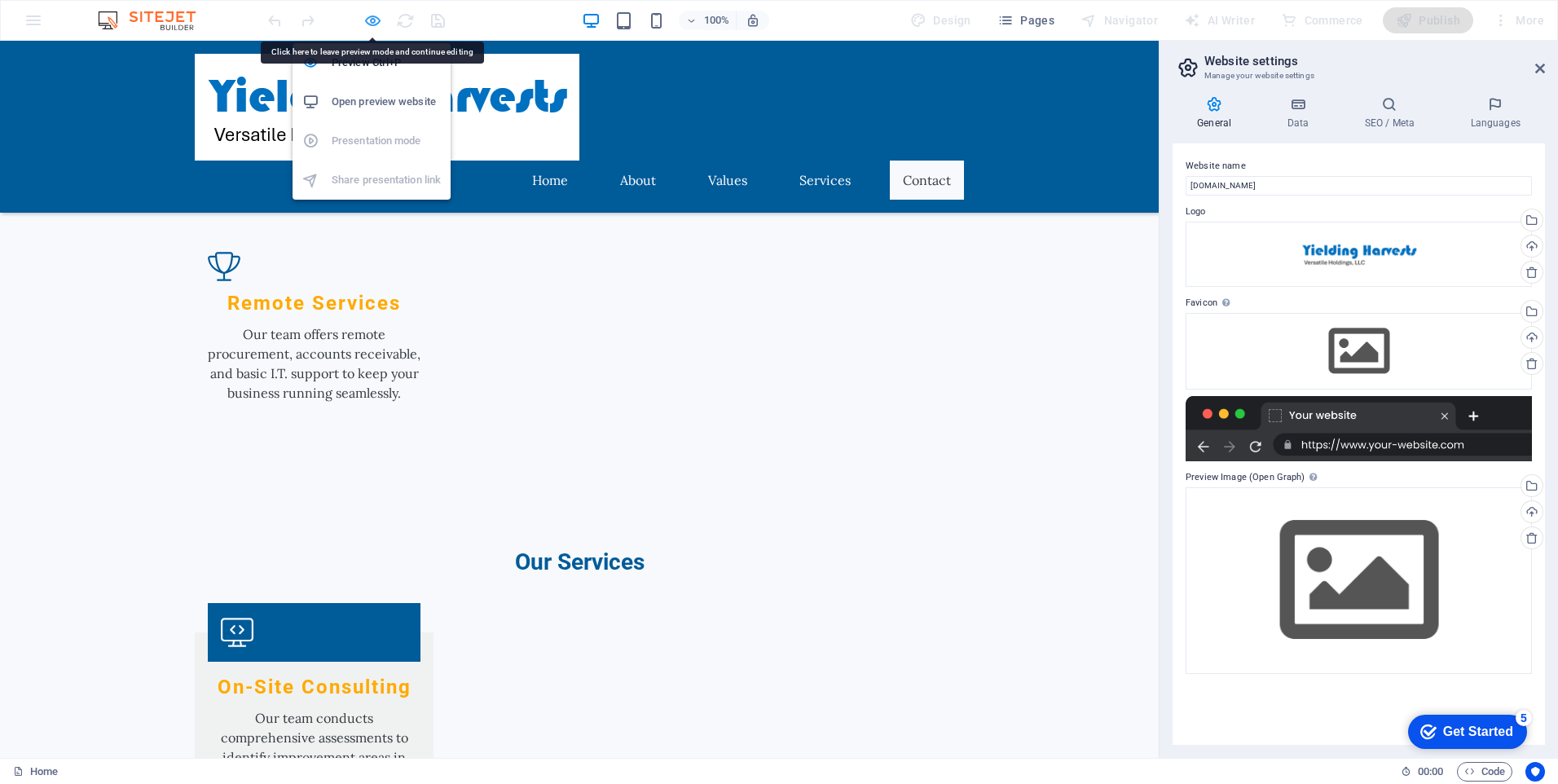
click at [370, 15] on icon "button" at bounding box center [373, 21] width 19 height 19
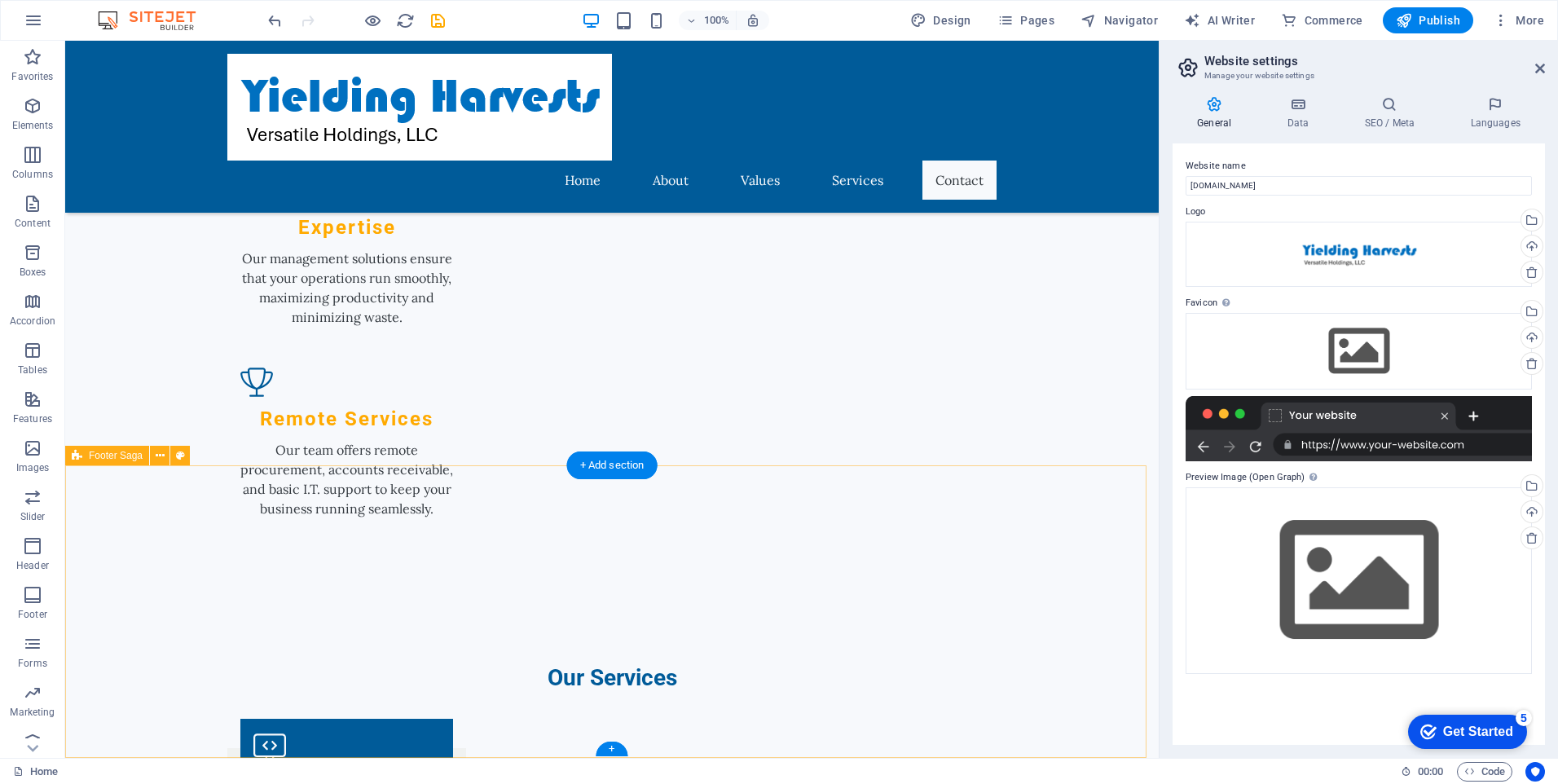
select select "footer"
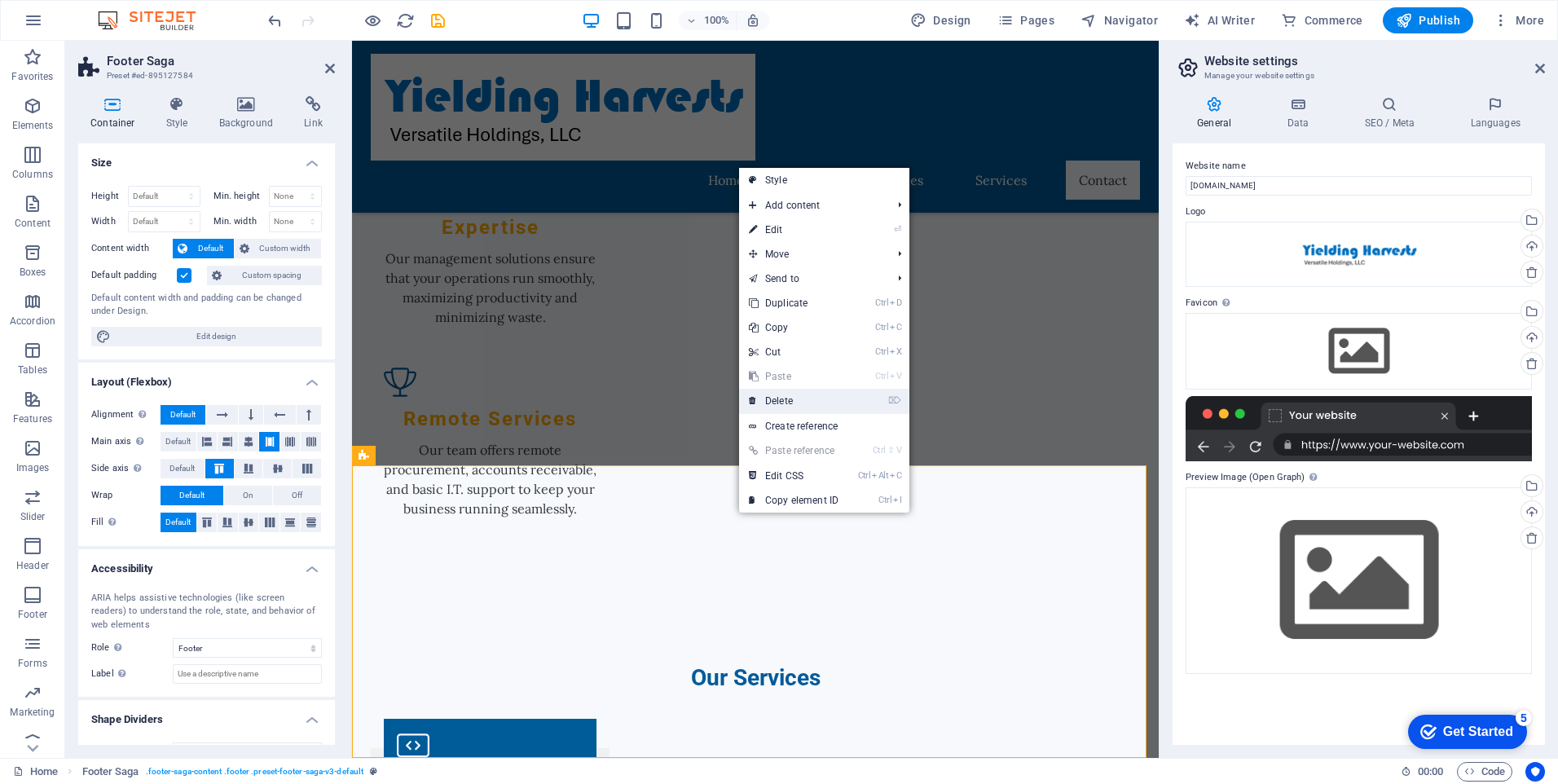
click at [795, 399] on link "⌦ Delete" at bounding box center [794, 401] width 110 height 25
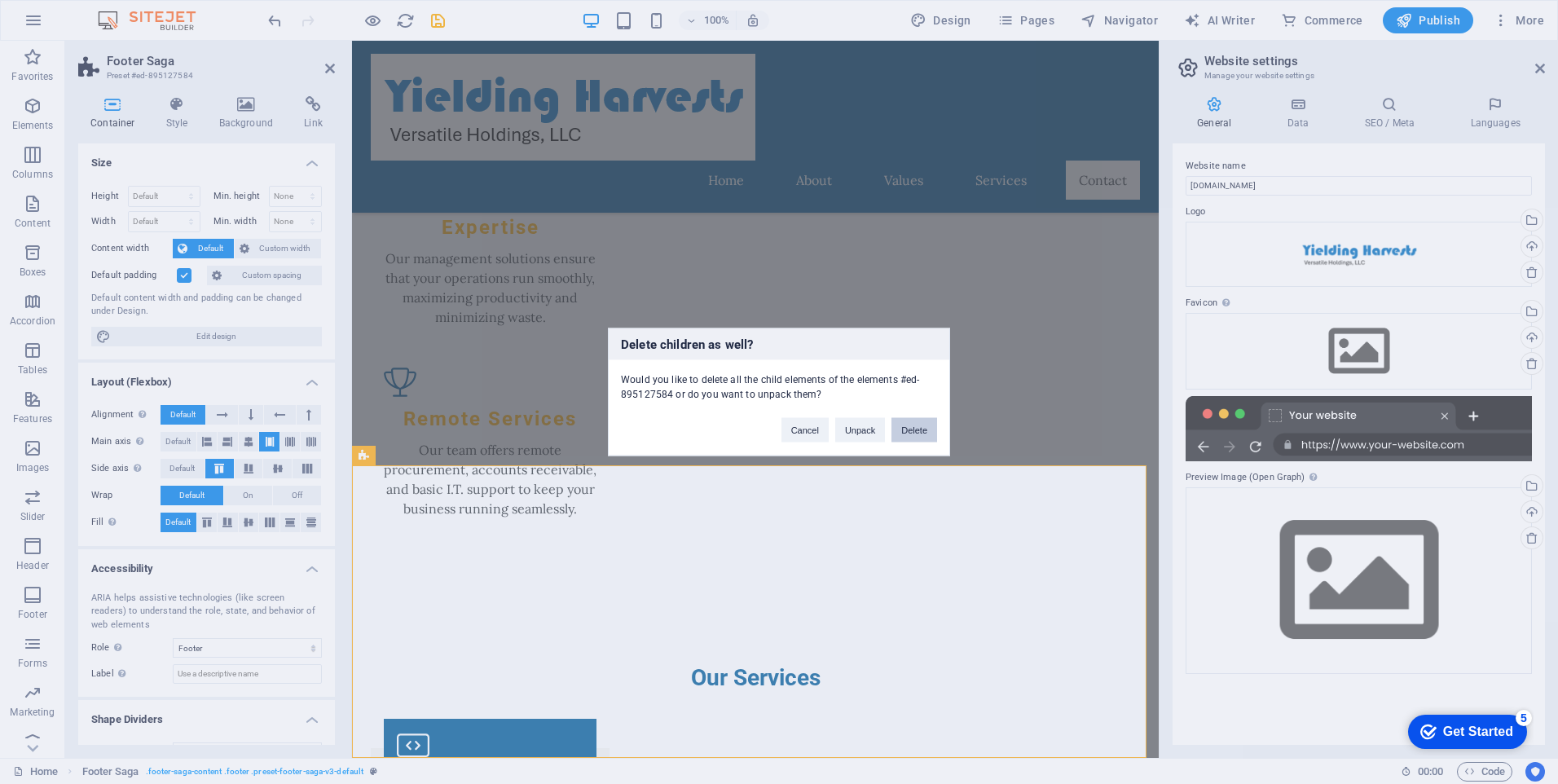
click at [911, 431] on button "Delete" at bounding box center [915, 431] width 45 height 25
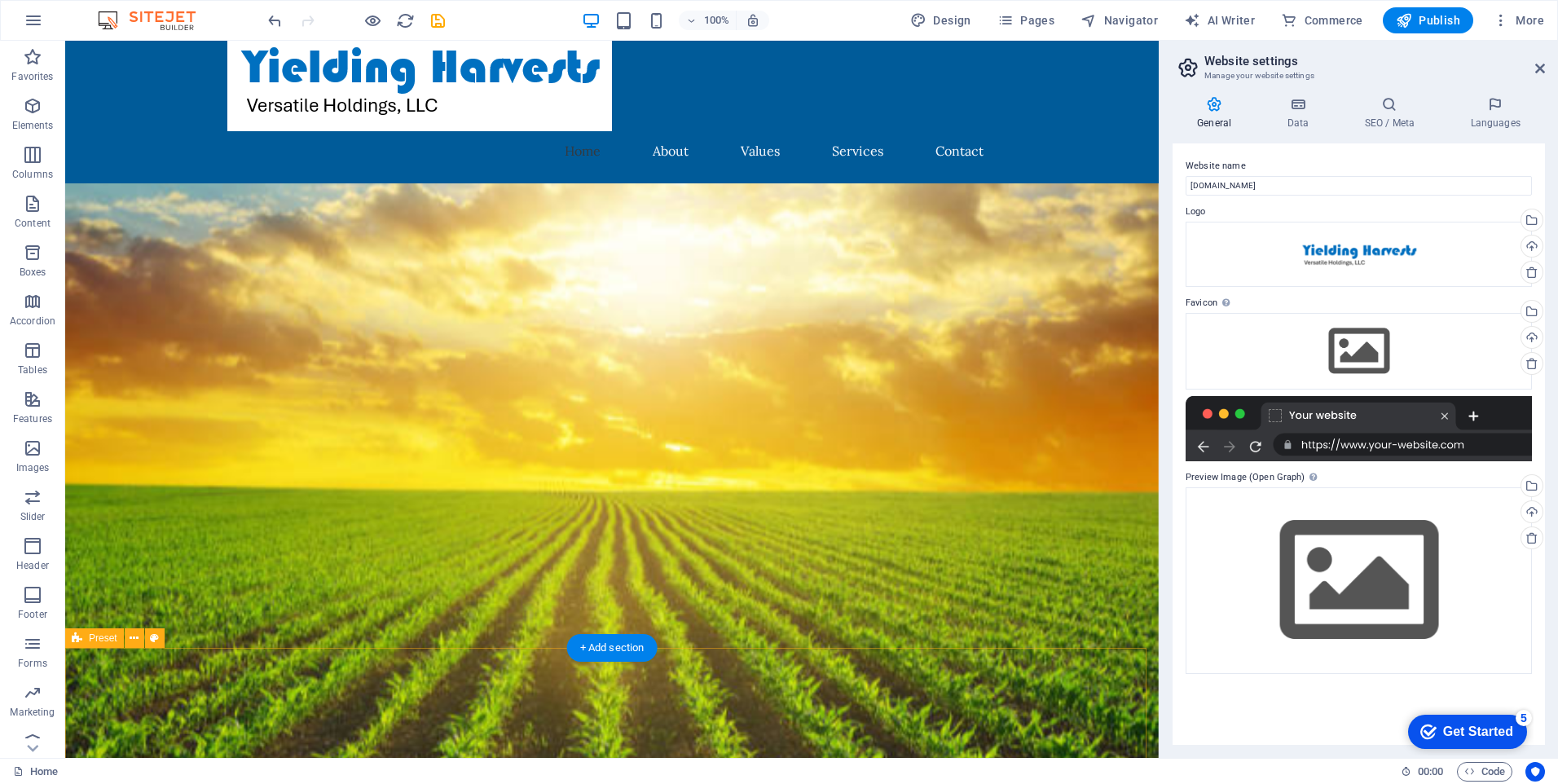
scroll to position [0, 0]
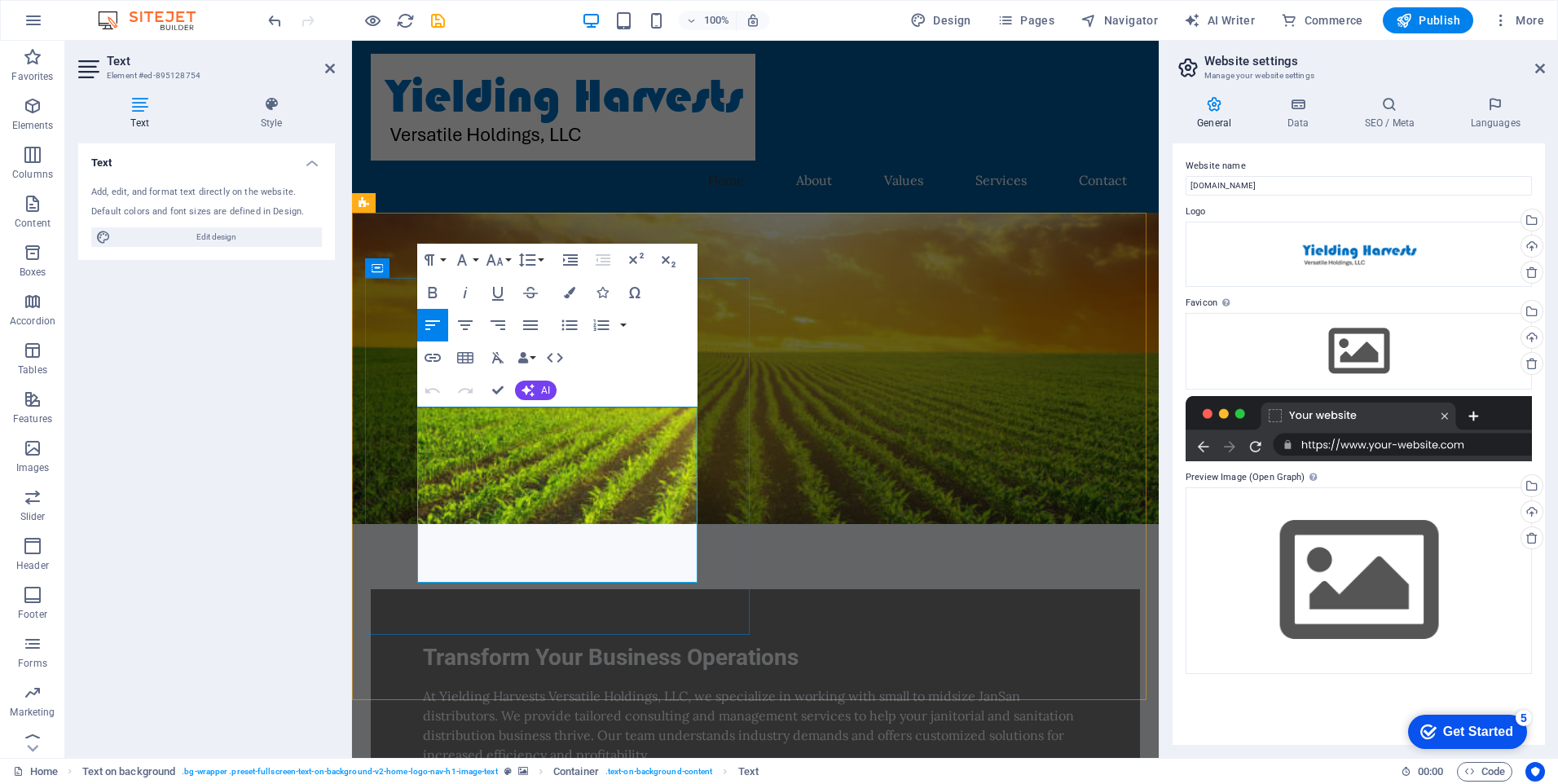
click at [460, 686] on p "At Yielding Harvests Versatile Holdings, LLC, we specialize in working with sma…" at bounding box center [756, 724] width 665 height 78
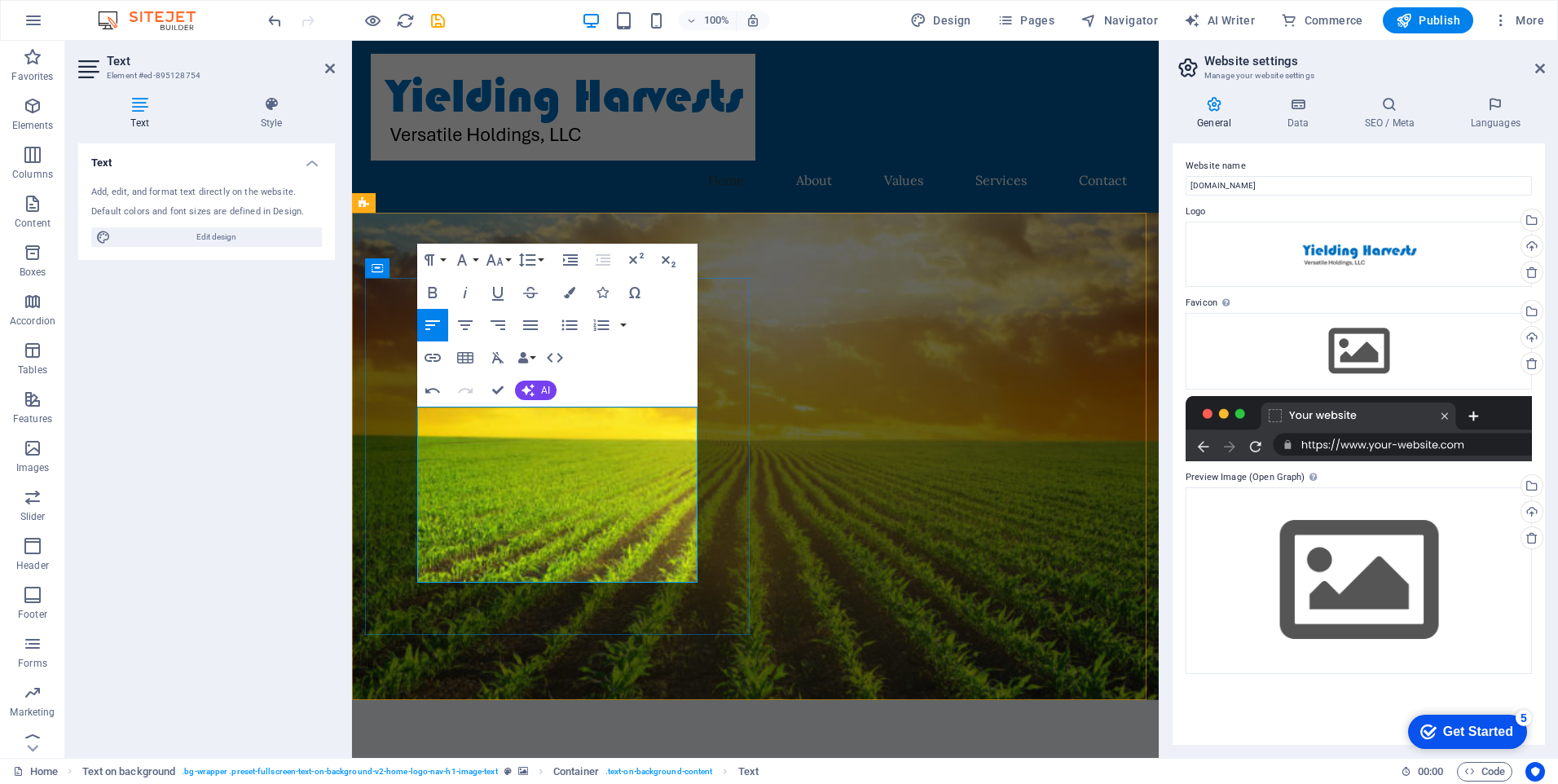
drag, startPoint x: 444, startPoint y: 492, endPoint x: 521, endPoint y: 486, distance: 77.2
click at [1004, 439] on figure at bounding box center [756, 456] width 807 height 487
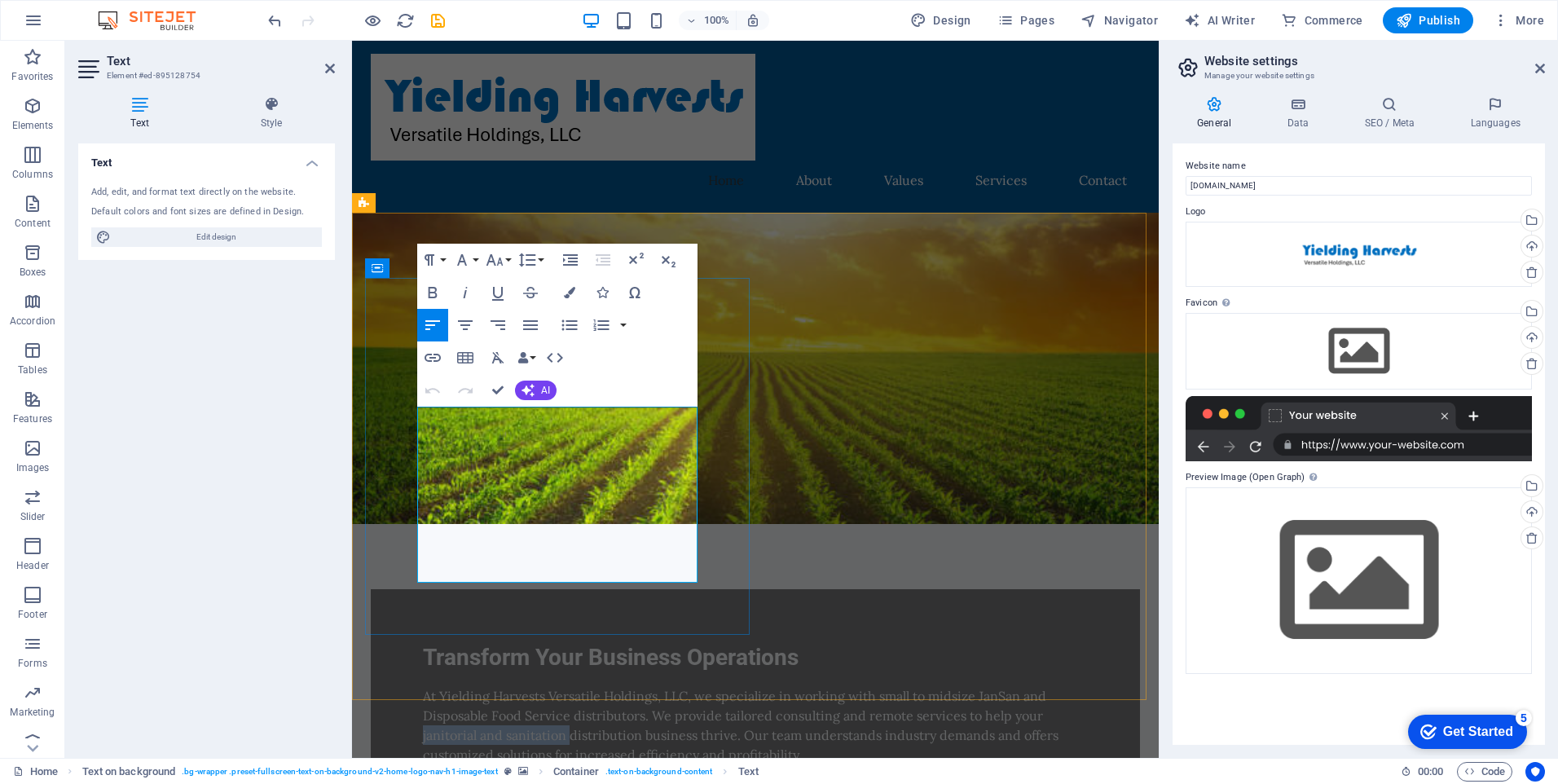
drag, startPoint x: 620, startPoint y: 493, endPoint x: 507, endPoint y: 523, distance: 116.9
click at [507, 686] on p "At Yielding Harvests Versatile Holdings, LLC, we specialize in working with sma…" at bounding box center [756, 724] width 665 height 78
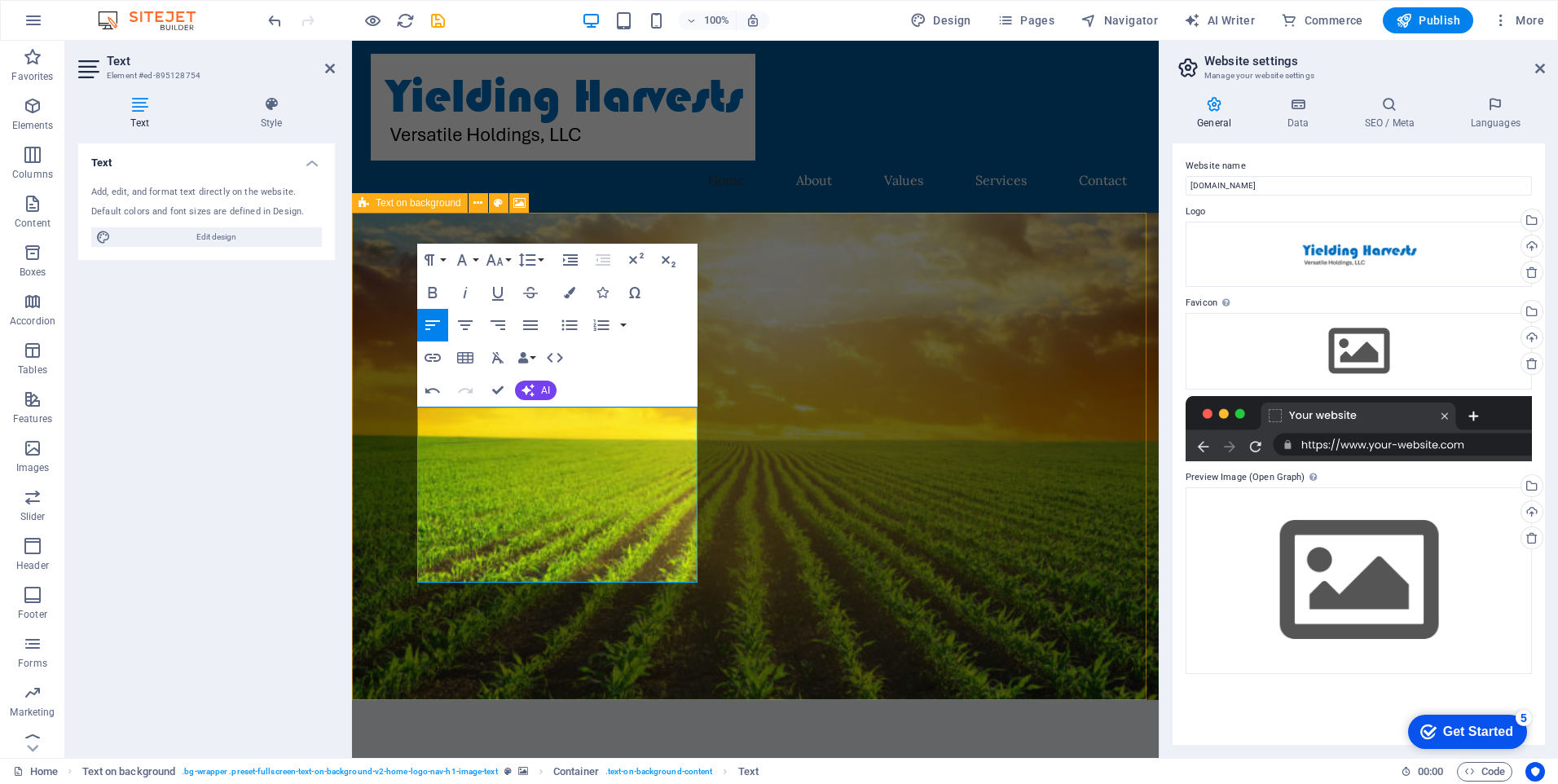
click at [941, 572] on figure at bounding box center [756, 456] width 807 height 487
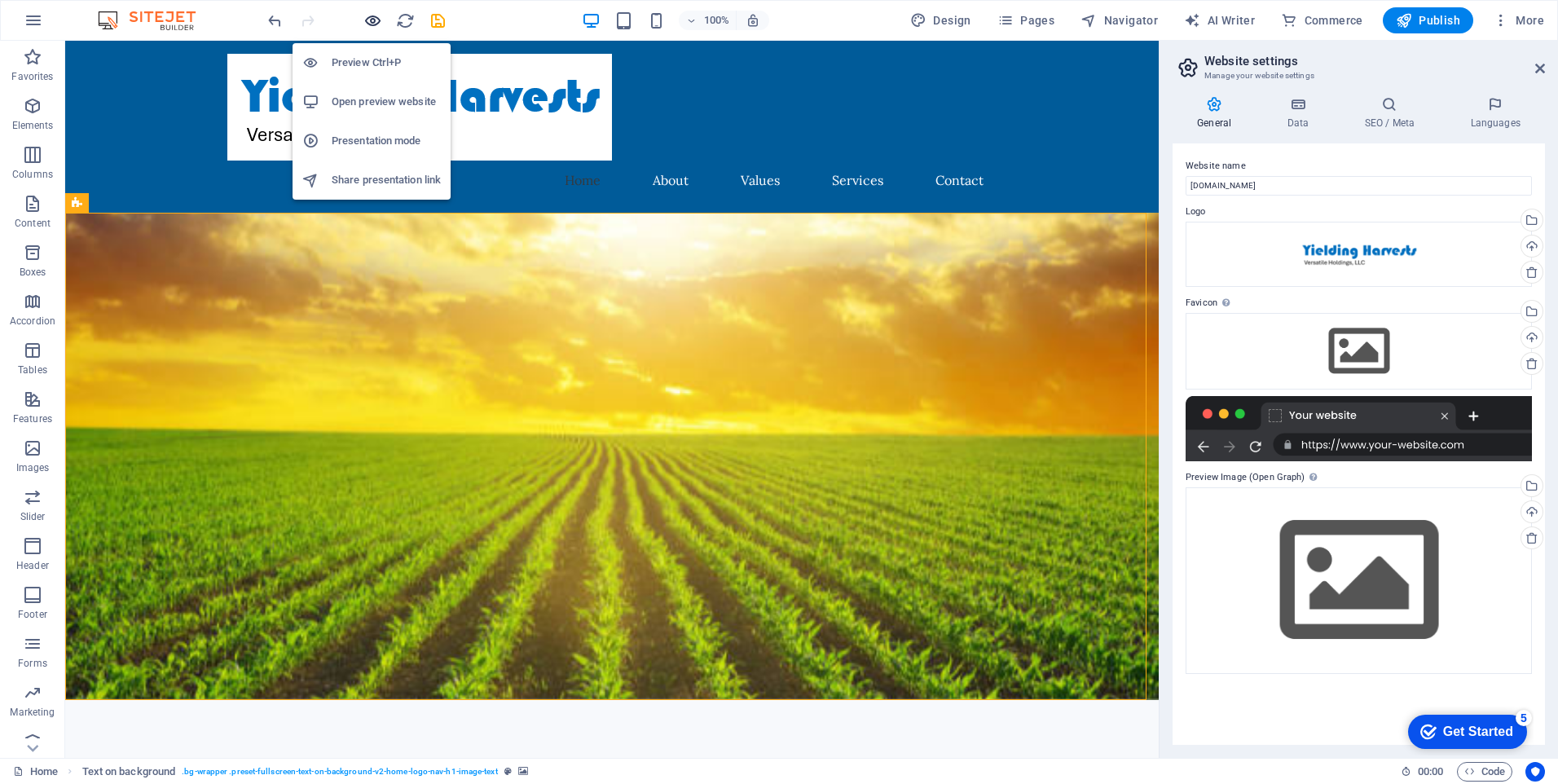
click at [368, 18] on icon "button" at bounding box center [373, 21] width 19 height 19
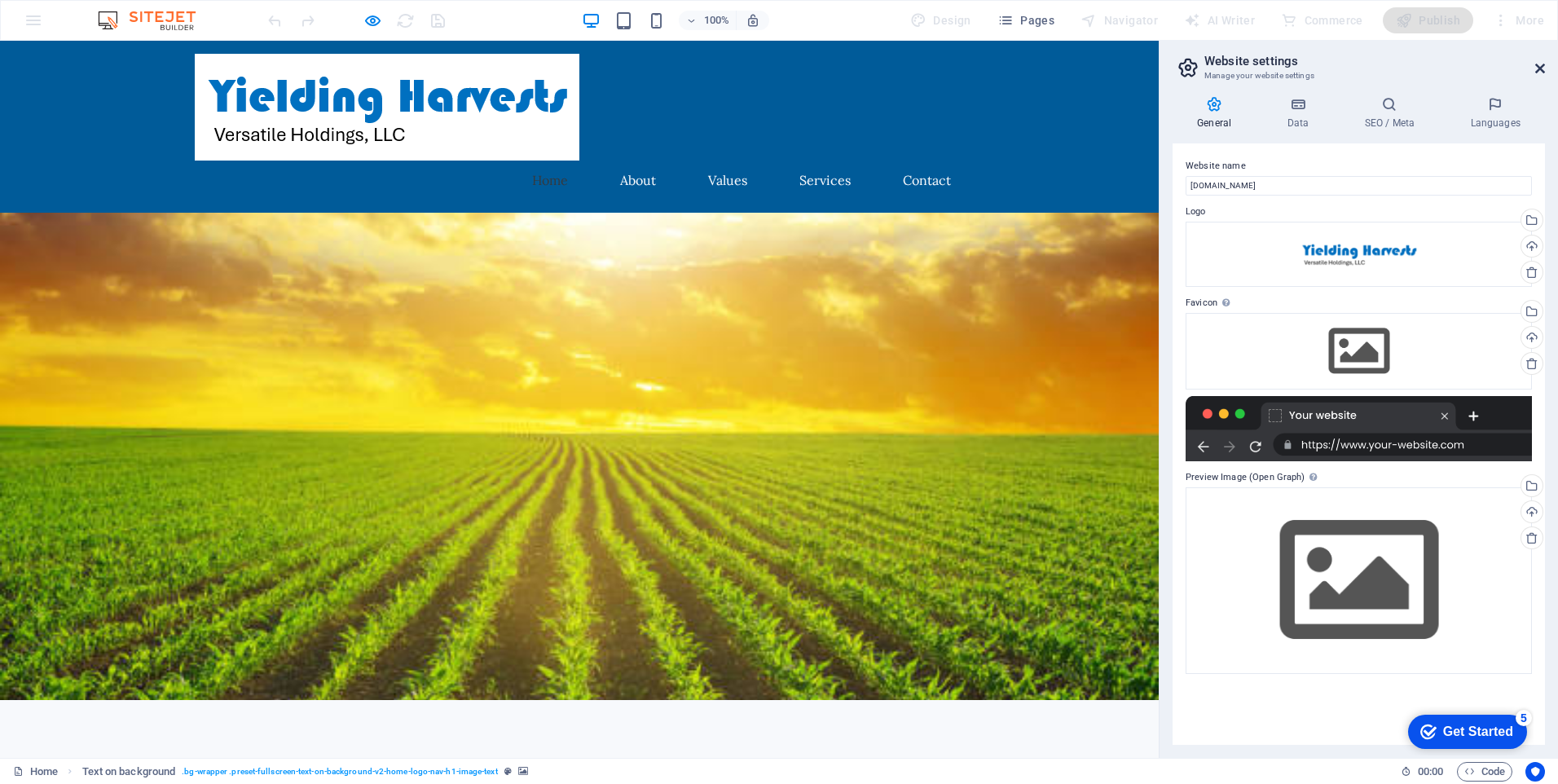
click at [1543, 66] on icon at bounding box center [1540, 69] width 9 height 13
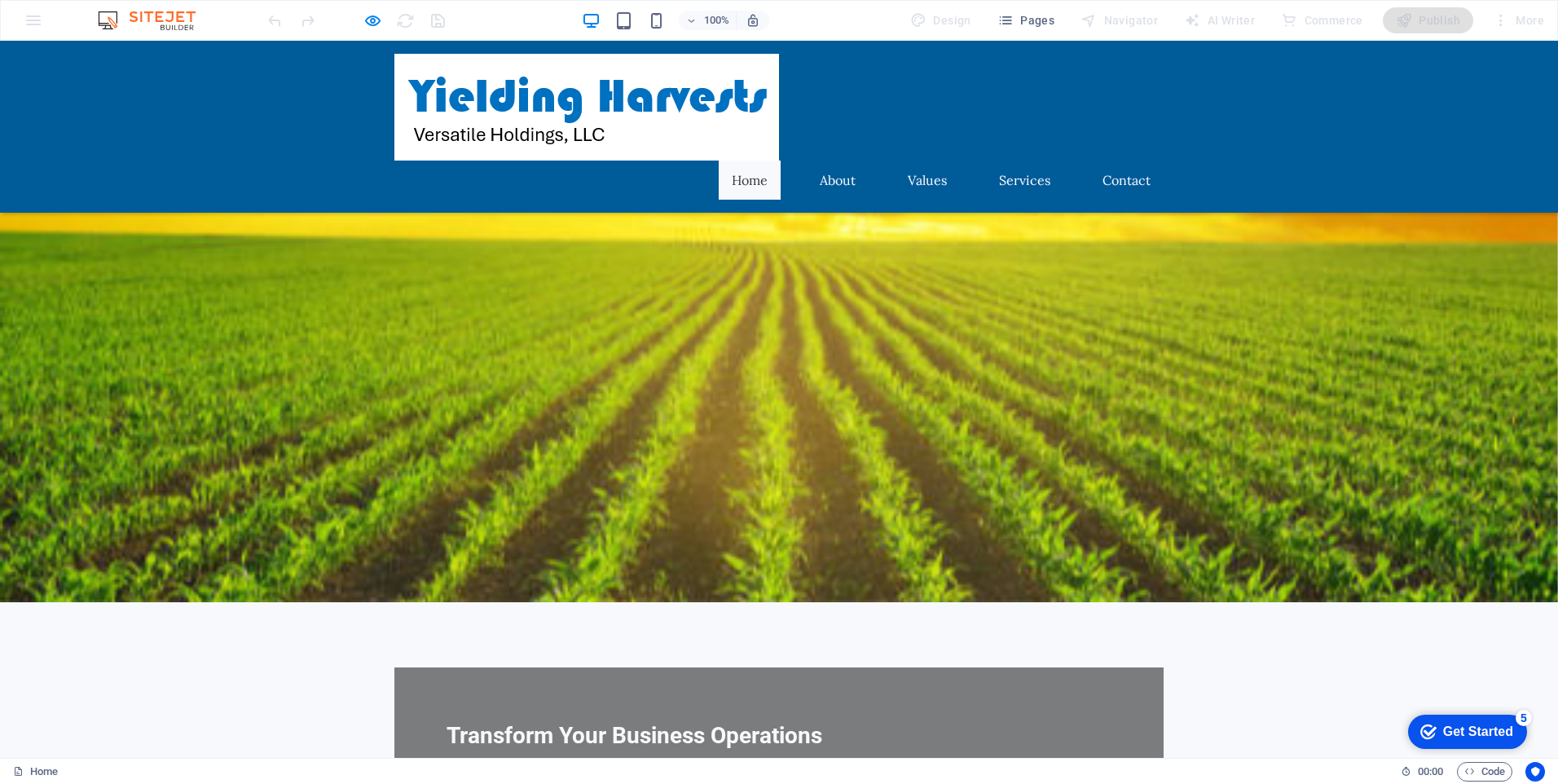
scroll to position [349, 0]
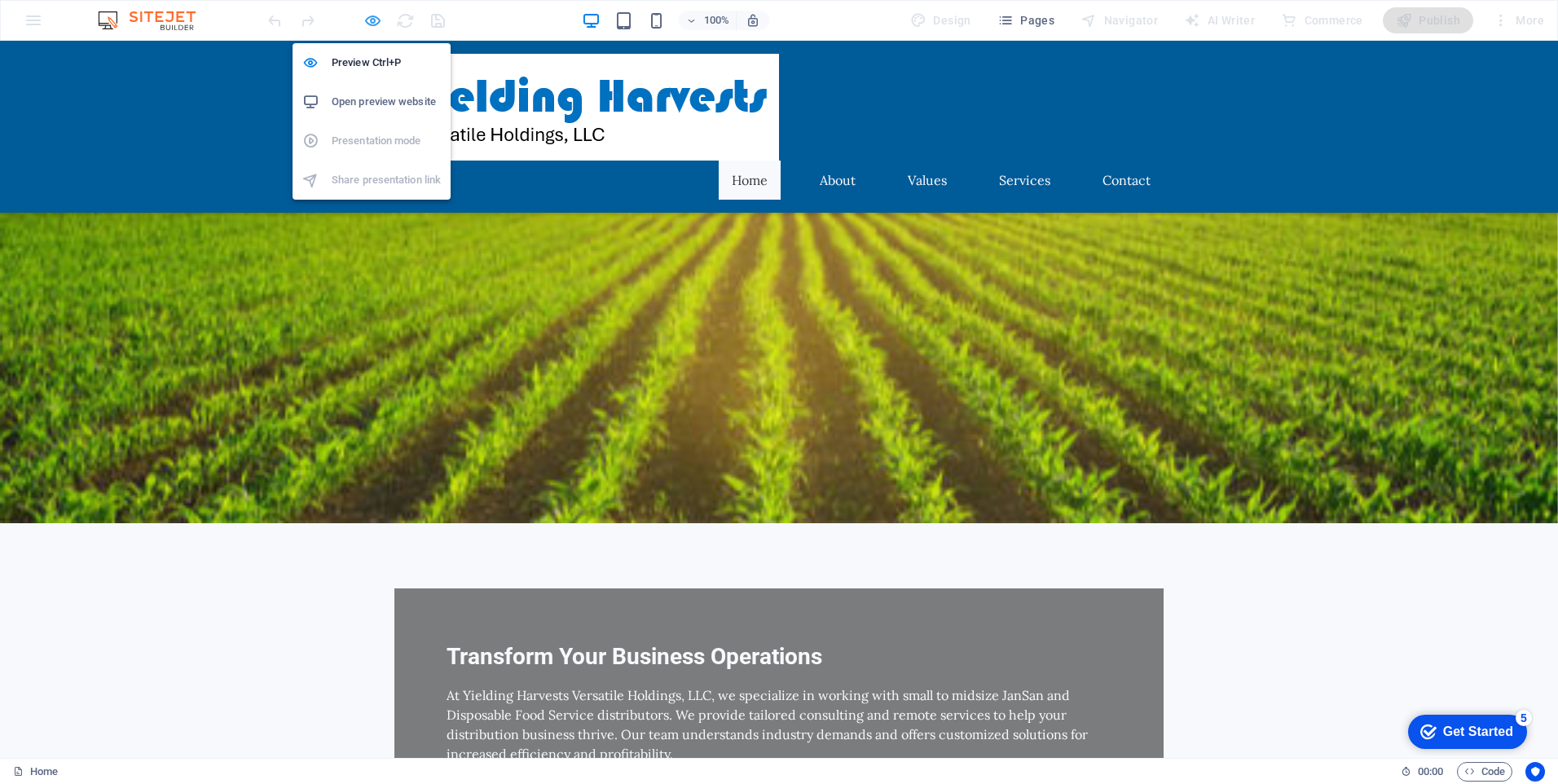
click at [370, 17] on icon "button" at bounding box center [373, 21] width 19 height 19
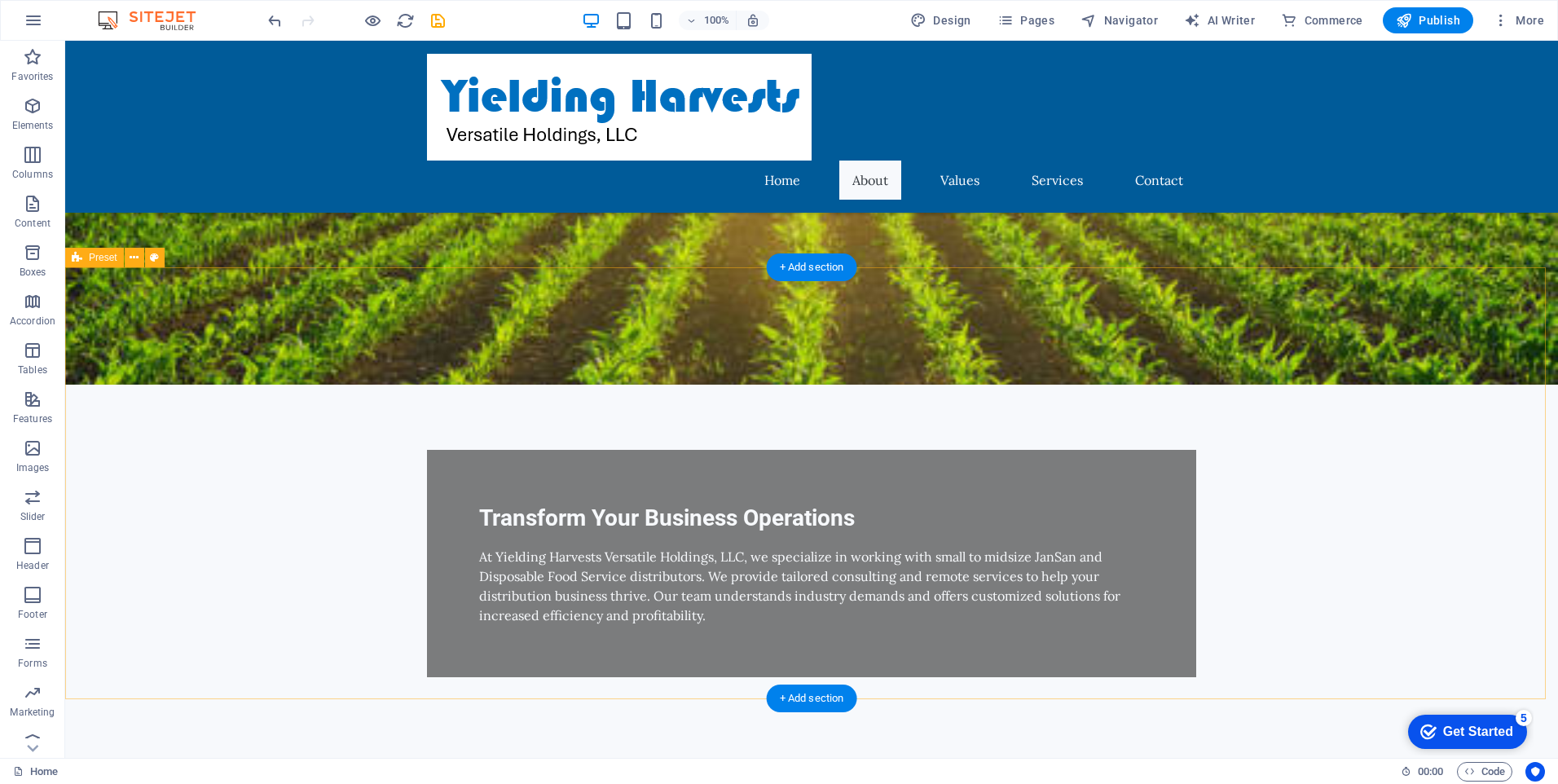
scroll to position [489, 0]
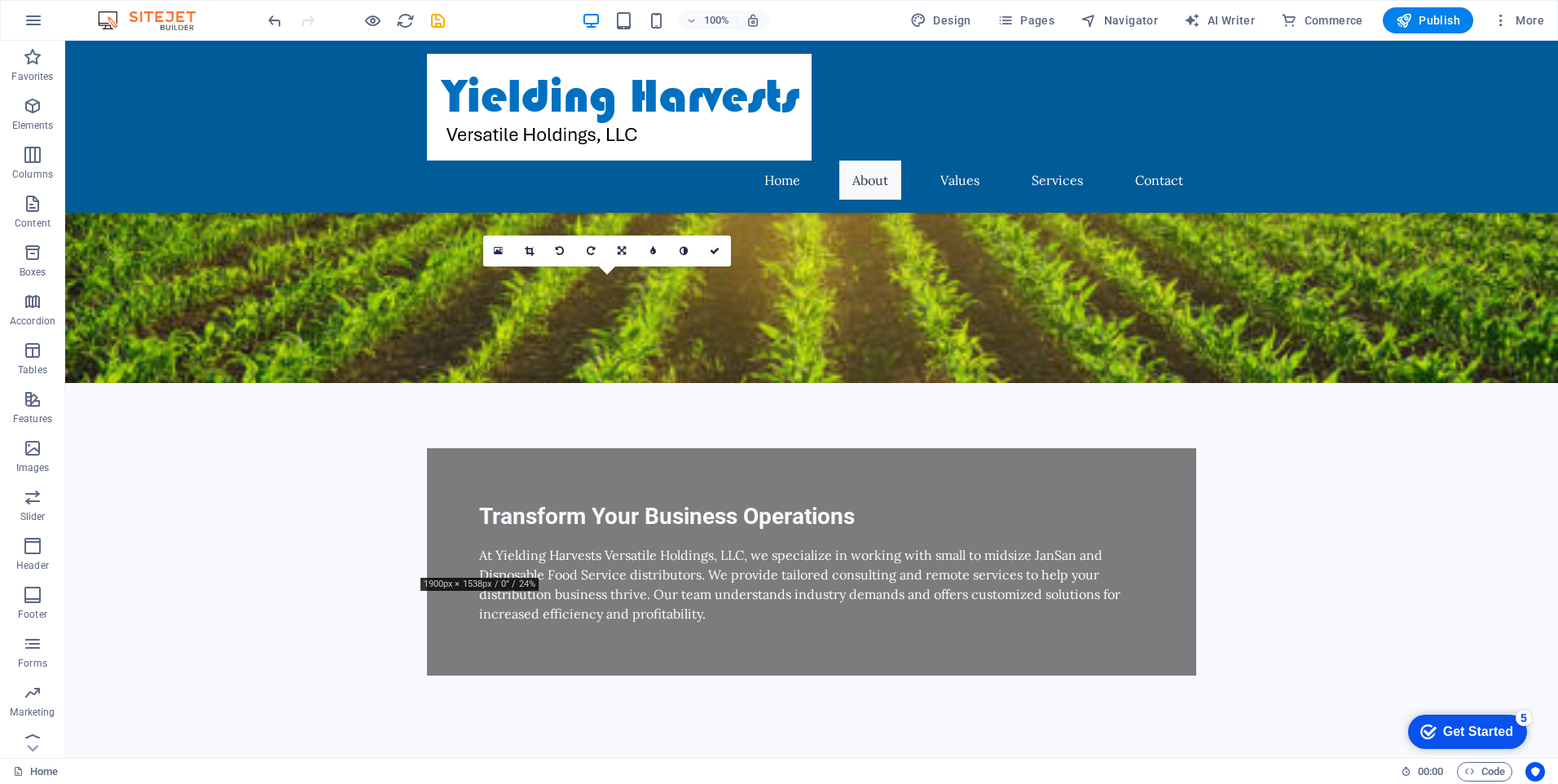
drag, startPoint x: 649, startPoint y: 458, endPoint x: 648, endPoint y: 426, distance: 32.0
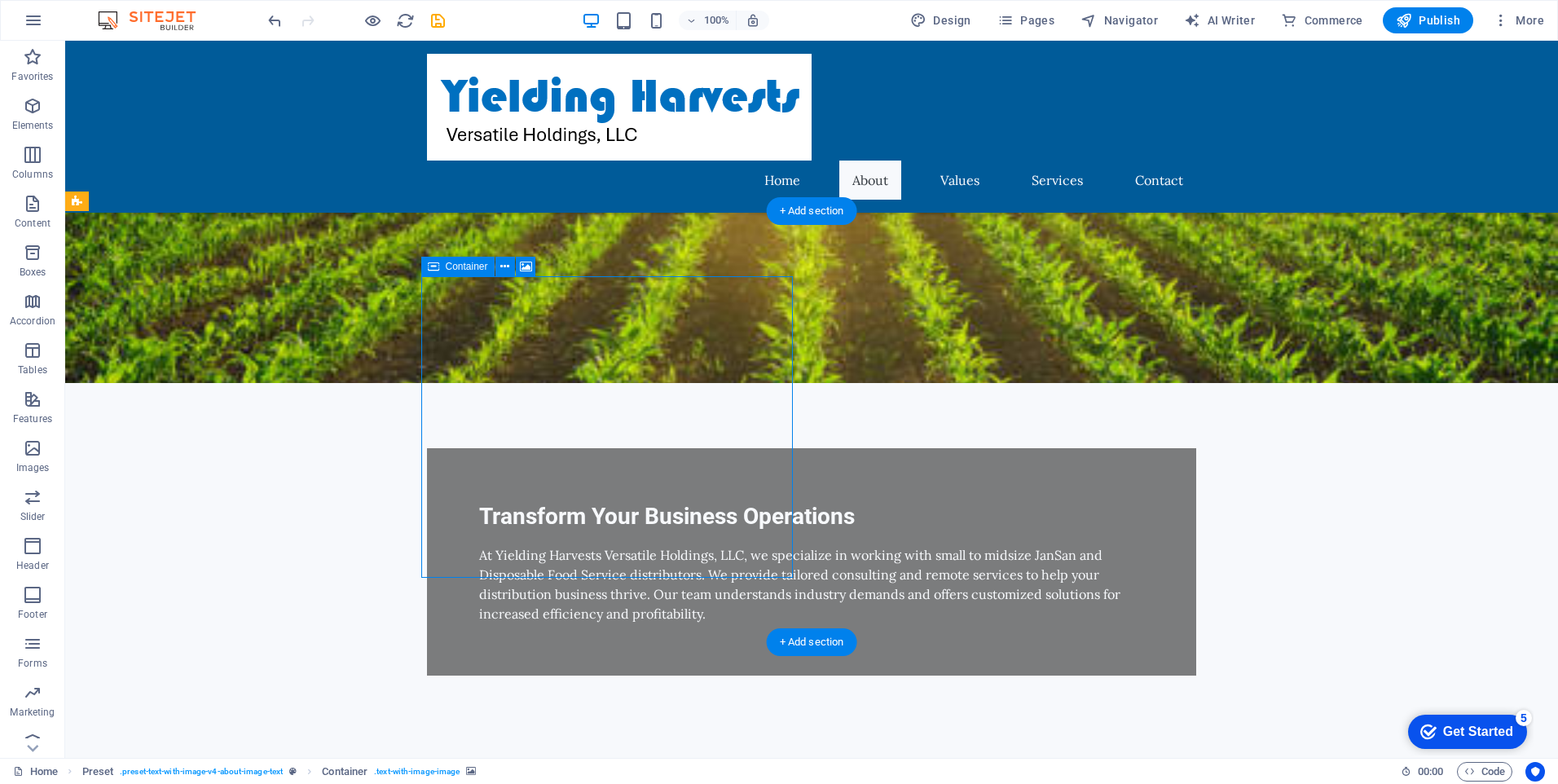
drag, startPoint x: 598, startPoint y: 333, endPoint x: 589, endPoint y: 360, distance: 28.5
click at [525, 264] on icon at bounding box center [525, 266] width 12 height 17
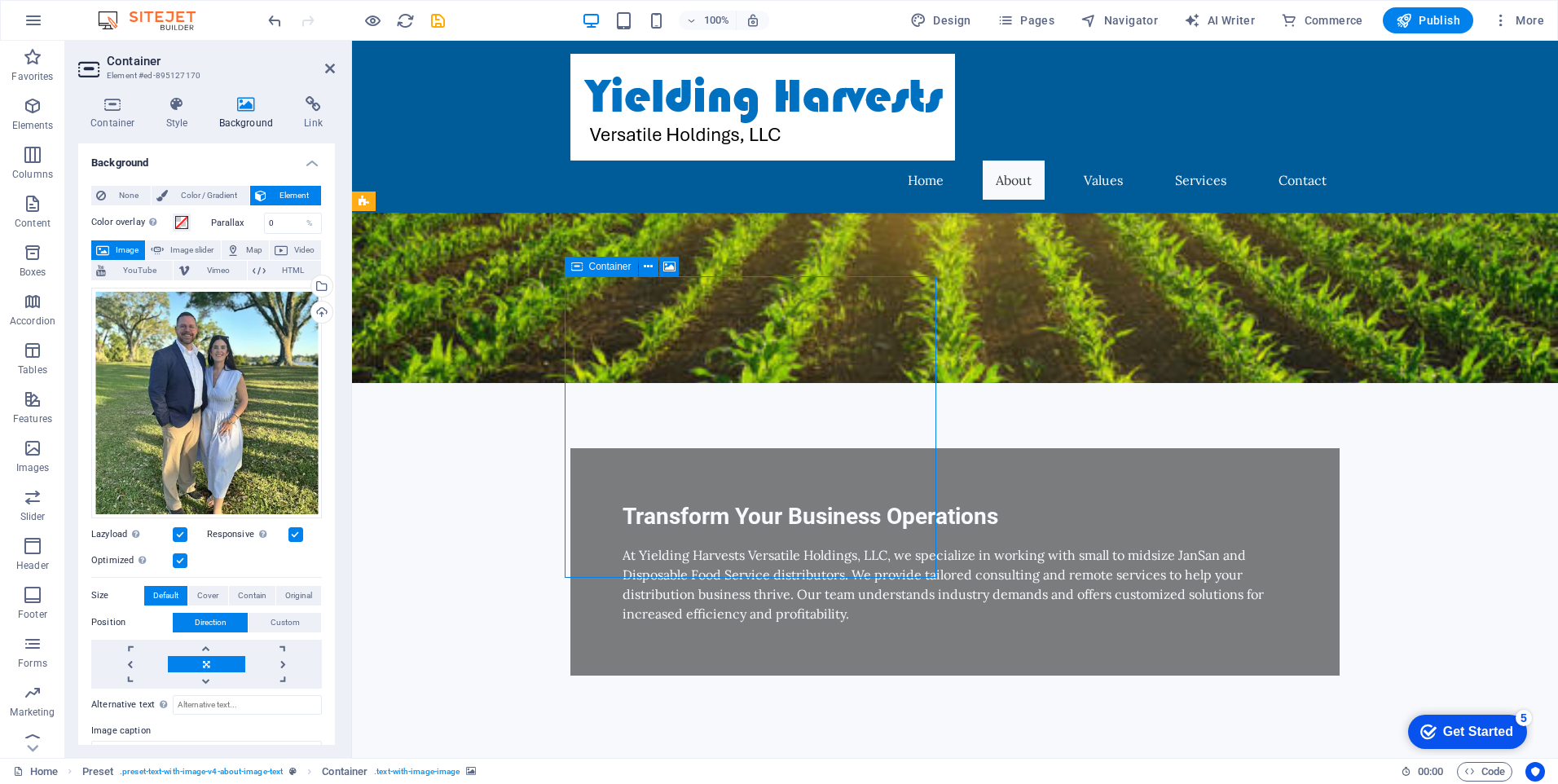
drag, startPoint x: 681, startPoint y: 324, endPoint x: 674, endPoint y: 372, distance: 48.5
click at [665, 261] on icon at bounding box center [669, 266] width 12 height 17
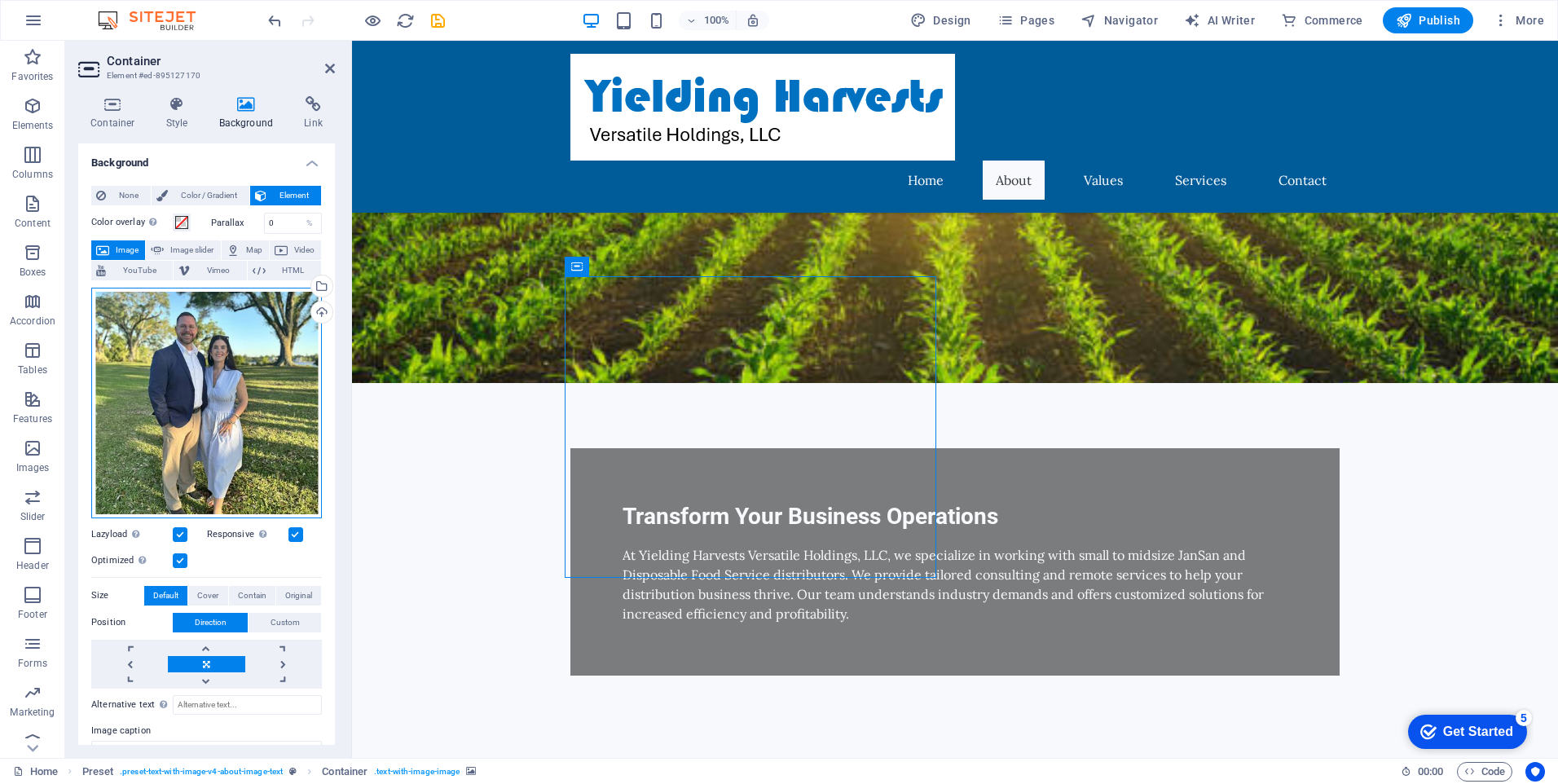
drag, startPoint x: 259, startPoint y: 399, endPoint x: 258, endPoint y: 385, distance: 14.0
click at [258, 385] on div "Drag files here, click to choose files or select files from Files or our free s…" at bounding box center [207, 403] width 231 height 230
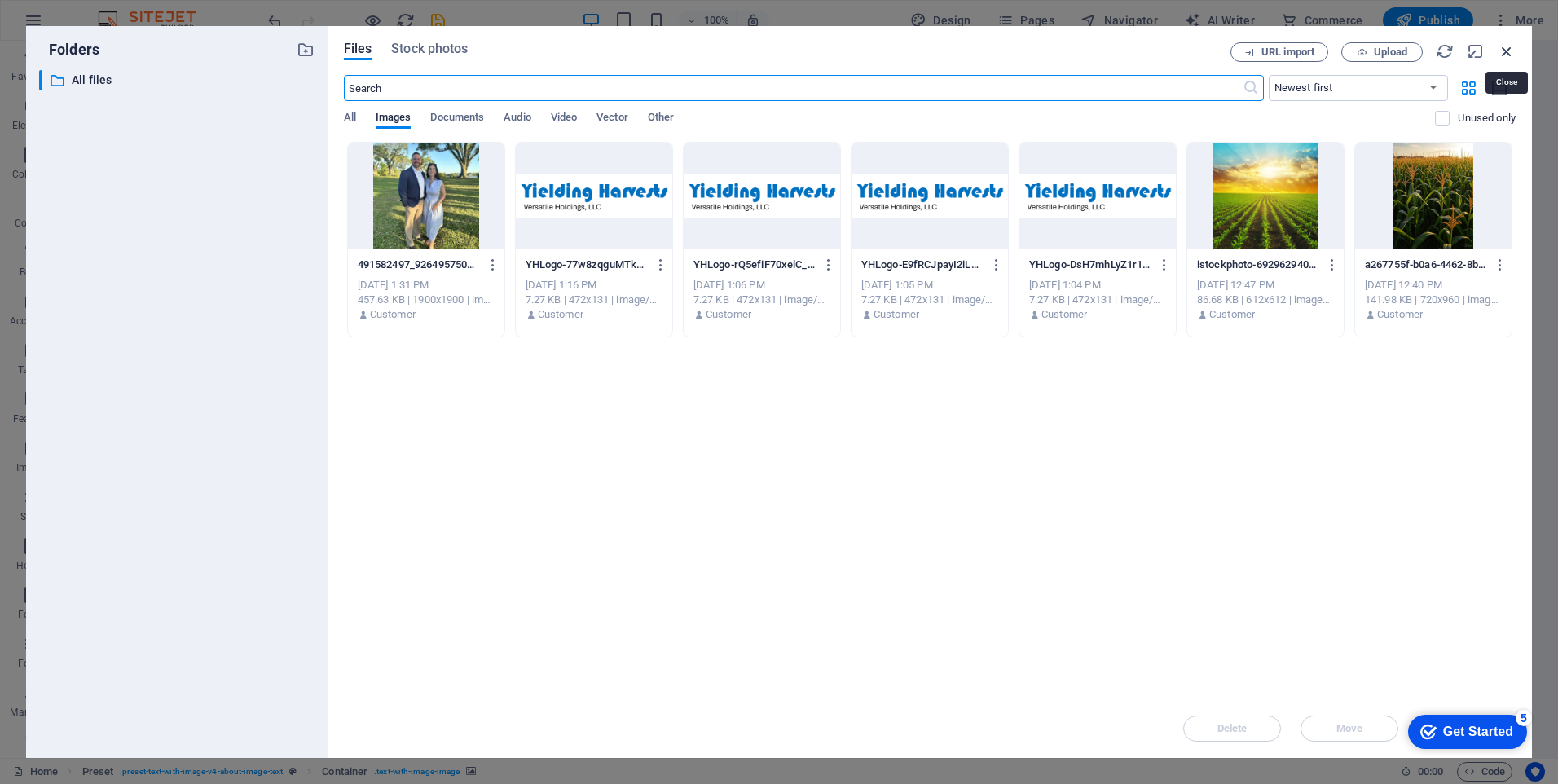
click at [1504, 52] on icon "button" at bounding box center [1507, 51] width 18 height 18
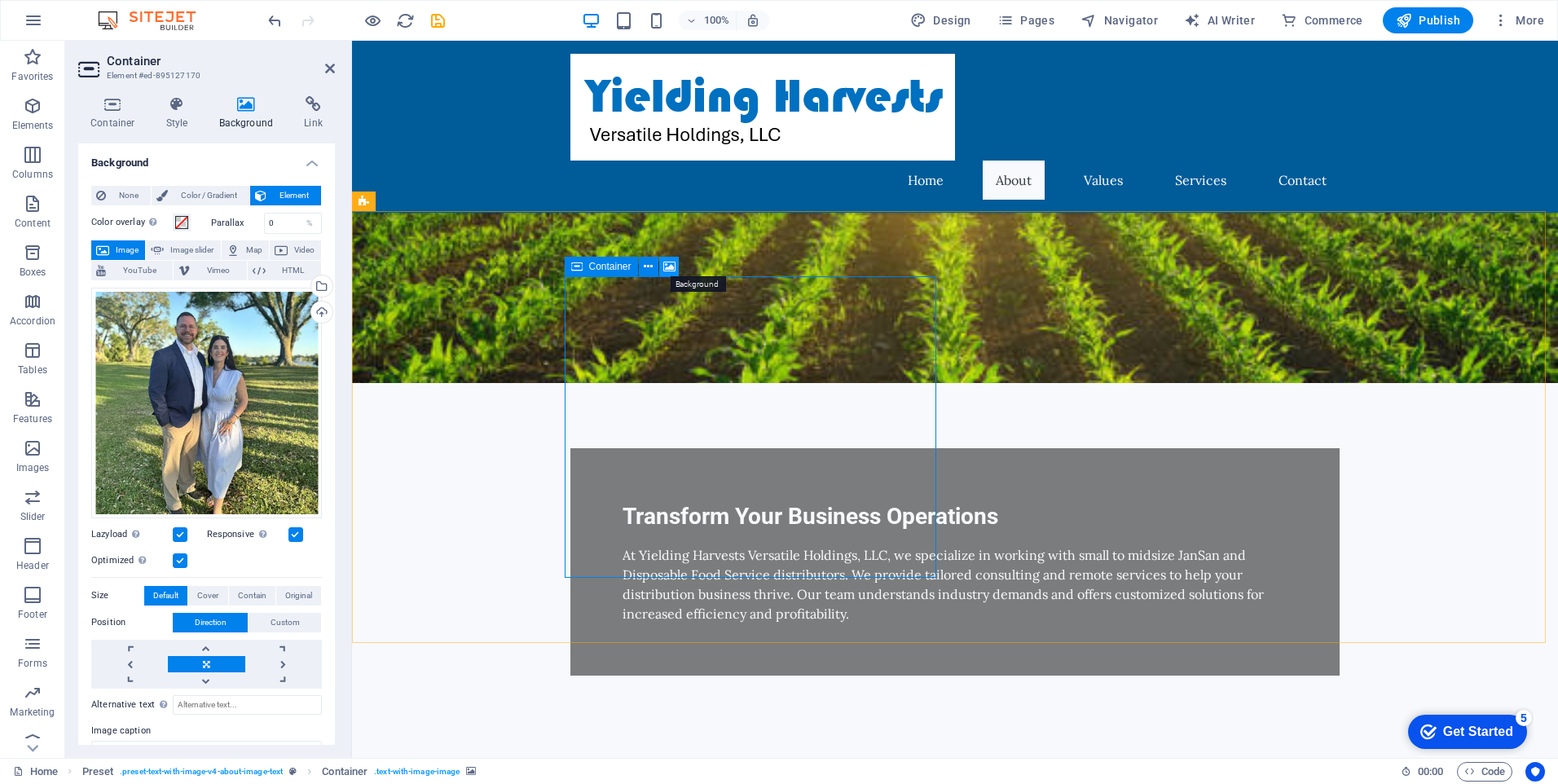
click at [665, 268] on icon at bounding box center [669, 266] width 12 height 17
click at [642, 269] on button at bounding box center [648, 266] width 20 height 20
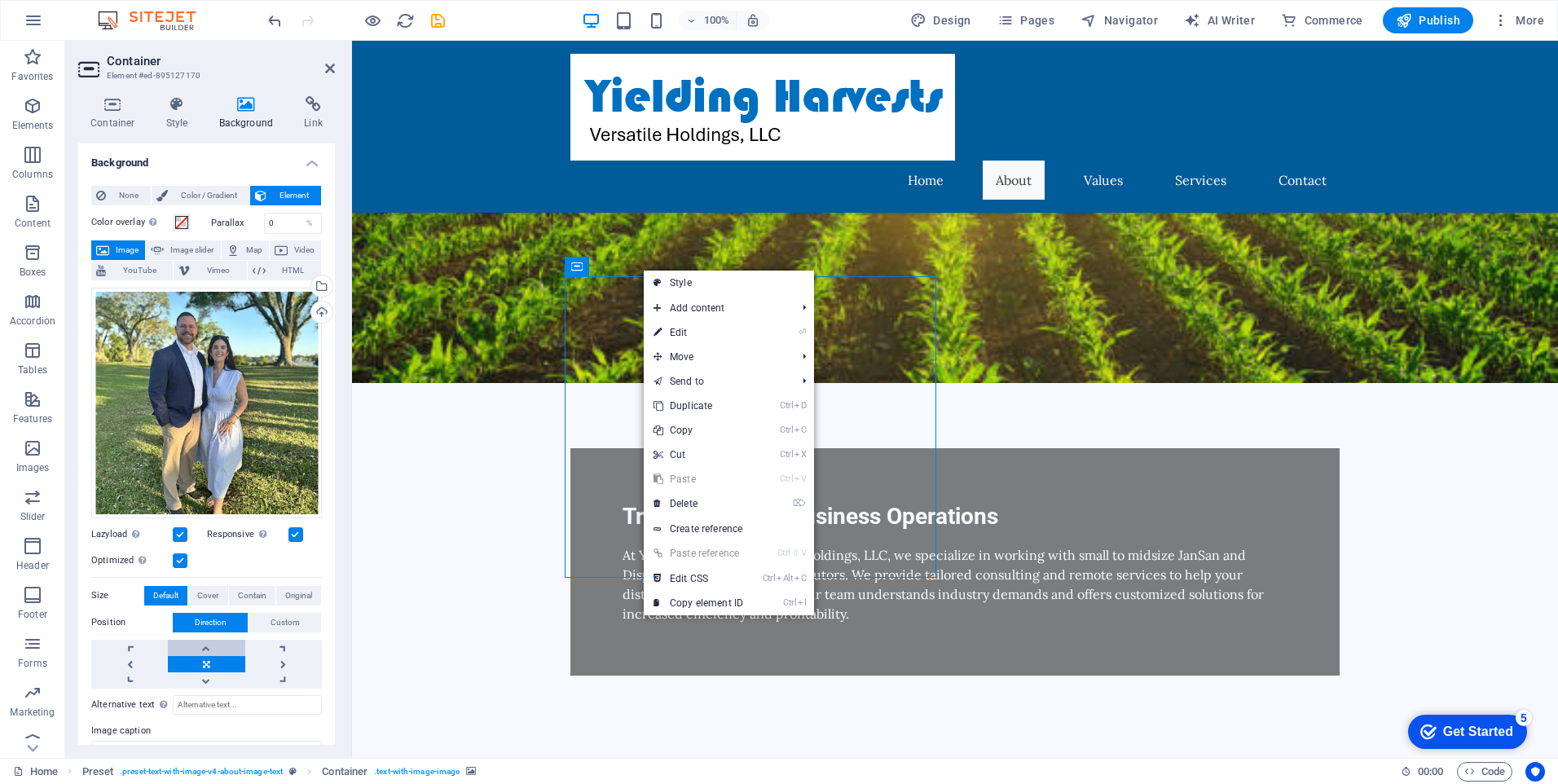
click at [203, 644] on link at bounding box center [206, 647] width 77 height 16
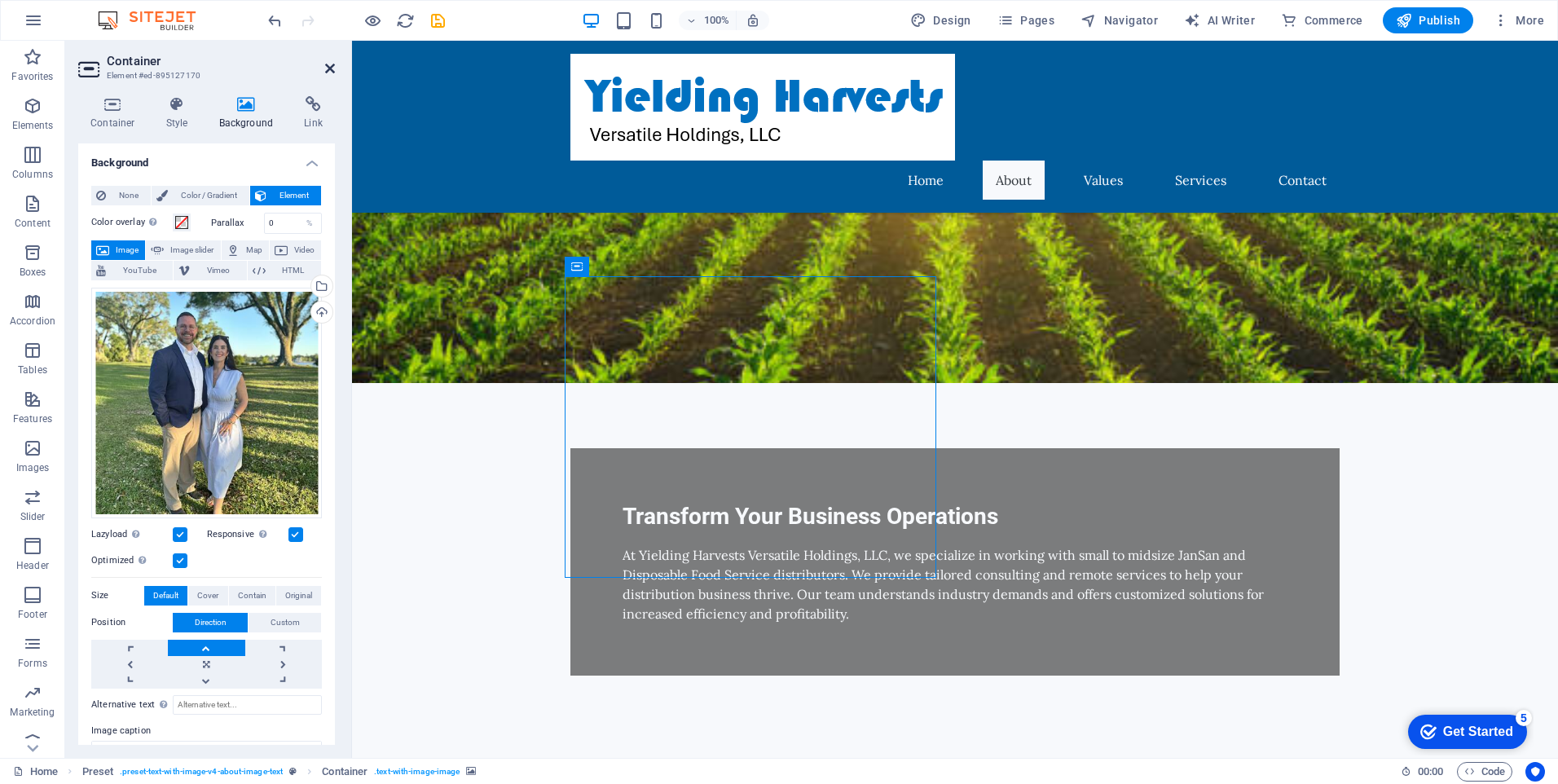
click at [325, 70] on icon at bounding box center [330, 69] width 9 height 13
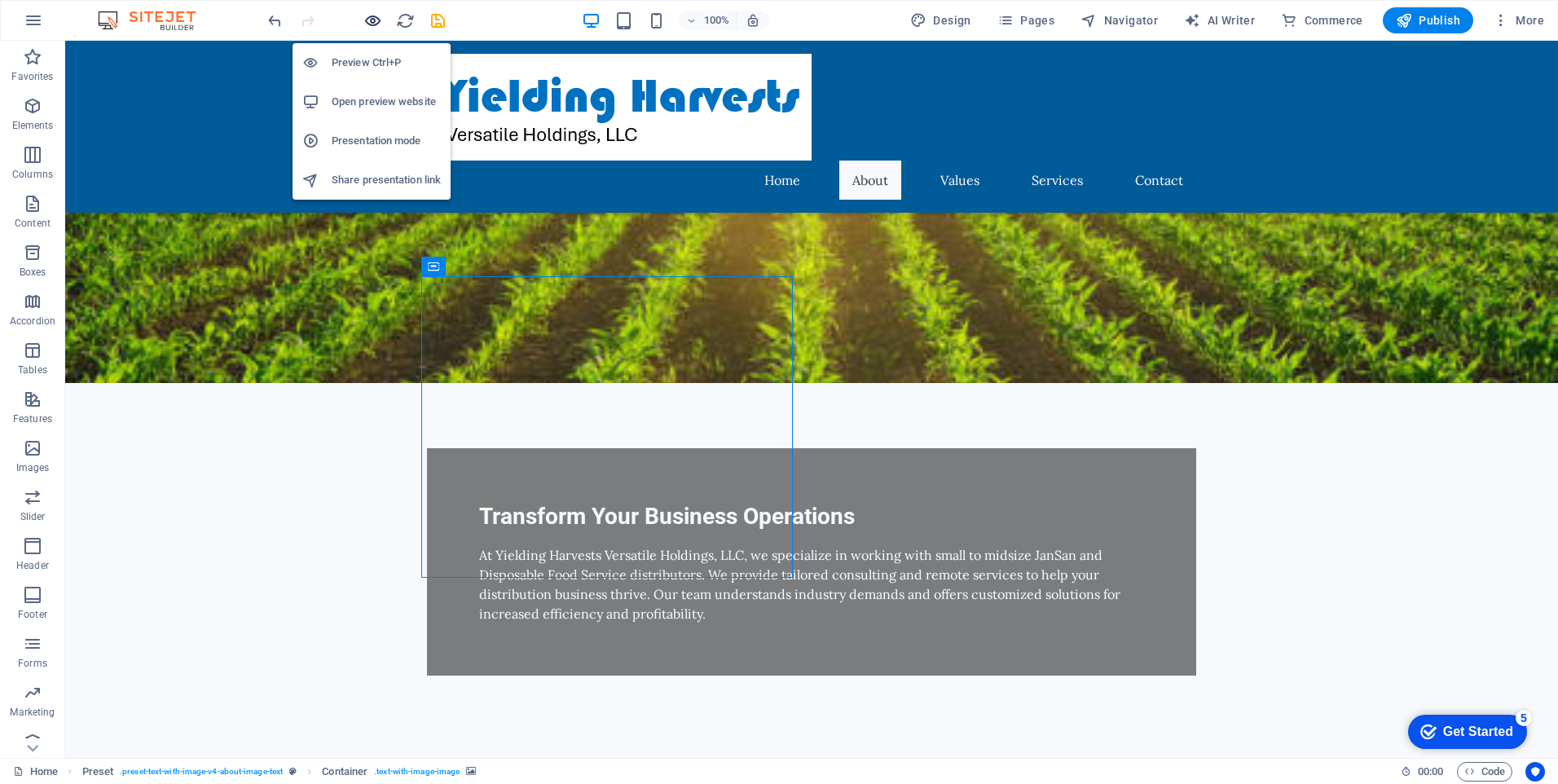
click at [368, 16] on icon "button" at bounding box center [373, 21] width 19 height 19
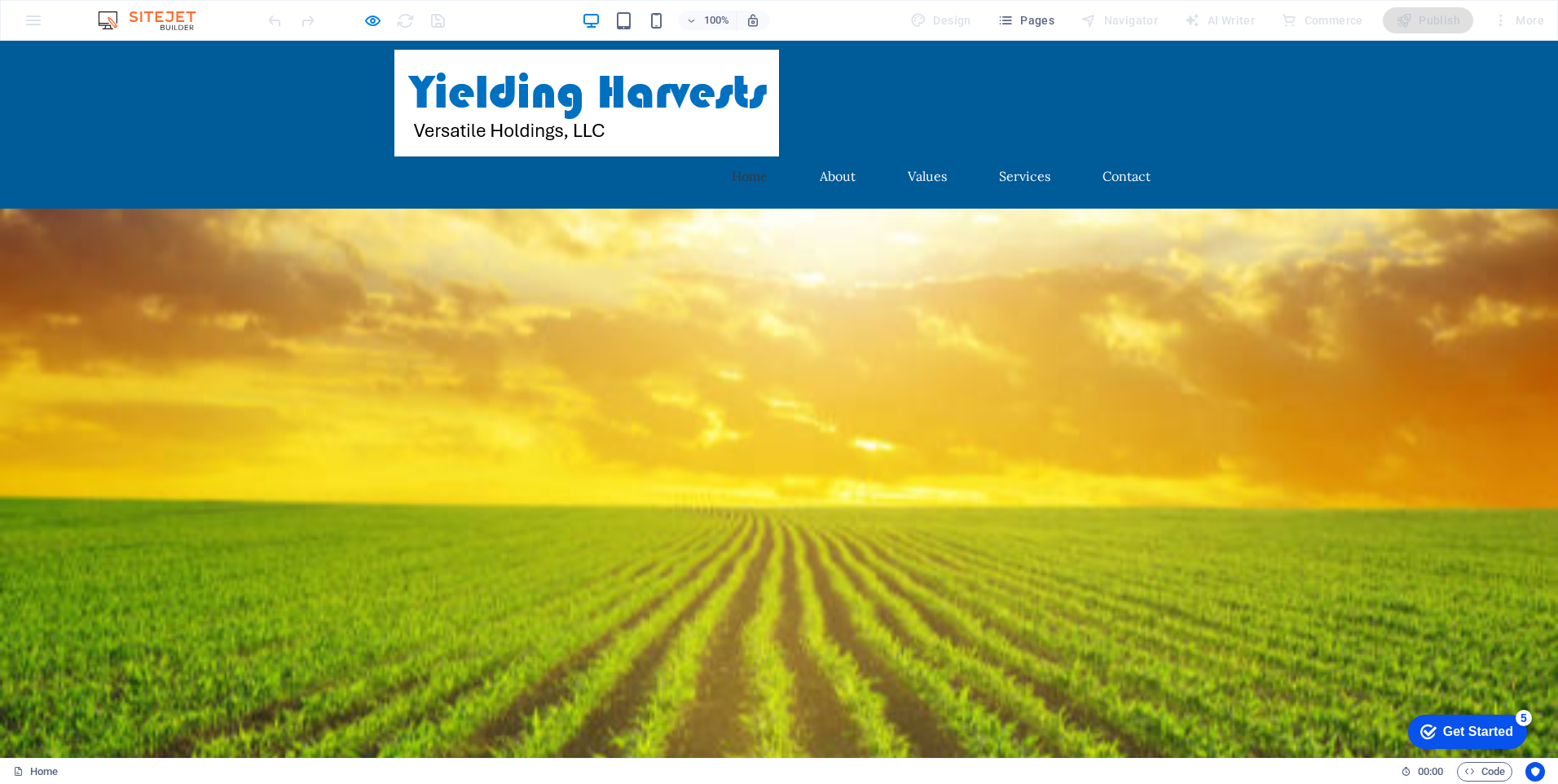
scroll to position [0, 0]
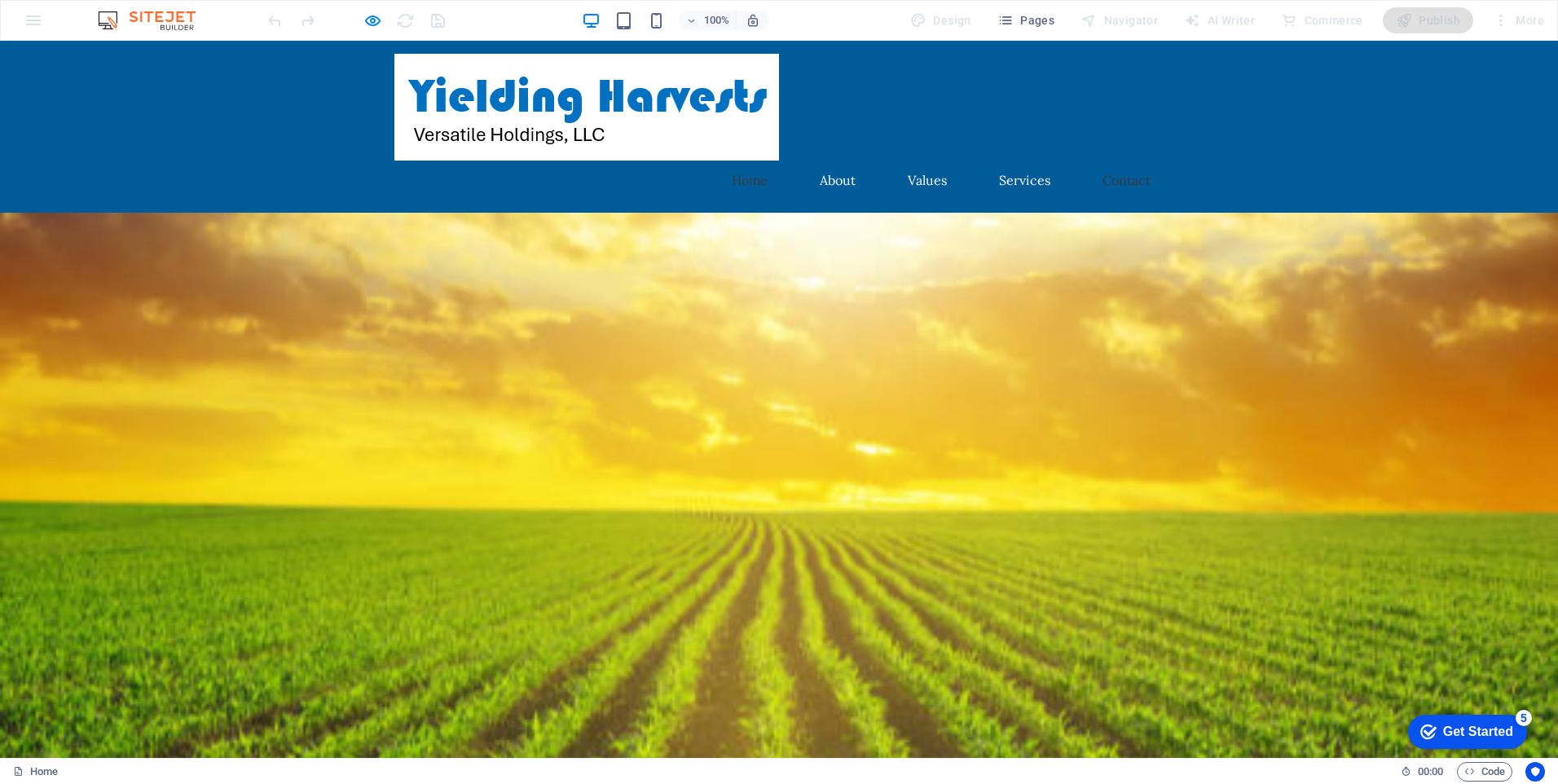
click at [1117, 181] on link "Contact" at bounding box center [1126, 179] width 74 height 39
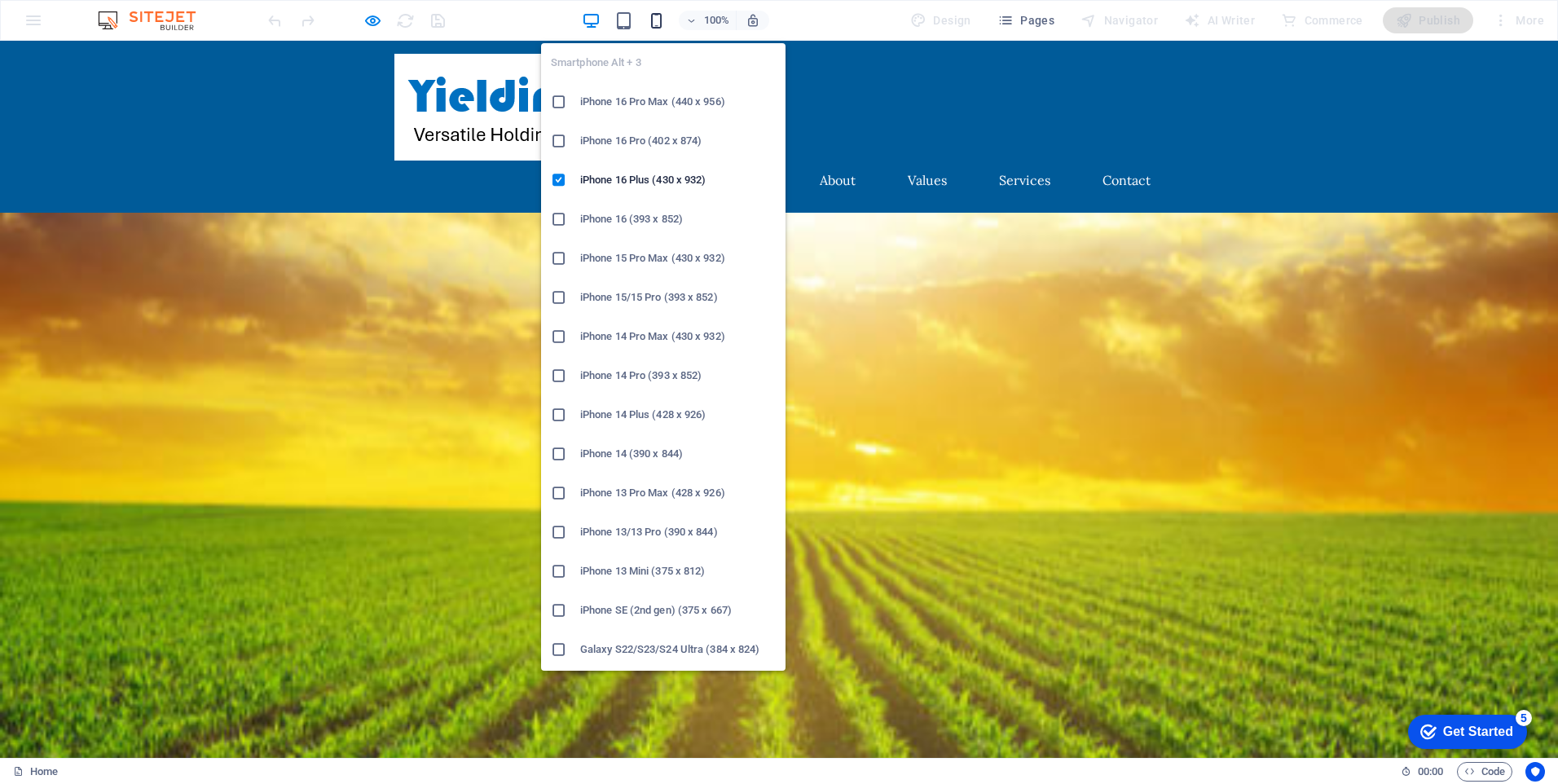
click at [656, 25] on icon "button" at bounding box center [657, 21] width 19 height 19
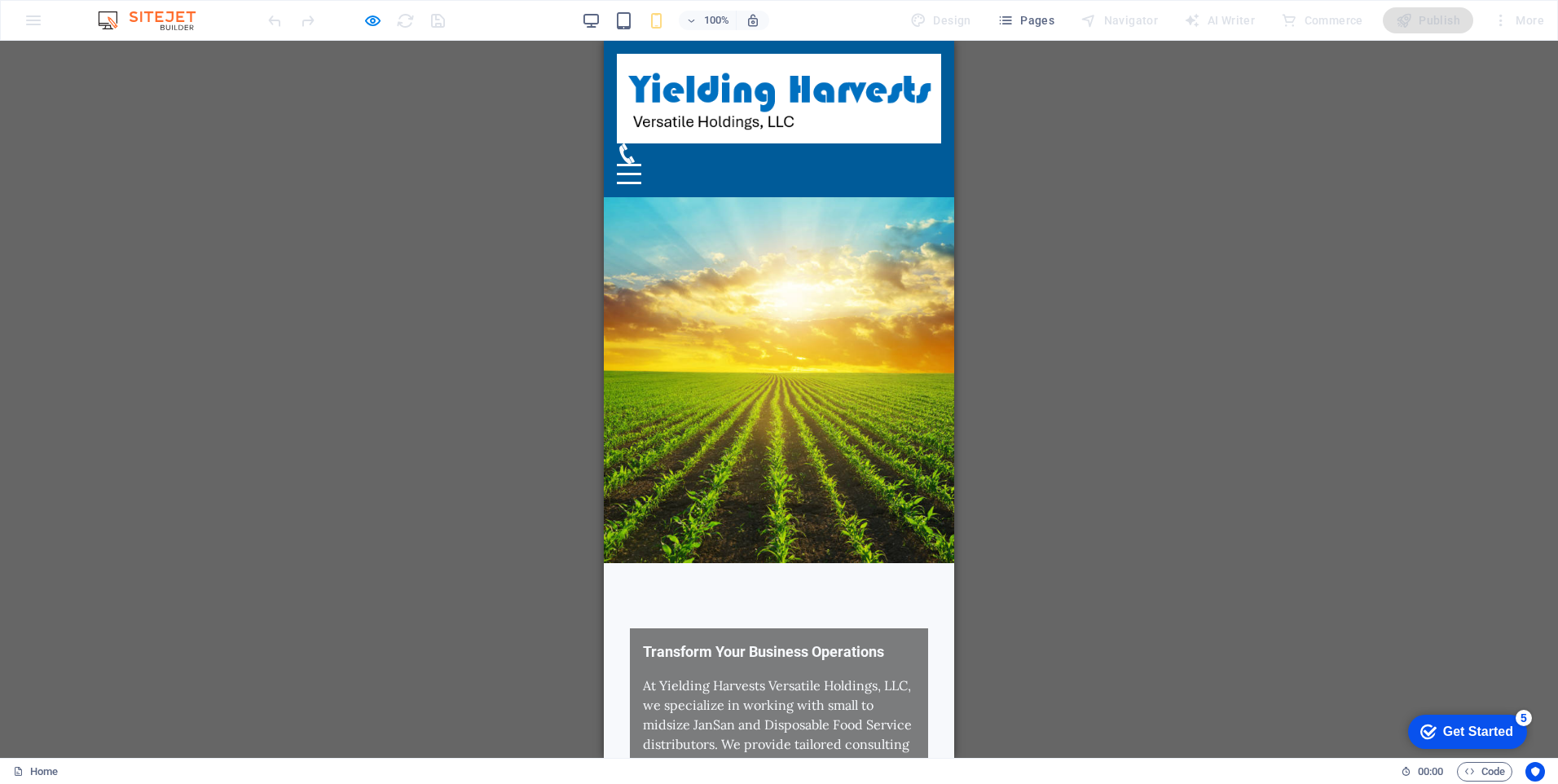
click at [642, 163] on div at bounding box center [629, 174] width 25 height 21
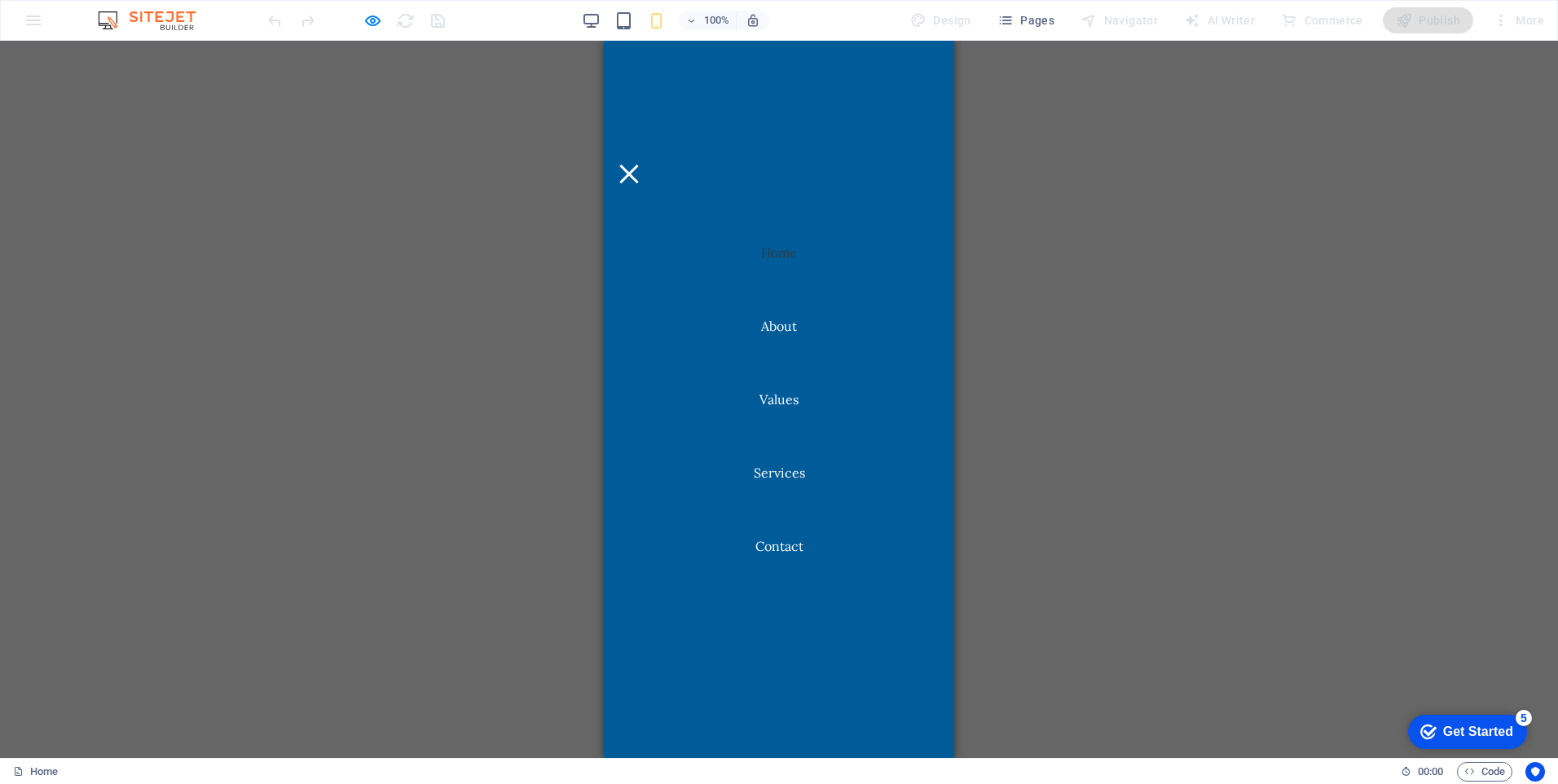
click at [638, 164] on div at bounding box center [629, 174] width 19 height 19
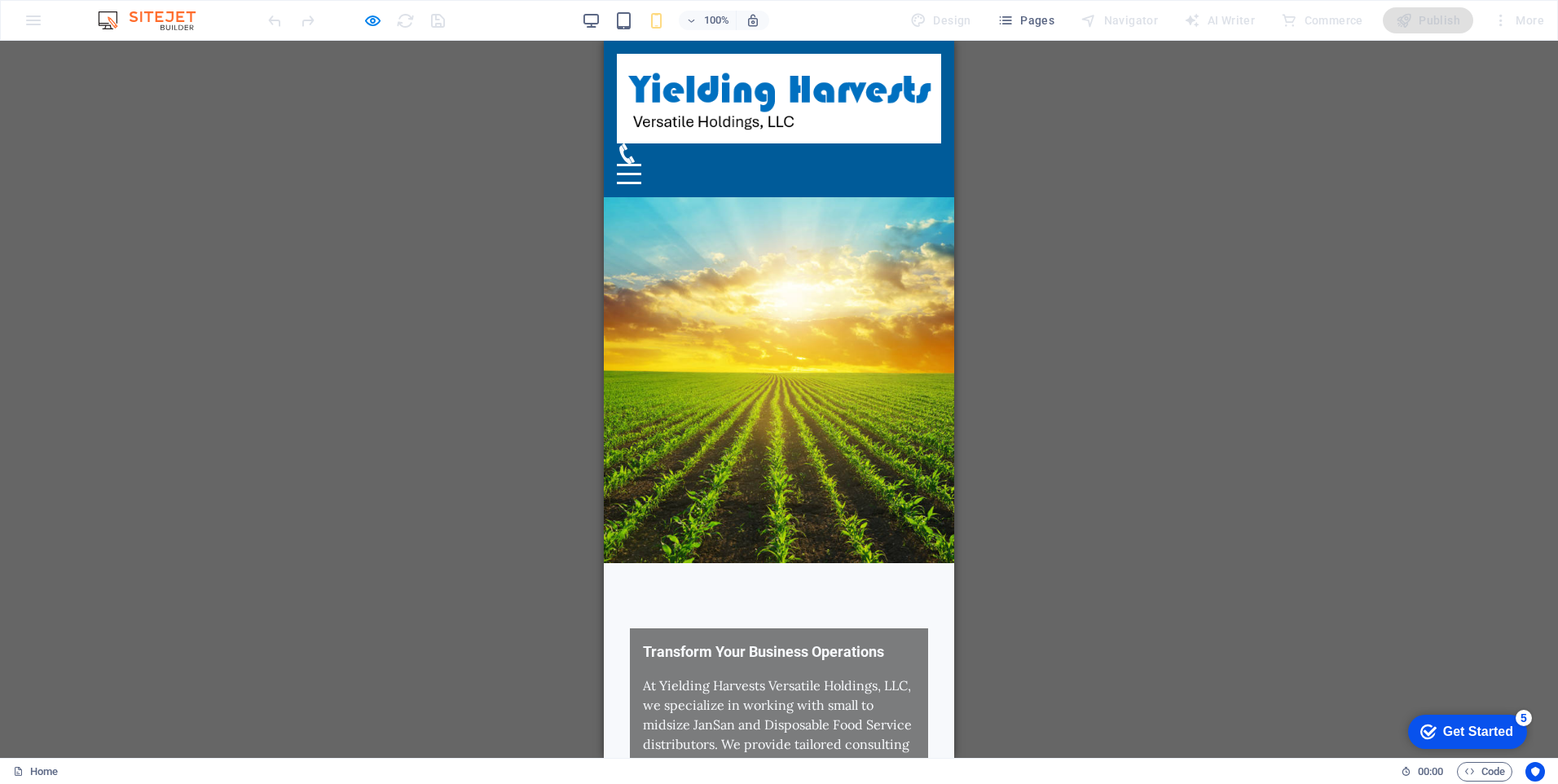
click at [635, 151] on icon at bounding box center [627, 154] width 15 height 21
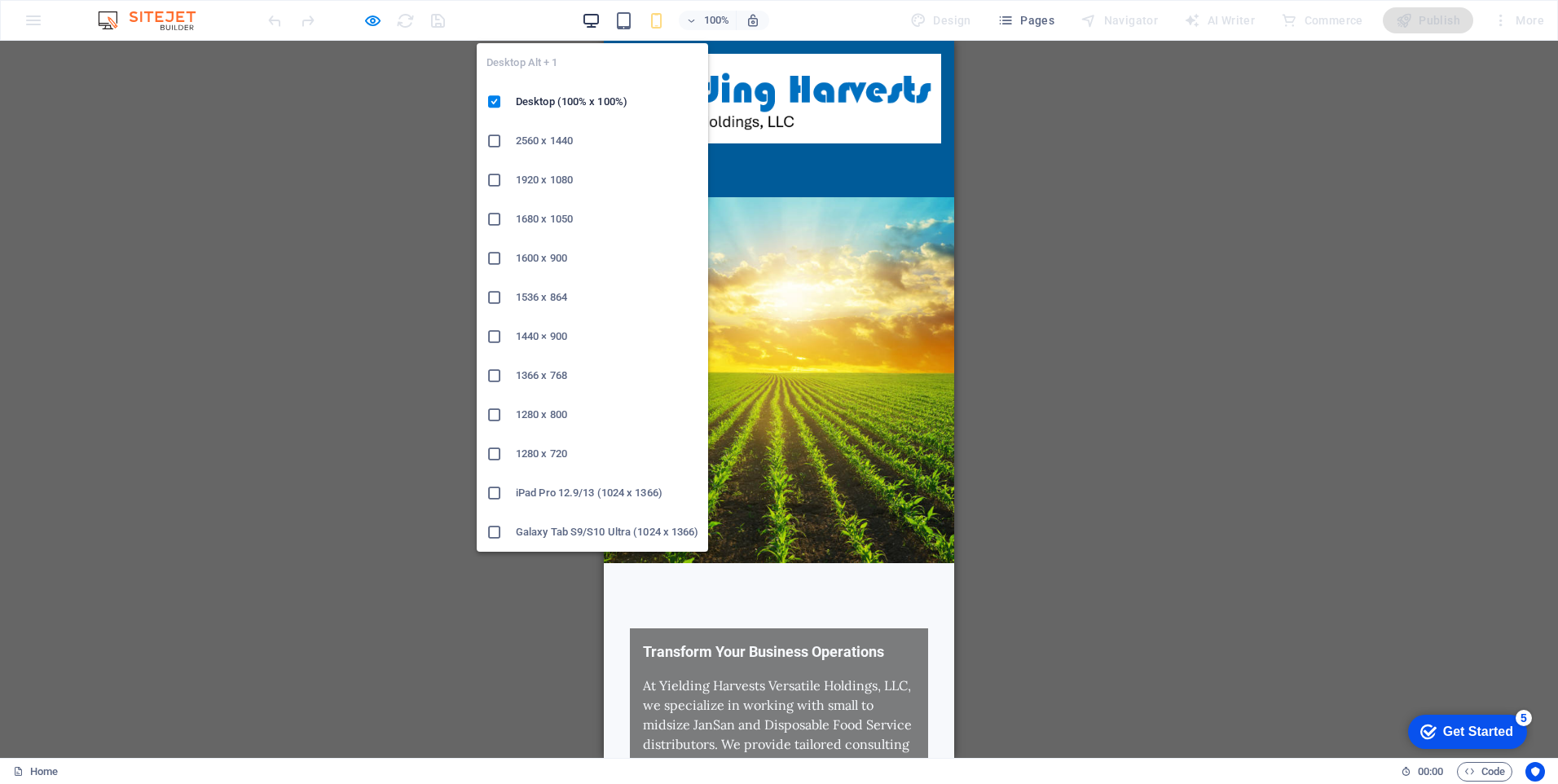
click at [591, 22] on icon "button" at bounding box center [591, 21] width 19 height 19
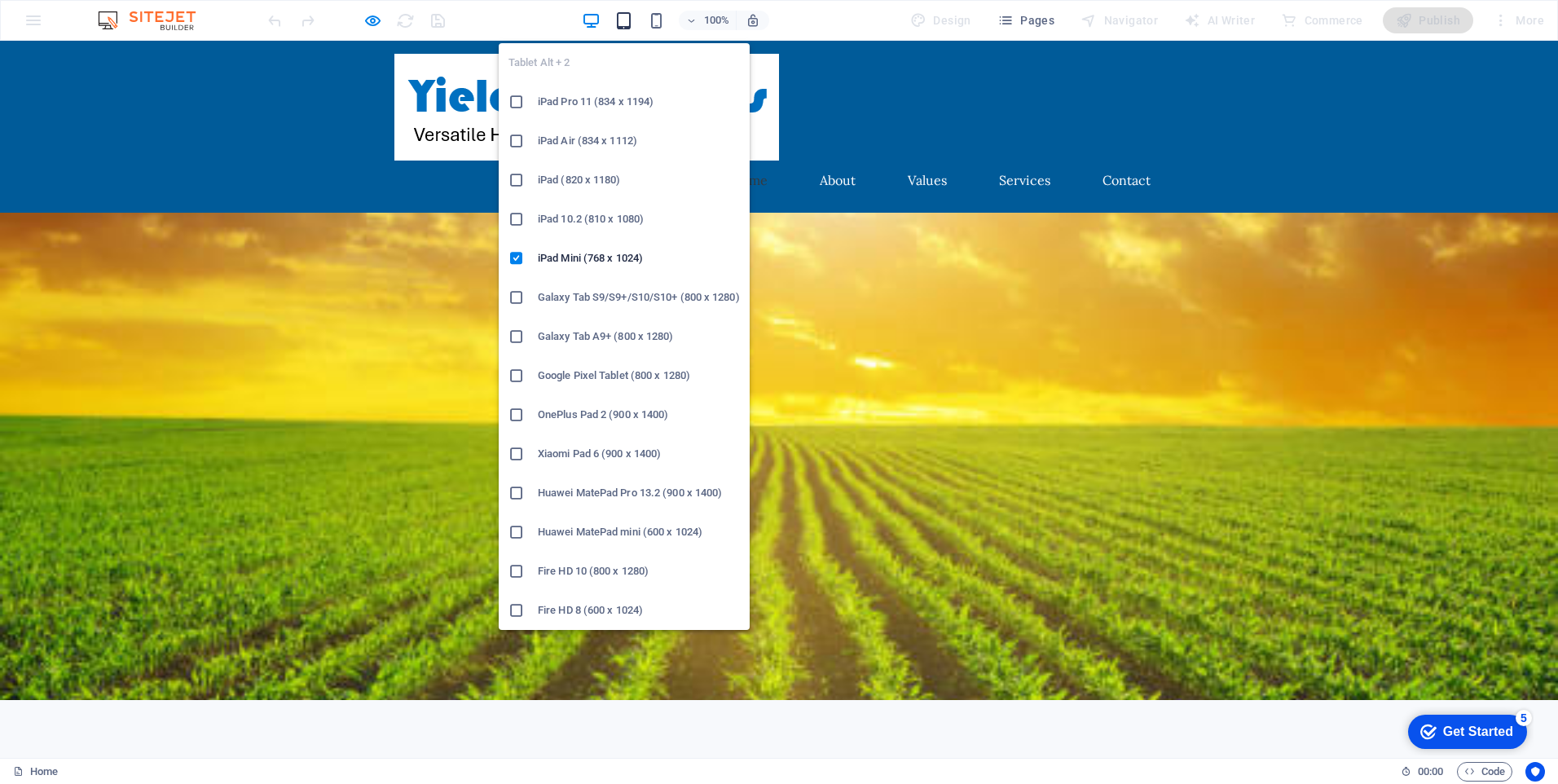
click at [625, 17] on icon "button" at bounding box center [624, 21] width 19 height 19
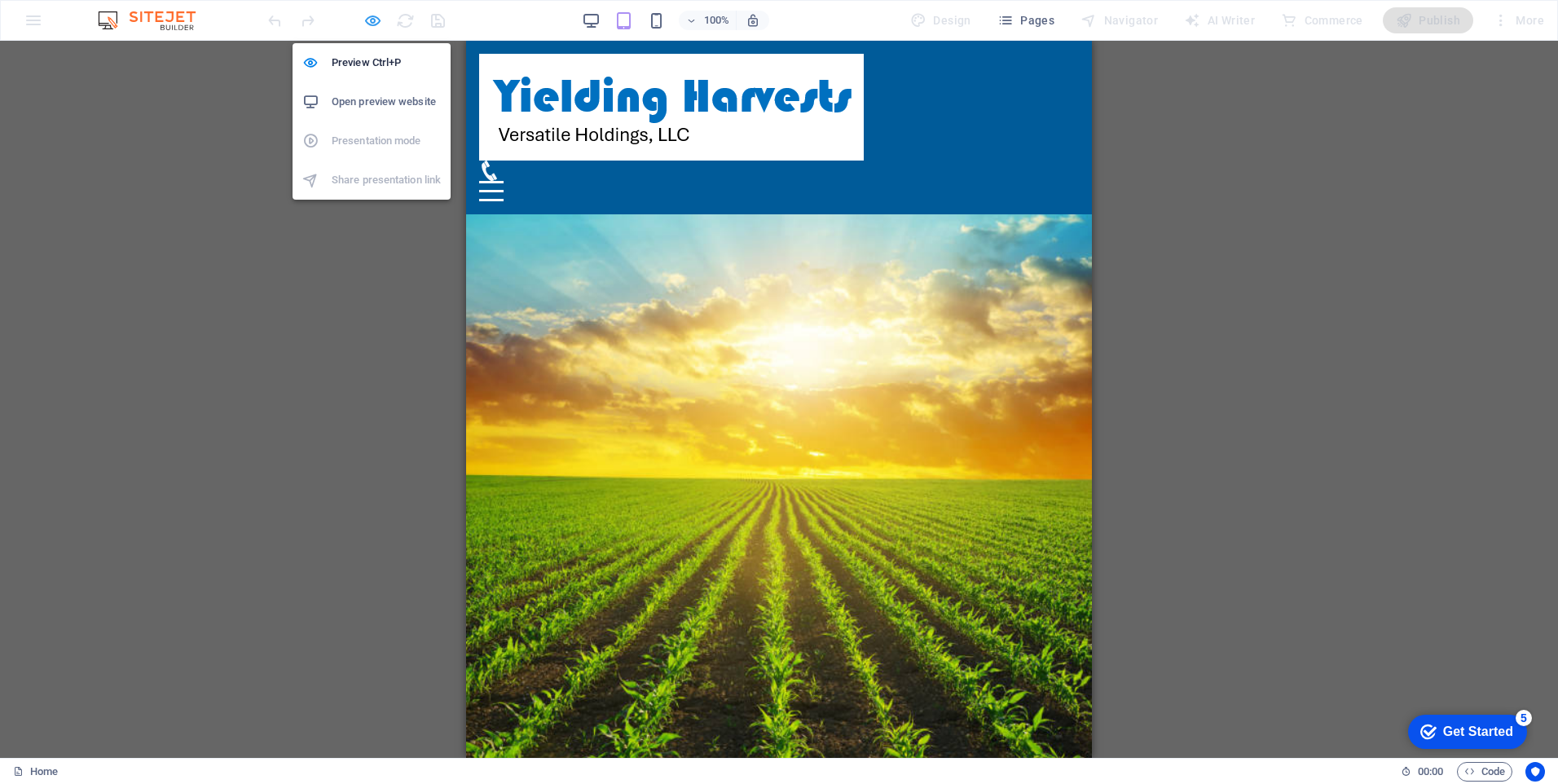
click at [370, 21] on icon "button" at bounding box center [373, 21] width 19 height 19
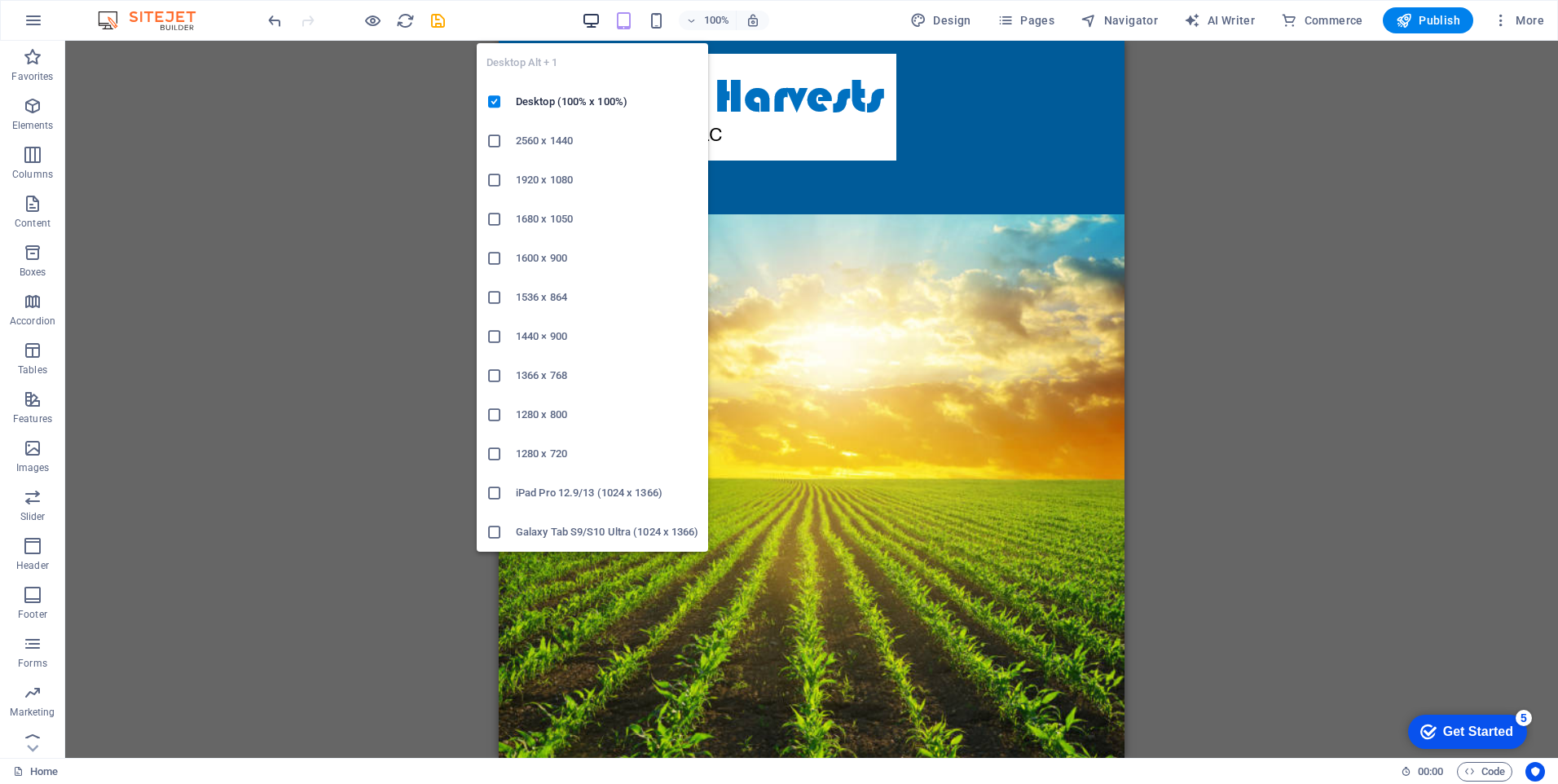
click at [591, 23] on icon "button" at bounding box center [591, 21] width 19 height 19
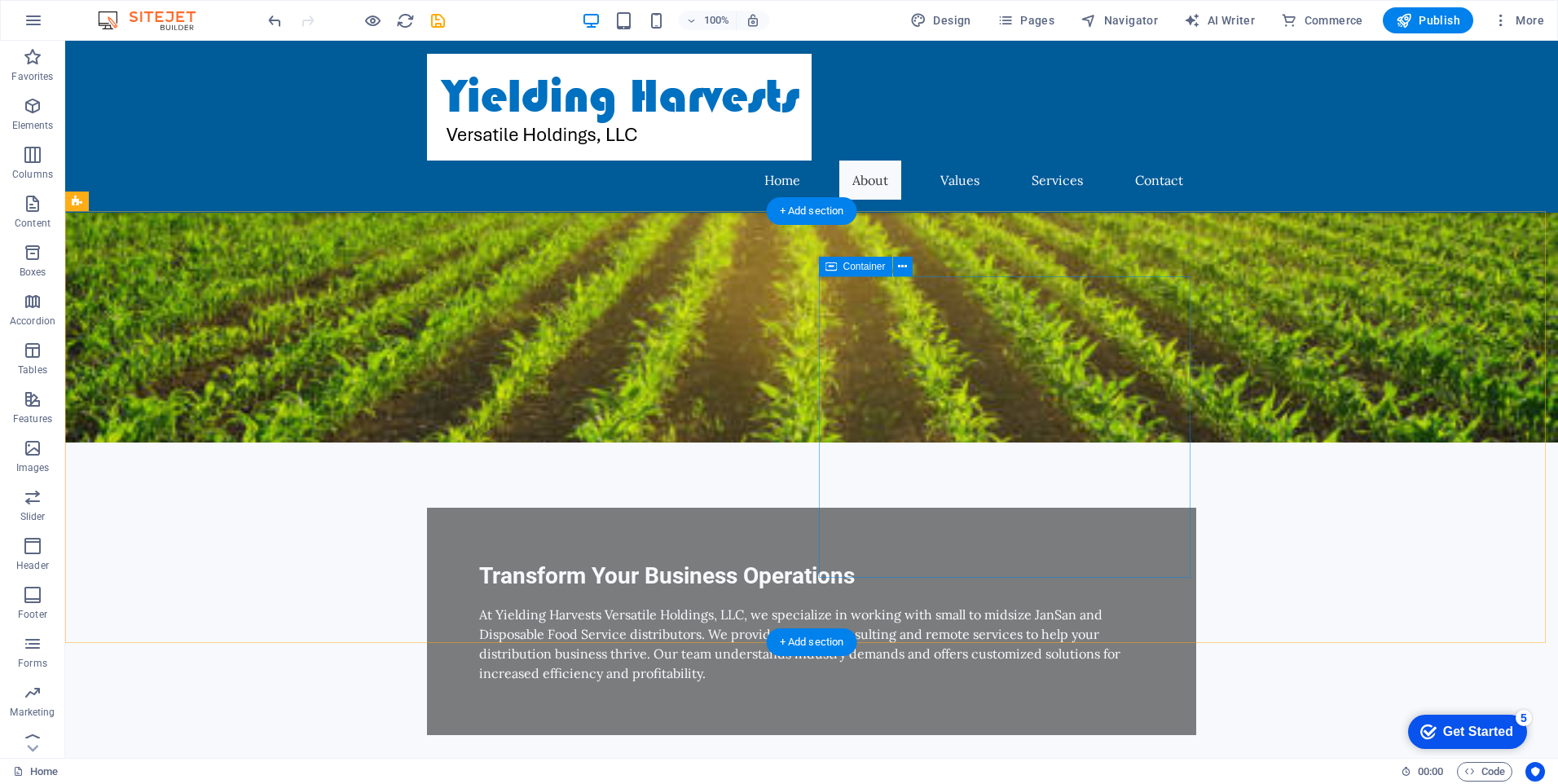
scroll to position [407, 0]
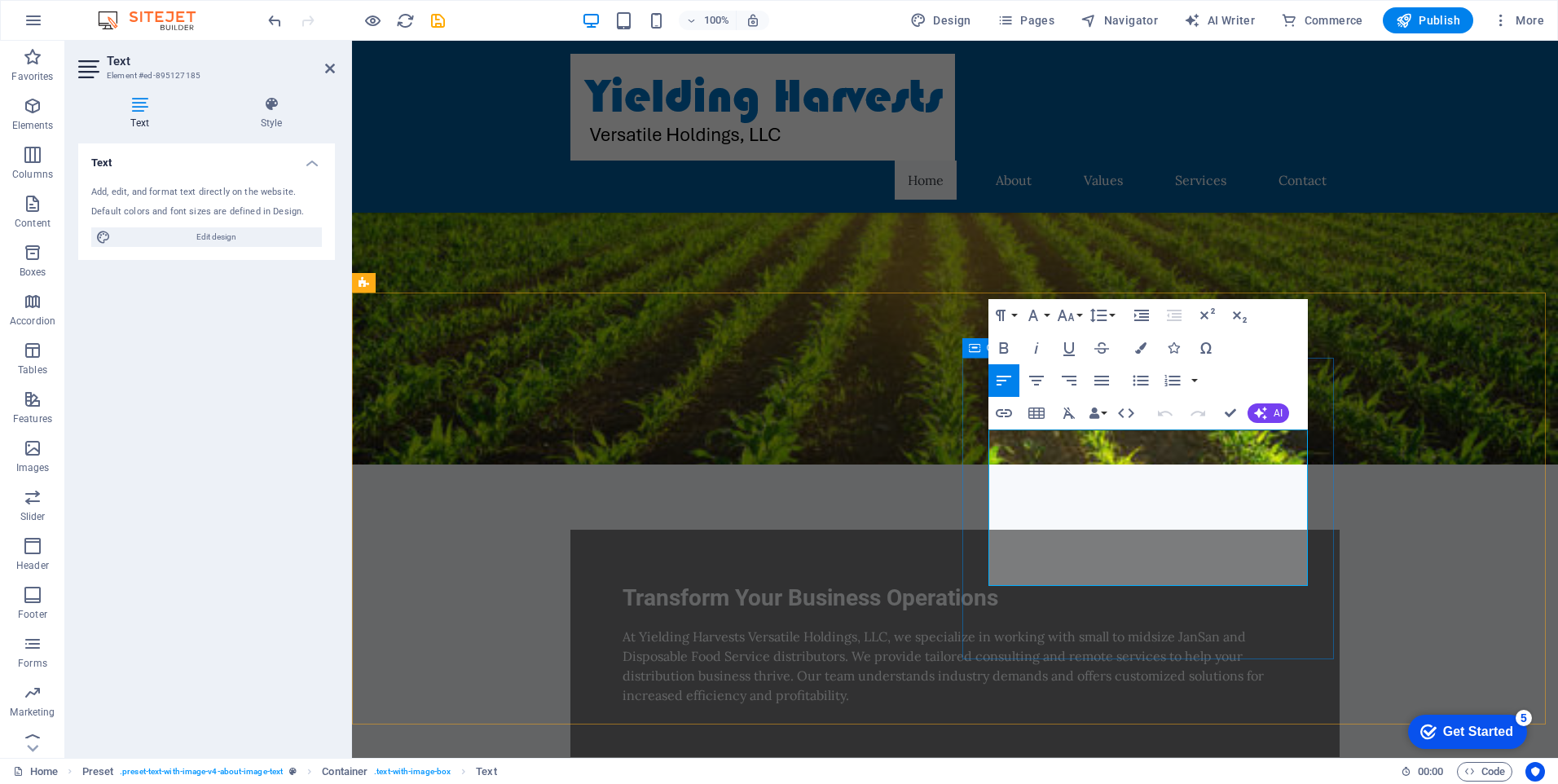
drag, startPoint x: 1207, startPoint y: 477, endPoint x: 986, endPoint y: 482, distance: 221.1
drag, startPoint x: 1075, startPoint y: 477, endPoint x: 1117, endPoint y: 480, distance: 42.1
drag, startPoint x: 1010, startPoint y: 499, endPoint x: 1062, endPoint y: 497, distance: 52.0
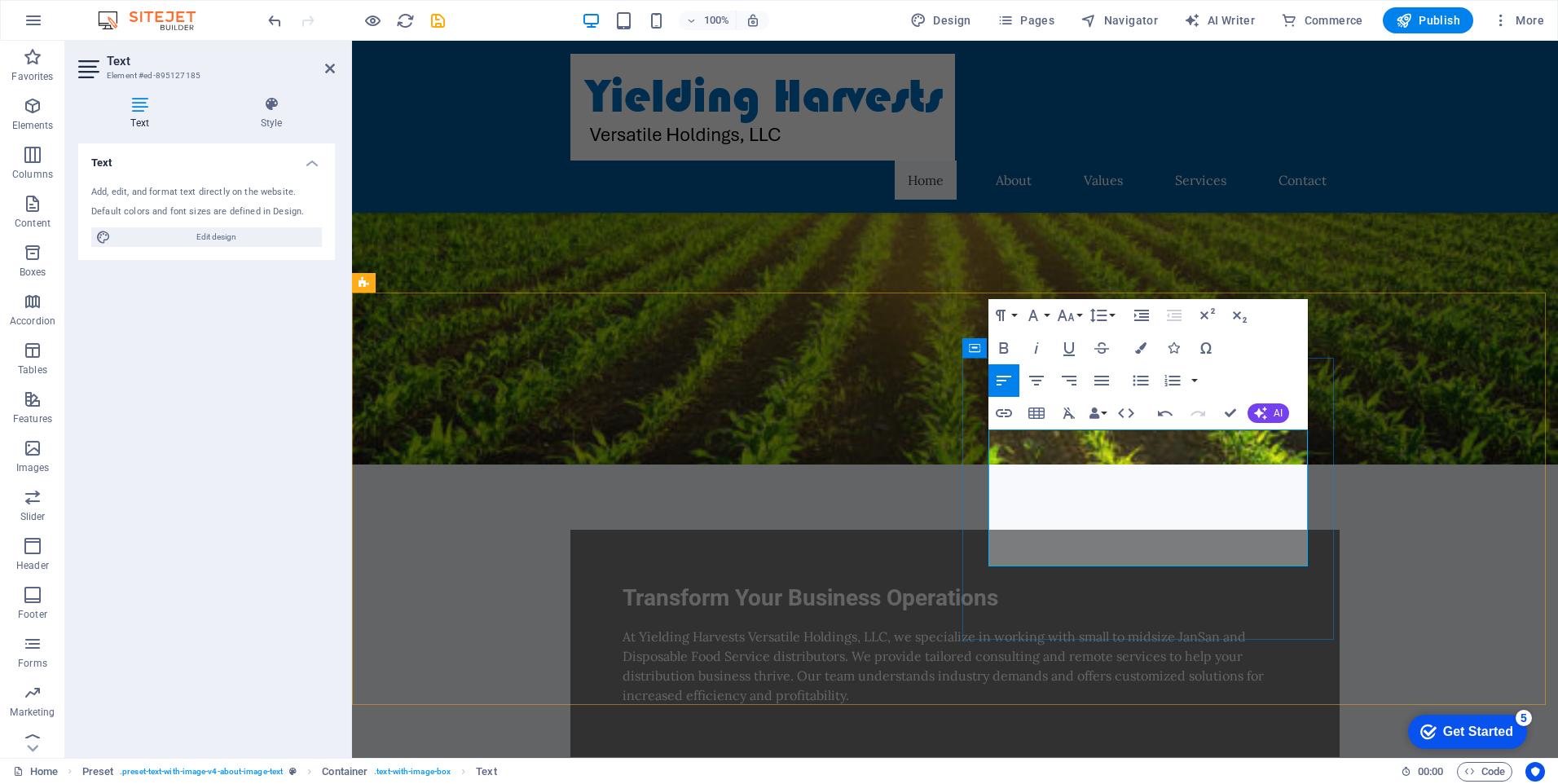
drag, startPoint x: 992, startPoint y: 520, endPoint x: 1011, endPoint y: 523, distance: 19.2
drag, startPoint x: 1057, startPoint y: 518, endPoint x: 988, endPoint y: 518, distance: 69.0
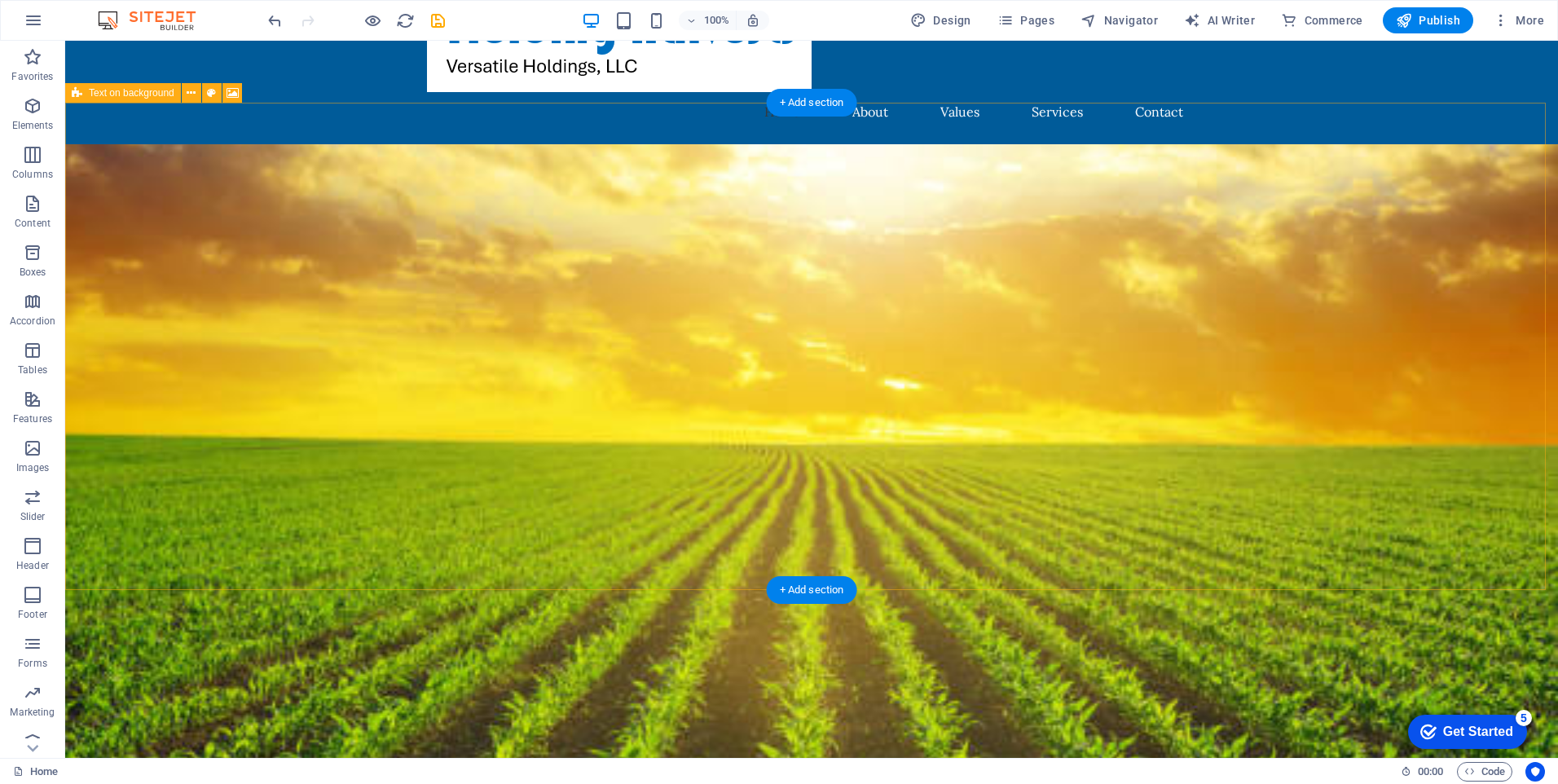
scroll to position [0, 0]
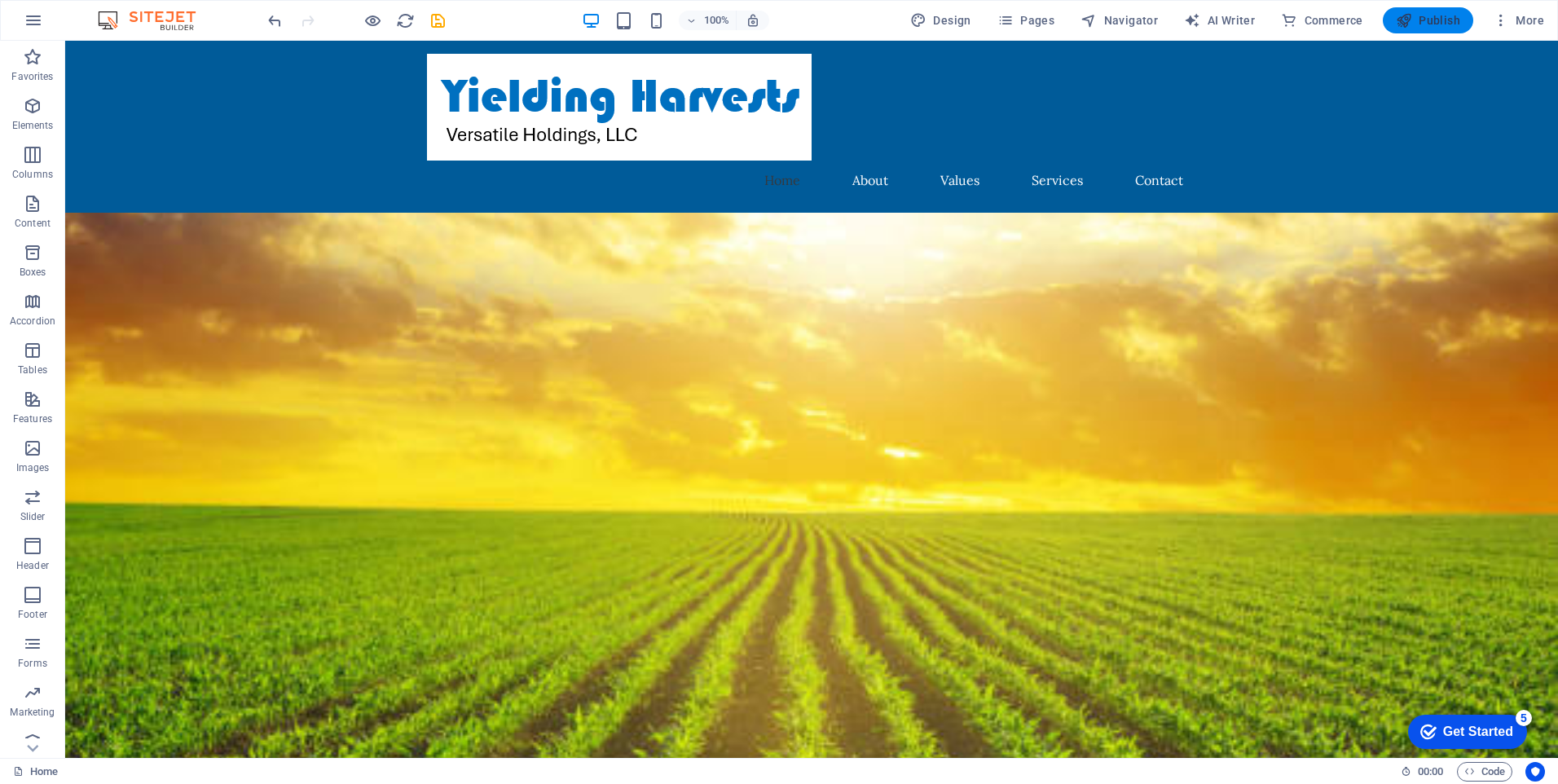
click at [1412, 21] on icon "button" at bounding box center [1404, 20] width 16 height 16
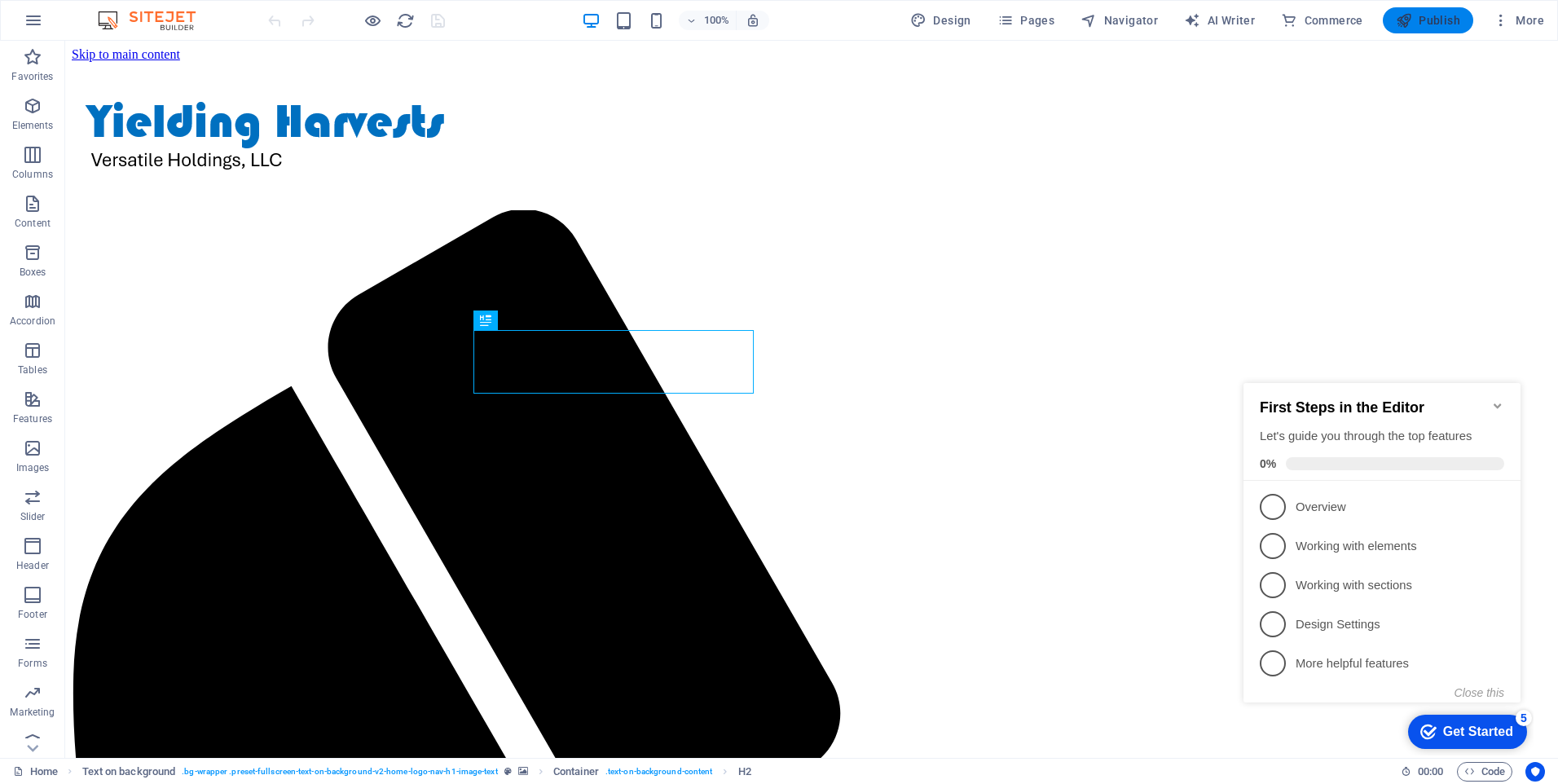
click at [1435, 14] on span "Publish" at bounding box center [1429, 20] width 64 height 16
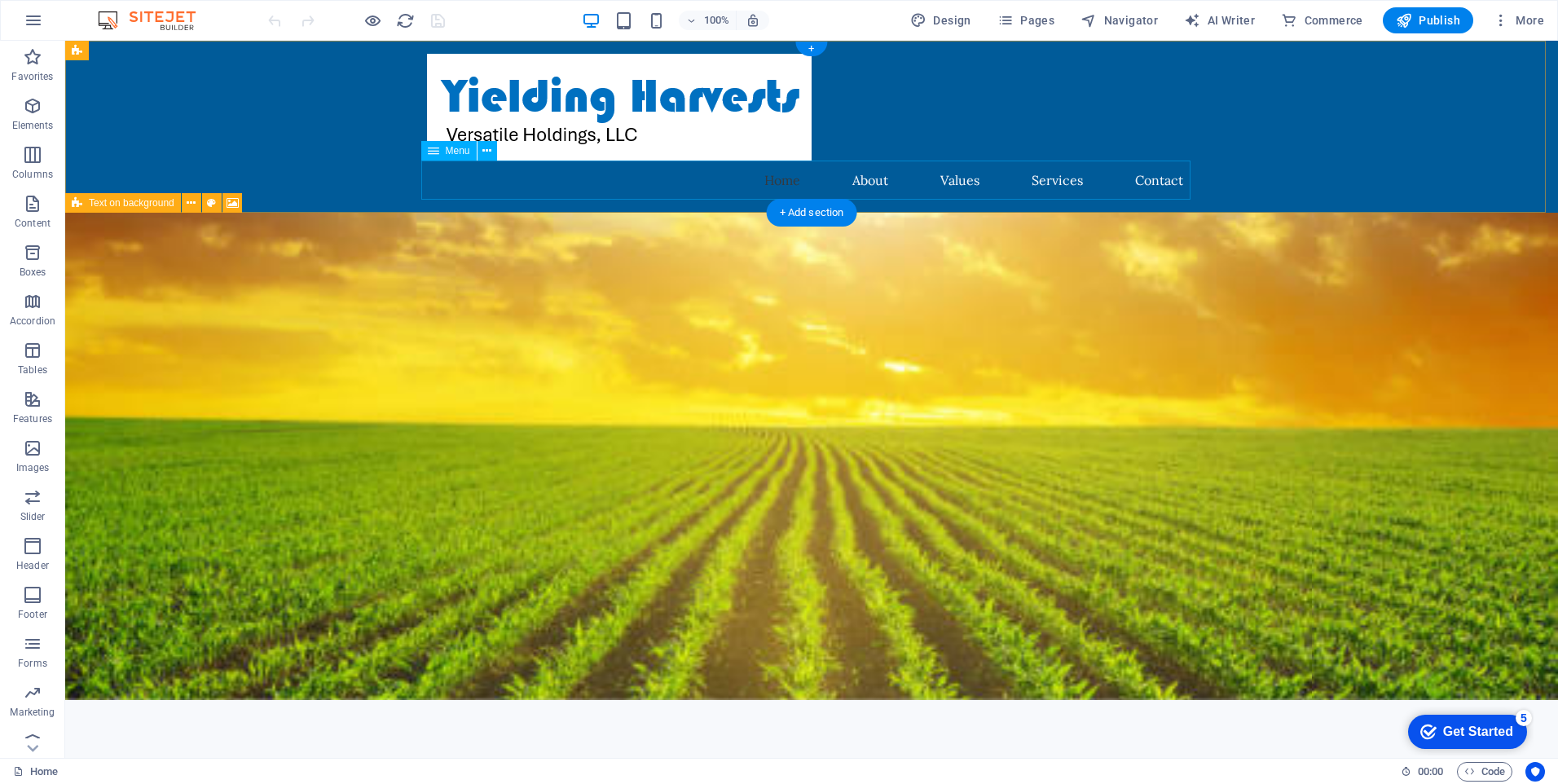
click at [1156, 179] on nav "Home About Values Services Contact" at bounding box center [812, 179] width 769 height 39
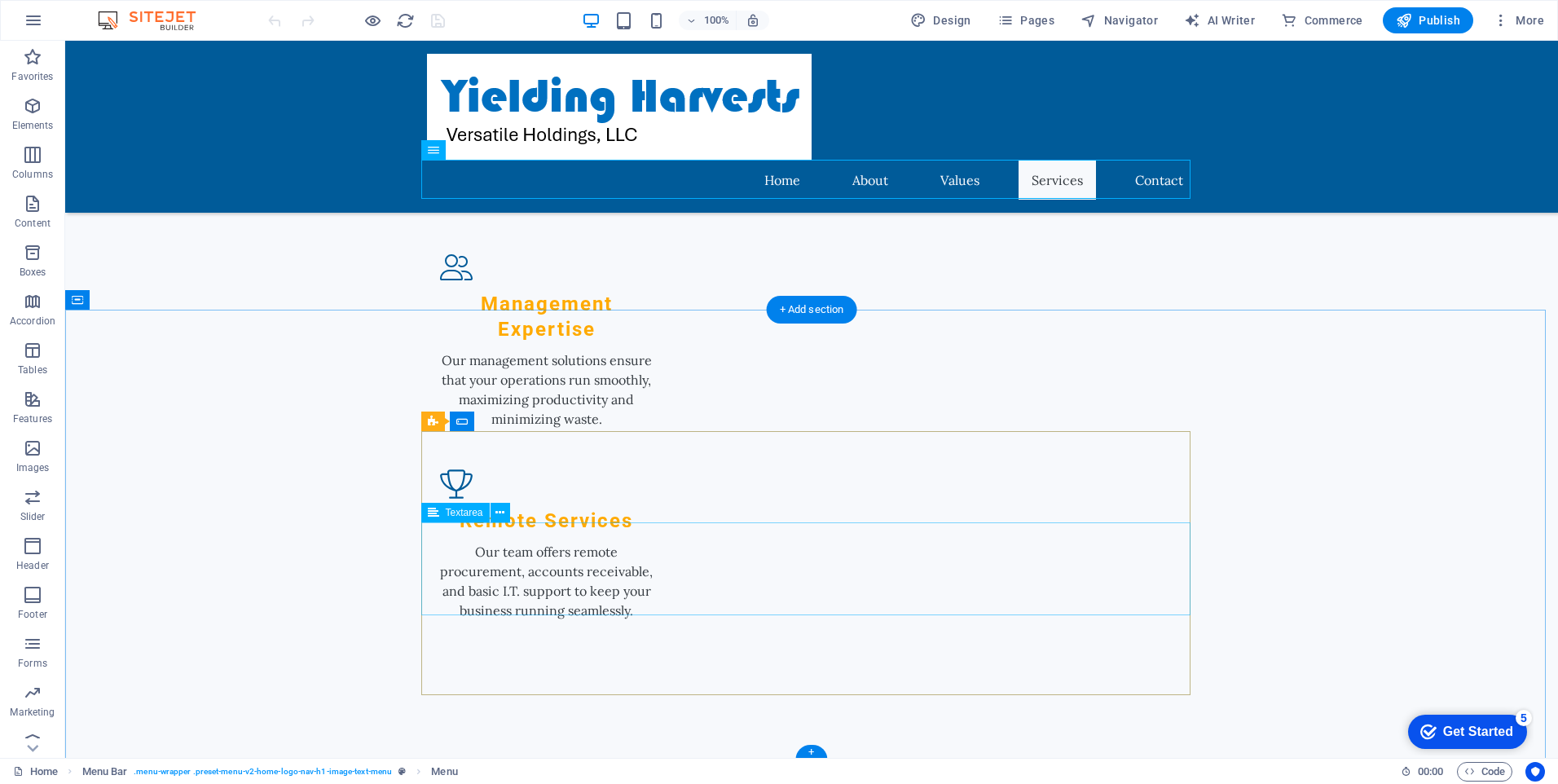
scroll to position [1877, 0]
click at [812, 750] on div "+" at bounding box center [812, 750] width 32 height 15
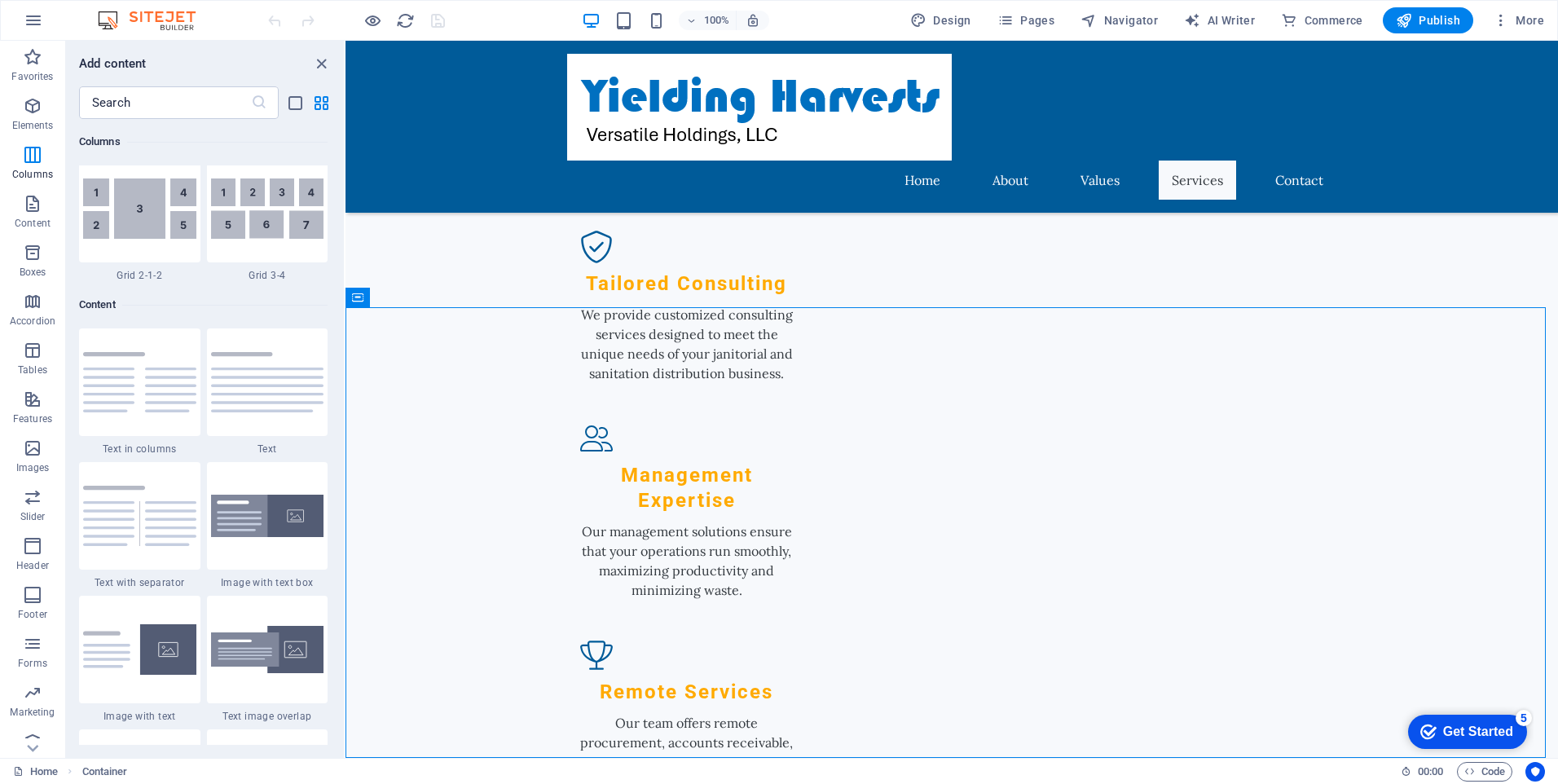
scroll to position [2280, 0]
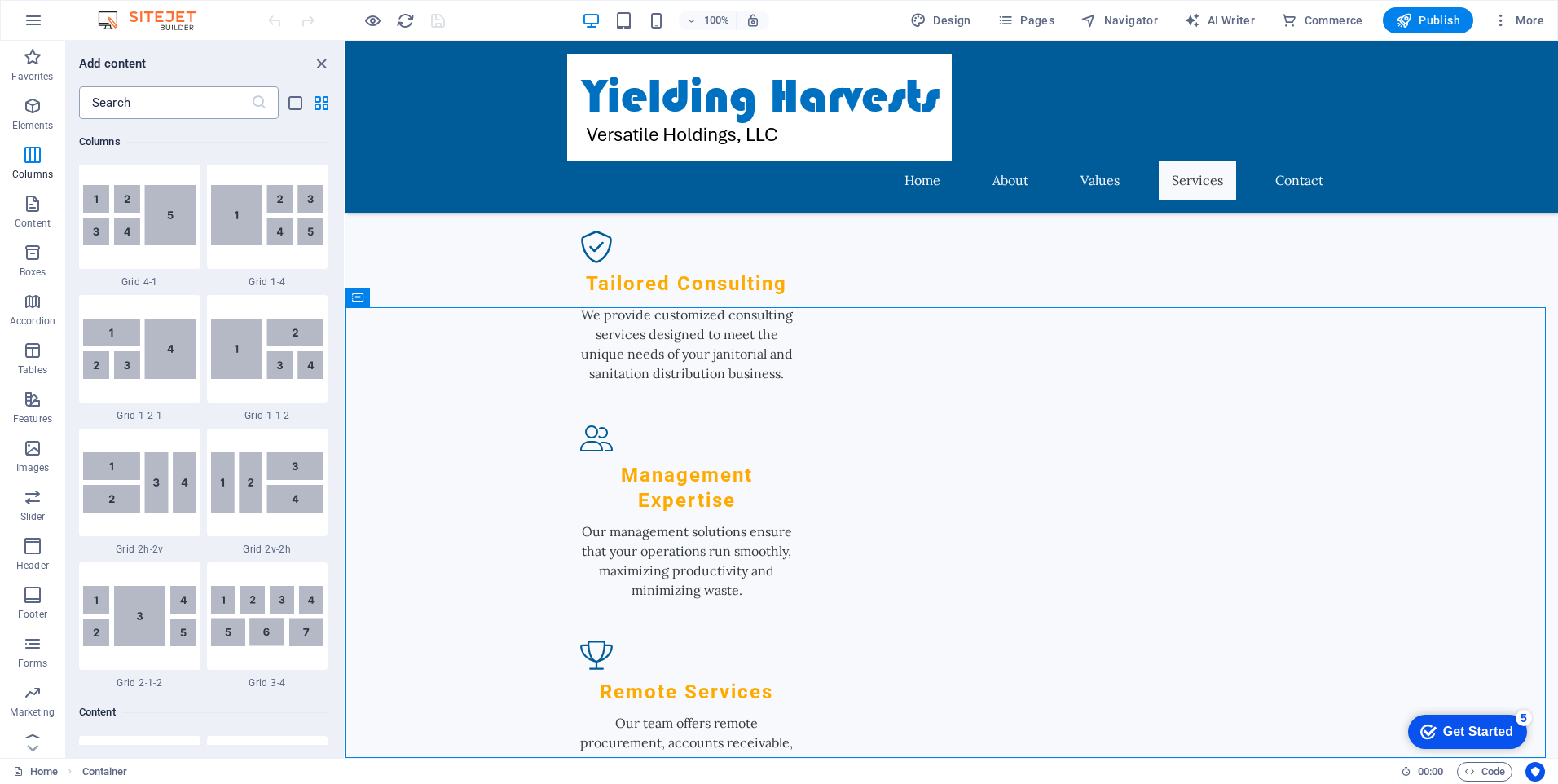
click at [156, 101] on input "text" at bounding box center [165, 102] width 172 height 33
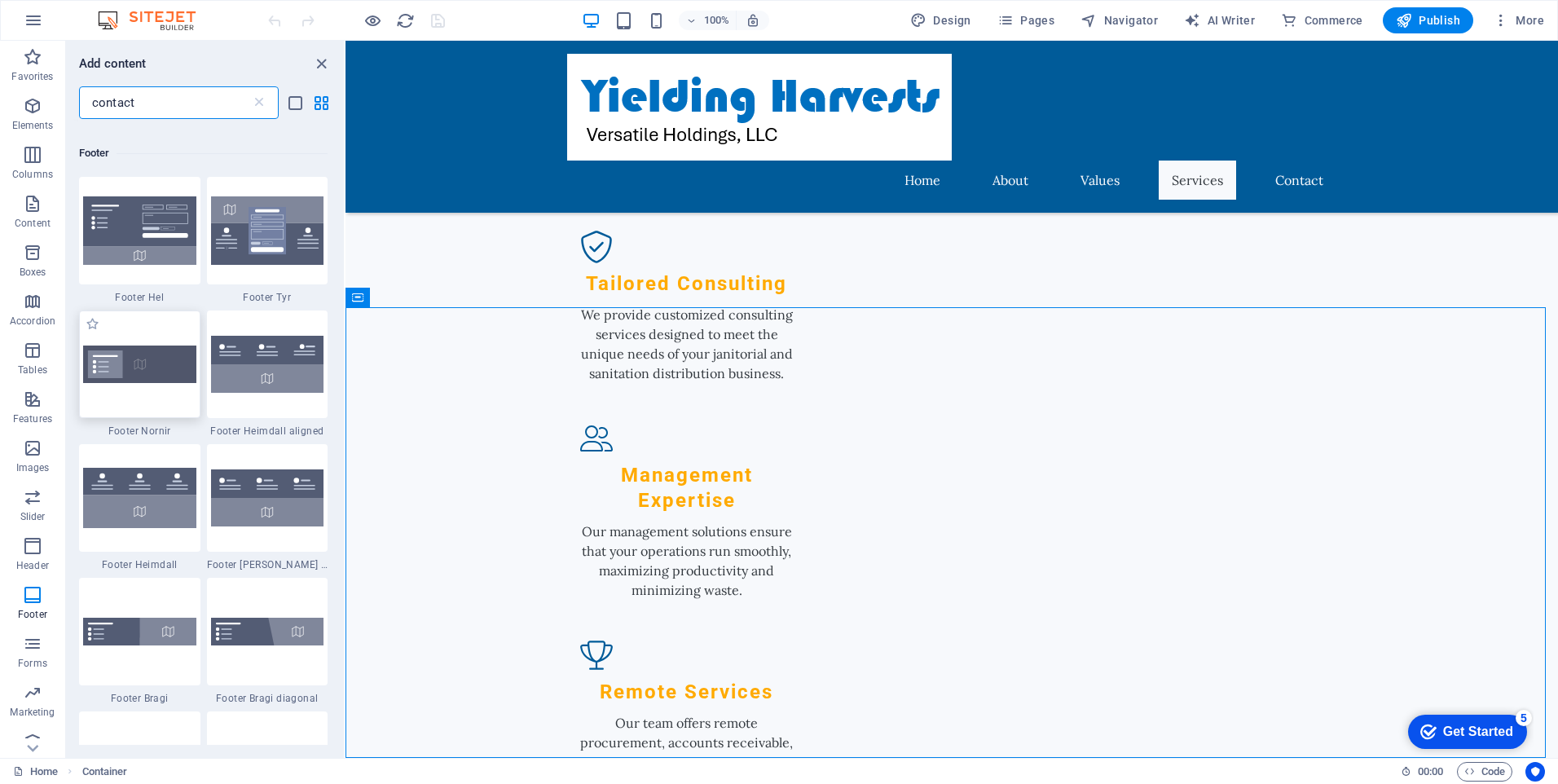
scroll to position [163, 0]
type input "contact"
click at [150, 369] on img at bounding box center [140, 363] width 113 height 37
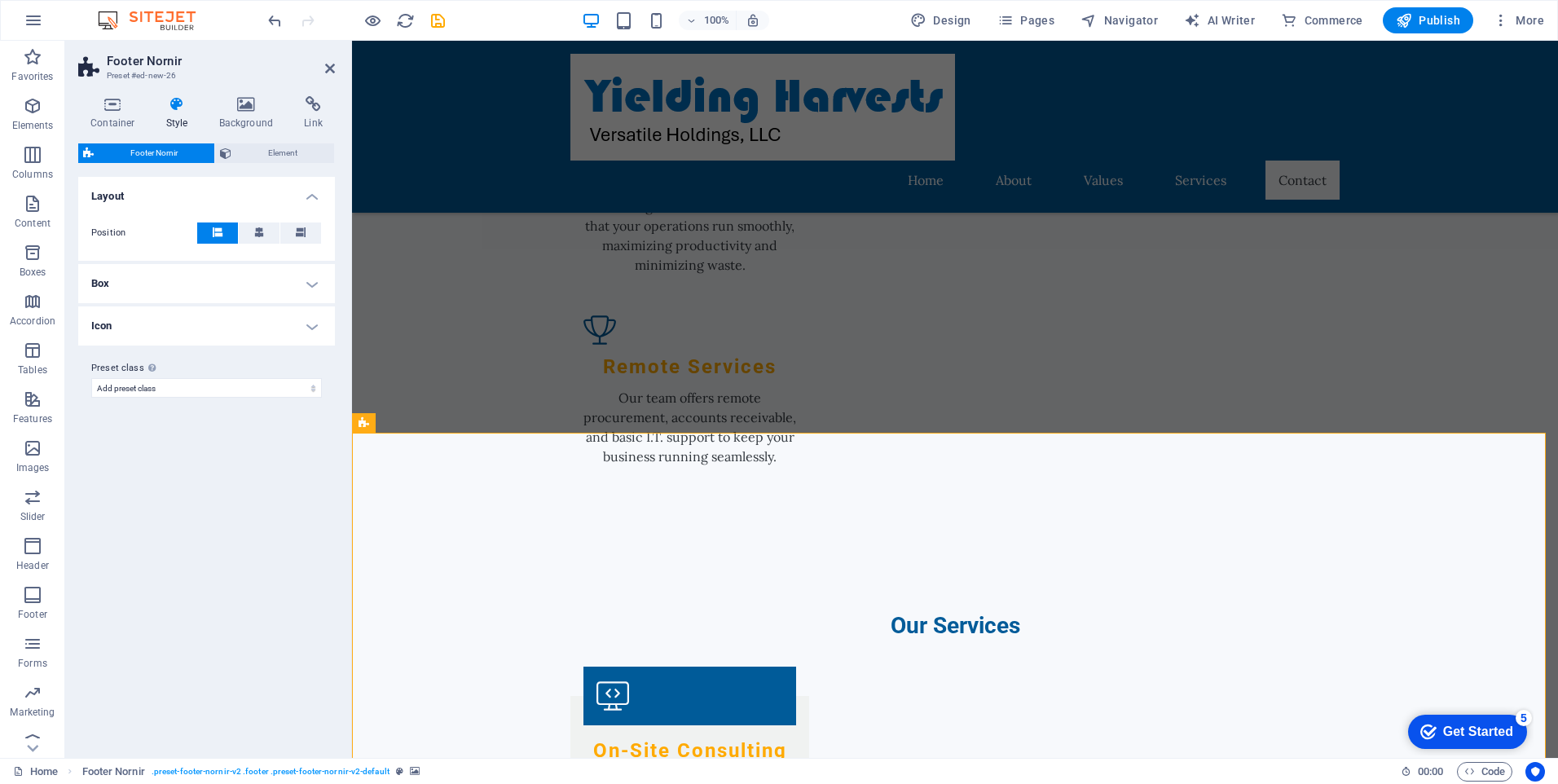
scroll to position [2204, 0]
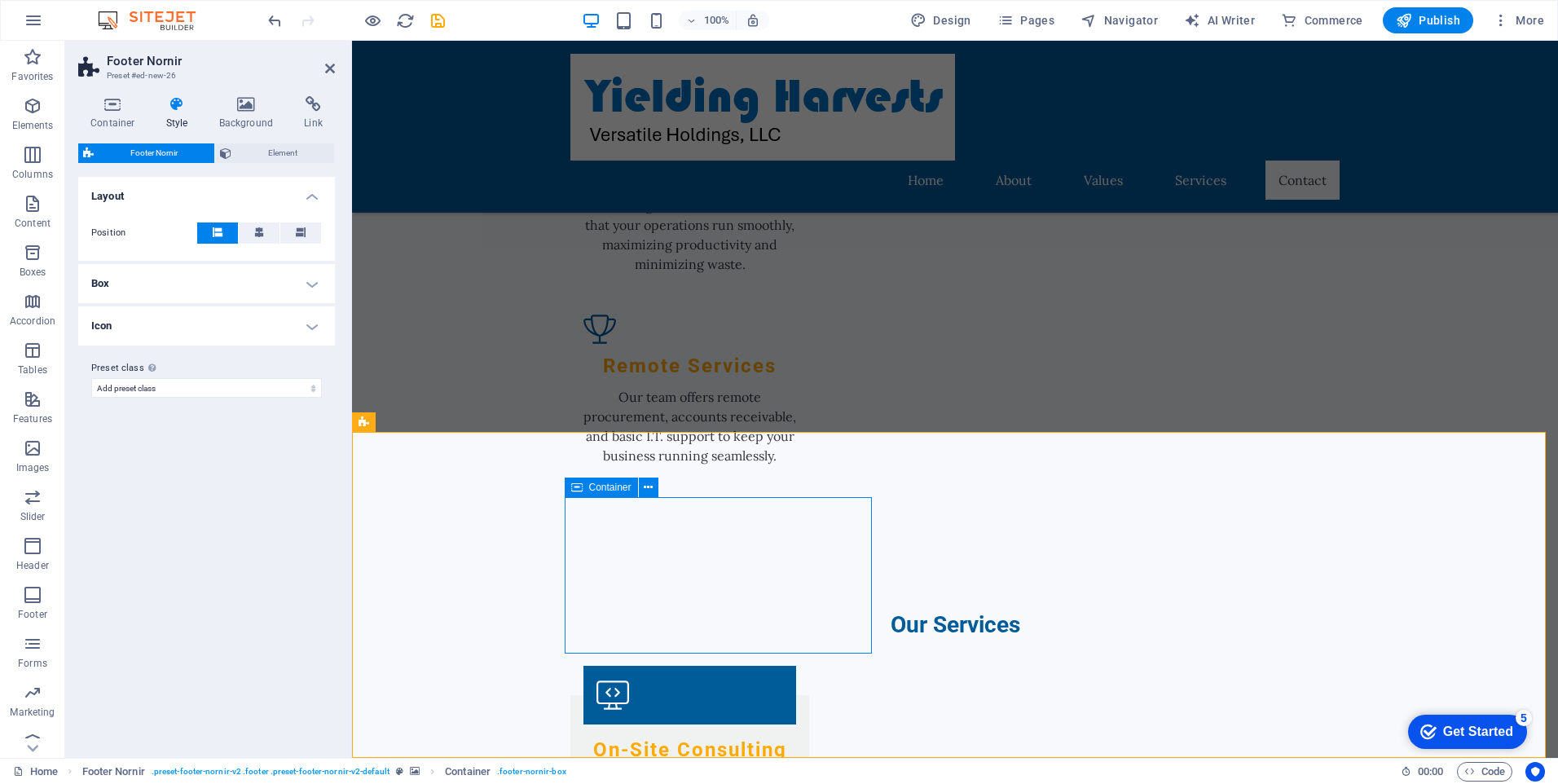
drag, startPoint x: 620, startPoint y: 575, endPoint x: 904, endPoint y: 574, distance: 284.0
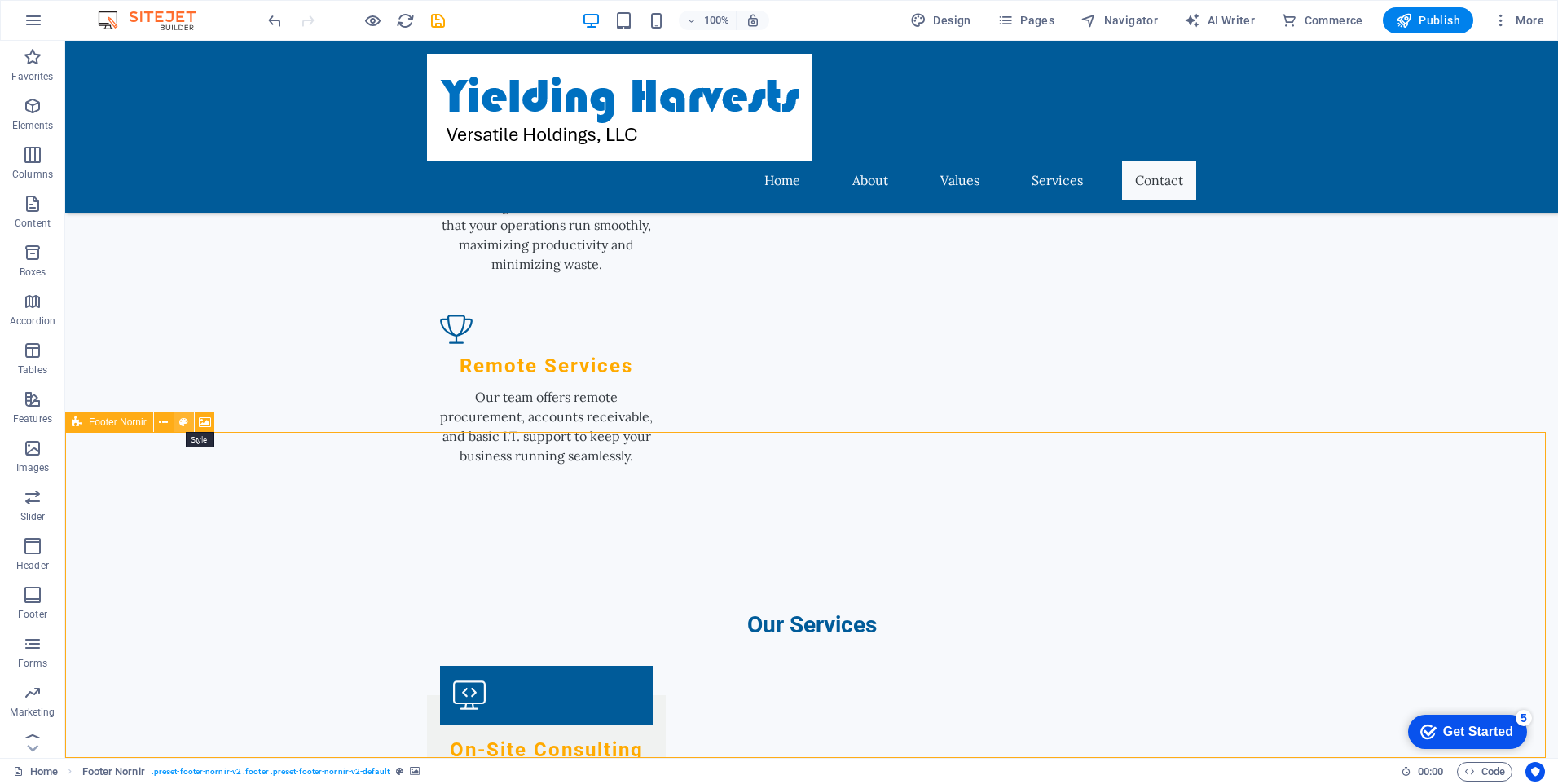
click at [183, 423] on icon at bounding box center [183, 422] width 9 height 17
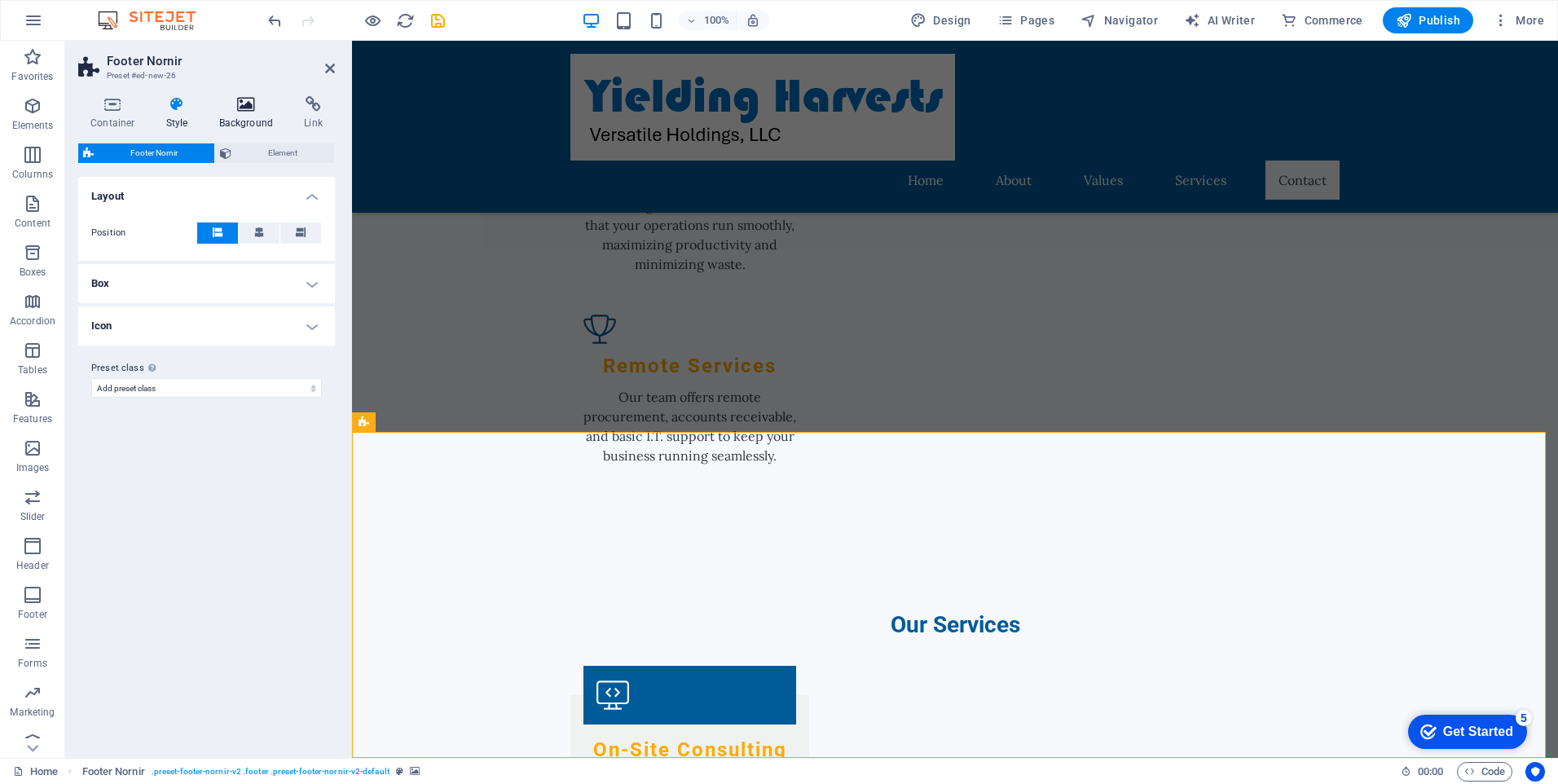
click at [252, 114] on h4 "Background" at bounding box center [249, 113] width 86 height 34
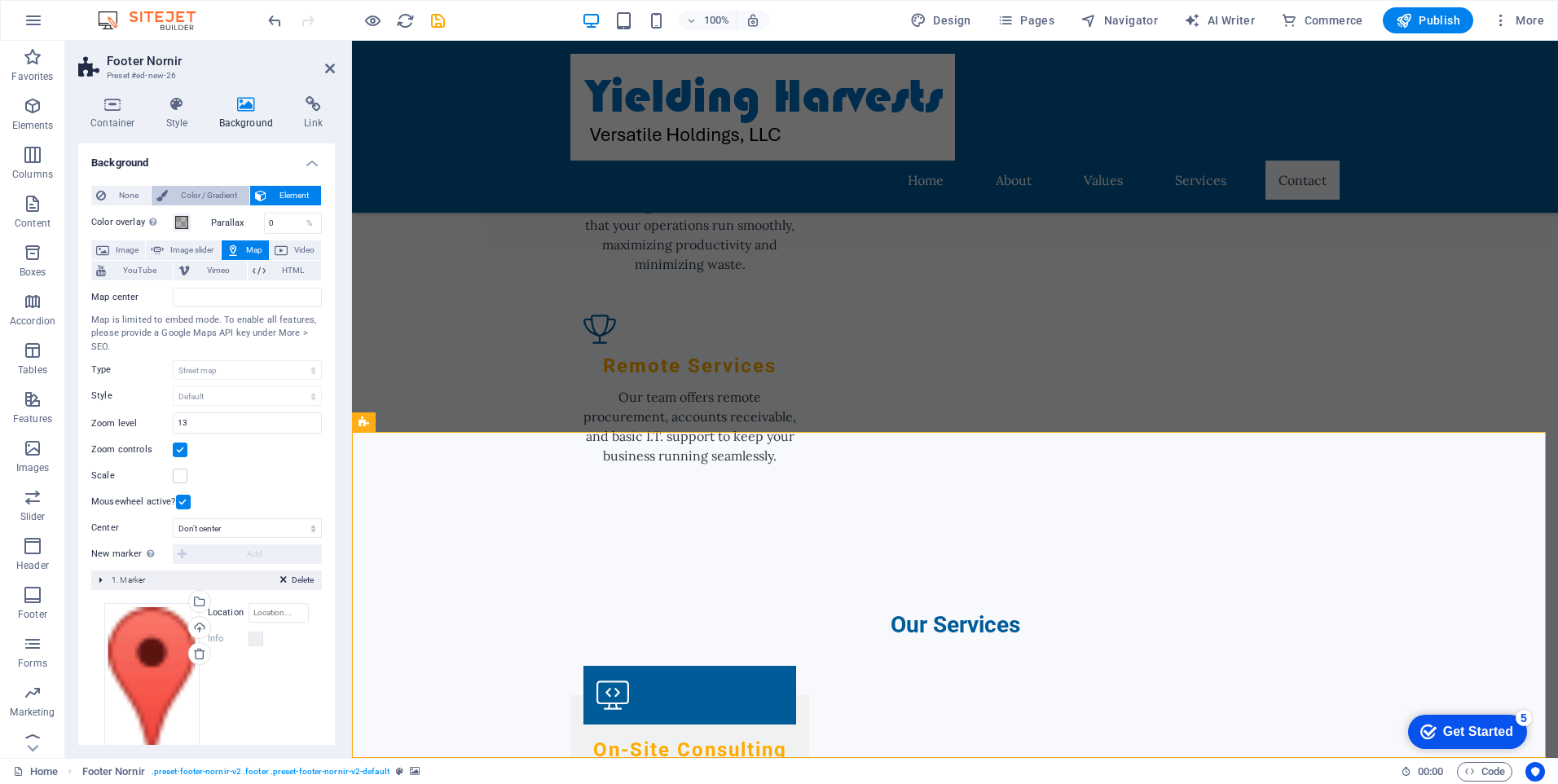
click at [204, 192] on span "Color / Gradient" at bounding box center [209, 196] width 72 height 20
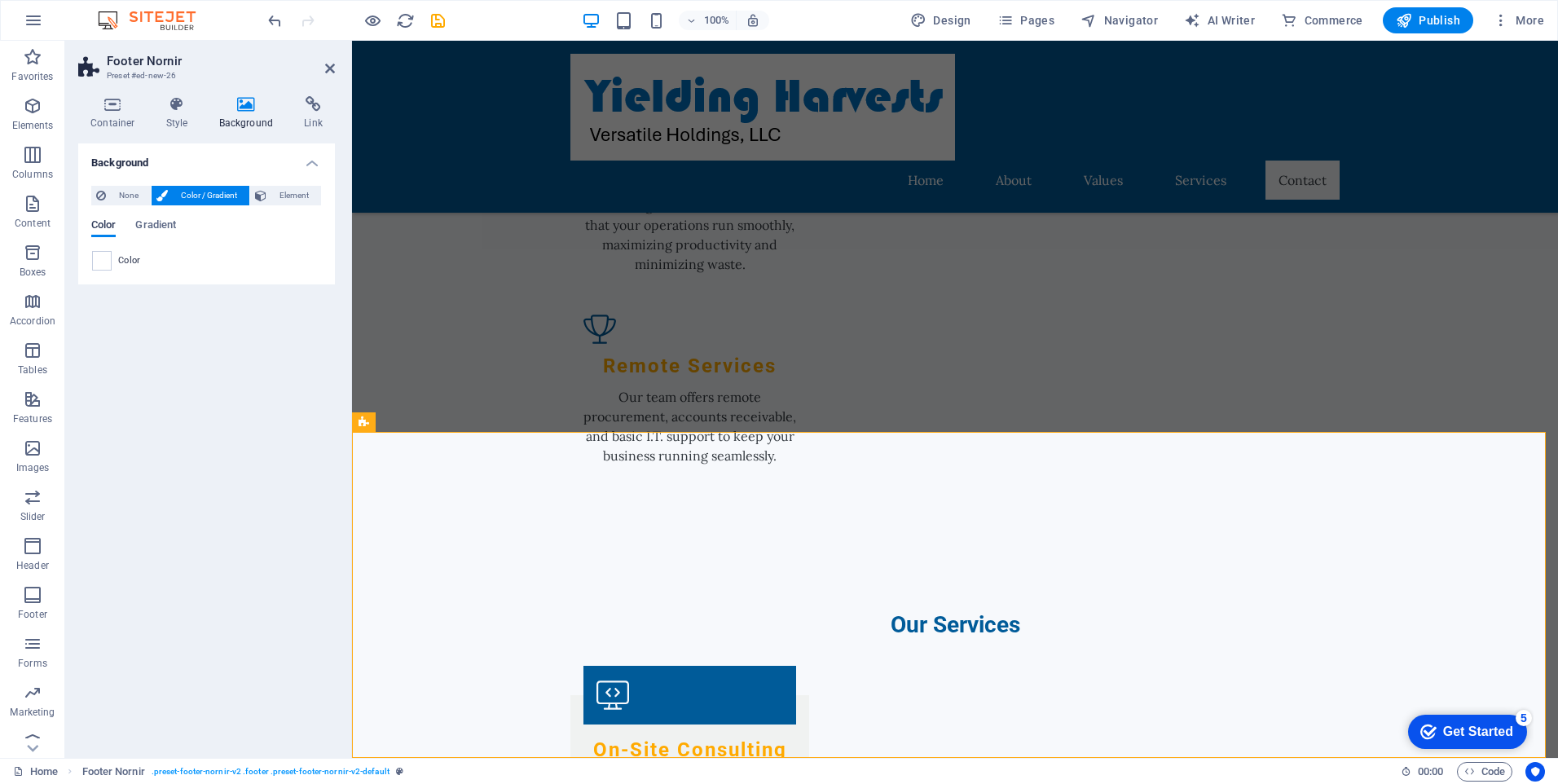
click at [110, 226] on span "Color" at bounding box center [104, 227] width 25 height 23
click at [121, 264] on span "Color" at bounding box center [129, 261] width 23 height 13
click at [104, 259] on span at bounding box center [101, 261] width 18 height 18
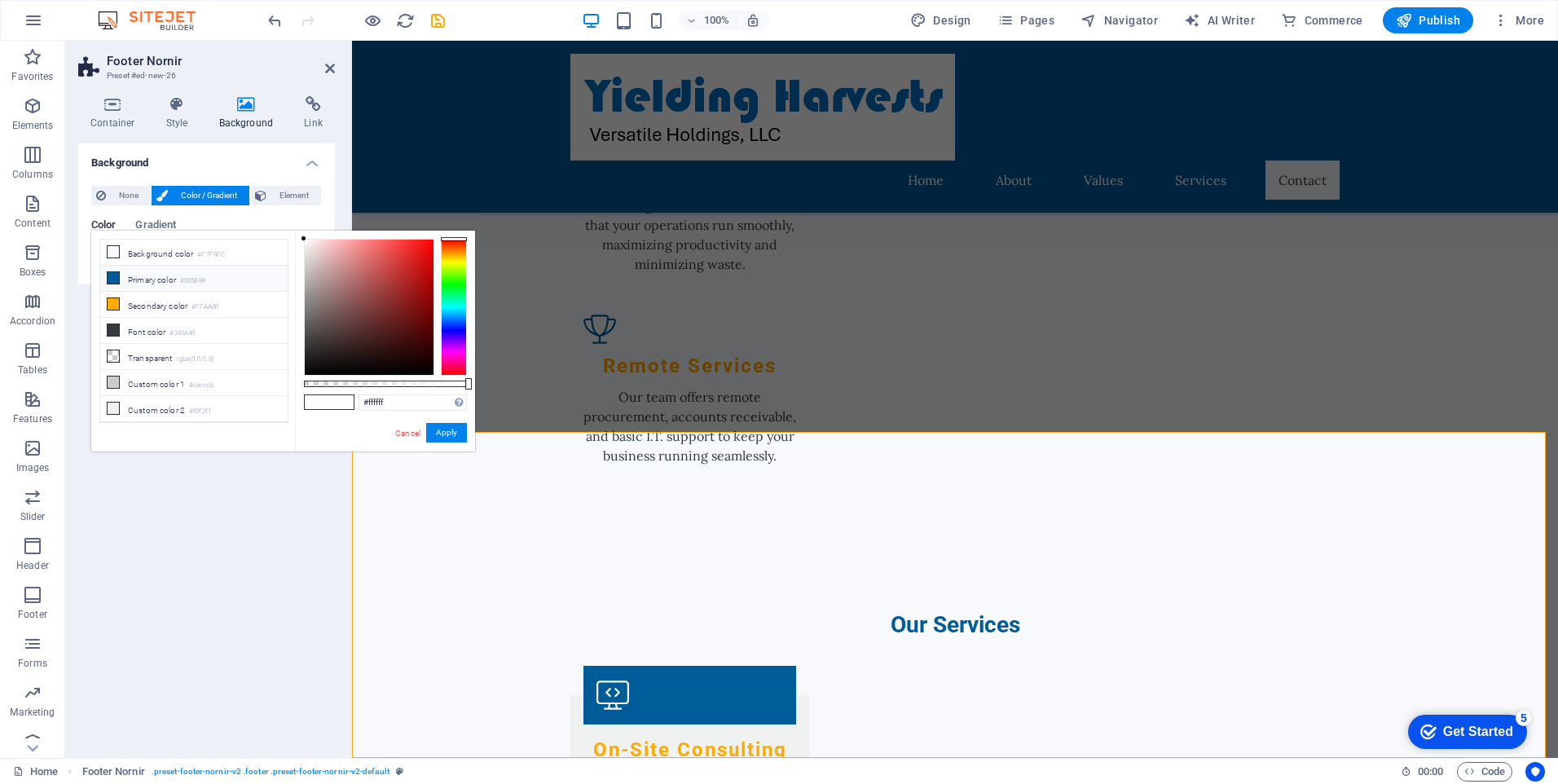
click at [213, 281] on li "Primary color #005B99" at bounding box center [194, 279] width 187 height 26
type input "#005b99"
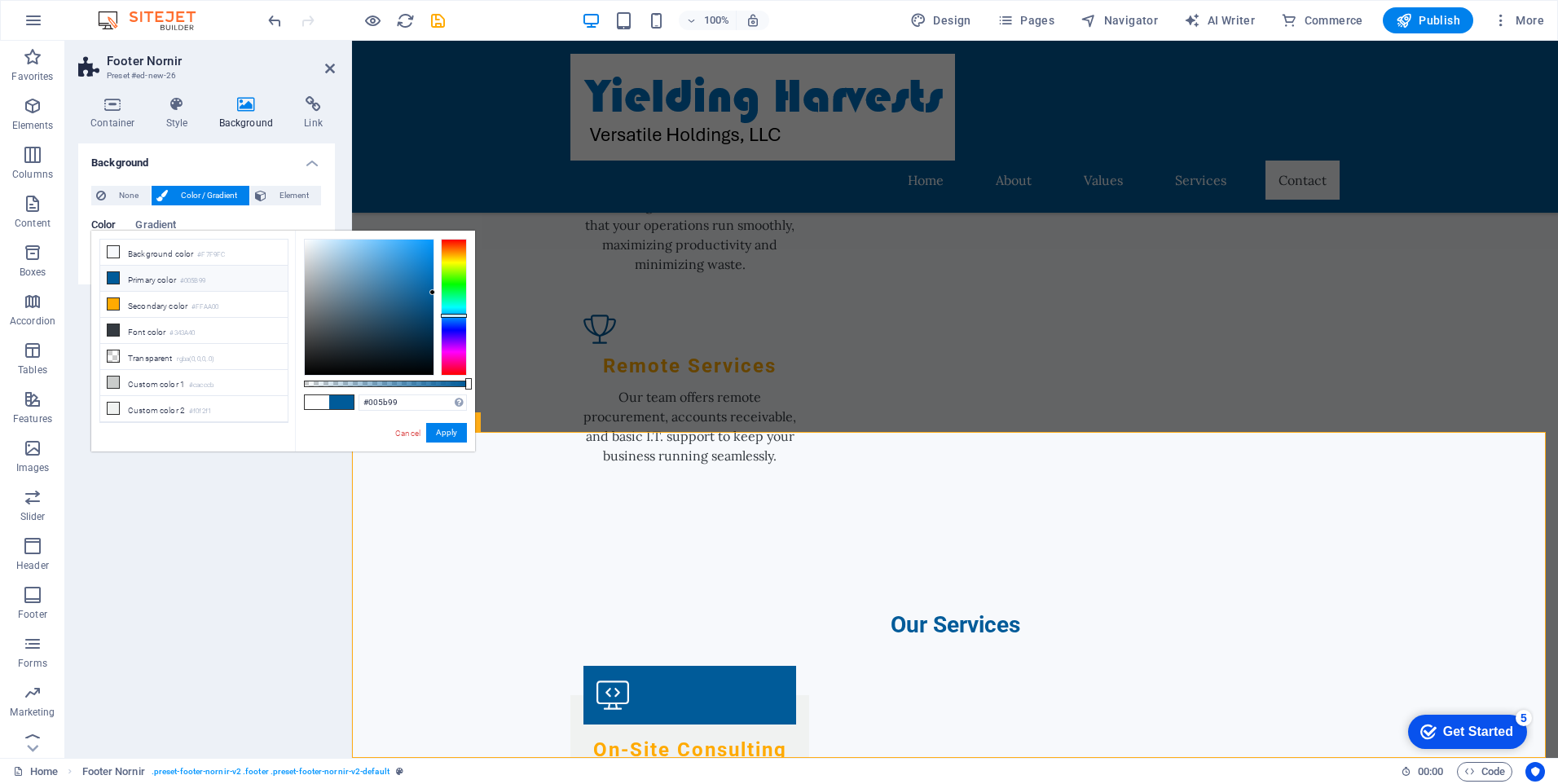
click at [443, 431] on button "Apply" at bounding box center [446, 433] width 41 height 20
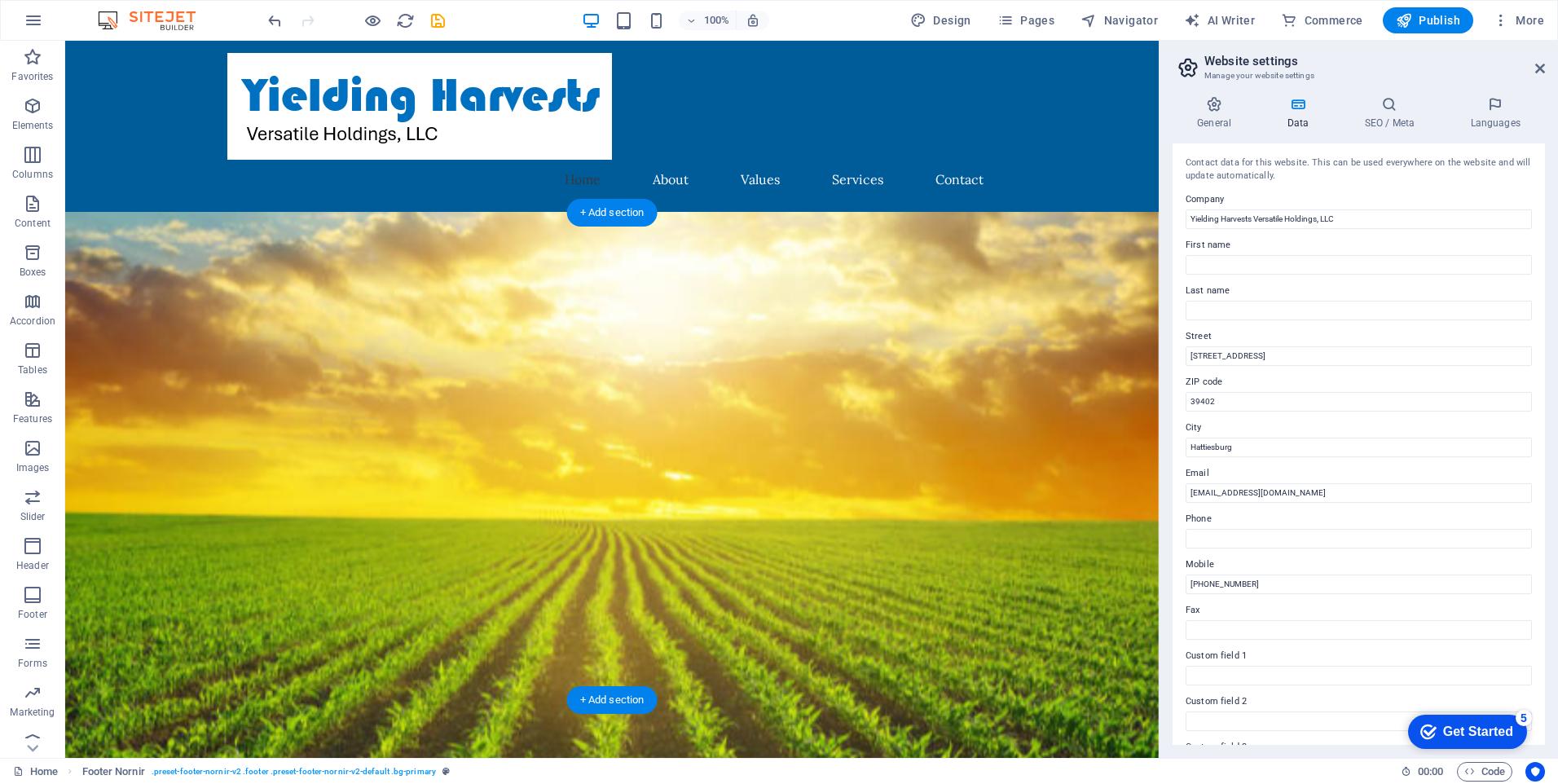
scroll to position [0, 0]
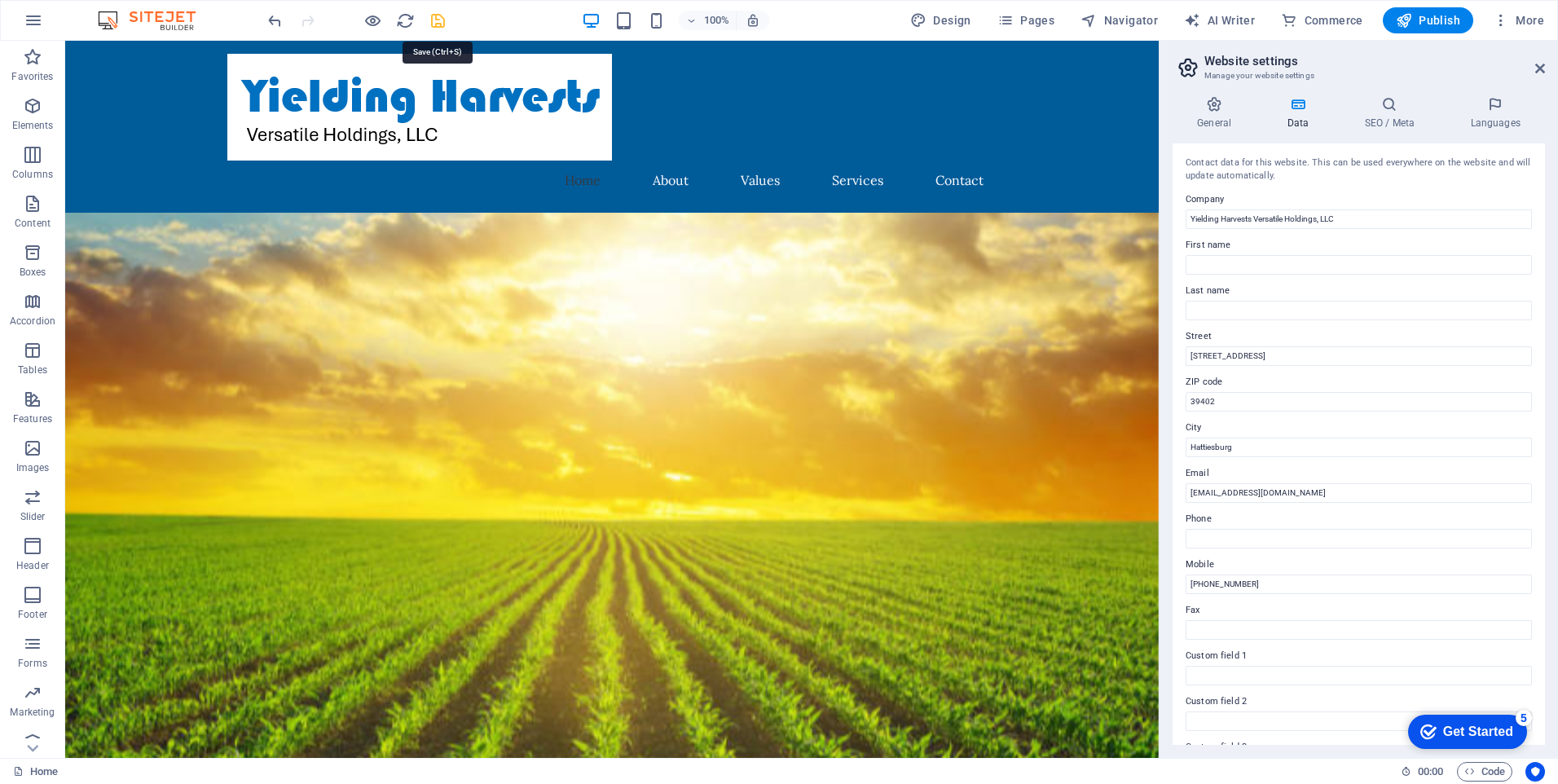
click at [438, 22] on icon "save" at bounding box center [438, 21] width 19 height 19
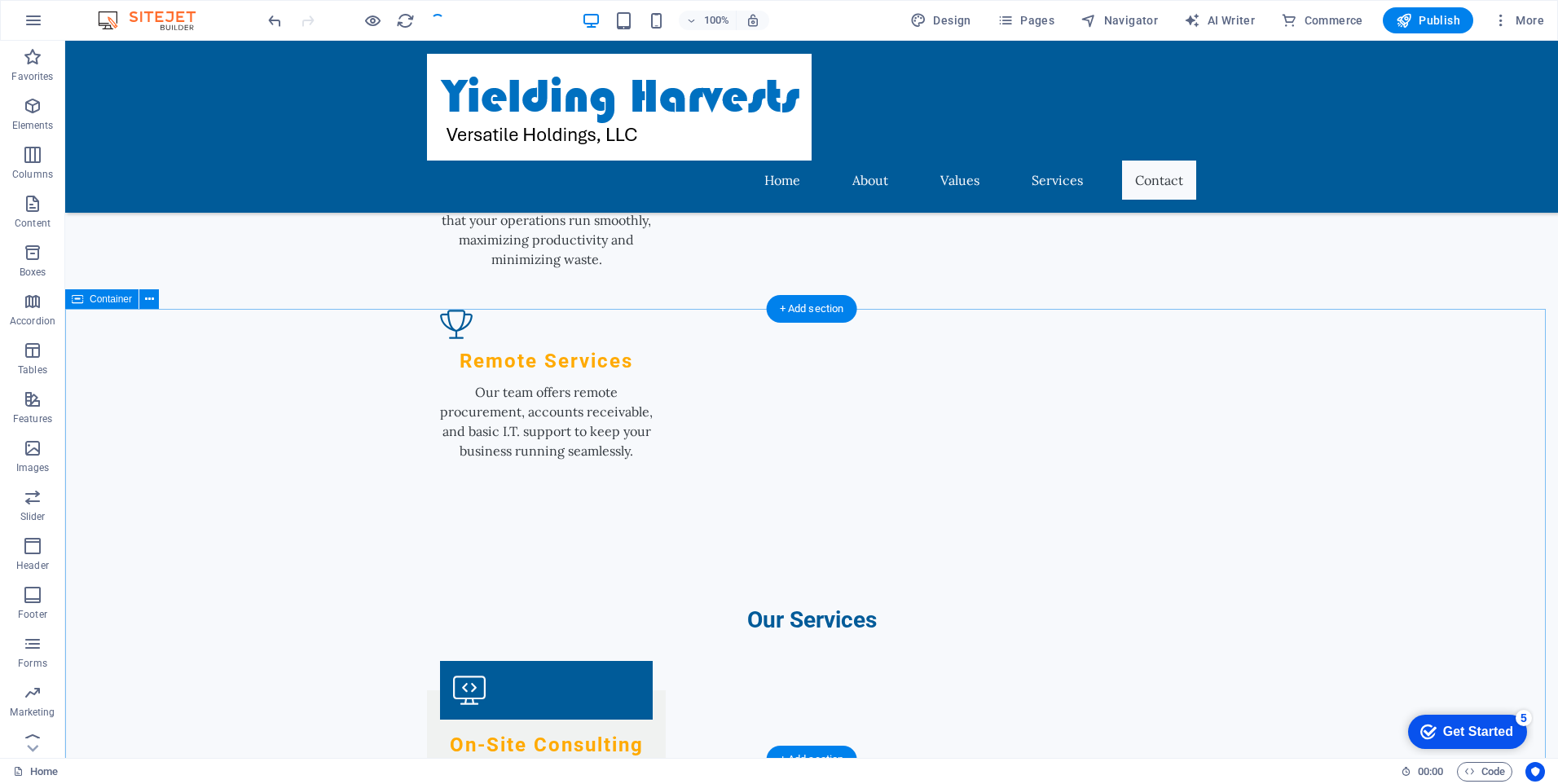
scroll to position [2200, 0]
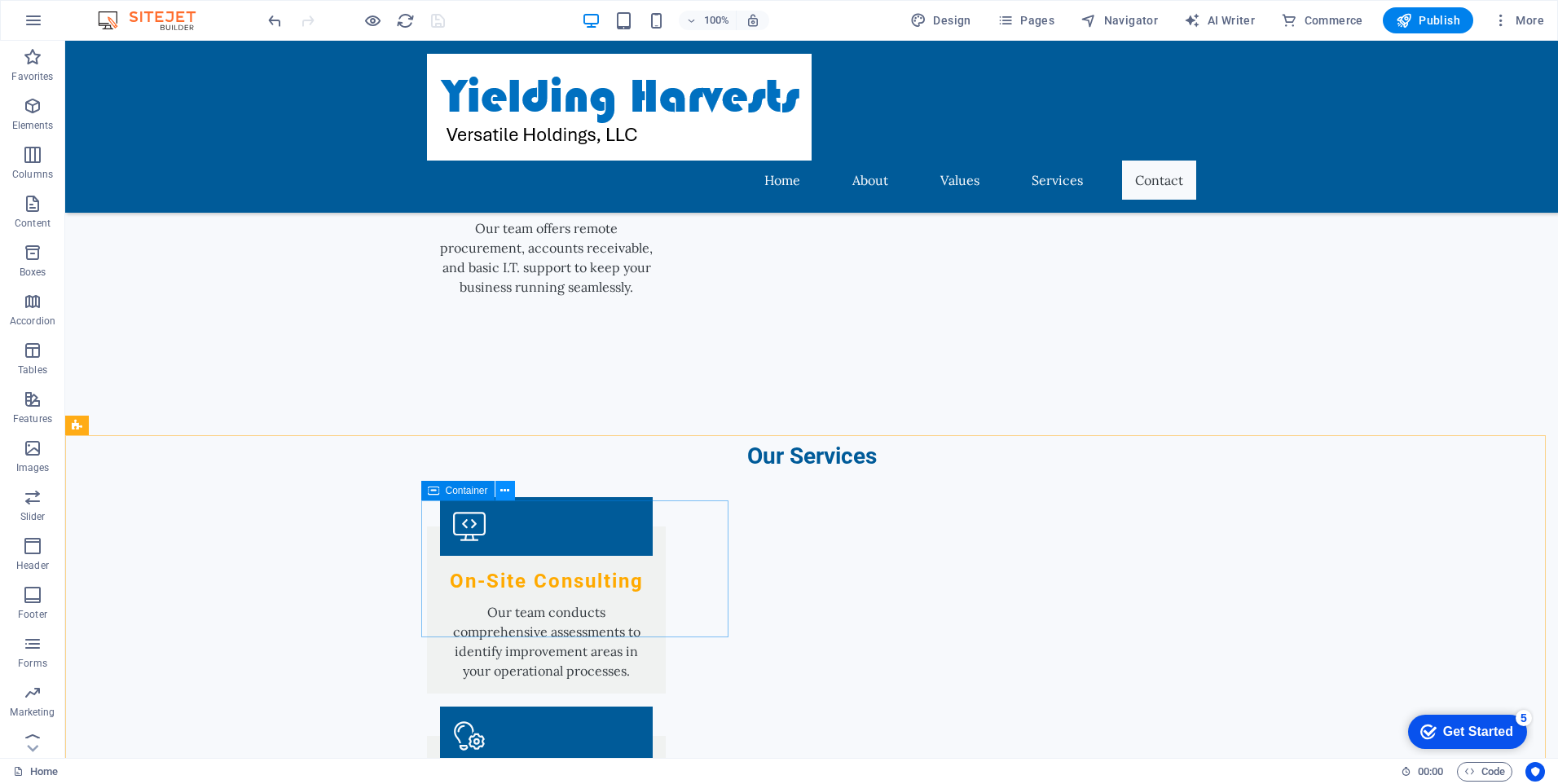
click at [508, 489] on icon at bounding box center [505, 491] width 9 height 17
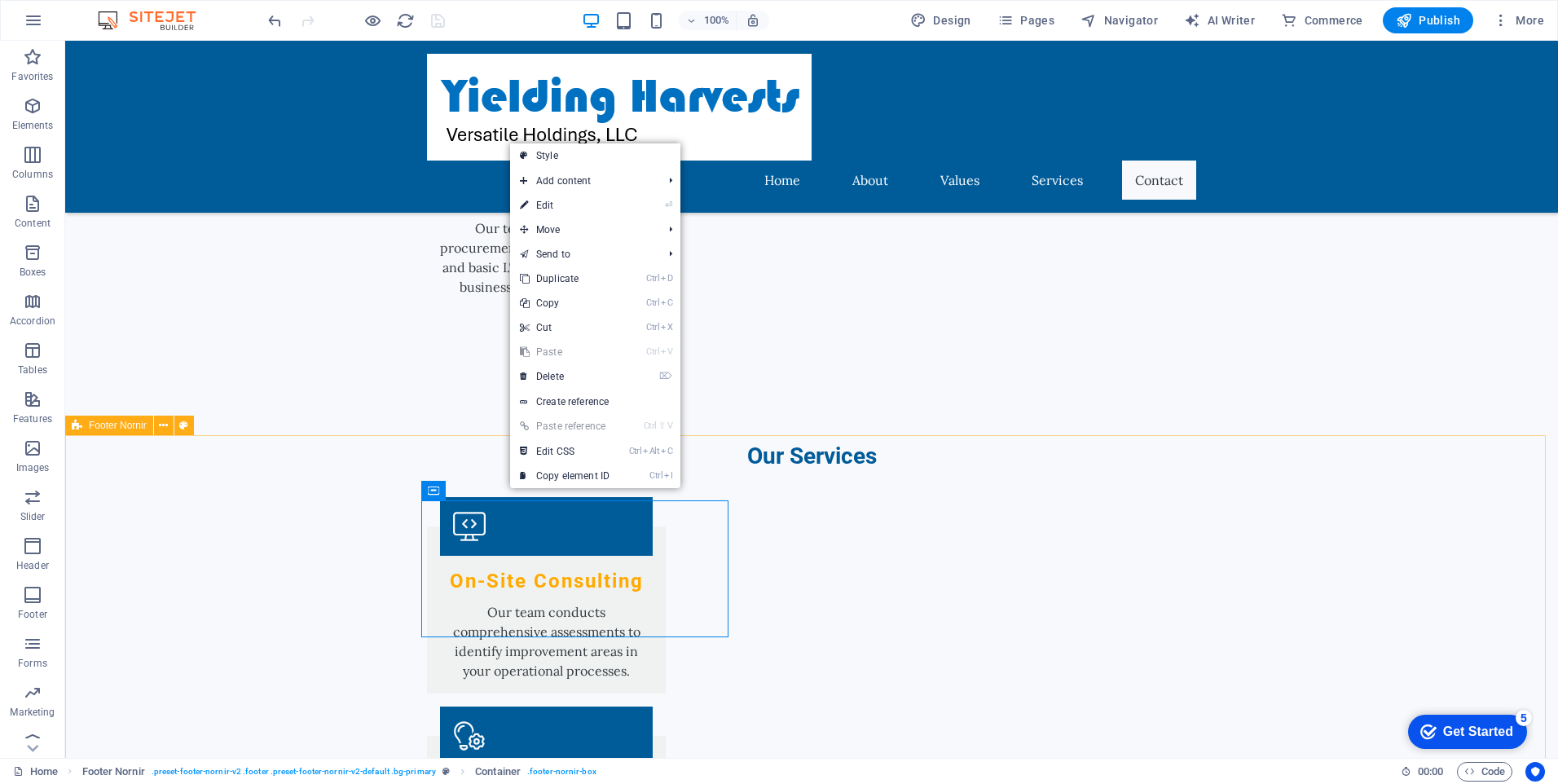
click at [114, 430] on span "Footer Nornir" at bounding box center [117, 425] width 58 height 9
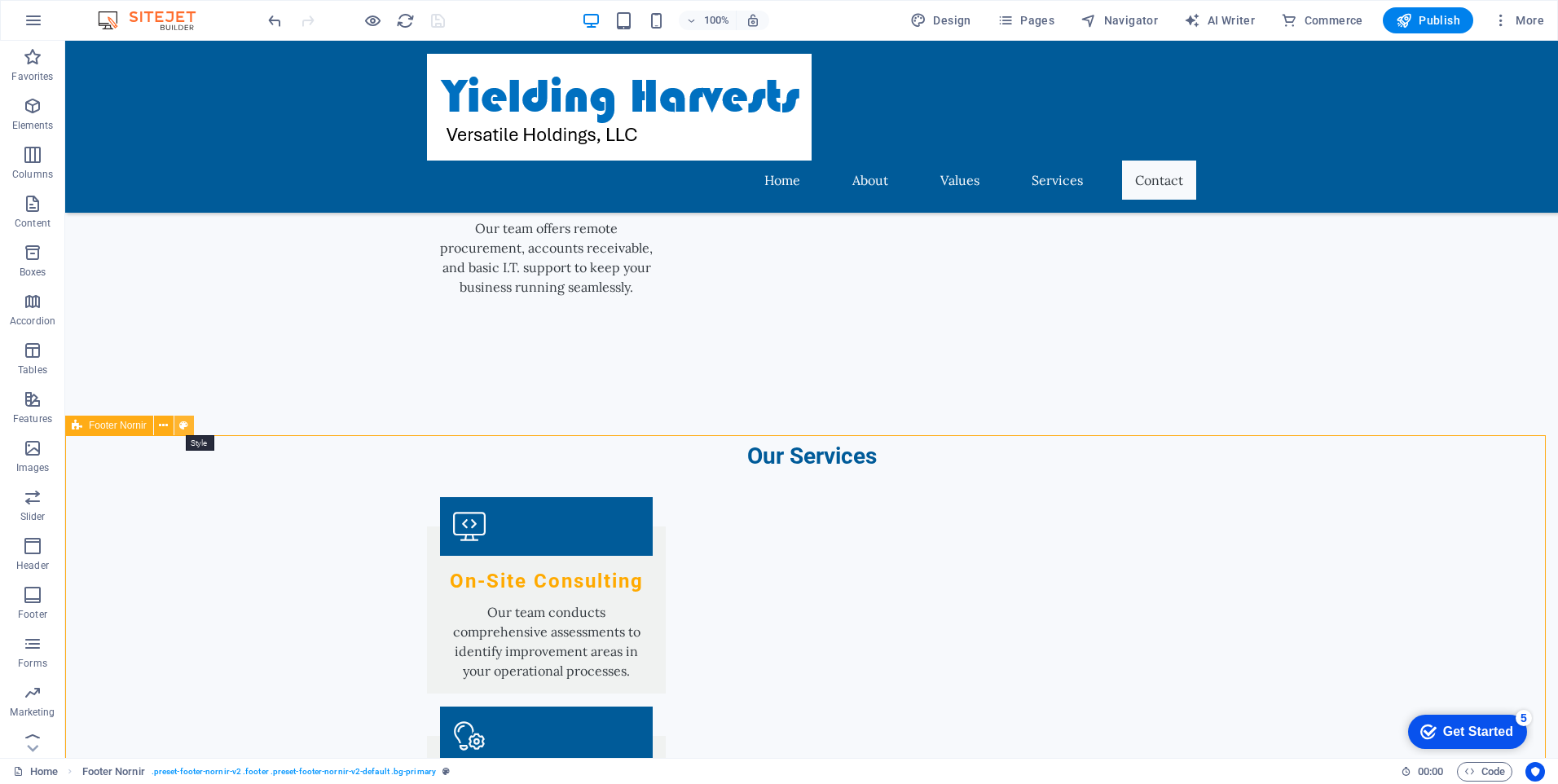
click at [187, 427] on icon at bounding box center [183, 426] width 9 height 17
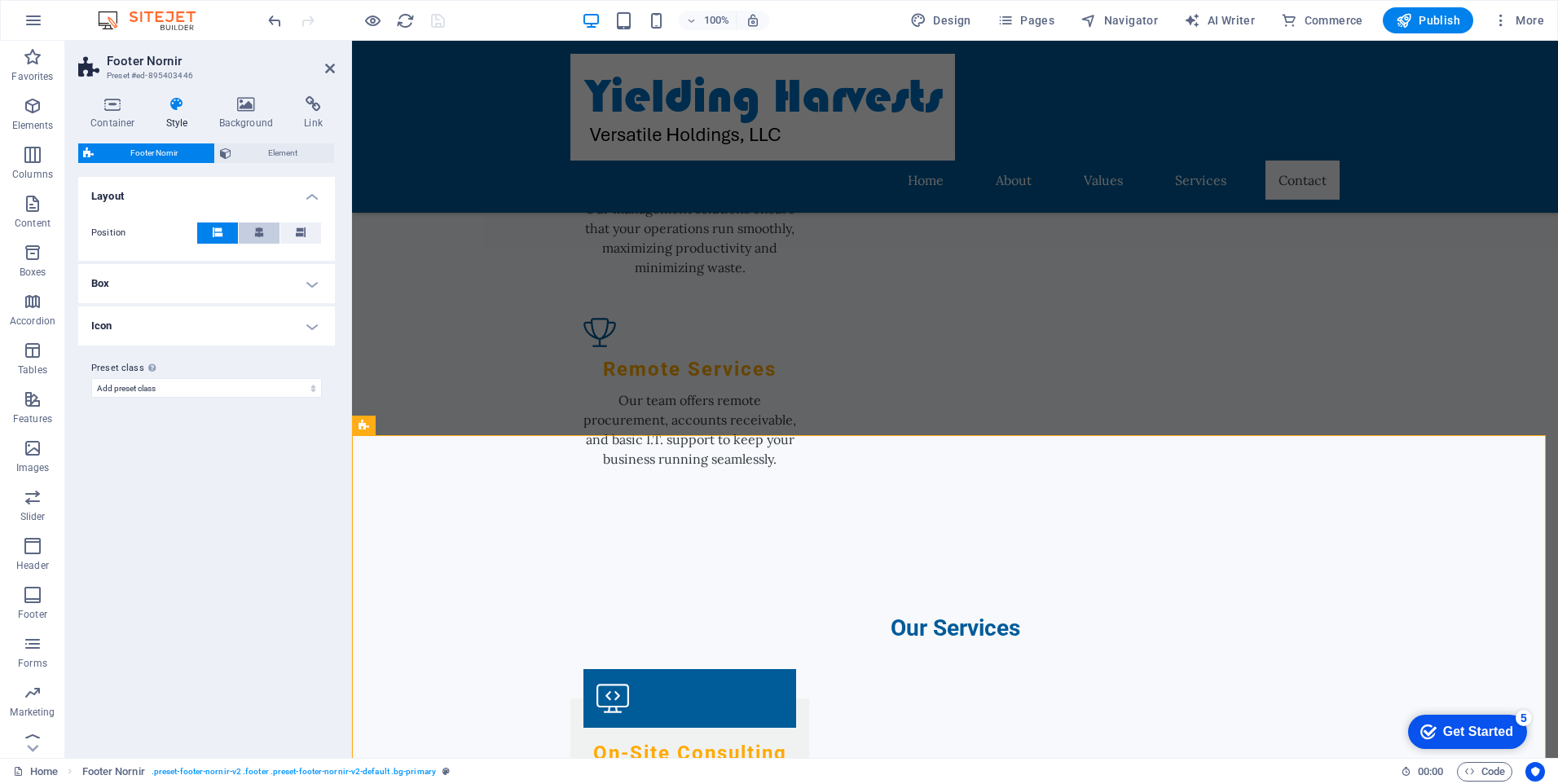
click at [251, 230] on button at bounding box center [259, 232] width 41 height 21
select select
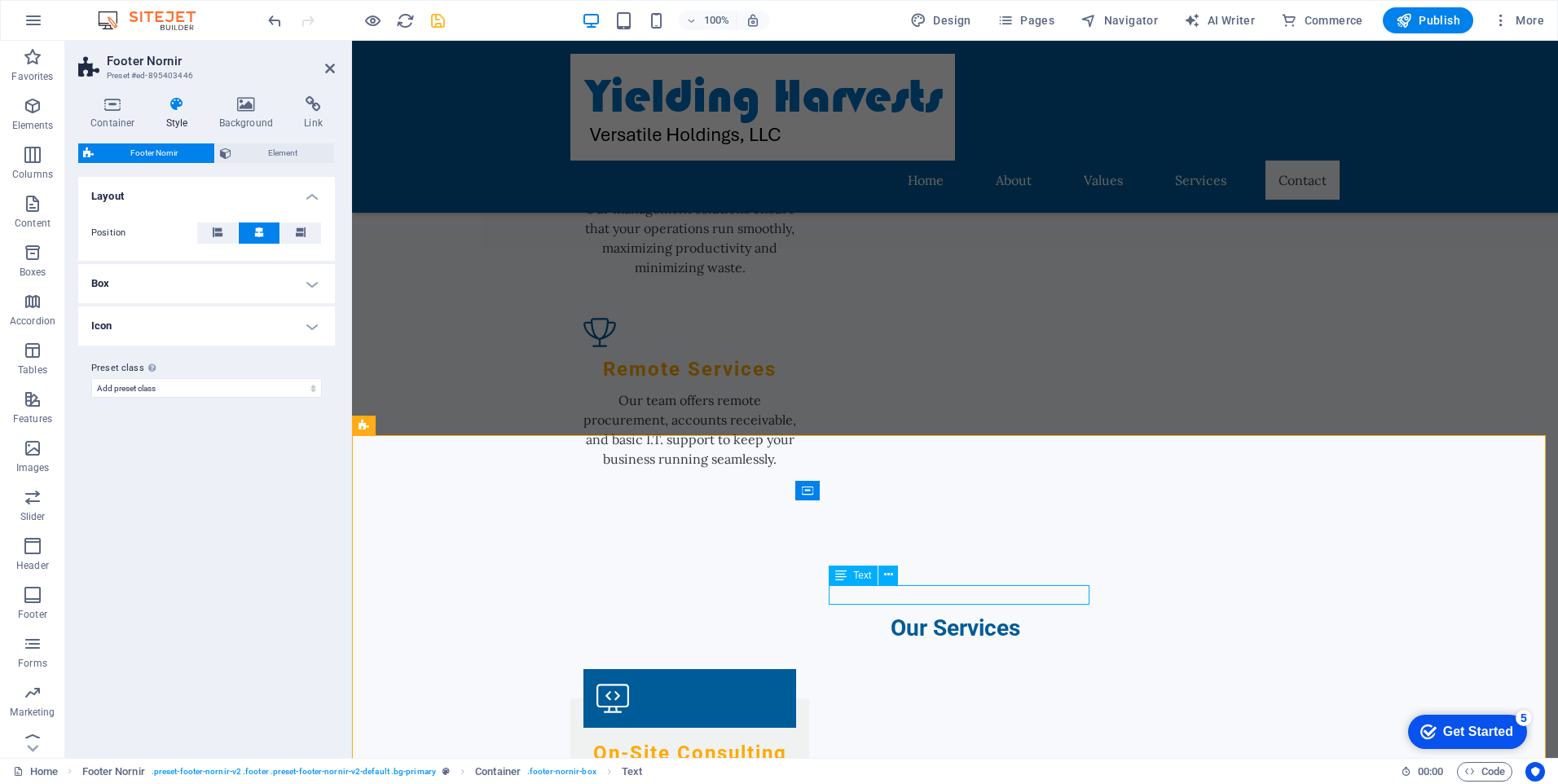
drag, startPoint x: 924, startPoint y: 601, endPoint x: 1218, endPoint y: 602, distance: 294.0
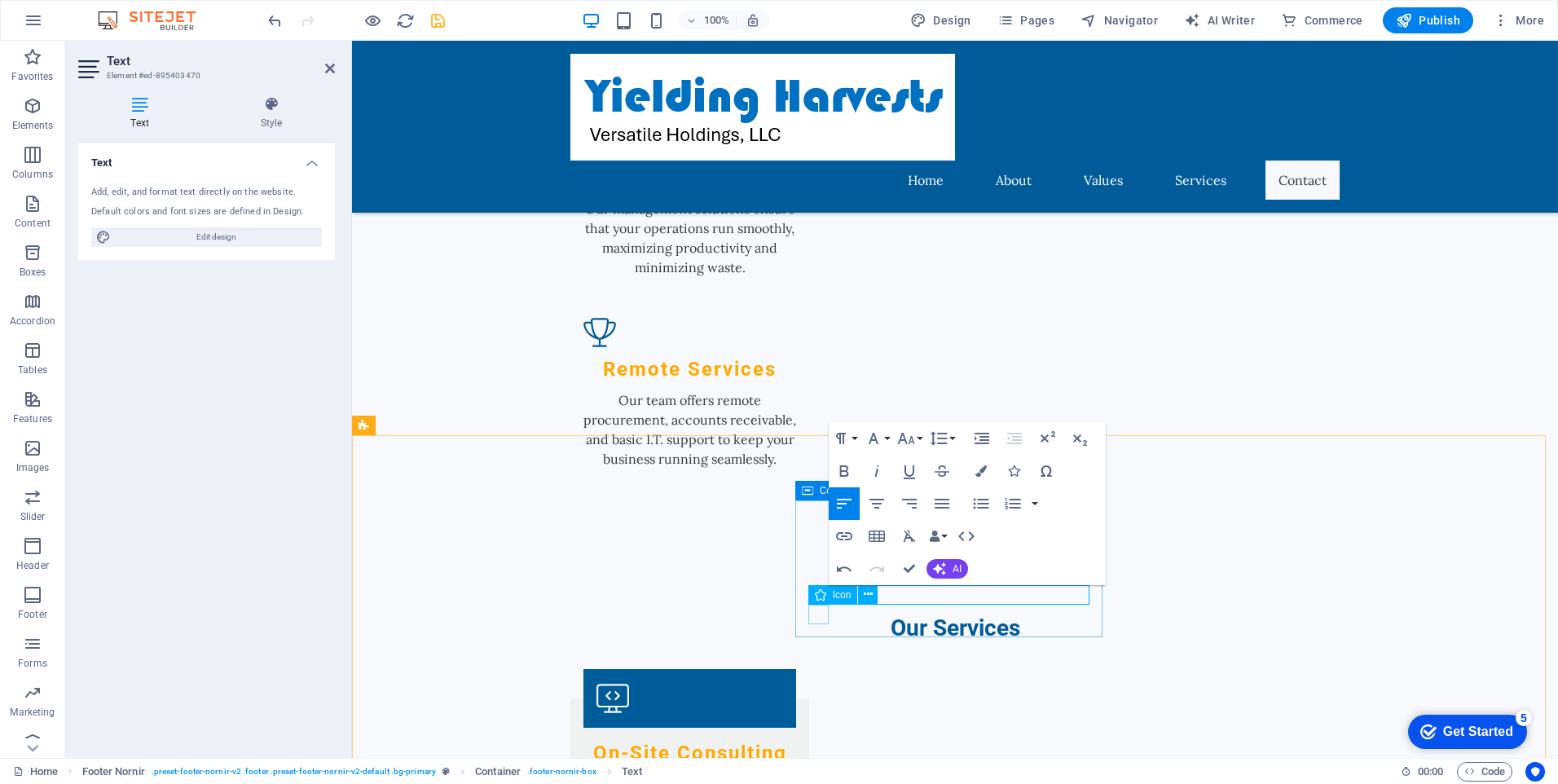
click at [840, 596] on span "Icon" at bounding box center [843, 595] width 19 height 9
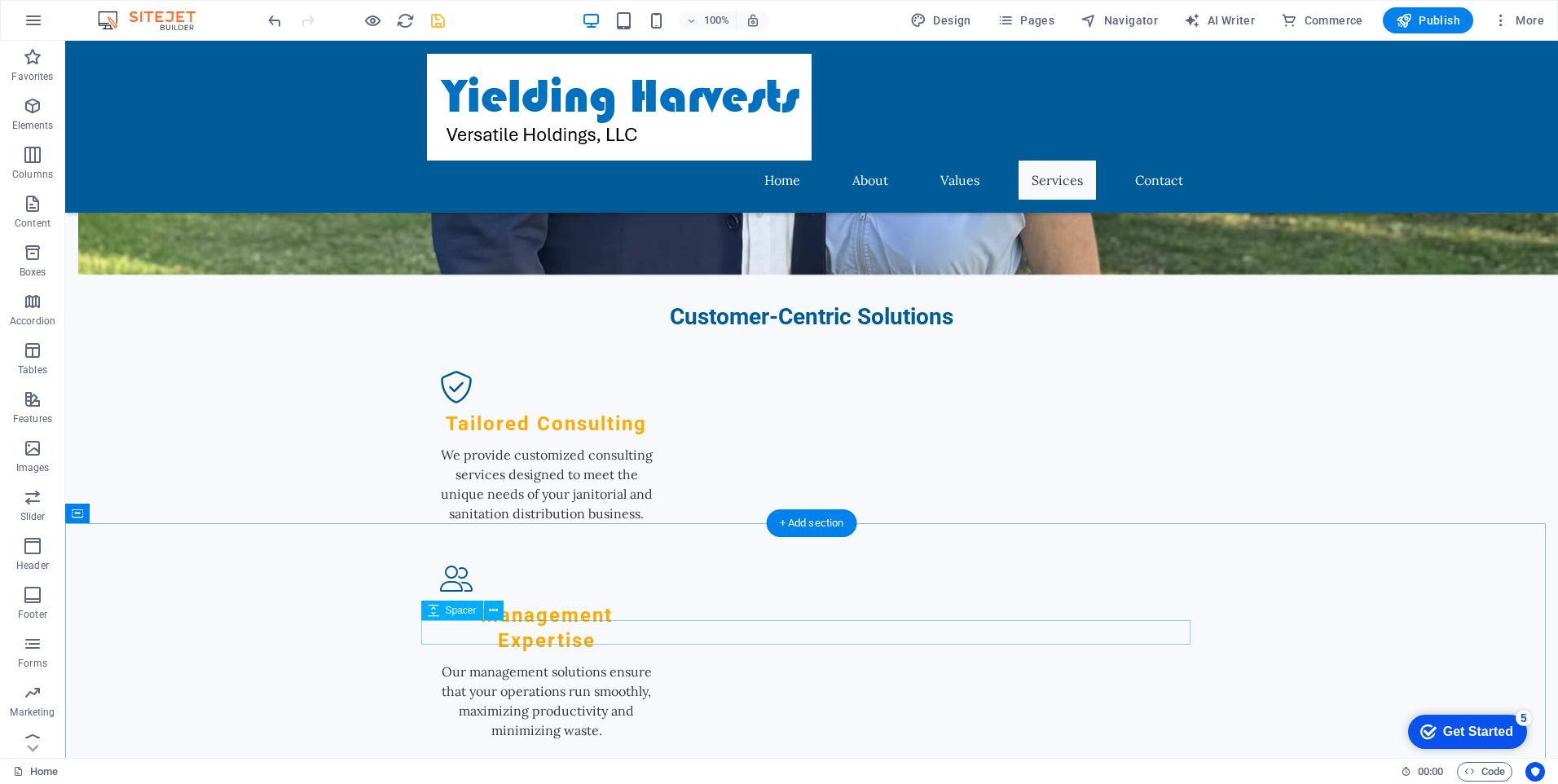
scroll to position [1877, 0]
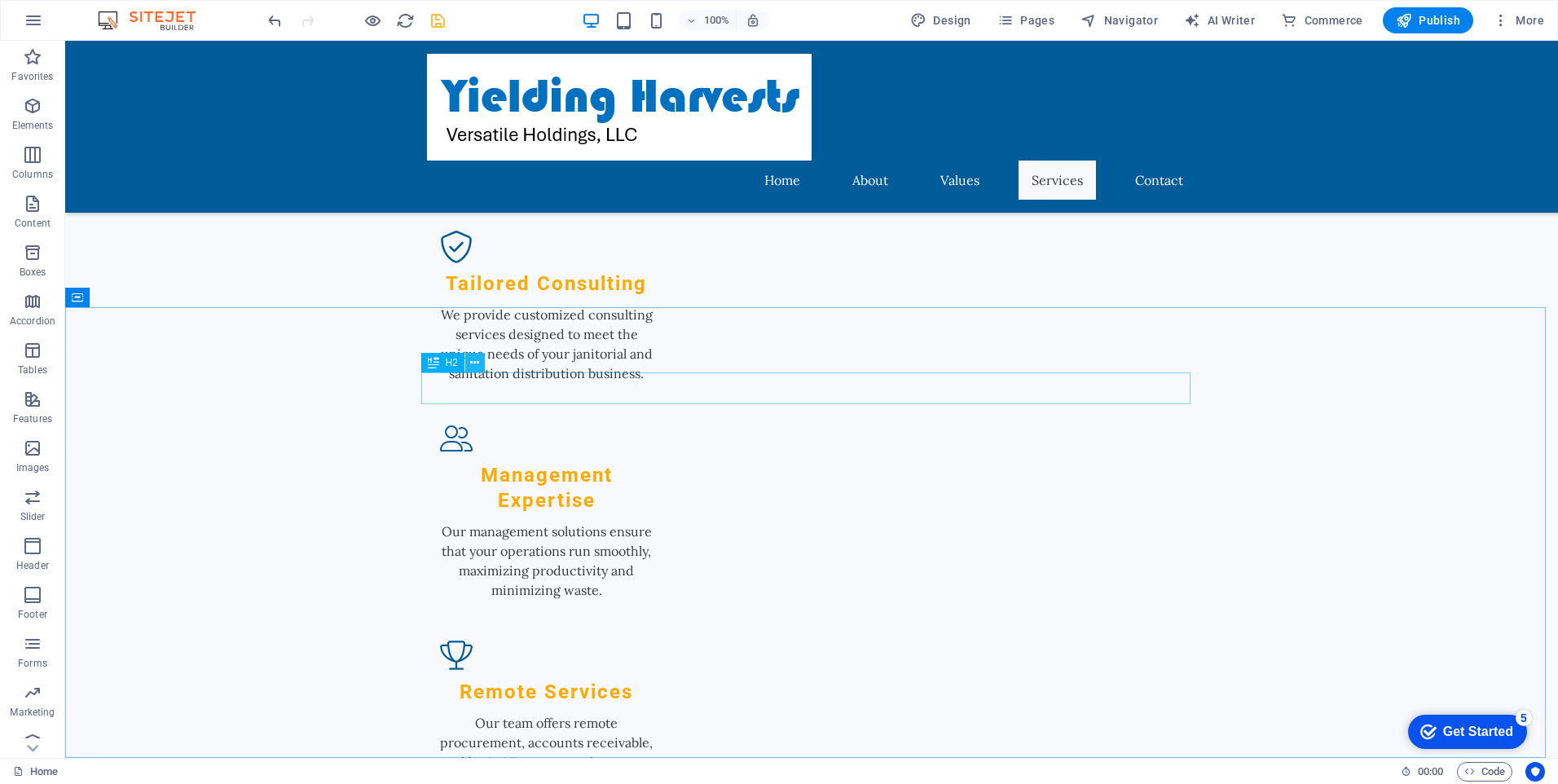
click at [480, 357] on button at bounding box center [475, 363] width 20 height 20
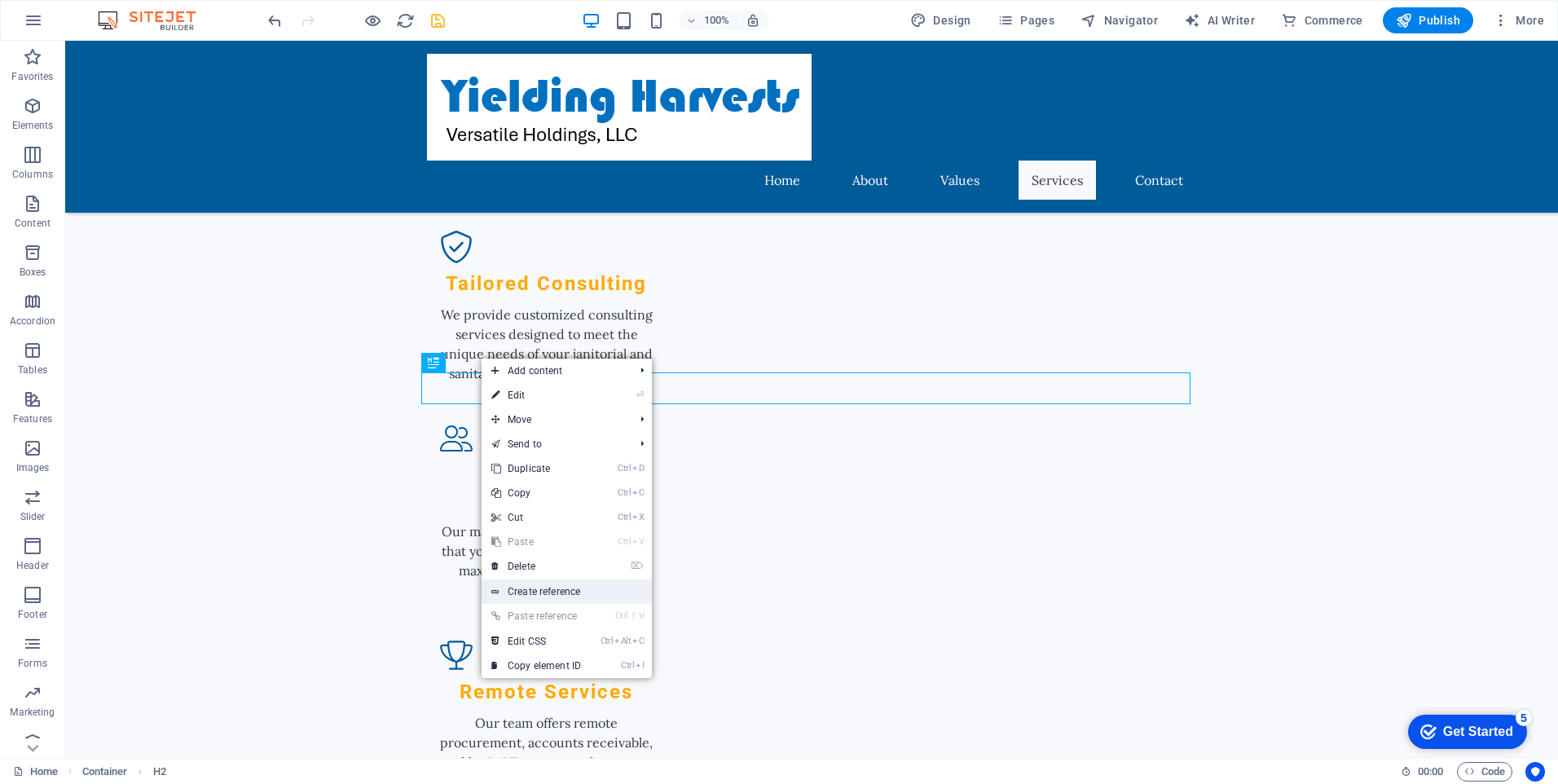
click at [549, 587] on link "Create reference" at bounding box center [567, 591] width 170 height 25
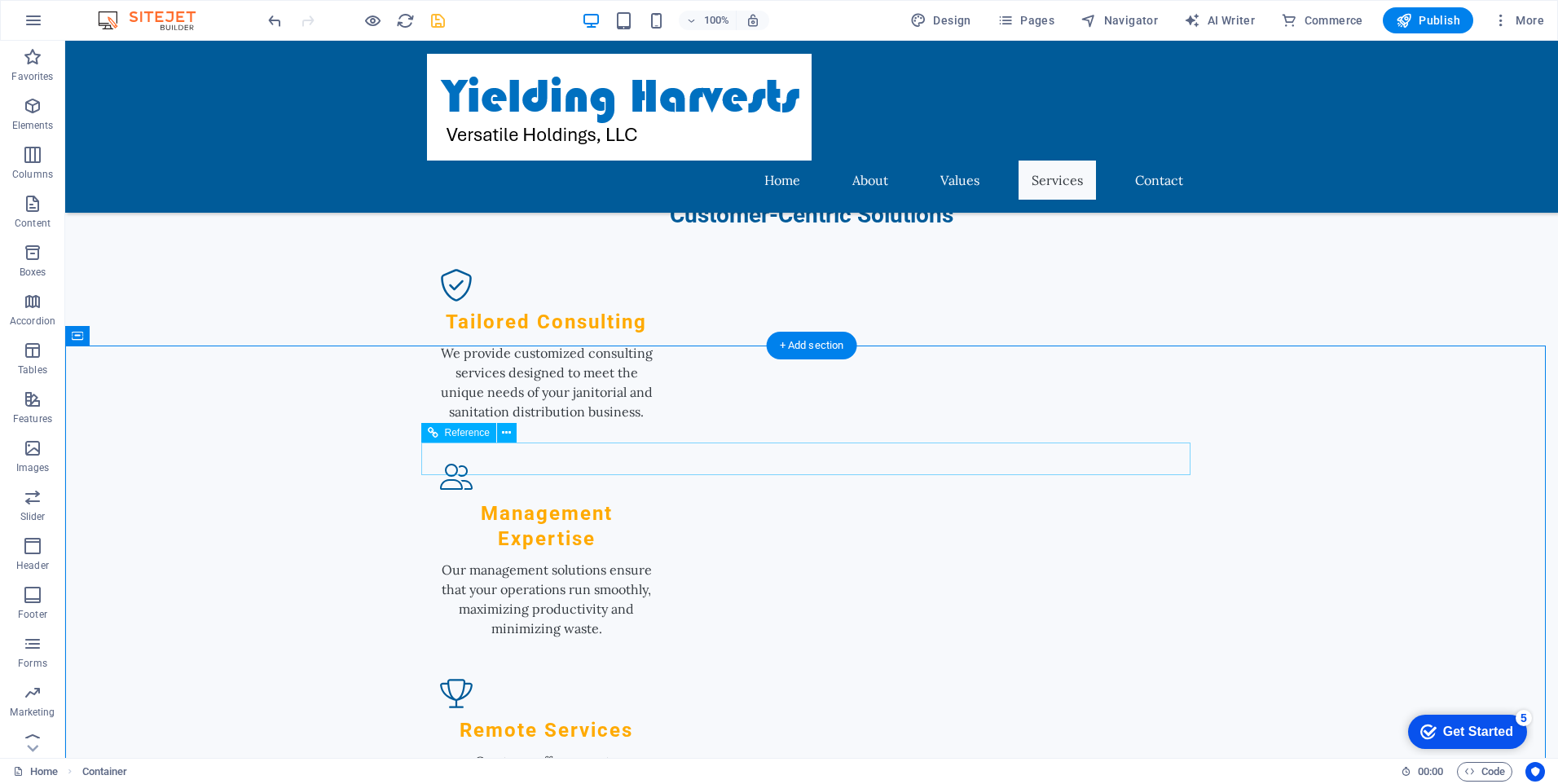
scroll to position [1747, 0]
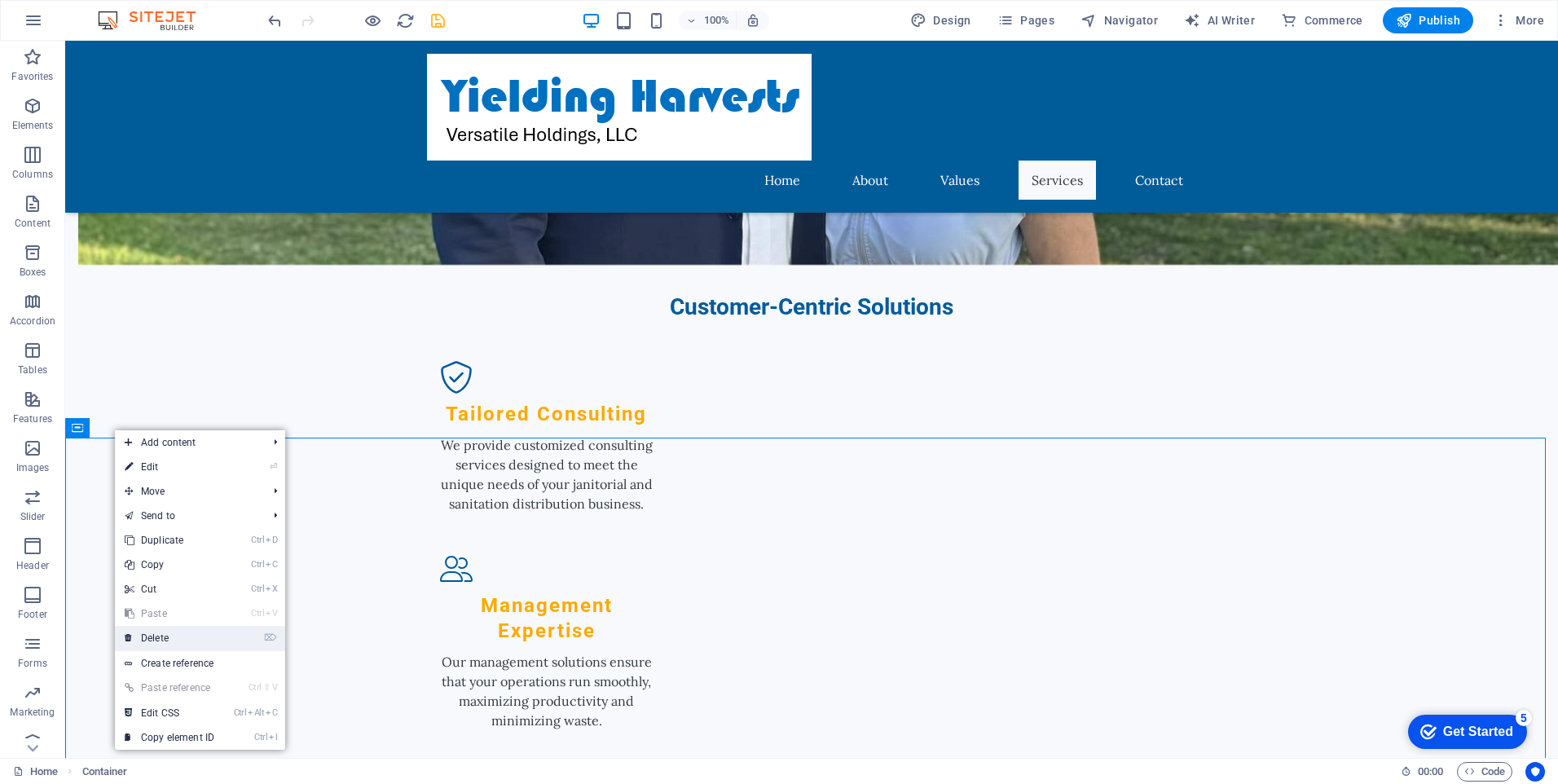
click at [175, 638] on link "⌦ Delete" at bounding box center [170, 638] width 110 height 25
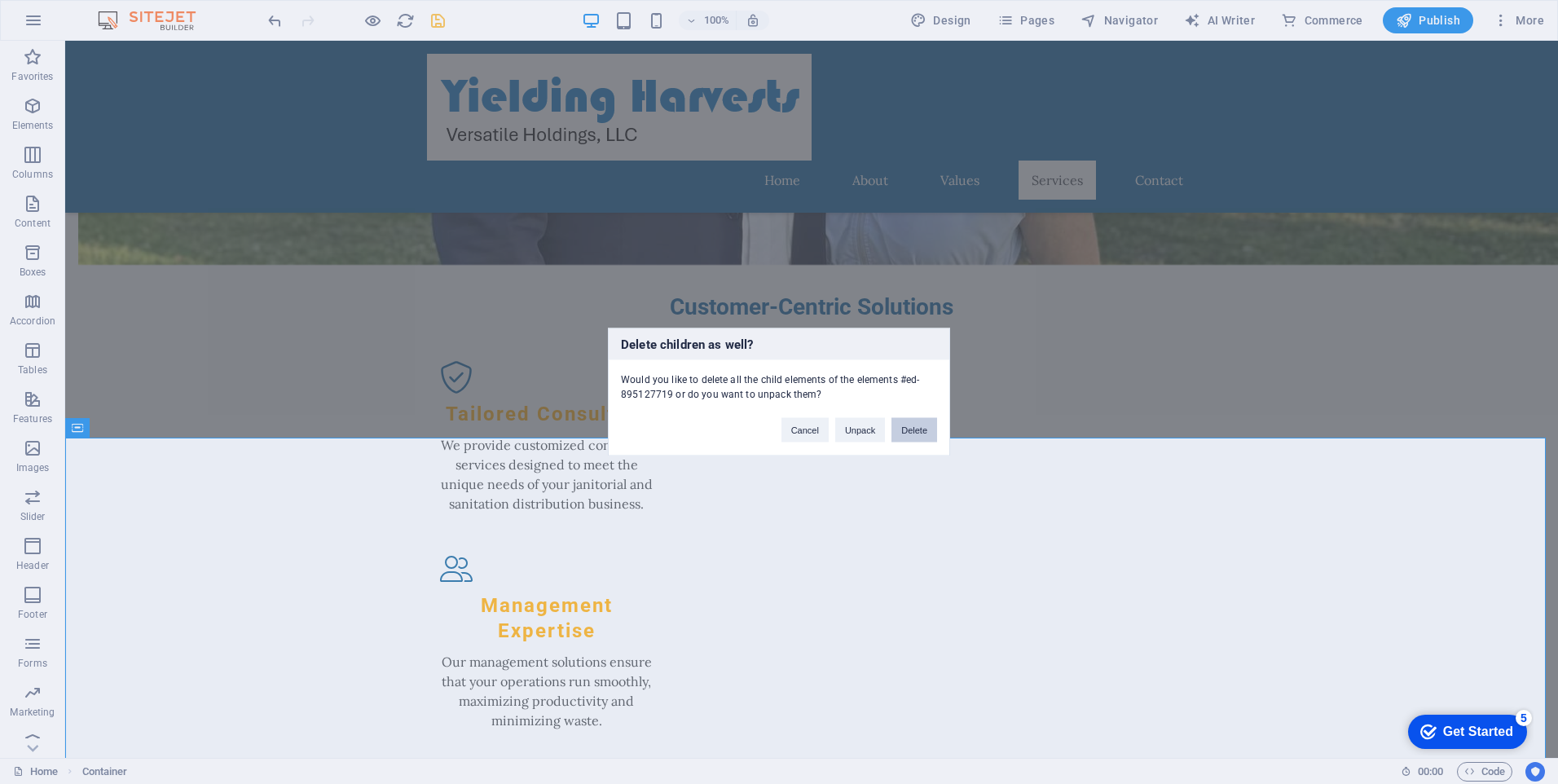
click at [911, 427] on button "Delete" at bounding box center [915, 431] width 45 height 25
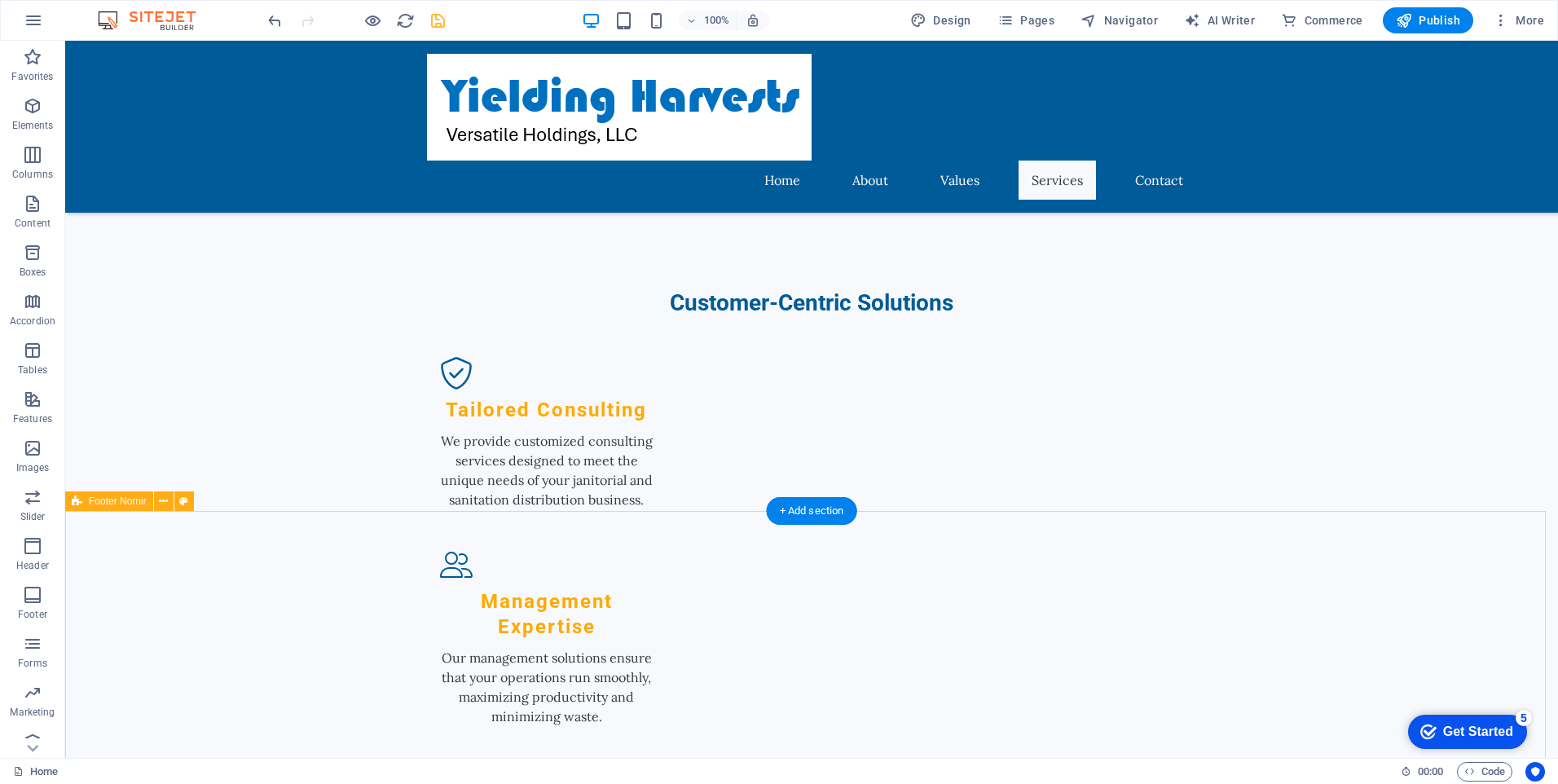
scroll to position [1753, 0]
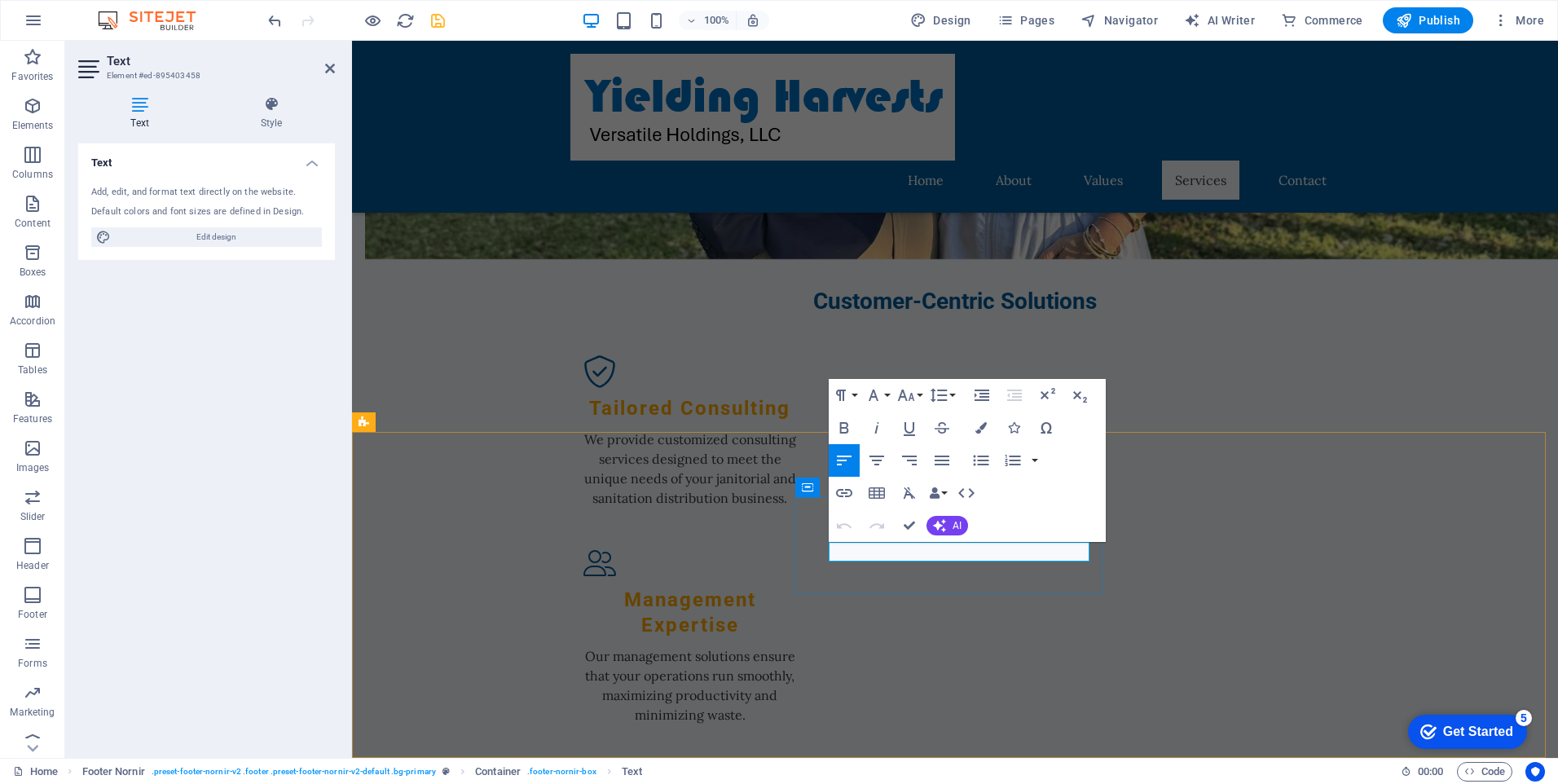
drag, startPoint x: 935, startPoint y: 552, endPoint x: 970, endPoint y: 551, distance: 35.0
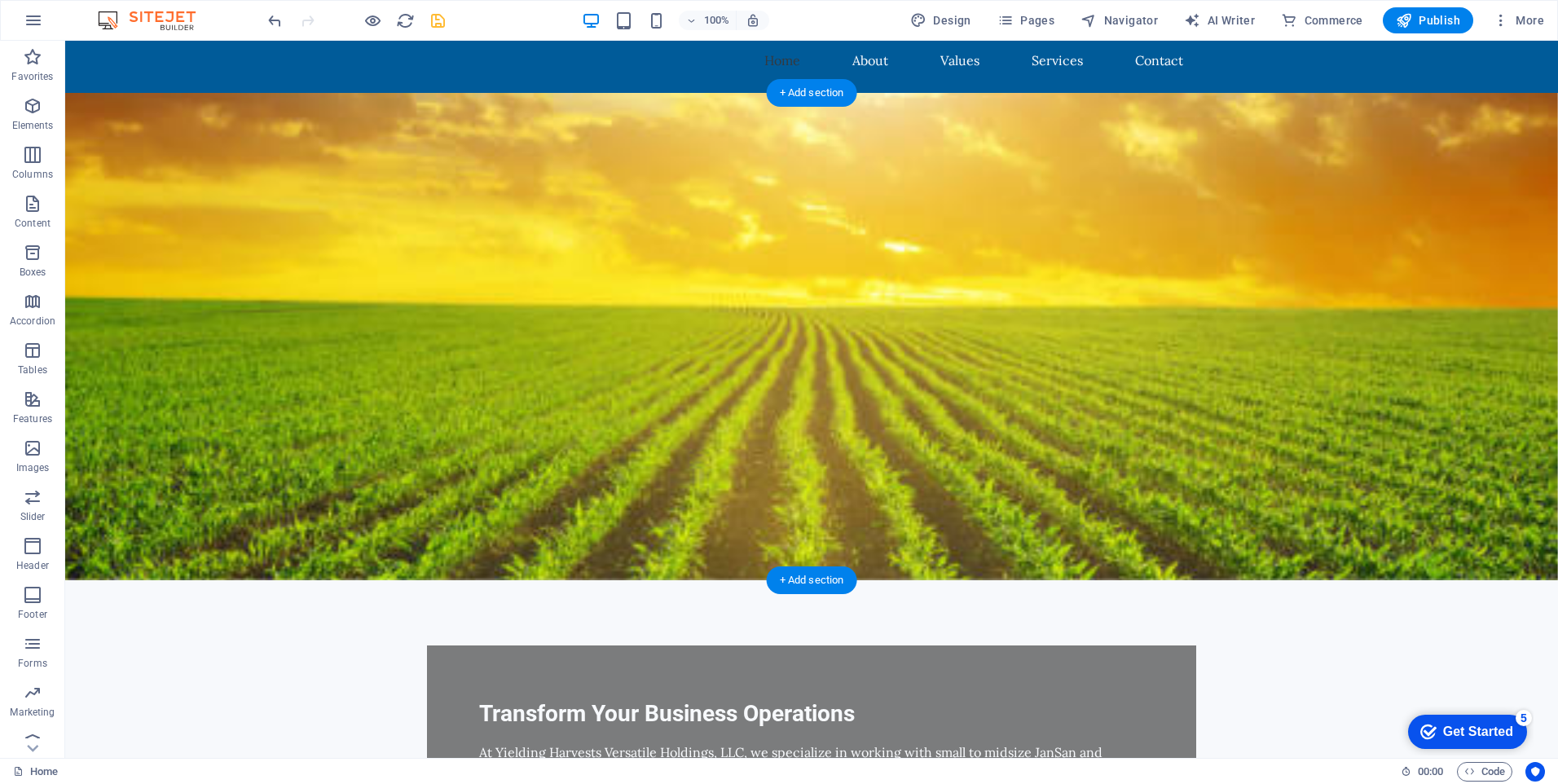
scroll to position [0, 0]
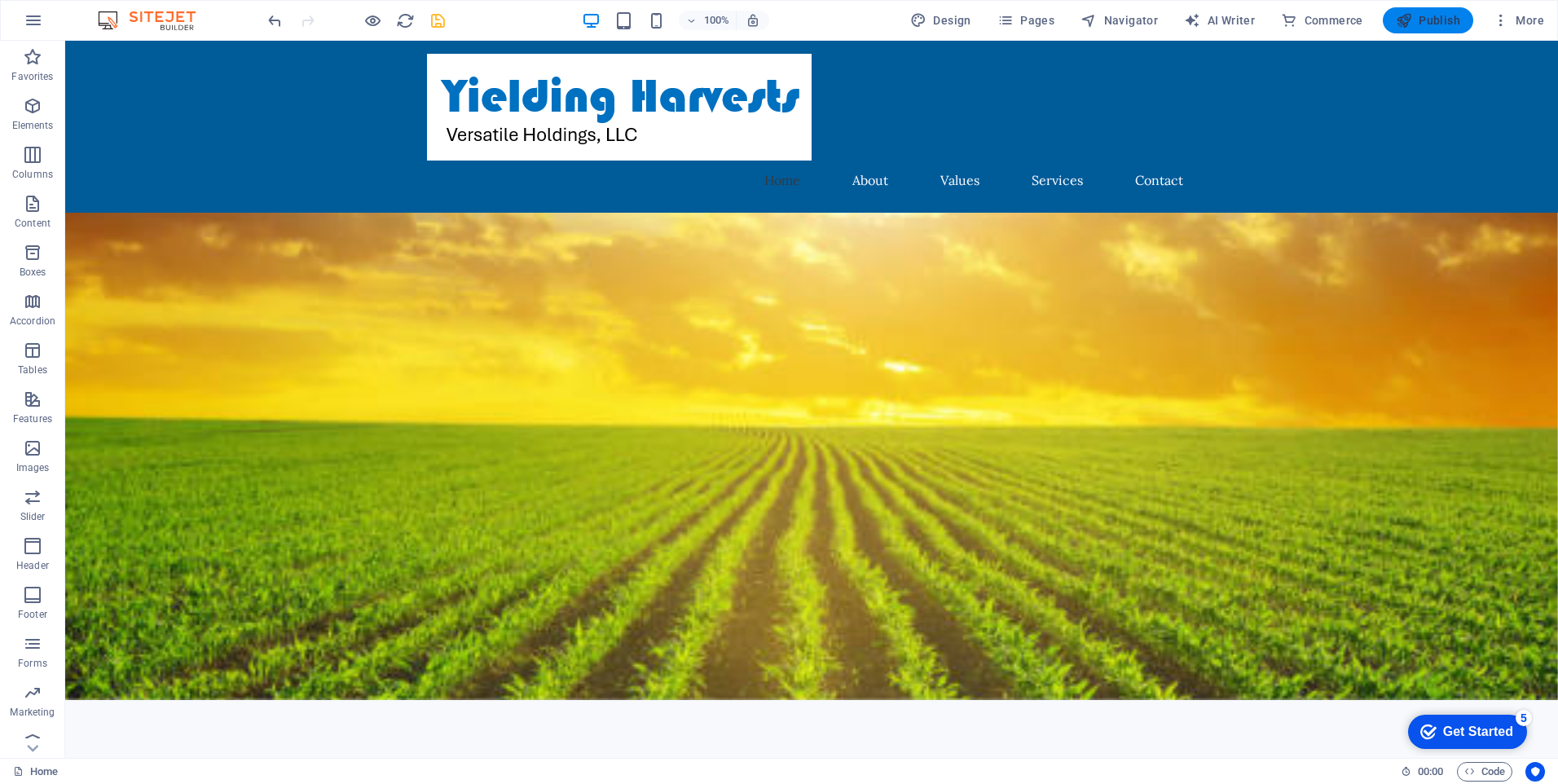
click at [1430, 14] on span "Publish" at bounding box center [1429, 20] width 64 height 16
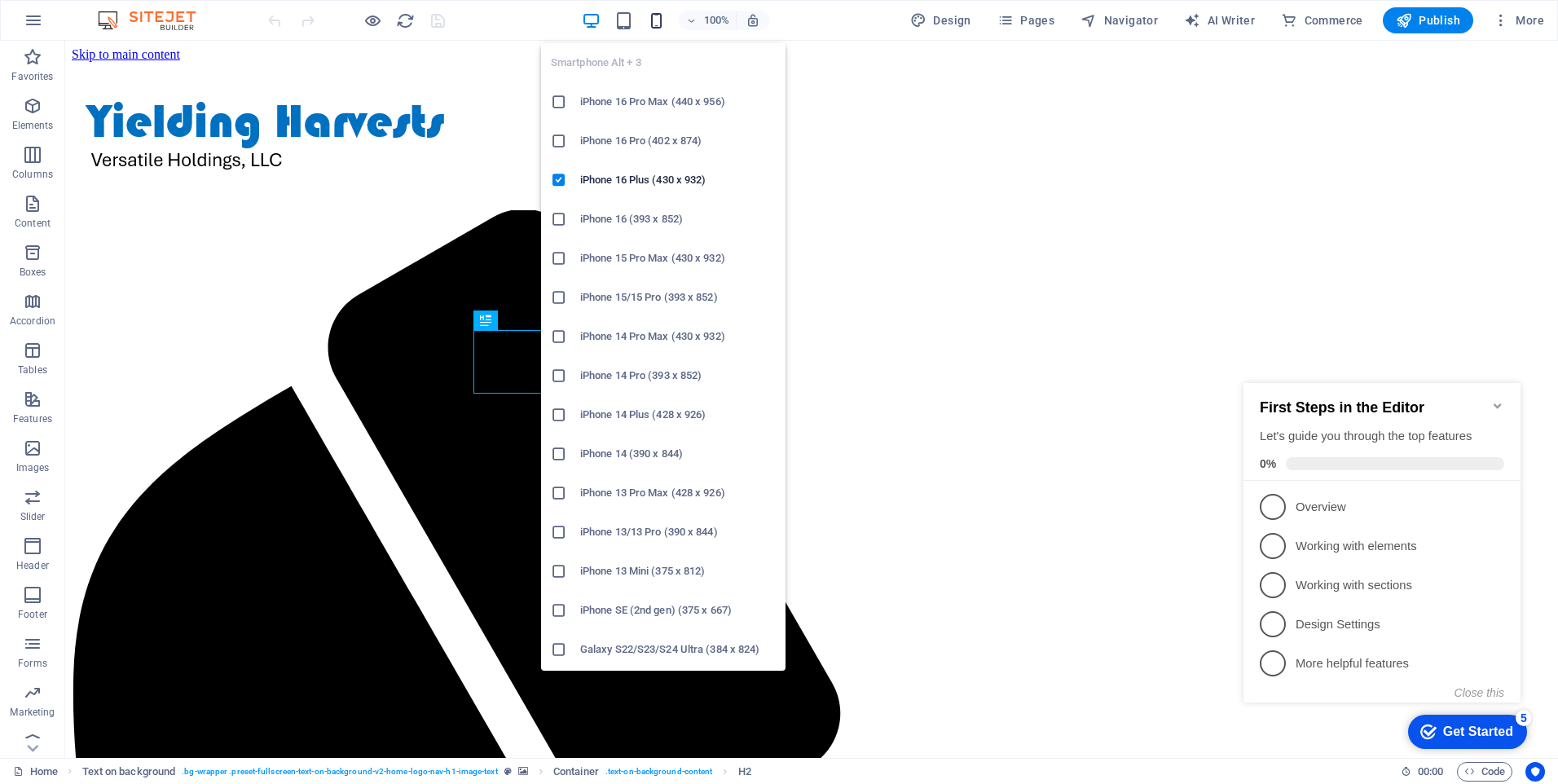
click at [666, 12] on icon "button" at bounding box center [657, 21] width 19 height 19
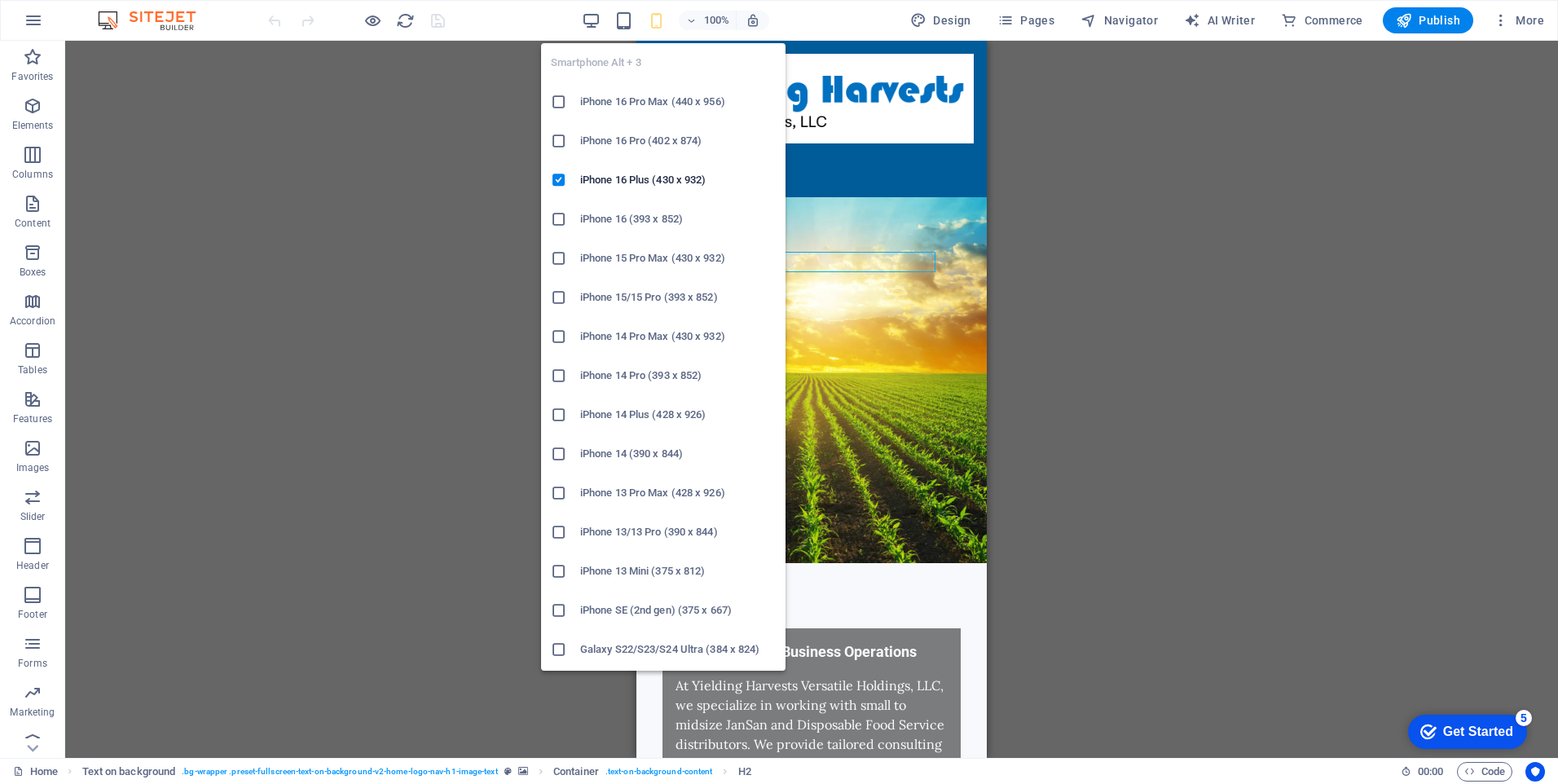
click at [656, 21] on icon "button" at bounding box center [657, 21] width 19 height 19
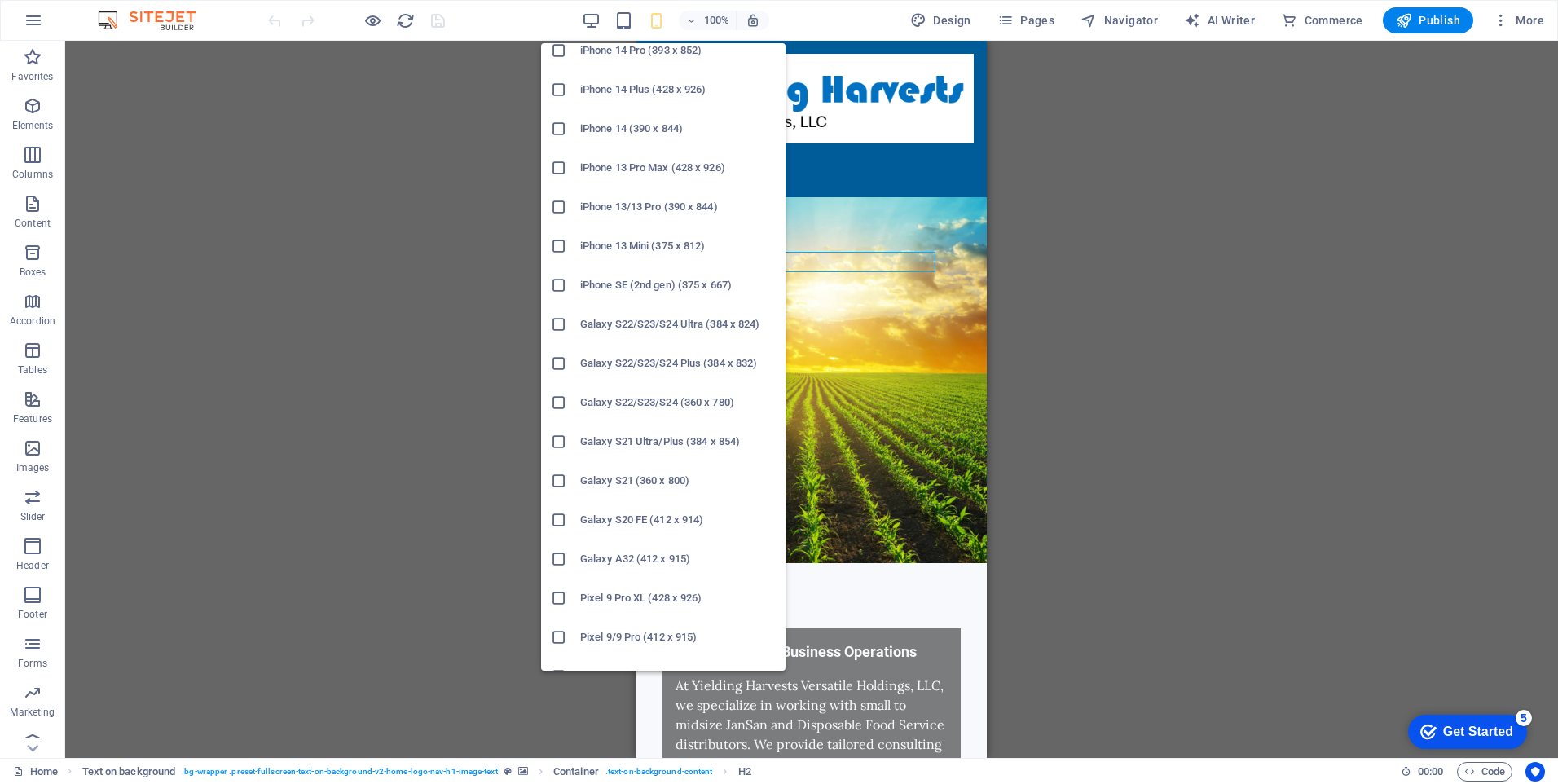
scroll to position [326, 0]
click at [604, 279] on h6 "iPhone SE (2nd gen) (375 x 667)" at bounding box center [677, 284] width 196 height 20
